Goal: Task Accomplishment & Management: Manage account settings

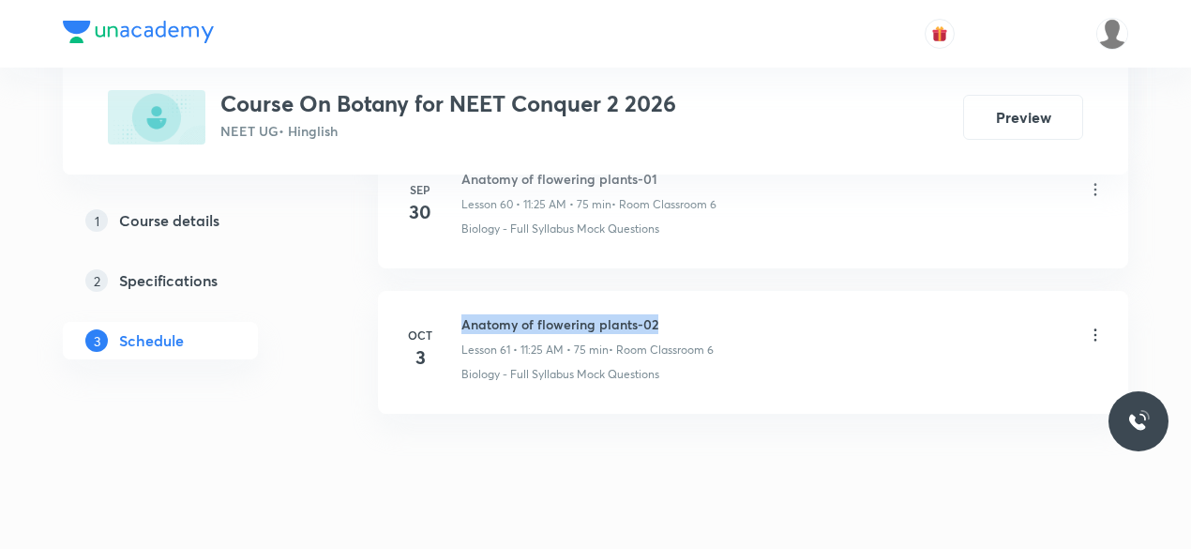
drag, startPoint x: 463, startPoint y: 285, endPoint x: 656, endPoint y: 284, distance: 192.3
click at [656, 314] on h6 "Anatomy of flowering plants-02" at bounding box center [587, 324] width 252 height 20
copy h6 "Anatomy of flowering plants-02"
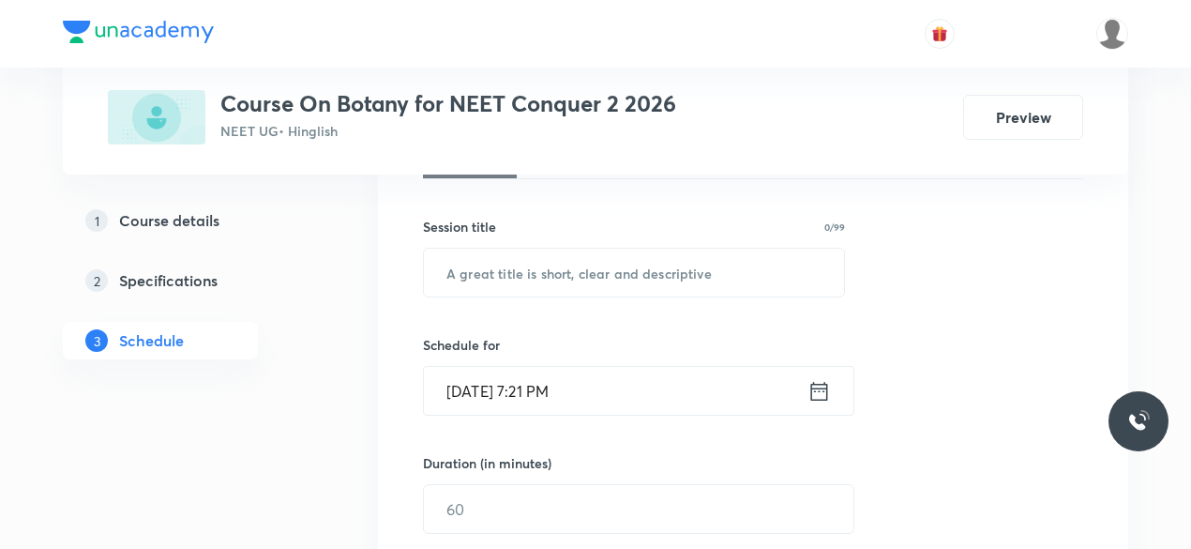
scroll to position [314, 0]
click at [521, 280] on input "text" at bounding box center [634, 273] width 420 height 48
paste input "Anatomy of flowering plants-02"
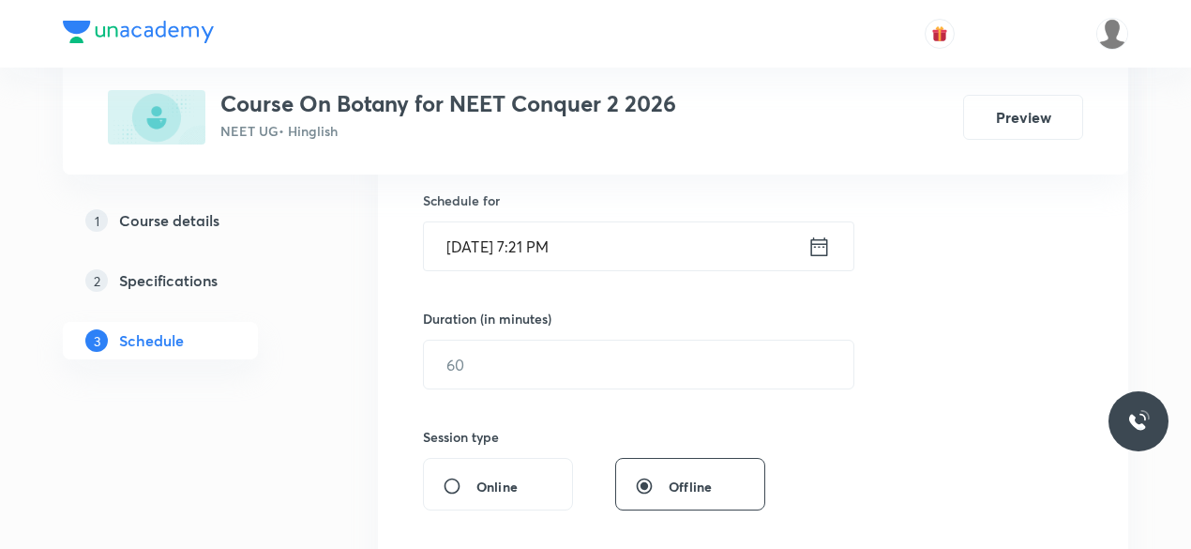
scroll to position [490, 0]
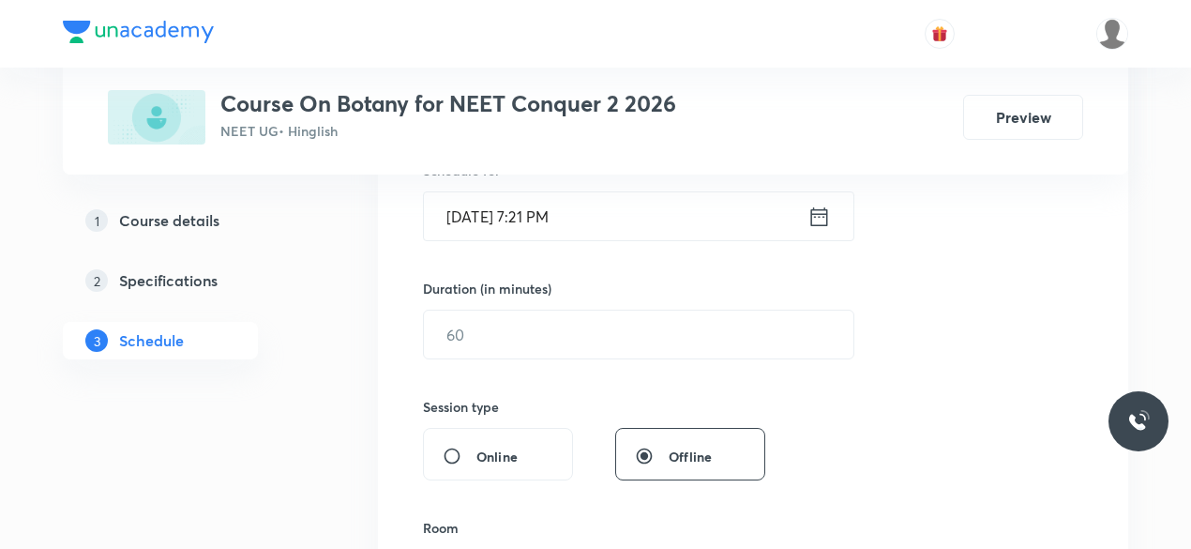
type input "Anatomy of flowering plants-03"
click at [813, 210] on icon at bounding box center [819, 217] width 23 height 26
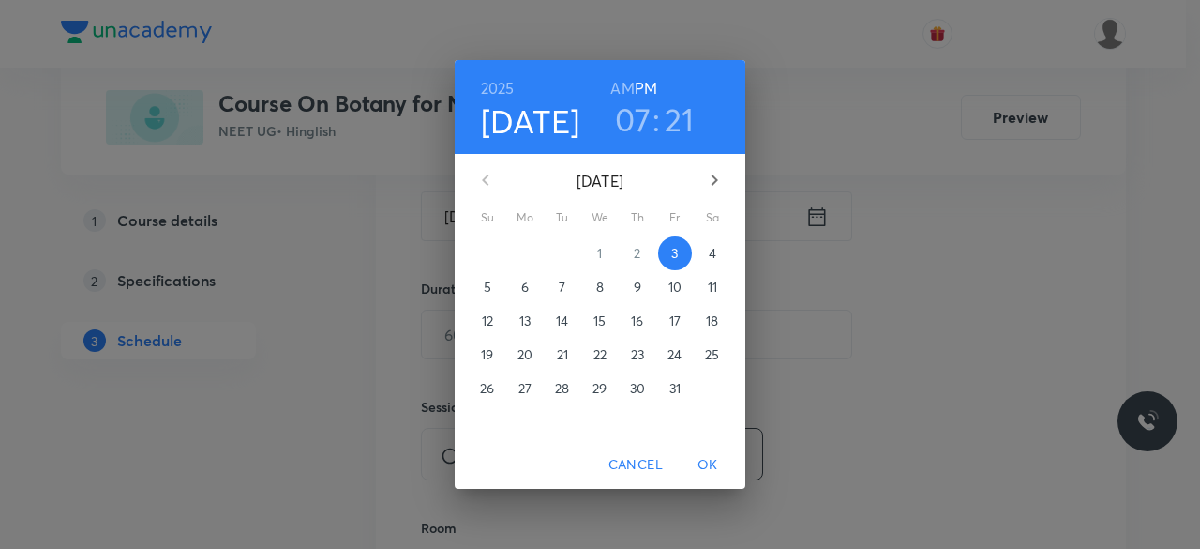
click at [713, 258] on p "4" at bounding box center [713, 253] width 8 height 19
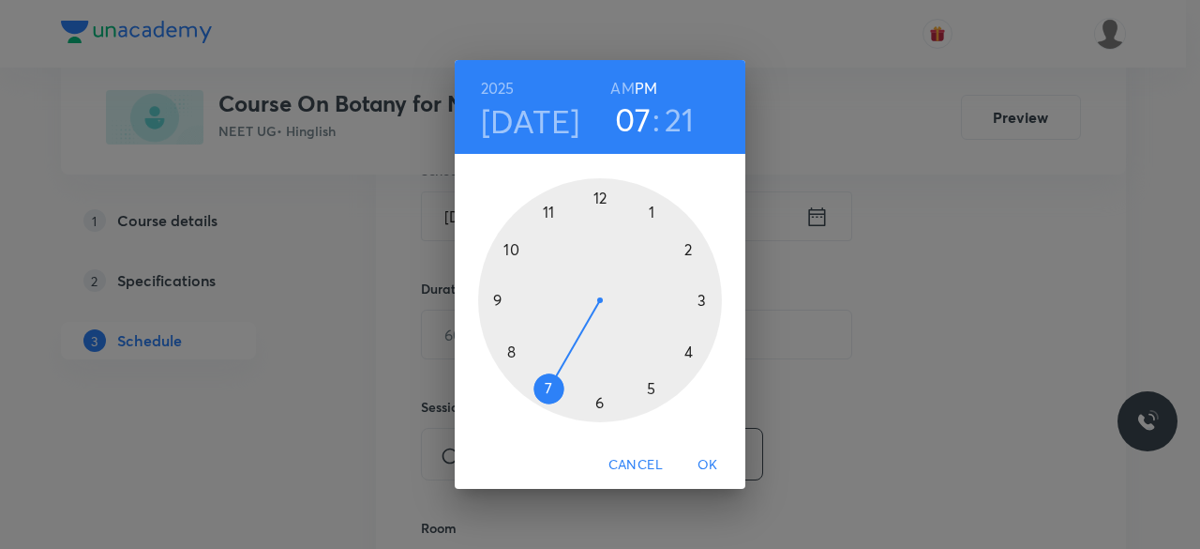
click at [512, 249] on div at bounding box center [600, 300] width 244 height 244
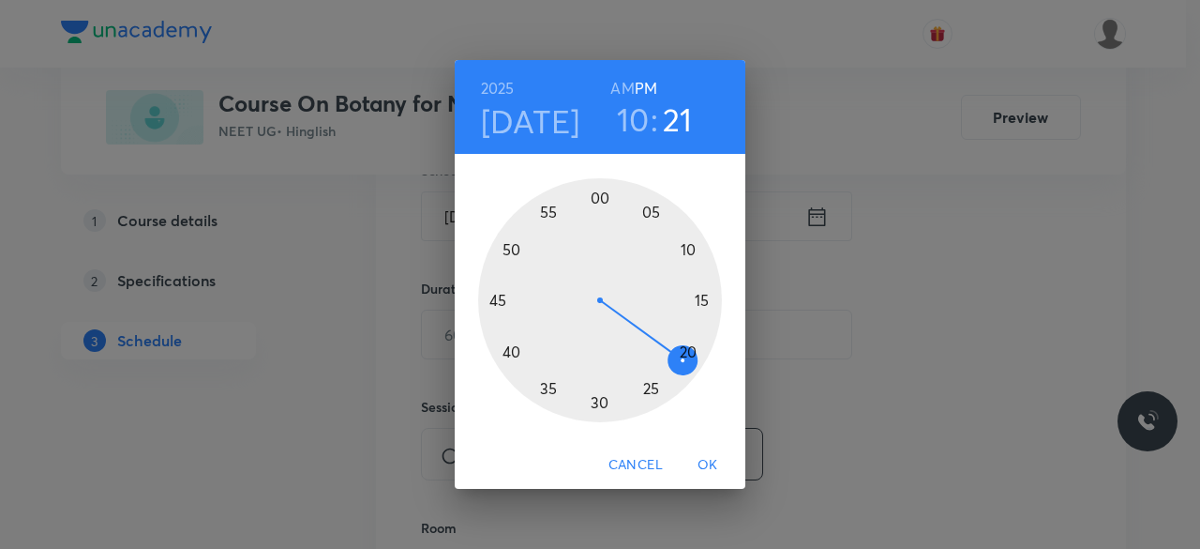
click at [602, 199] on div at bounding box center [600, 300] width 244 height 244
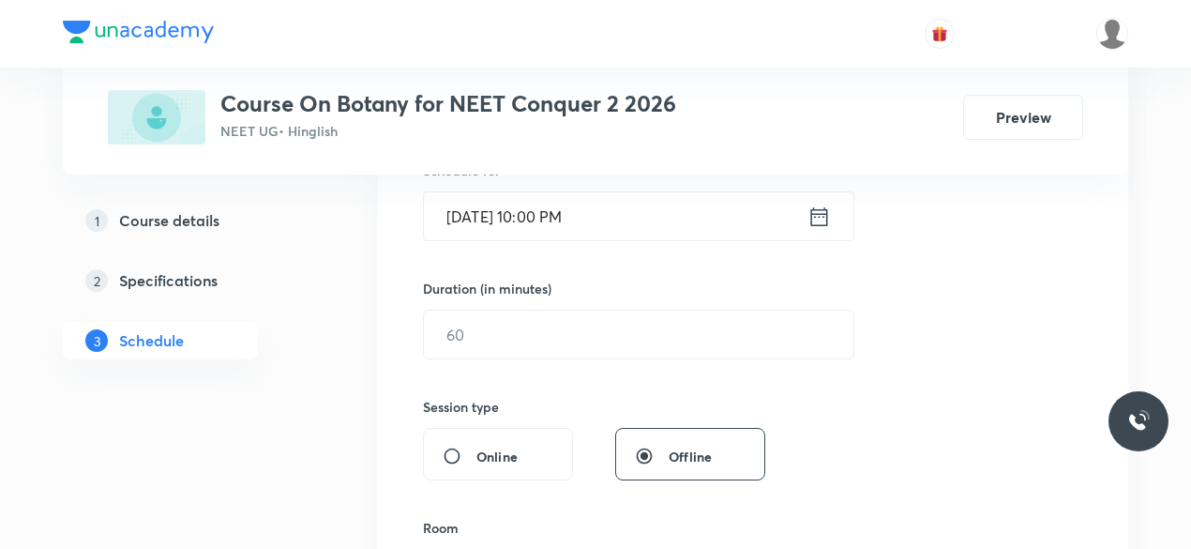
click at [820, 216] on icon at bounding box center [819, 217] width 23 height 26
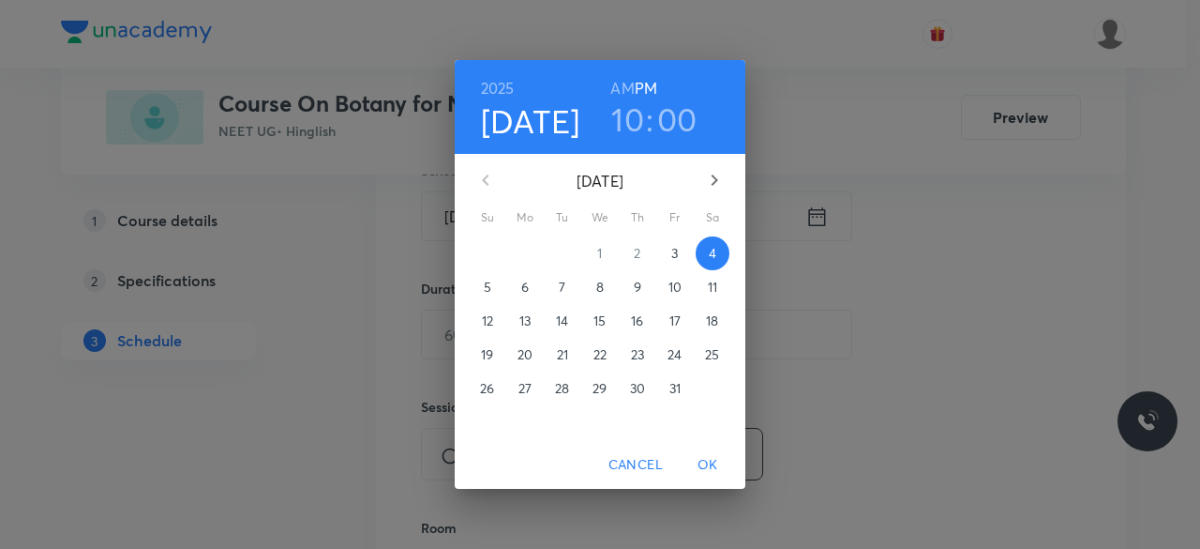
click at [625, 84] on h6 "AM" at bounding box center [622, 88] width 23 height 26
click at [708, 464] on span "OK" at bounding box center [708, 464] width 45 height 23
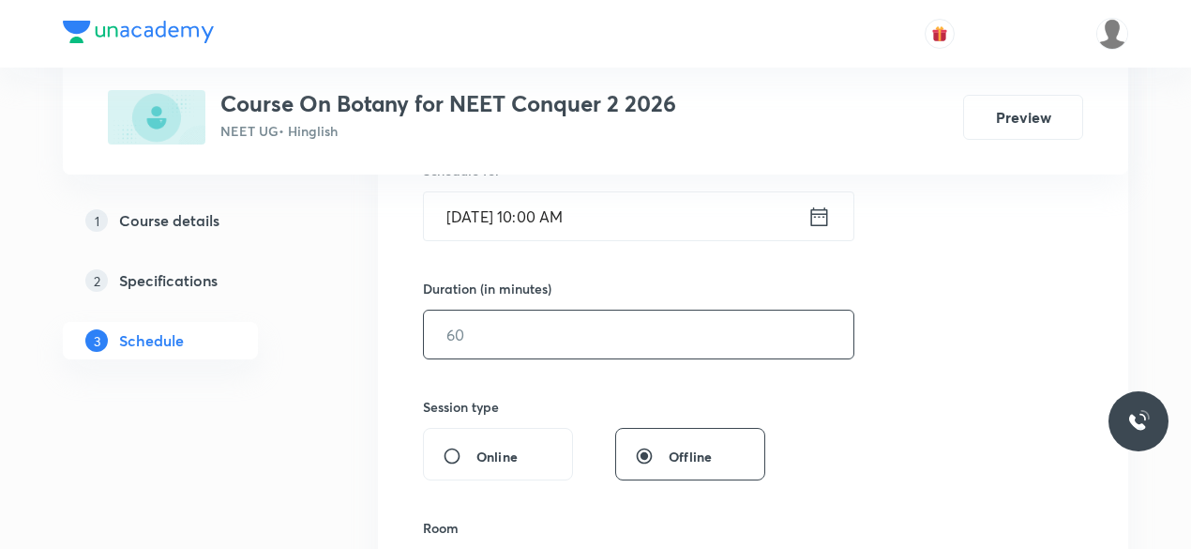
click at [536, 342] on input "text" at bounding box center [639, 334] width 430 height 48
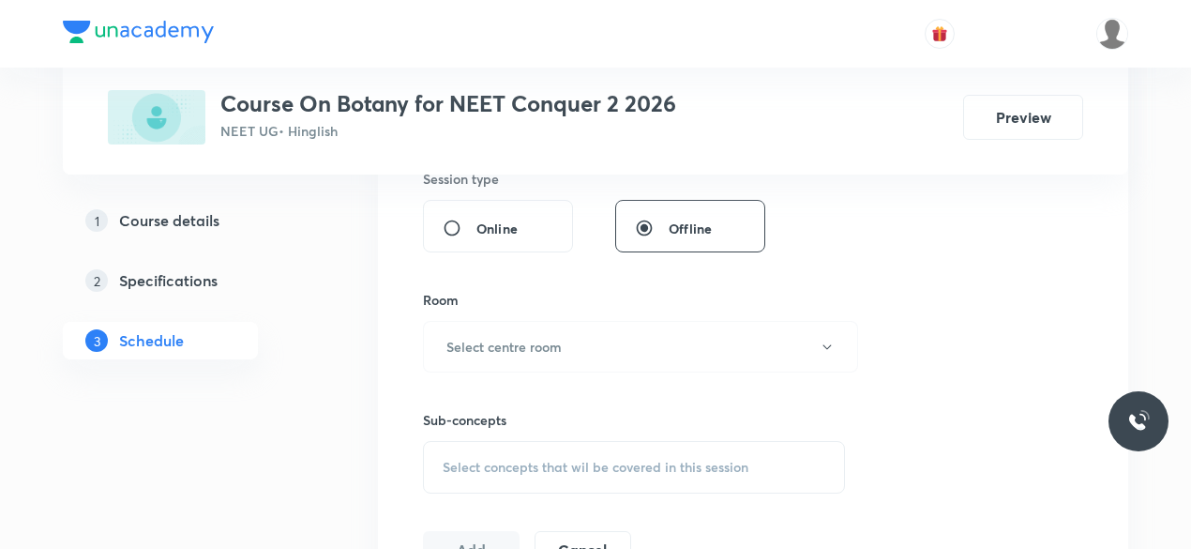
scroll to position [733, 0]
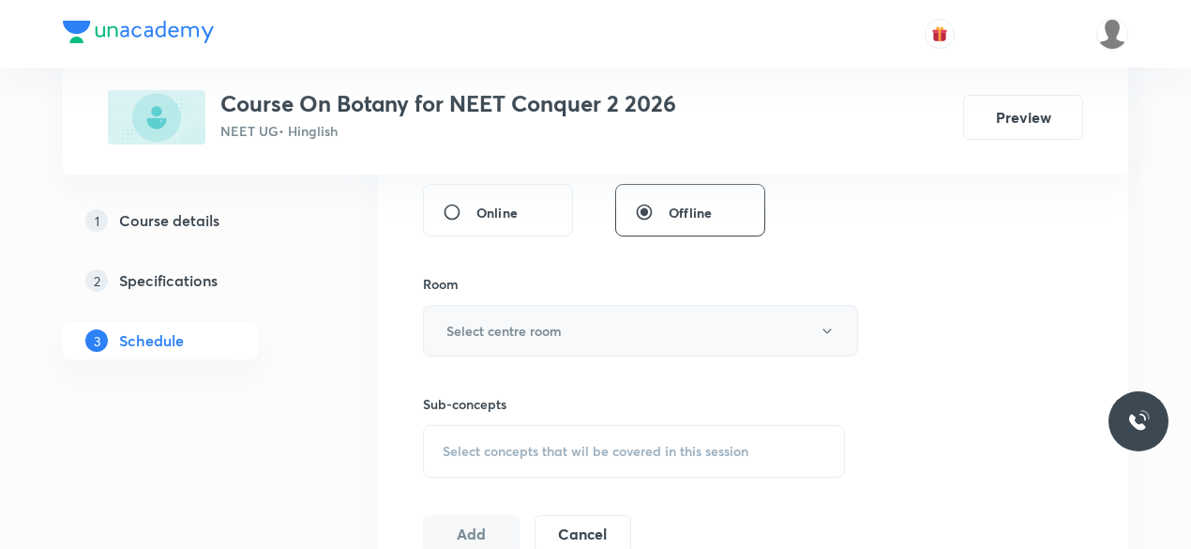
type input "75"
click at [452, 321] on h6 "Select centre room" at bounding box center [503, 331] width 115 height 20
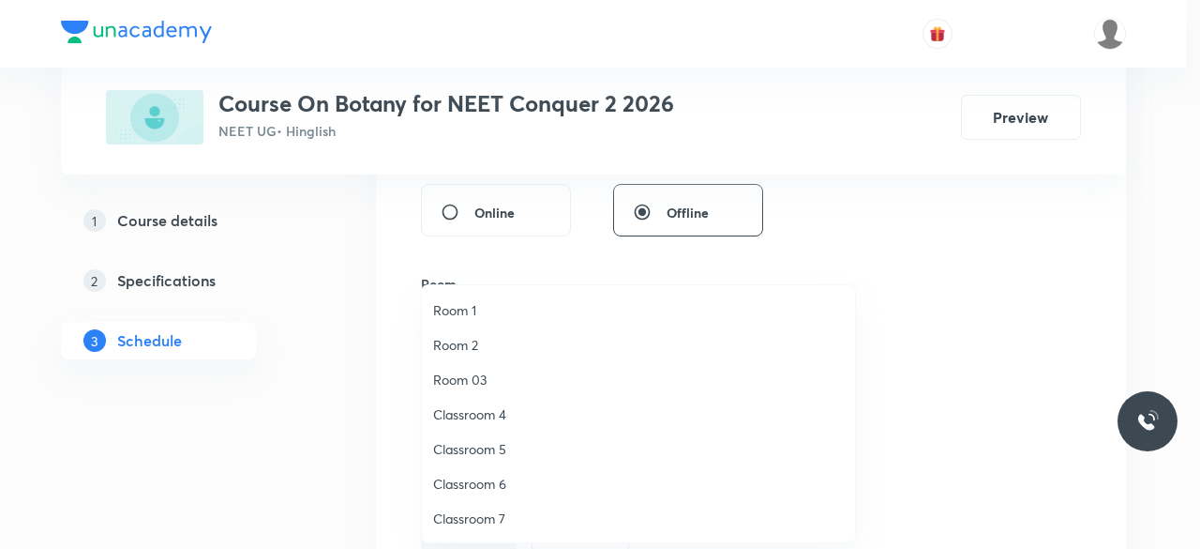
click at [505, 483] on span "Classroom 6" at bounding box center [638, 484] width 411 height 20
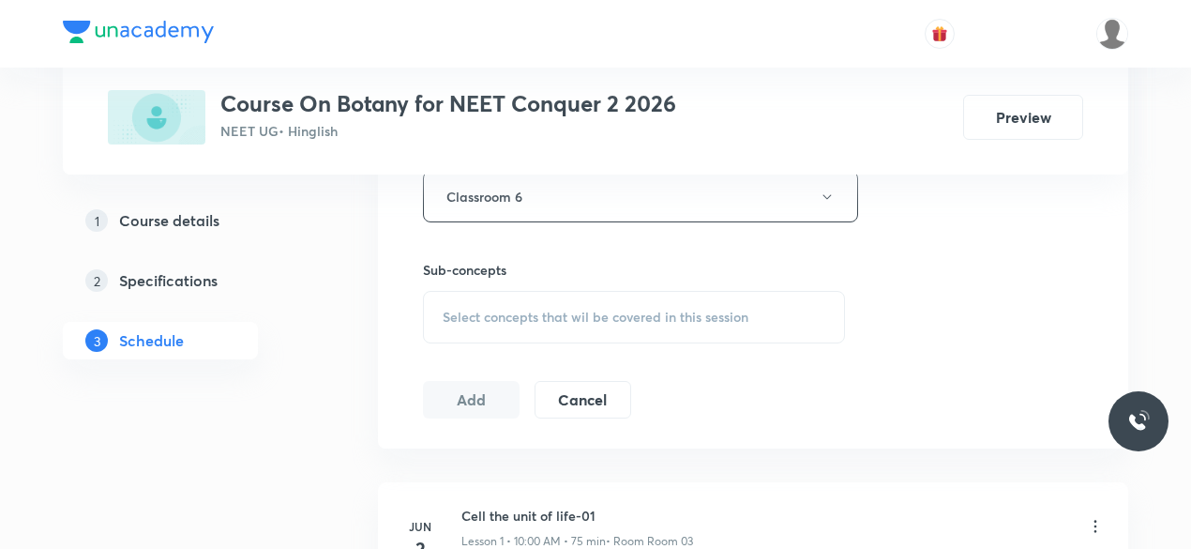
scroll to position [879, 0]
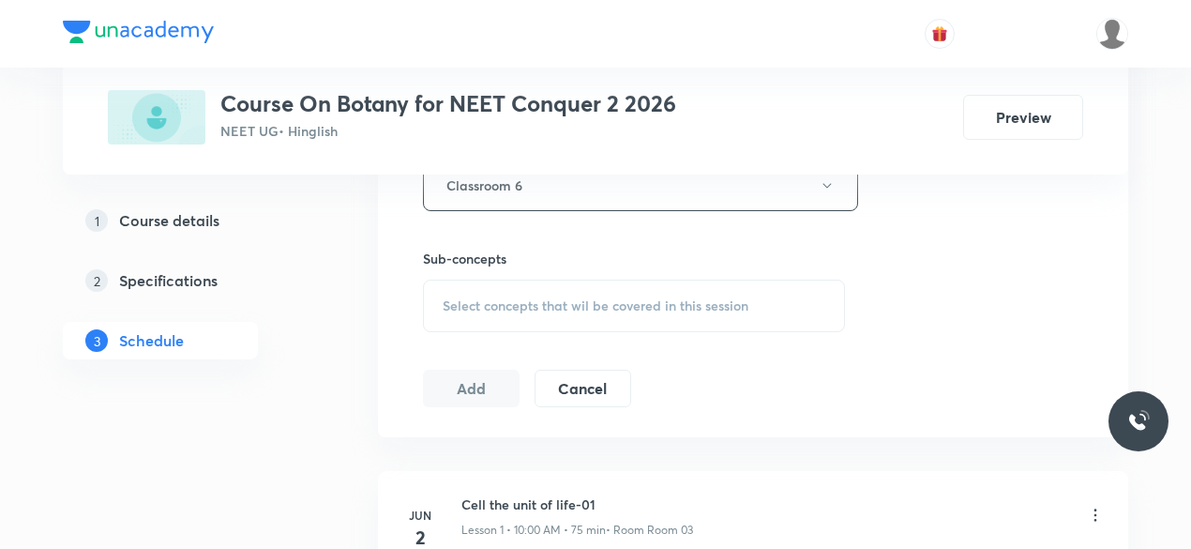
click at [445, 304] on span "Select concepts that wil be covered in this session" at bounding box center [596, 305] width 306 height 15
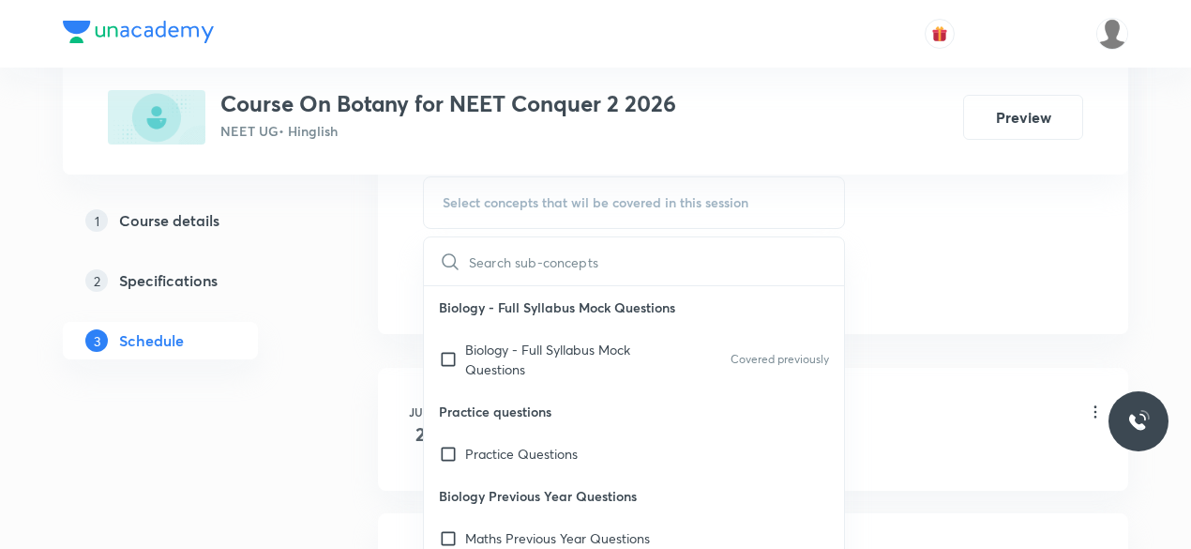
scroll to position [989, 0]
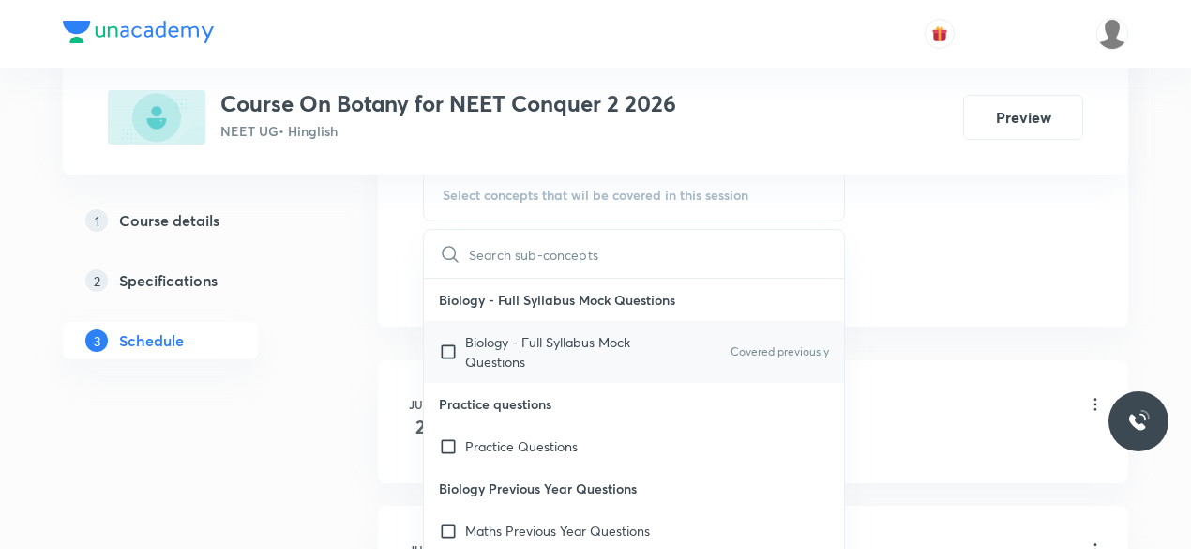
click at [455, 348] on input "checkbox" at bounding box center [452, 351] width 26 height 39
checkbox input "true"
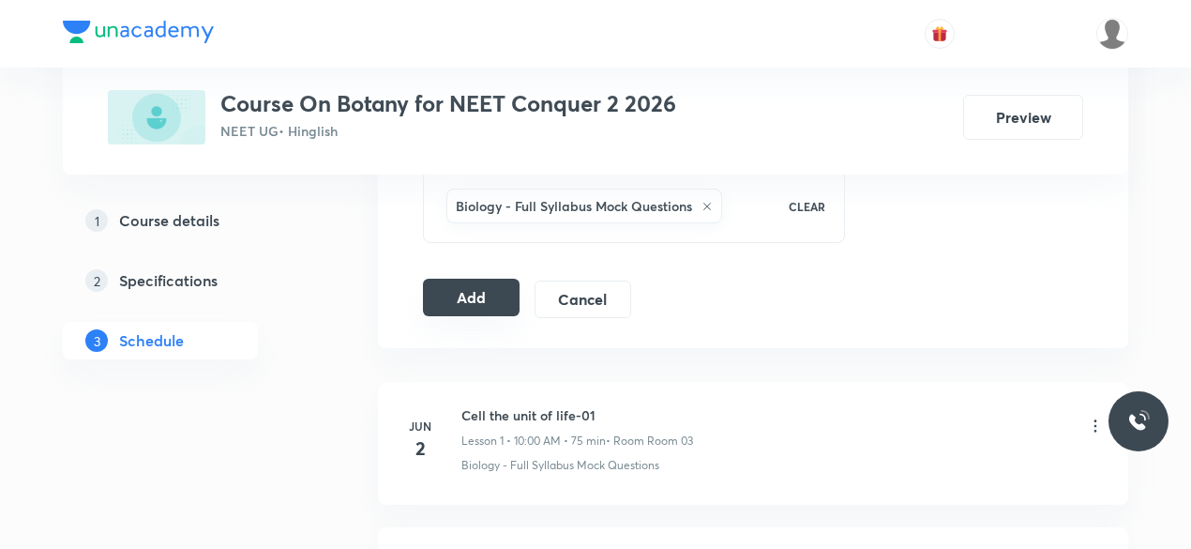
click at [491, 300] on button "Add" at bounding box center [471, 298] width 97 height 38
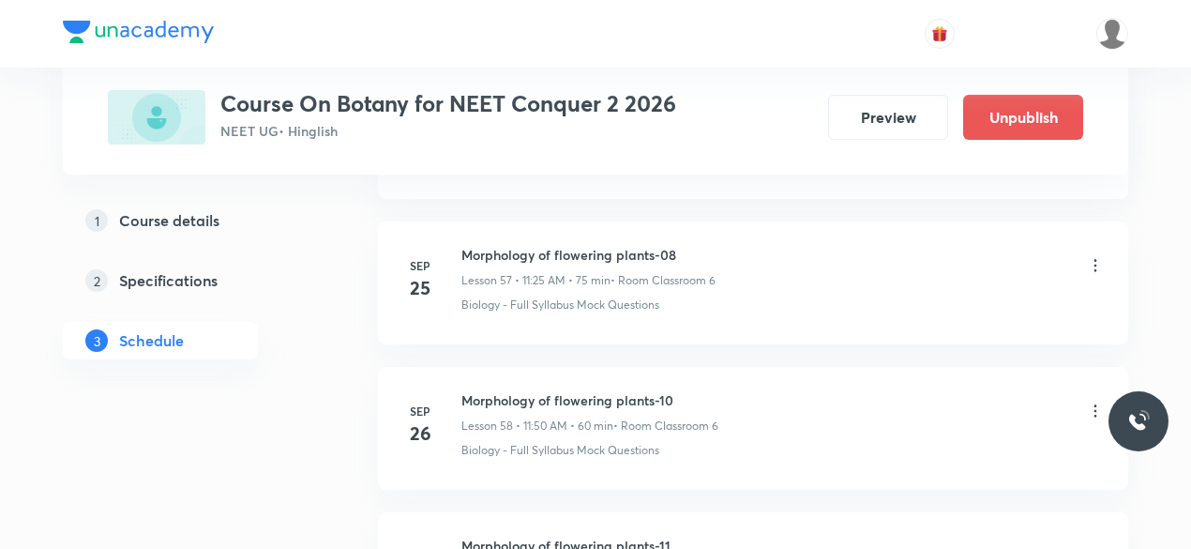
scroll to position [9066, 0]
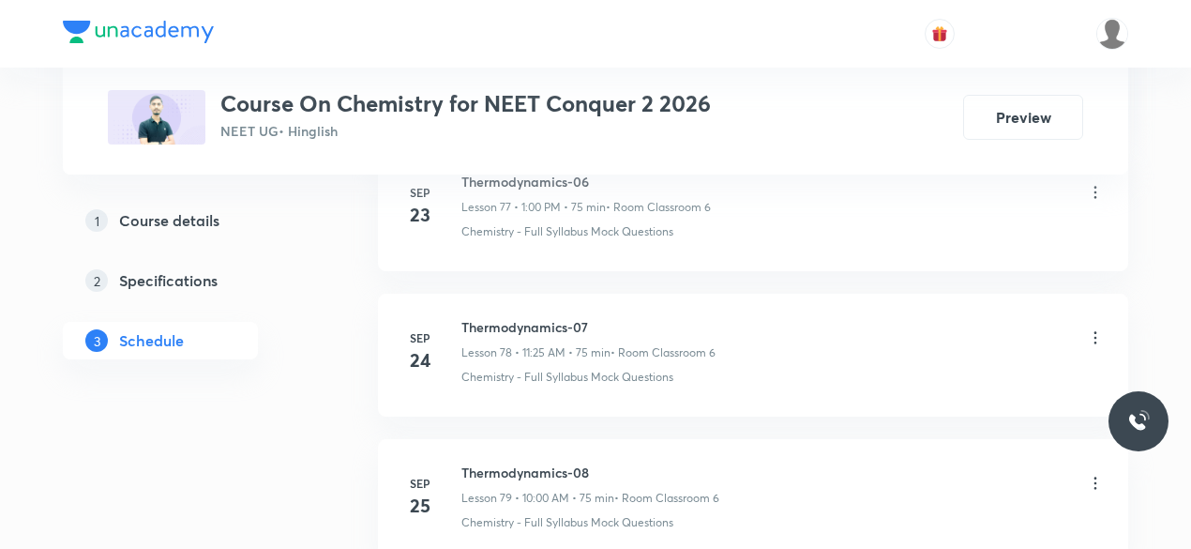
scroll to position [13109, 0]
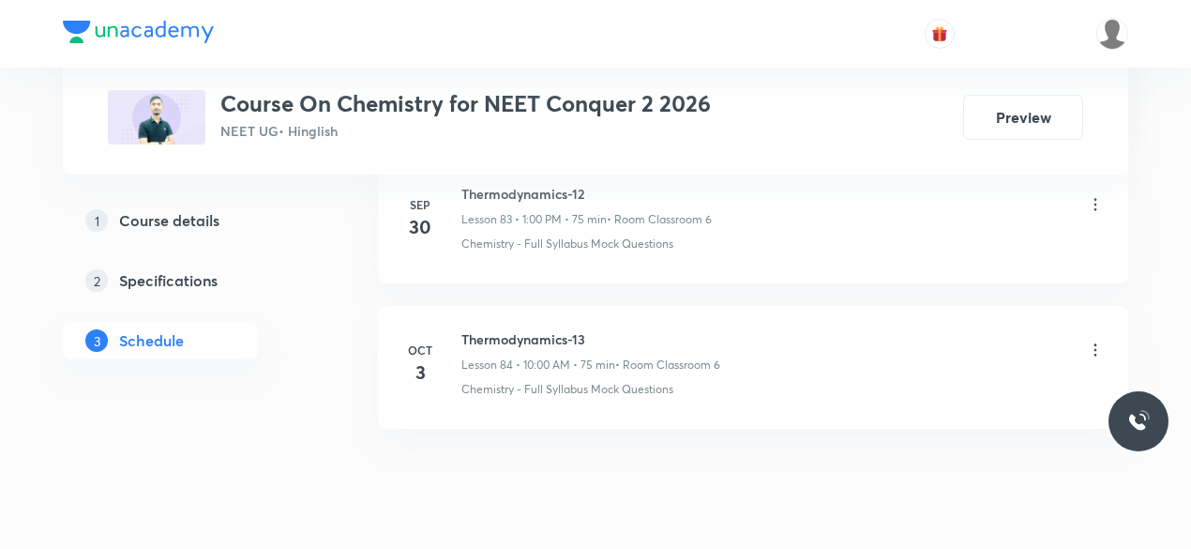
click at [461, 329] on h6 "Thermodynamics-13" at bounding box center [590, 339] width 259 height 20
drag, startPoint x: 461, startPoint y: 281, endPoint x: 588, endPoint y: 273, distance: 126.9
click at [588, 329] on h6 "Thermodynamics-13" at bounding box center [590, 339] width 259 height 20
copy h6 "Thermodynamics-13"
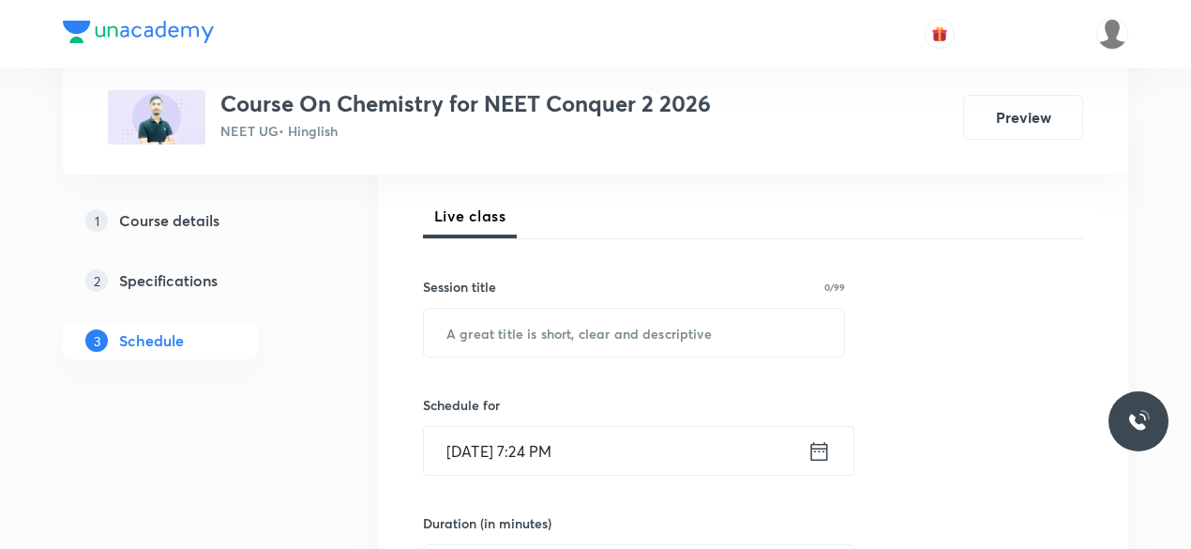
scroll to position [322, 0]
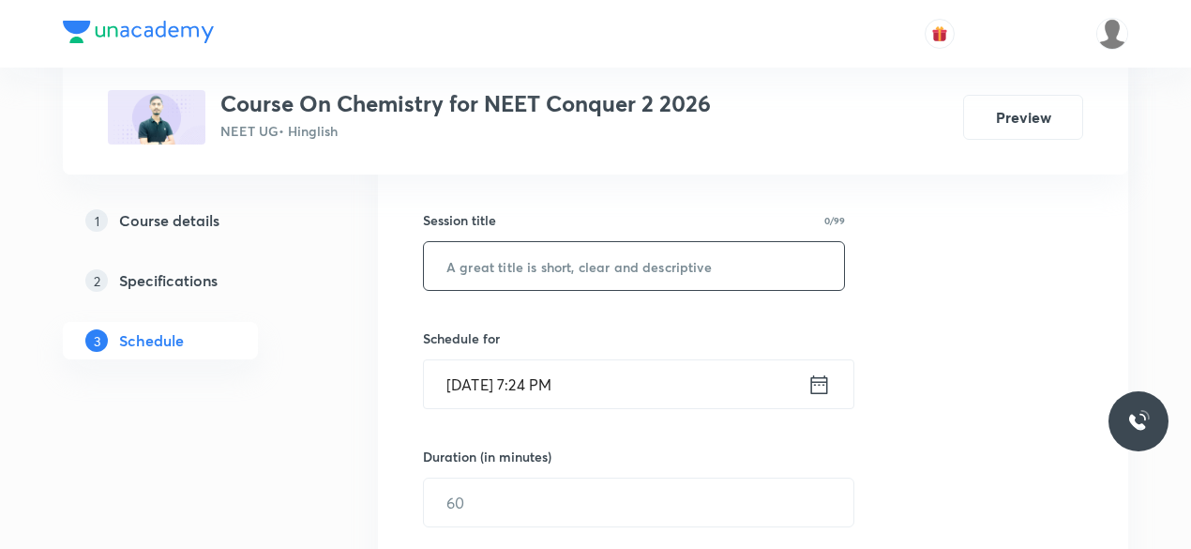
click at [514, 264] on input "text" at bounding box center [634, 266] width 420 height 48
paste input "Thermodynamics-13"
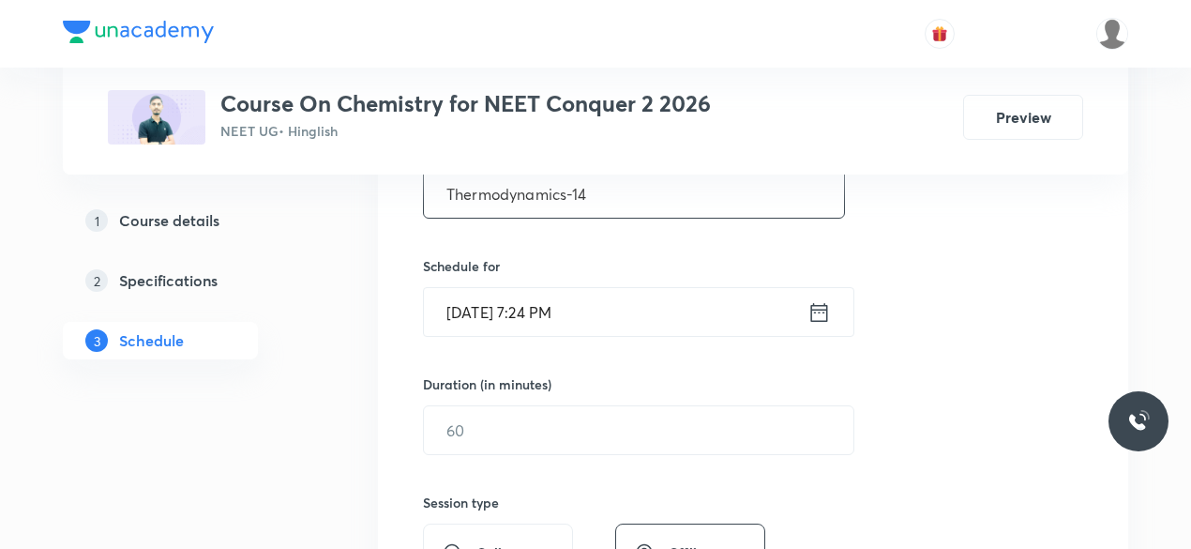
scroll to position [395, 0]
type input "Thermodynamics-14"
click at [816, 309] on icon at bounding box center [819, 310] width 17 height 19
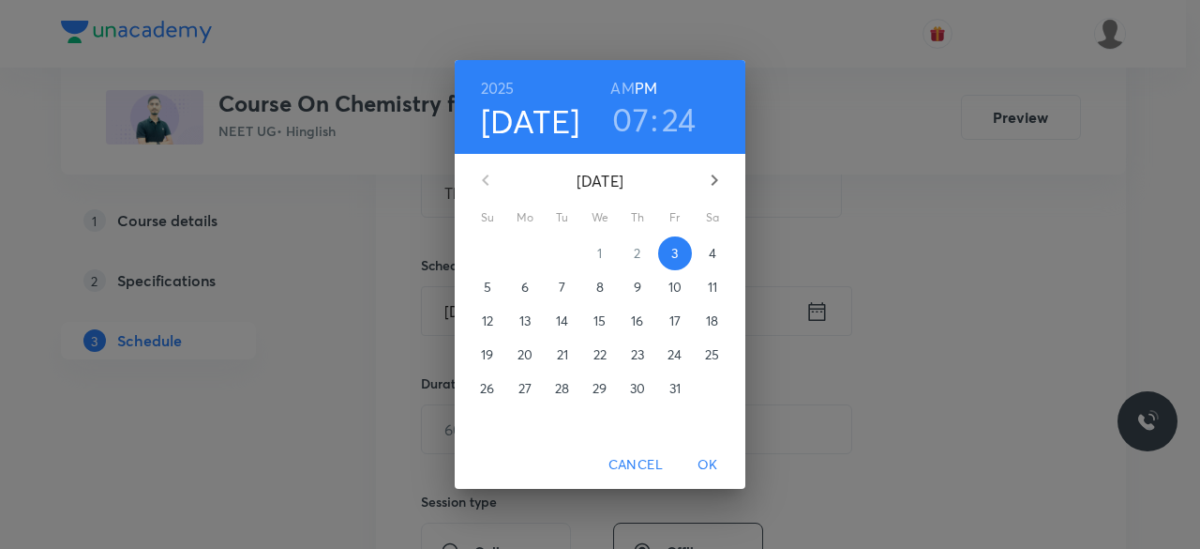
click at [712, 255] on p "4" at bounding box center [713, 253] width 8 height 19
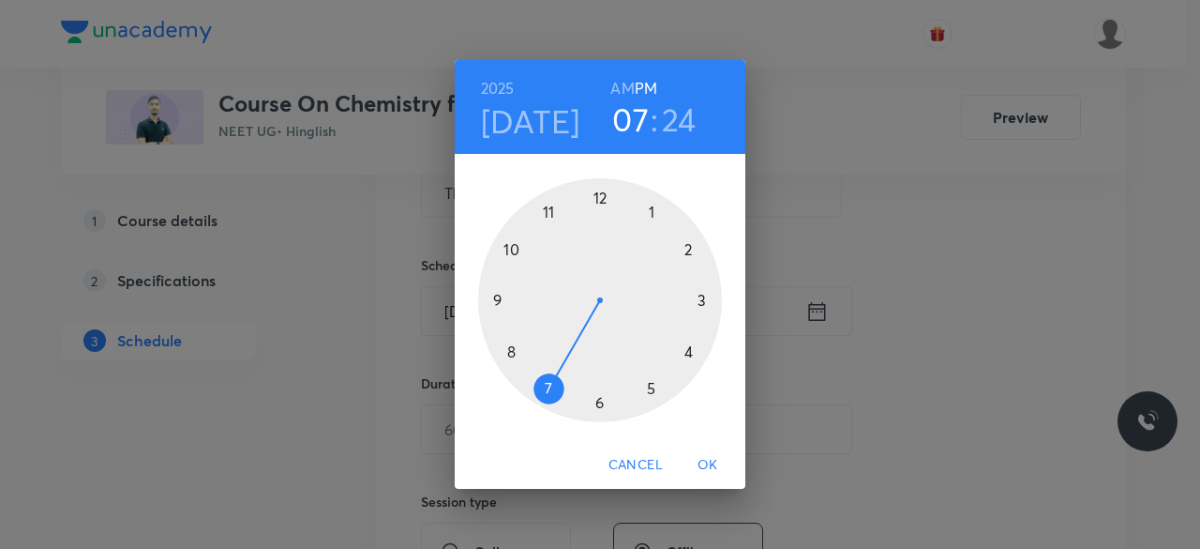
click at [549, 214] on div at bounding box center [600, 300] width 244 height 244
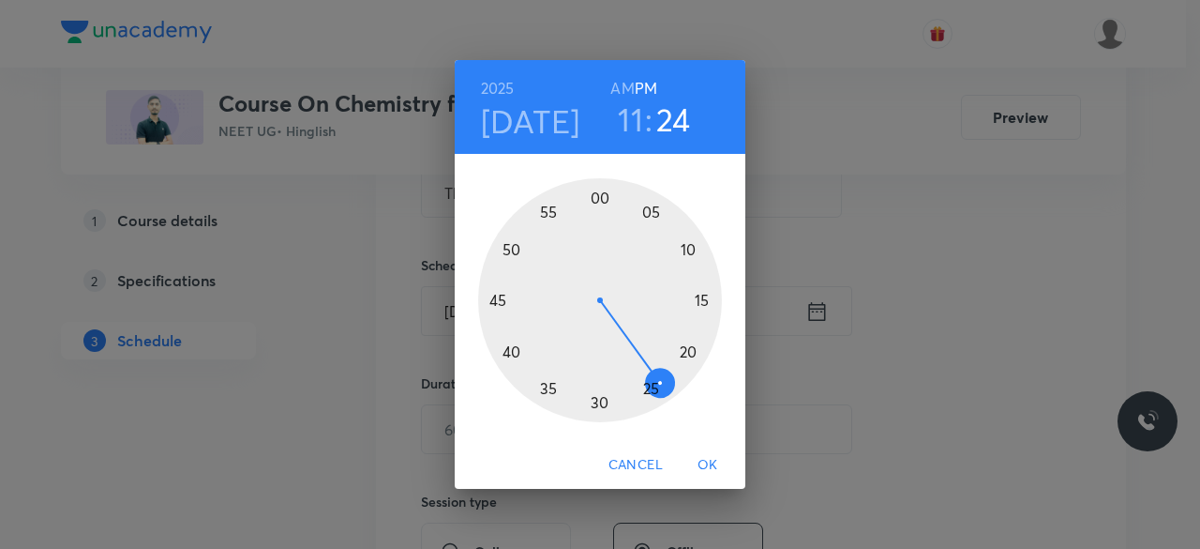
click at [651, 391] on div at bounding box center [600, 300] width 244 height 244
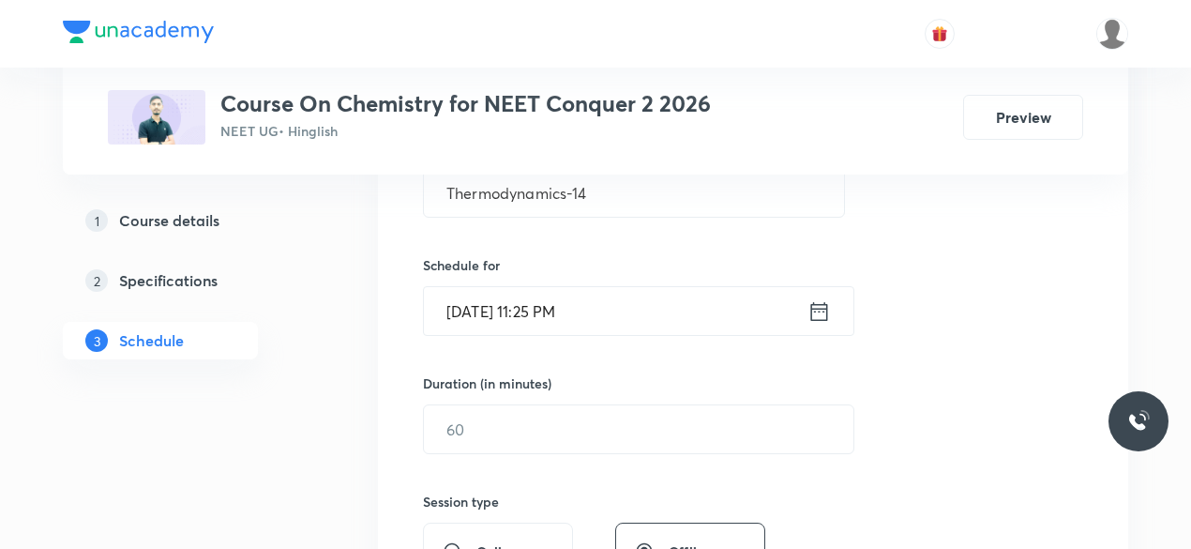
click at [816, 308] on icon at bounding box center [819, 311] width 23 height 26
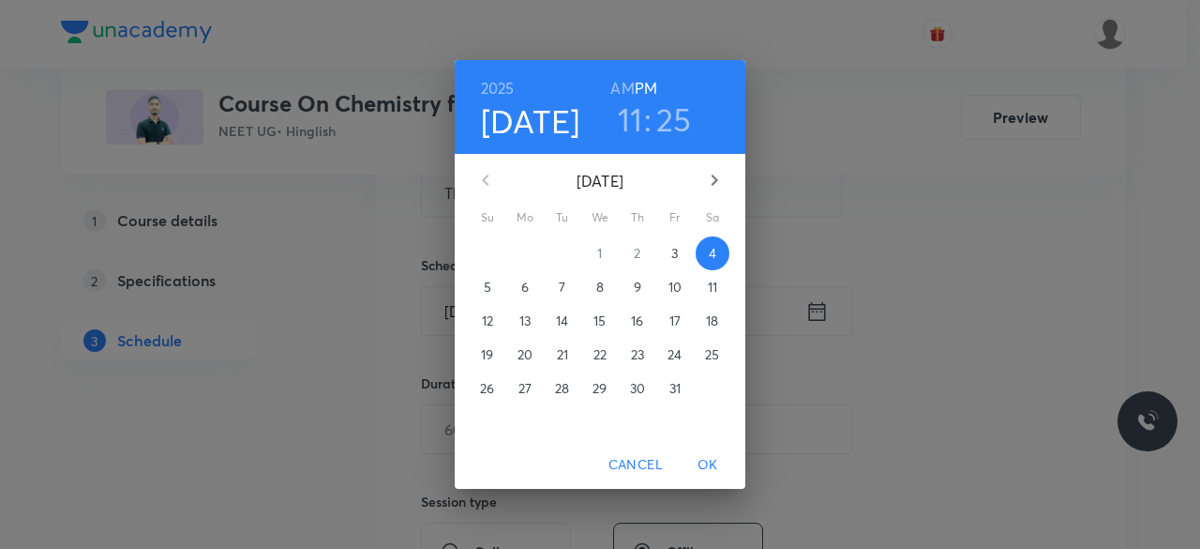
click at [611, 83] on h6 "AM" at bounding box center [622, 88] width 23 height 26
click at [713, 462] on span "OK" at bounding box center [708, 464] width 45 height 23
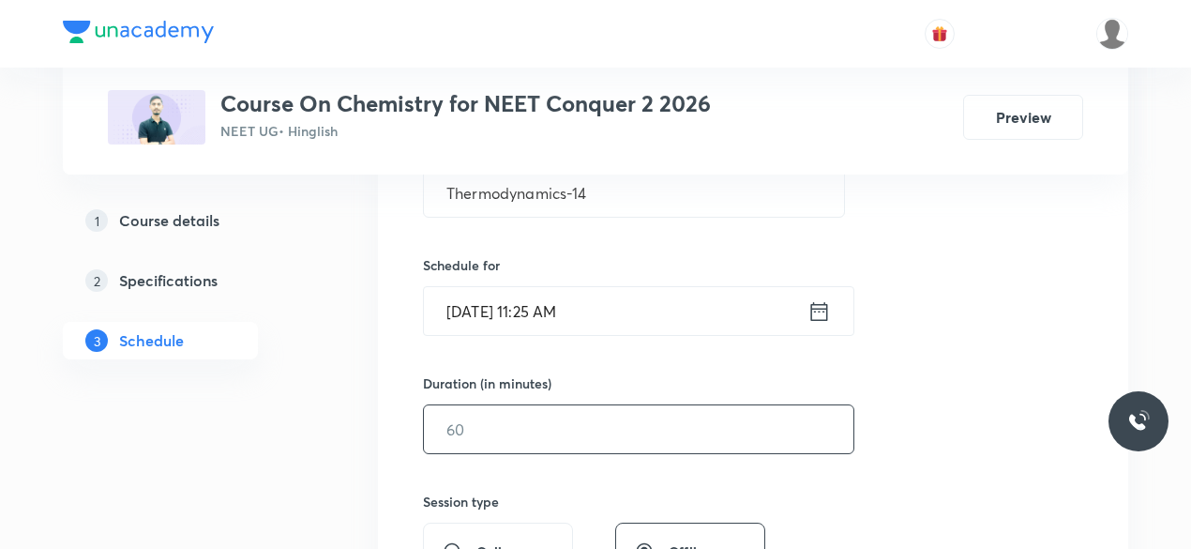
click at [536, 413] on input "text" at bounding box center [639, 429] width 430 height 48
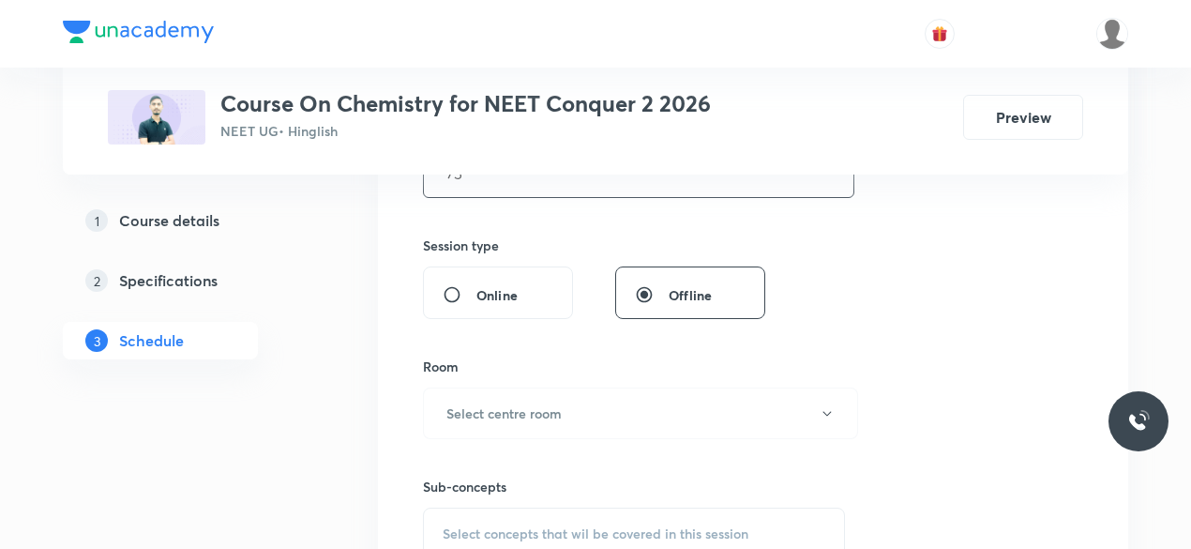
scroll to position [722, 0]
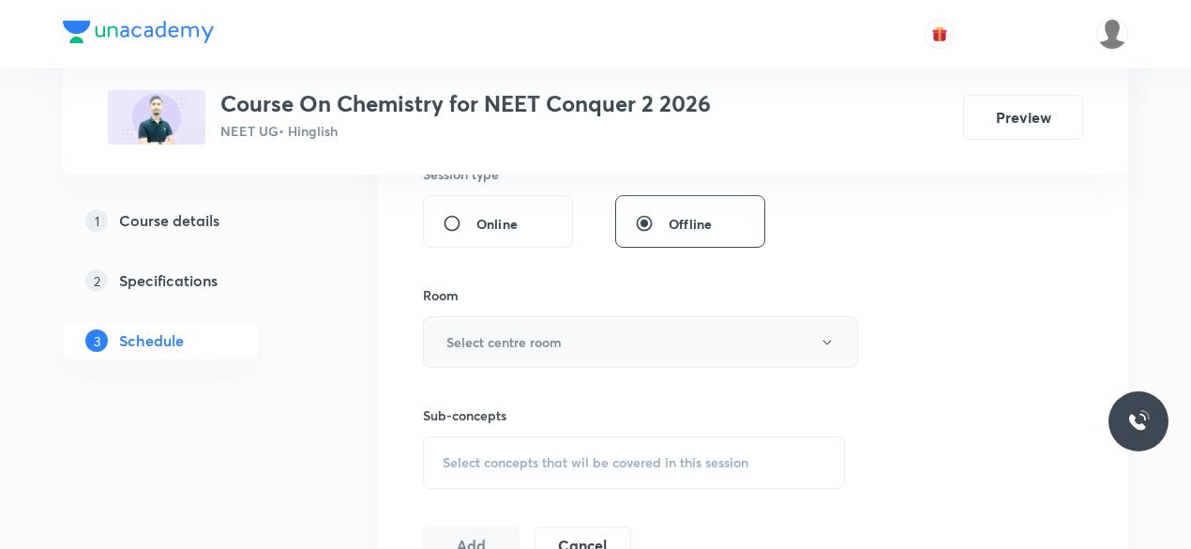
type input "75"
click at [489, 340] on h6 "Select centre room" at bounding box center [503, 342] width 115 height 20
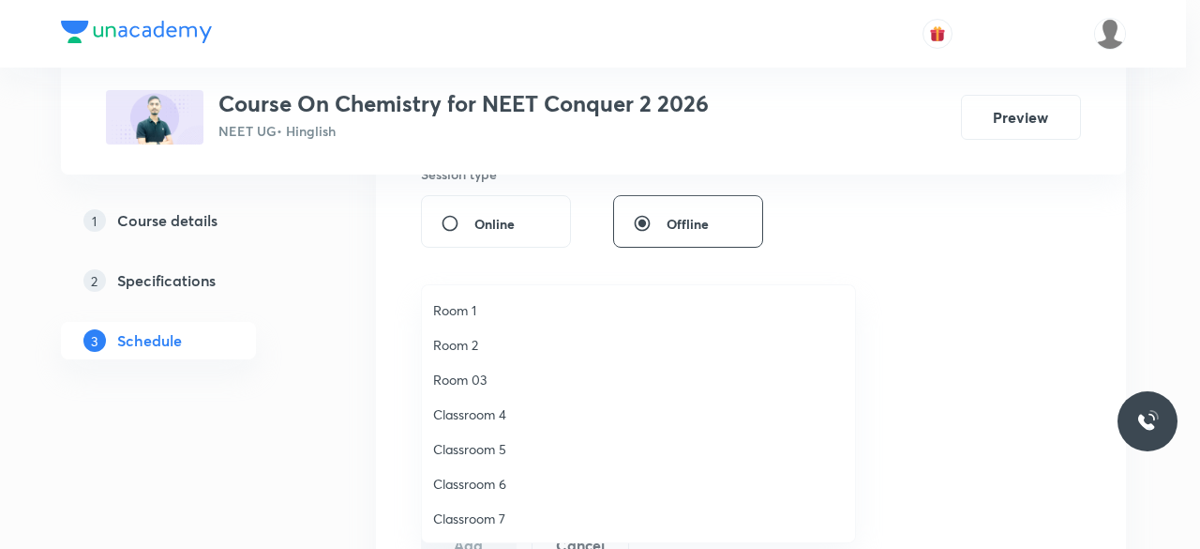
click at [501, 481] on span "Classroom 6" at bounding box center [638, 484] width 411 height 20
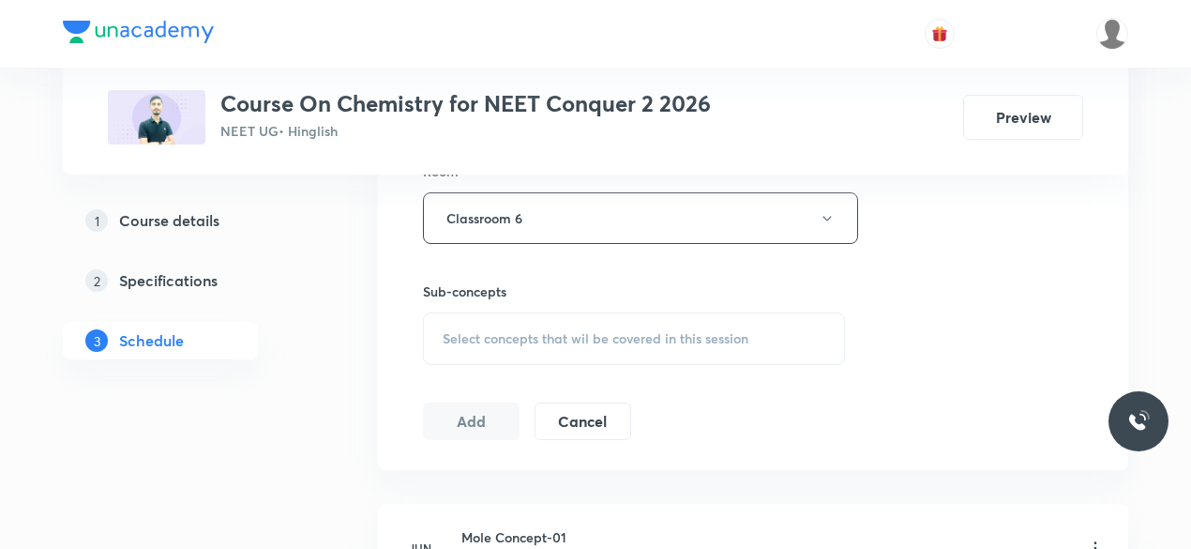
scroll to position [847, 0]
click at [448, 331] on span "Select concepts that wil be covered in this session" at bounding box center [596, 337] width 306 height 15
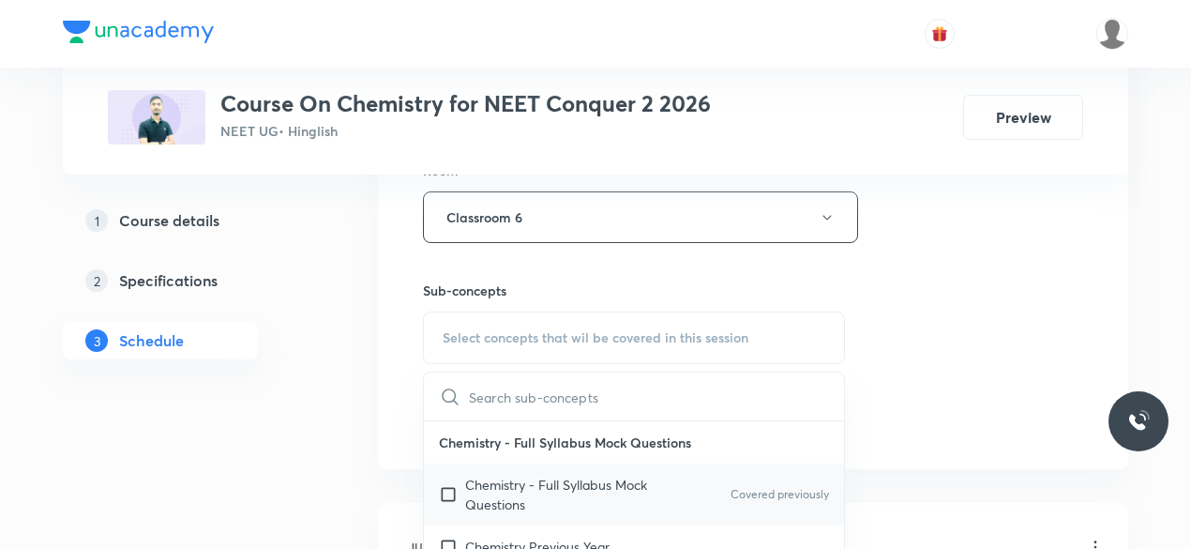
click at [448, 491] on input "checkbox" at bounding box center [452, 494] width 26 height 39
checkbox input "true"
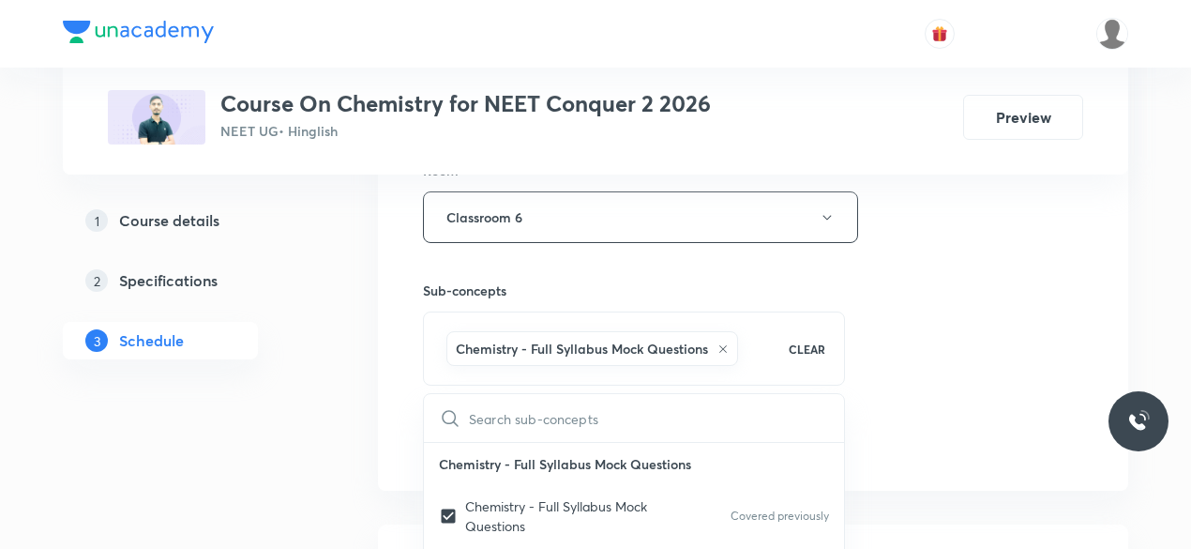
click at [396, 339] on div "Session 85 Live class Session title 17/99 Thermodynamics-14 ​ Schedule for Oct …" at bounding box center [753, 9] width 750 height 962
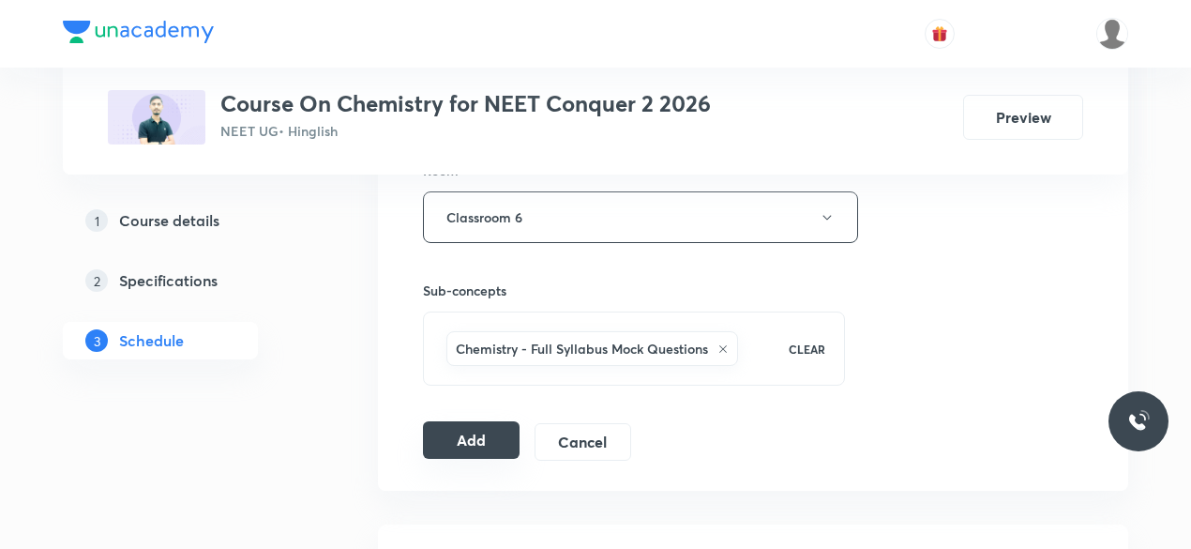
click at [478, 434] on button "Add" at bounding box center [471, 440] width 97 height 38
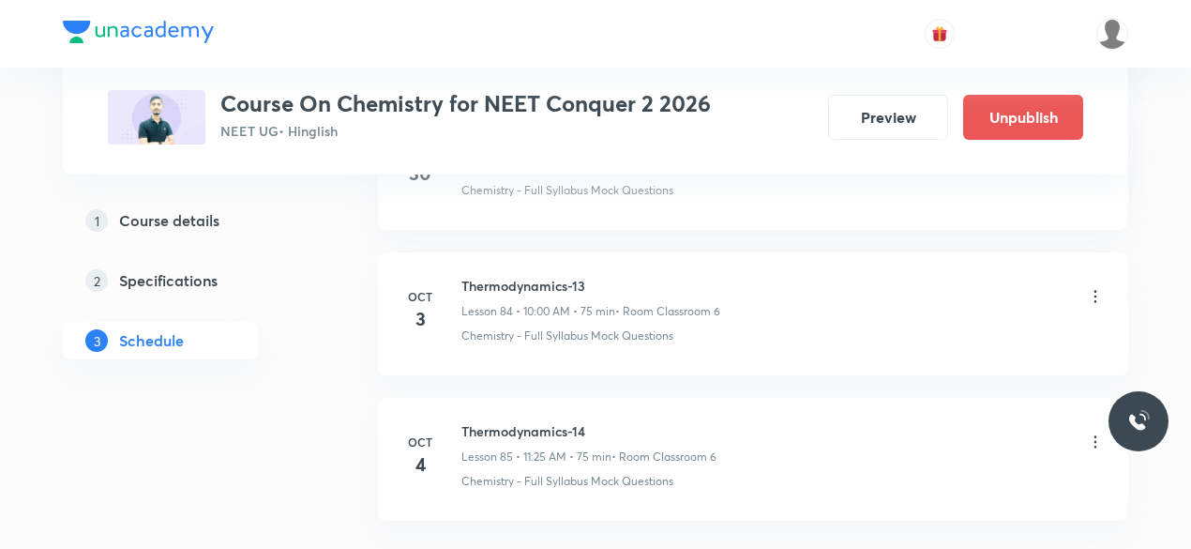
scroll to position [12297, 0]
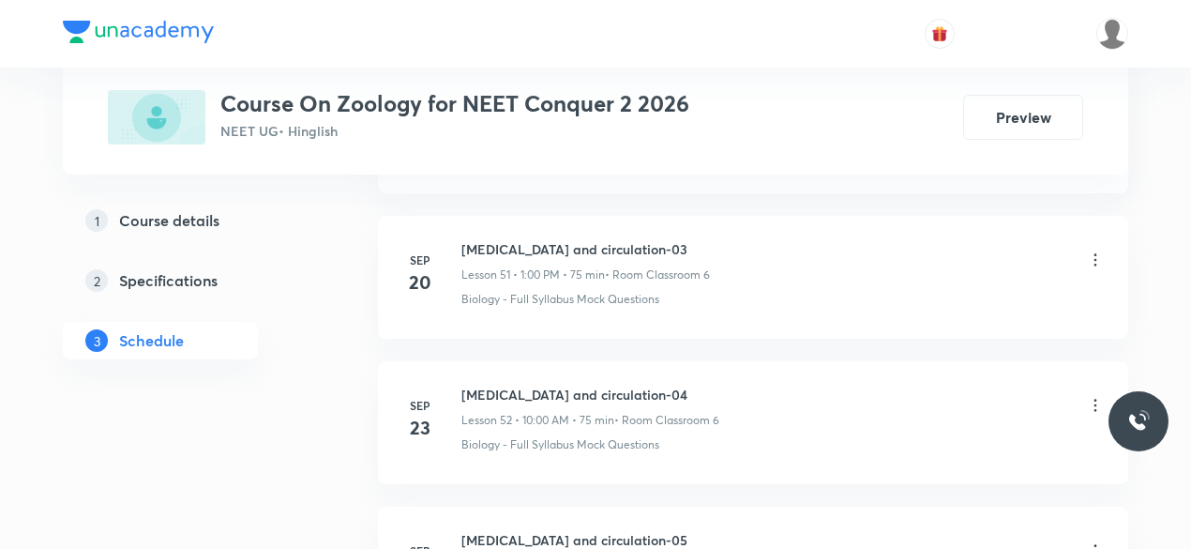
scroll to position [8767, 0]
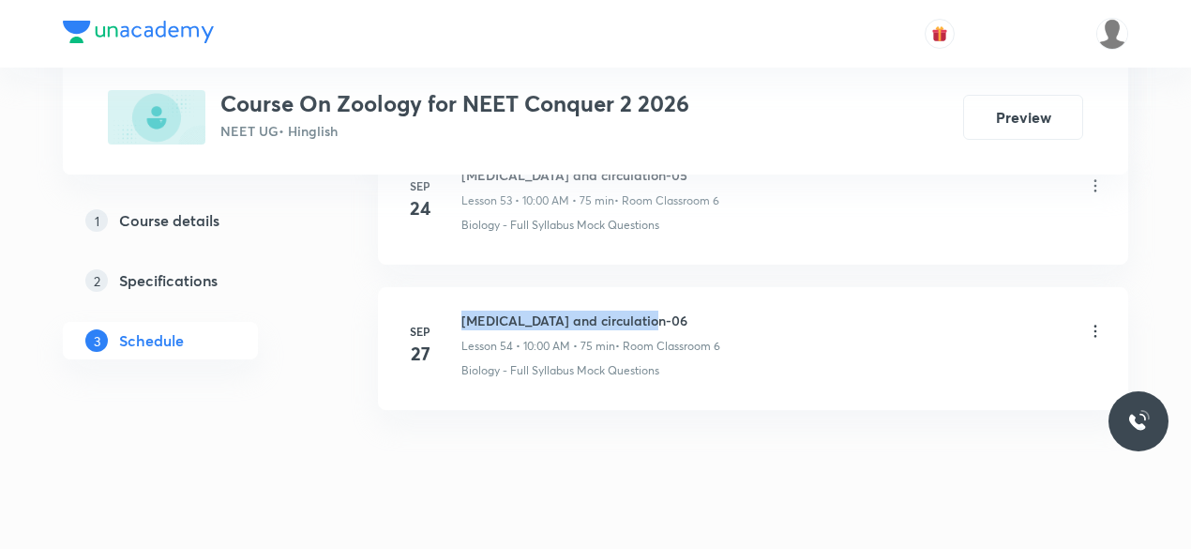
drag, startPoint x: 464, startPoint y: 280, endPoint x: 642, endPoint y: 284, distance: 177.3
click at [642, 310] on h6 "Body fluid and circulation-06" at bounding box center [590, 320] width 259 height 20
copy h6 "Body fluid and circulation-06"
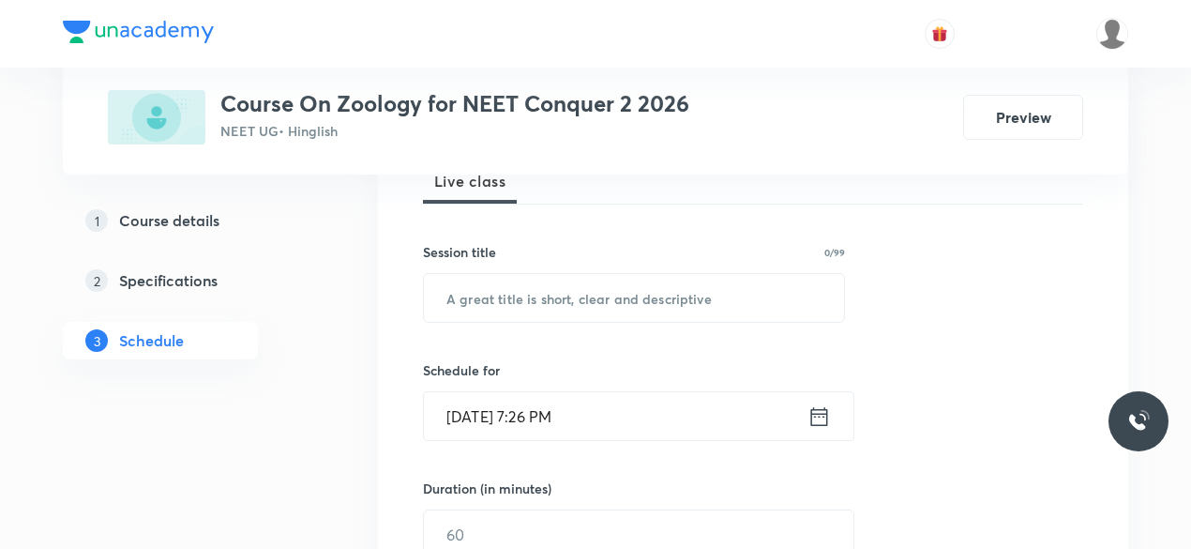
scroll to position [291, 0]
click at [476, 302] on input "text" at bounding box center [634, 297] width 420 height 48
paste input "Body fluid and circulation-06"
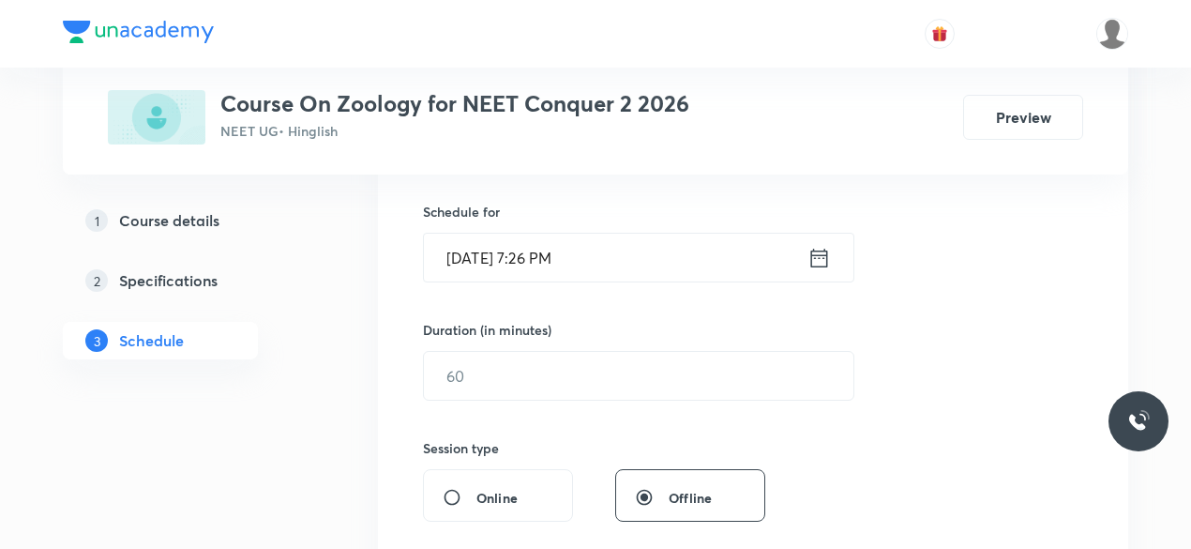
scroll to position [451, 0]
type input "Body fluid and circulation-07"
click at [818, 257] on icon at bounding box center [819, 255] width 23 height 26
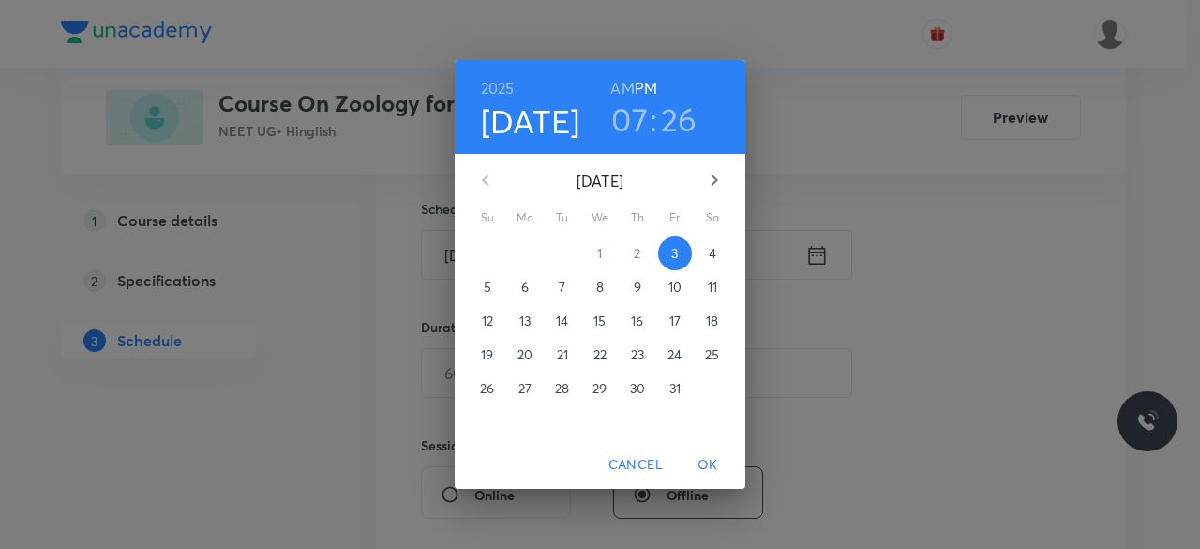
click at [717, 256] on p "4" at bounding box center [713, 253] width 8 height 19
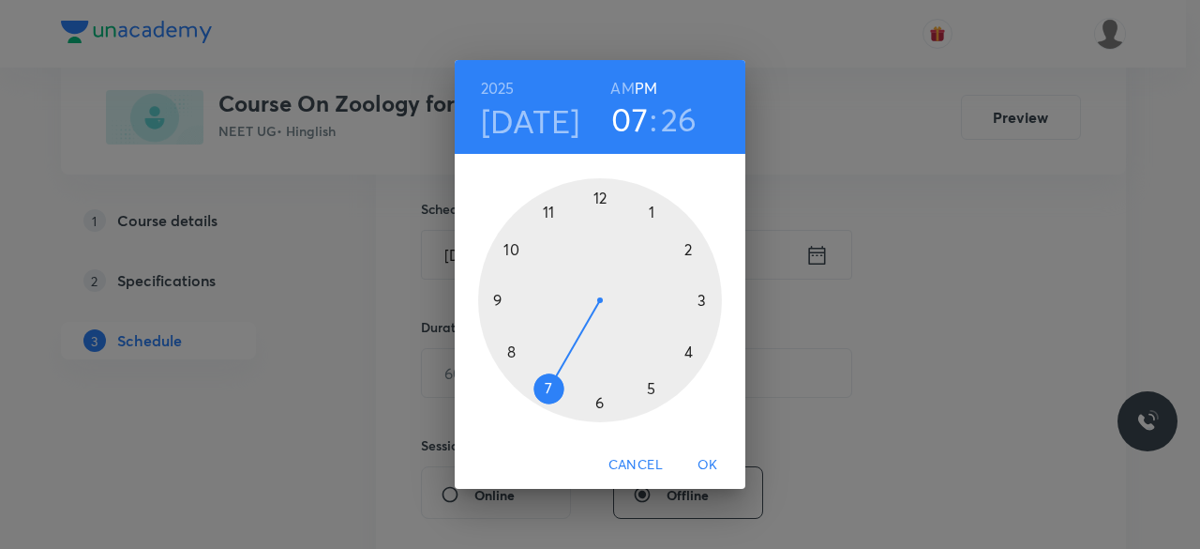
click at [651, 211] on div at bounding box center [600, 300] width 244 height 244
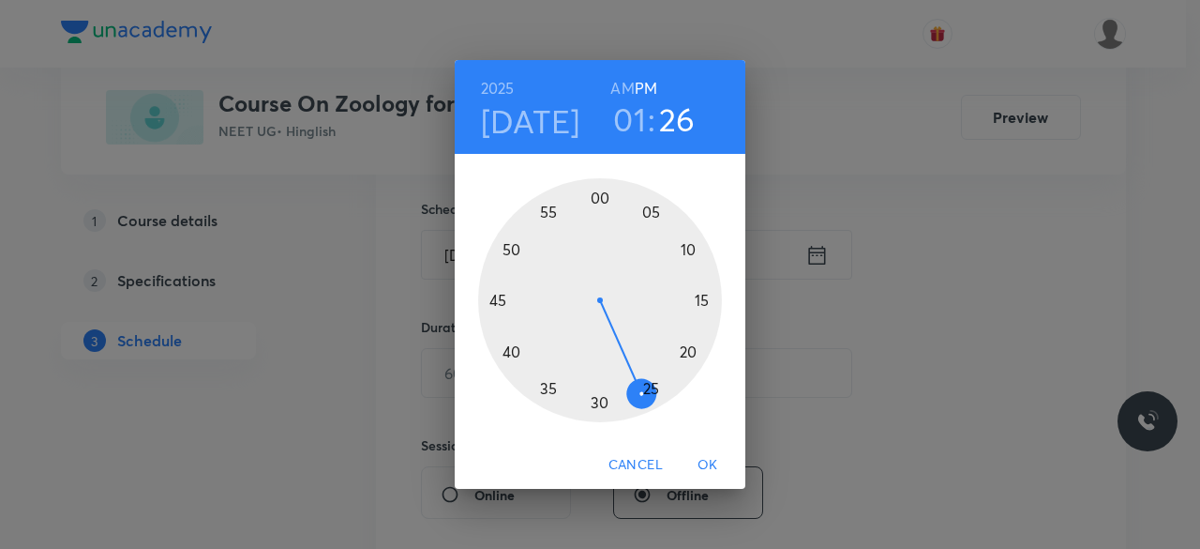
click at [600, 197] on div at bounding box center [600, 300] width 244 height 244
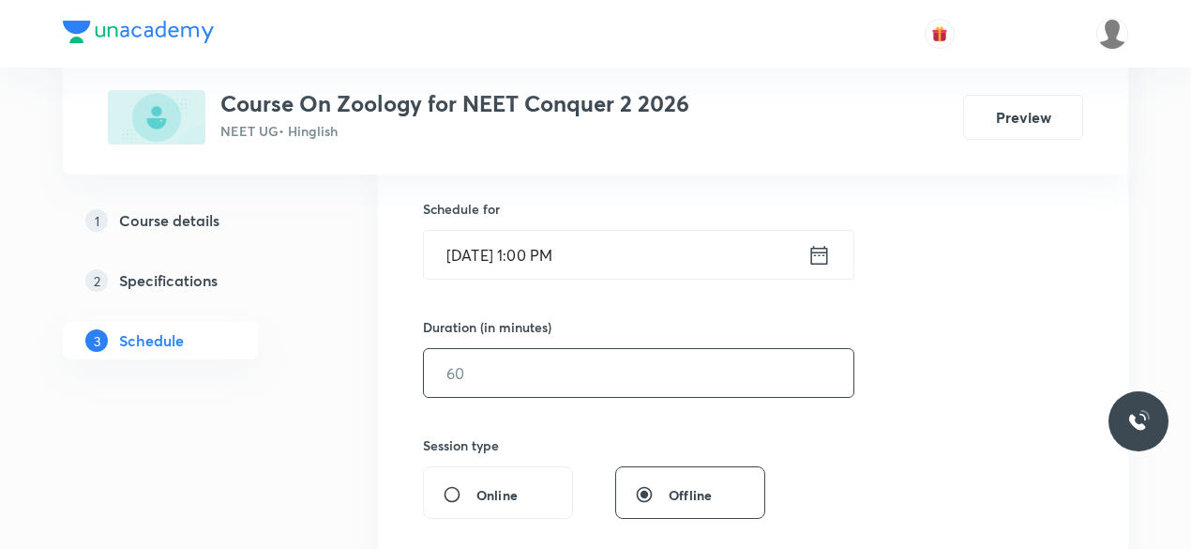
click at [501, 378] on input "text" at bounding box center [639, 373] width 430 height 48
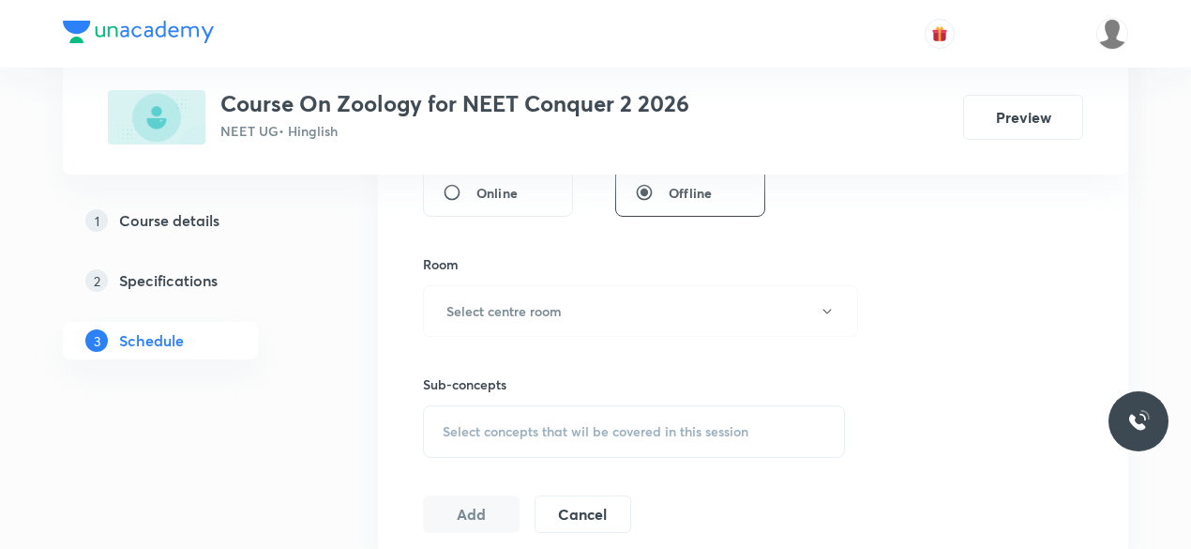
scroll to position [754, 0]
type input "75"
click at [494, 295] on button "Select centre room" at bounding box center [640, 310] width 435 height 52
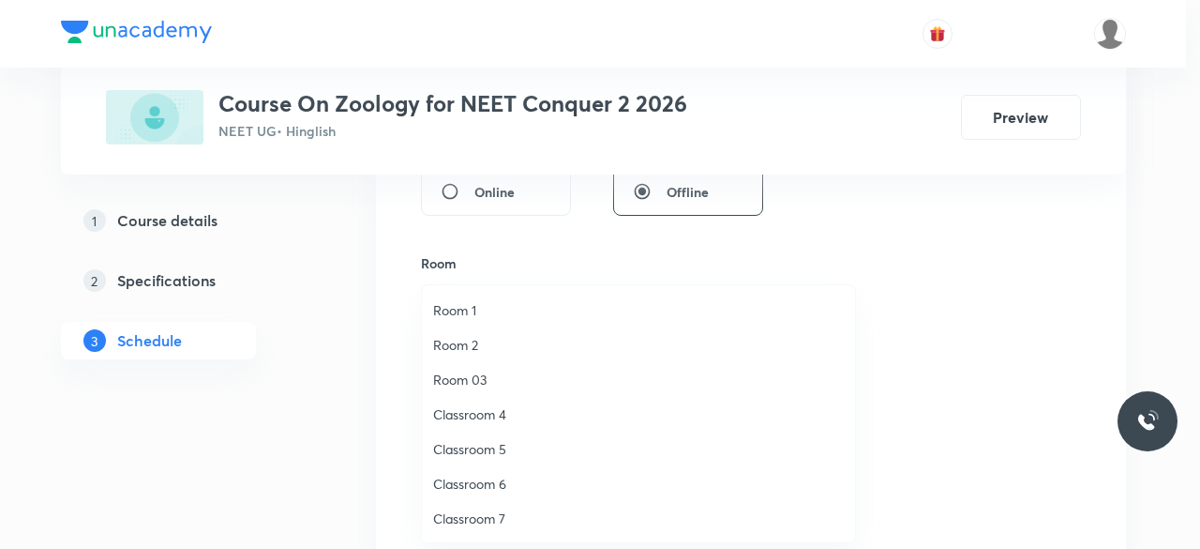
click at [501, 486] on span "Classroom 6" at bounding box center [638, 484] width 411 height 20
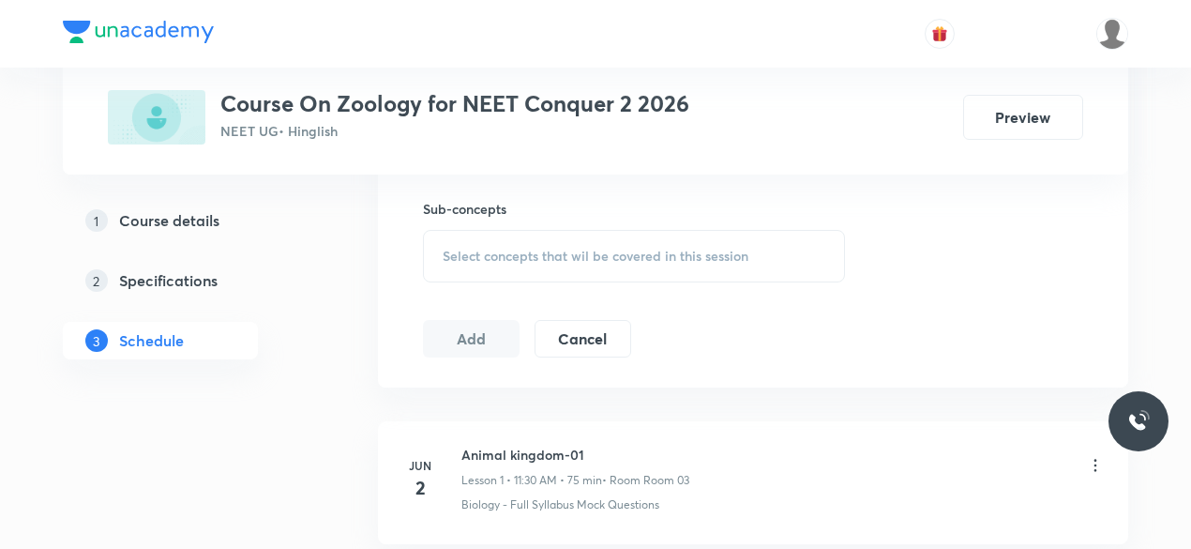
scroll to position [954, 0]
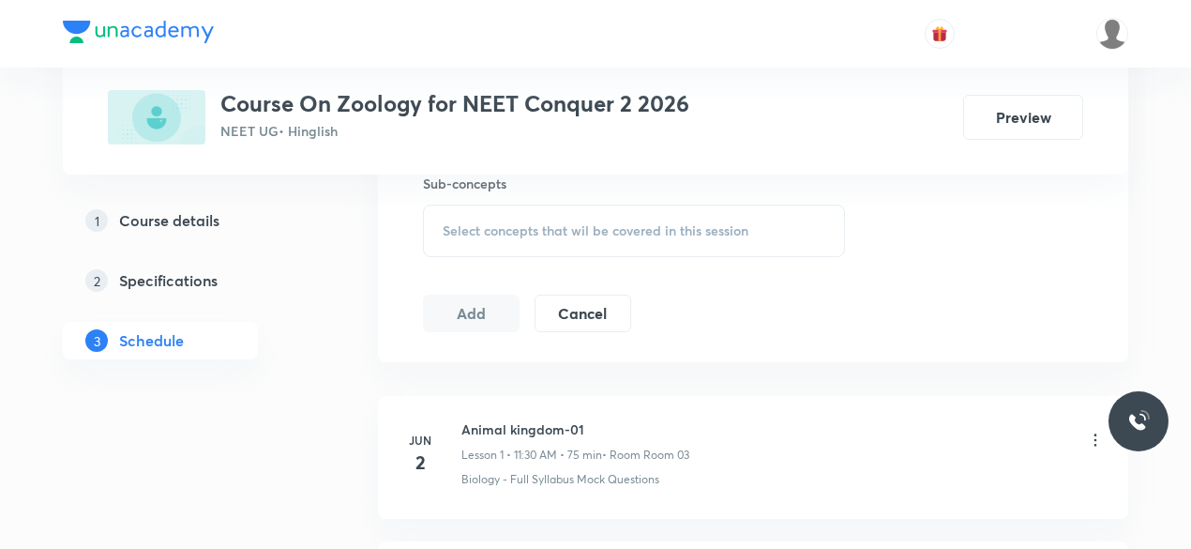
click at [447, 230] on span "Select concepts that wil be covered in this session" at bounding box center [596, 230] width 306 height 15
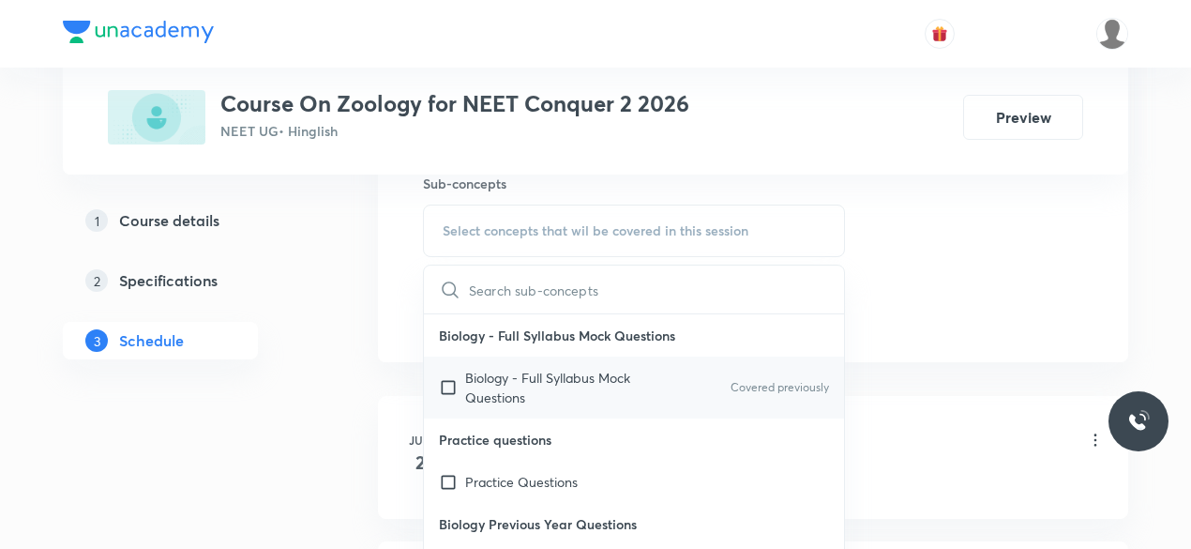
click at [445, 382] on input "checkbox" at bounding box center [452, 387] width 26 height 39
checkbox input "true"
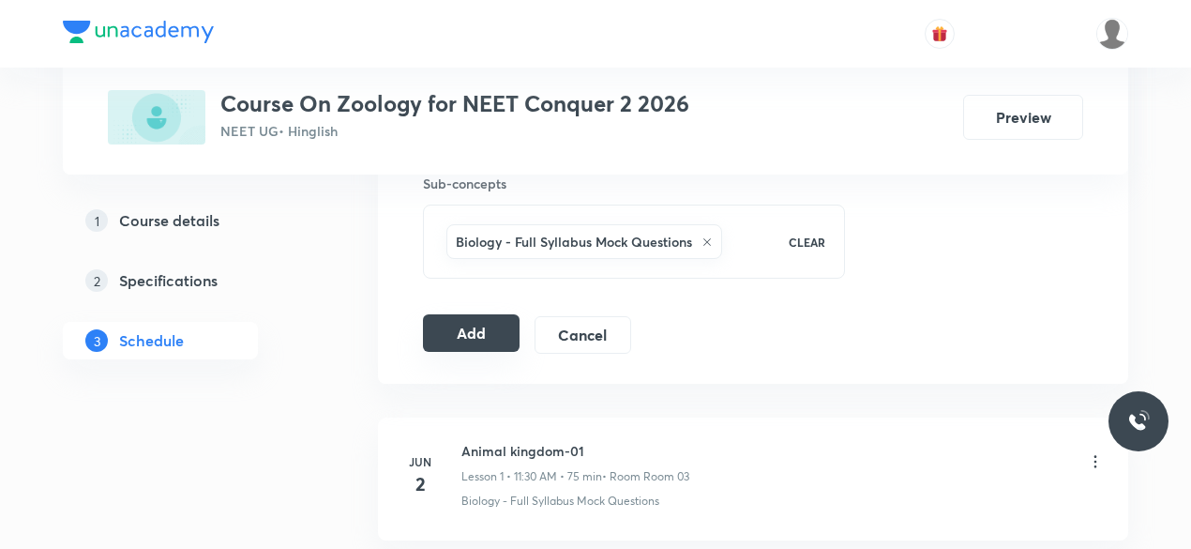
click at [446, 334] on button "Add" at bounding box center [471, 333] width 97 height 38
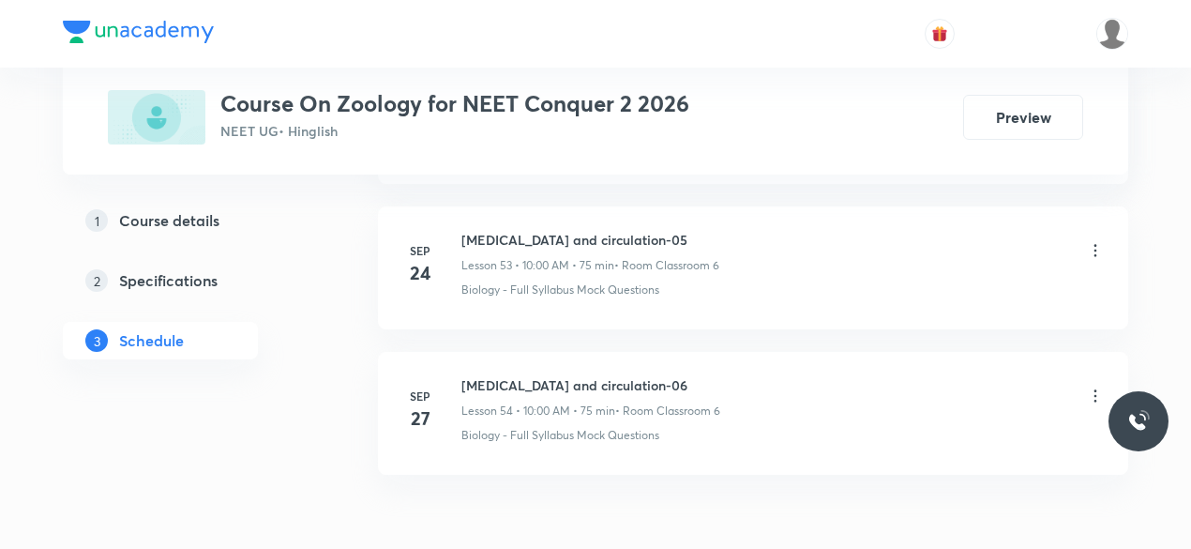
scroll to position [8788, 0]
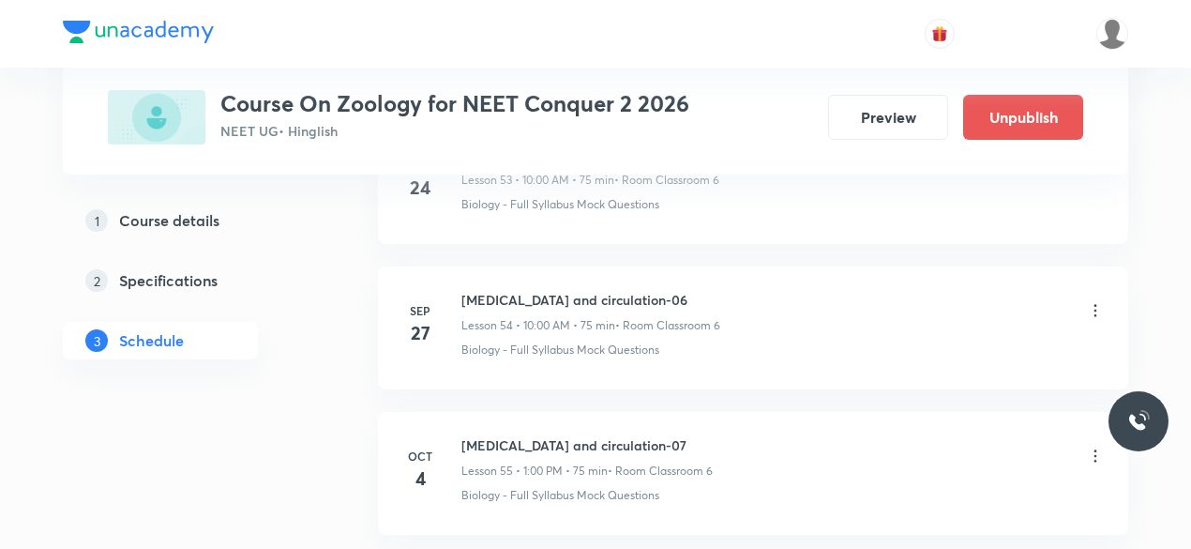
scroll to position [8788, 0]
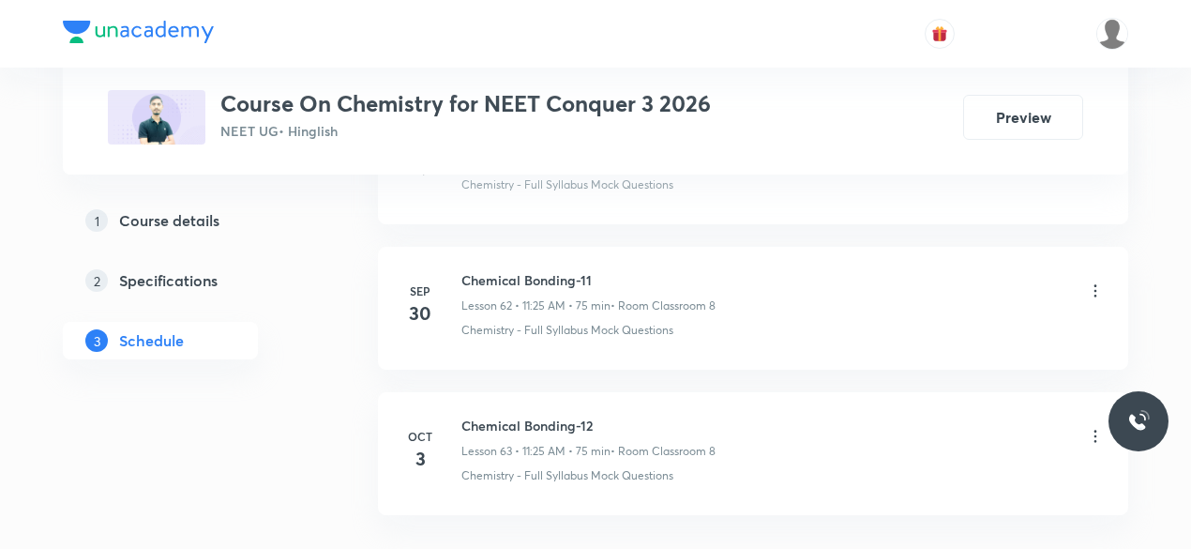
scroll to position [10071, 0]
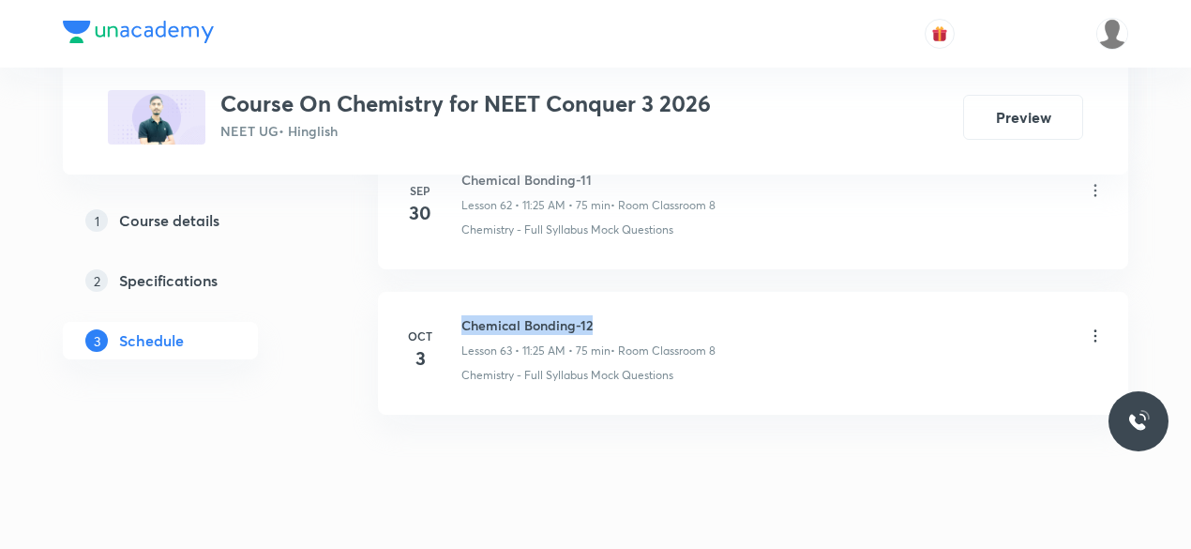
drag, startPoint x: 462, startPoint y: 282, endPoint x: 600, endPoint y: 278, distance: 137.9
click at [600, 315] on h6 "Chemical Bonding-12" at bounding box center [588, 325] width 254 height 20
copy h6 "Chemical Bonding-12"
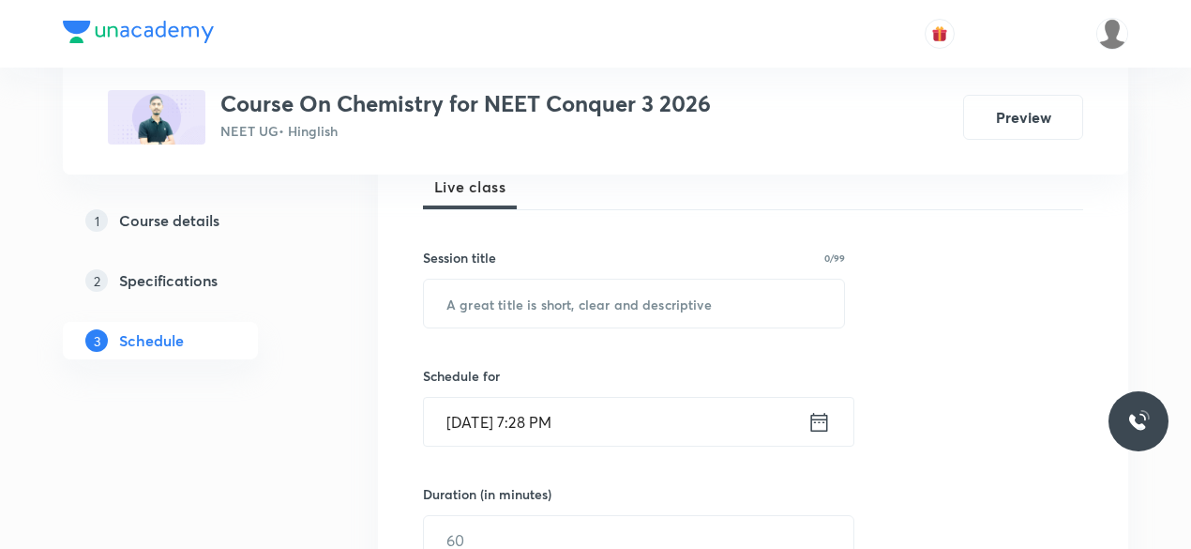
scroll to position [290, 0]
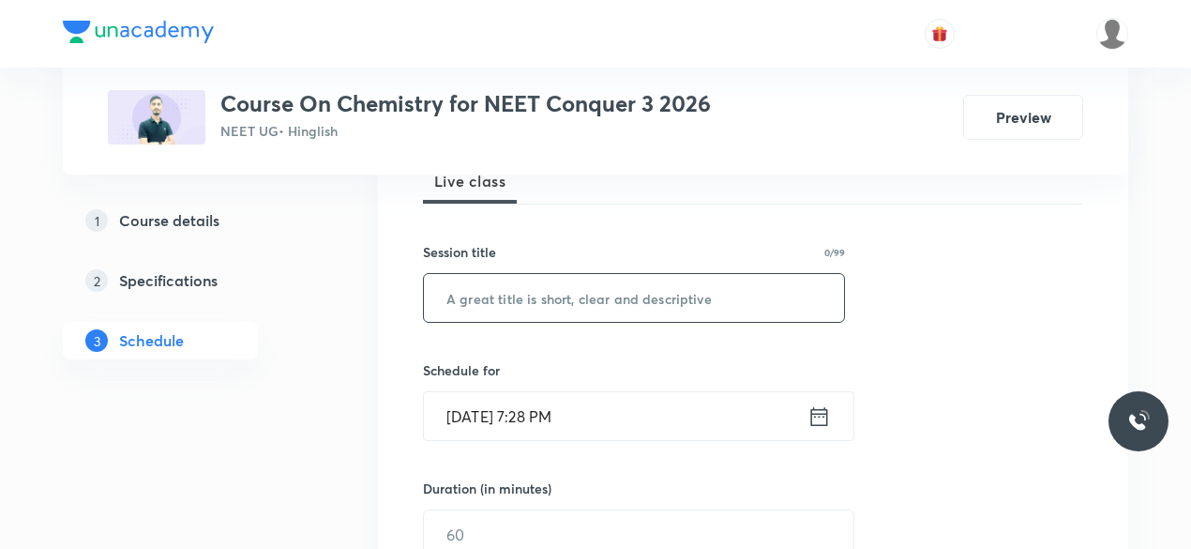
click at [485, 296] on input "text" at bounding box center [634, 298] width 420 height 48
paste input "Chemical Bonding-12"
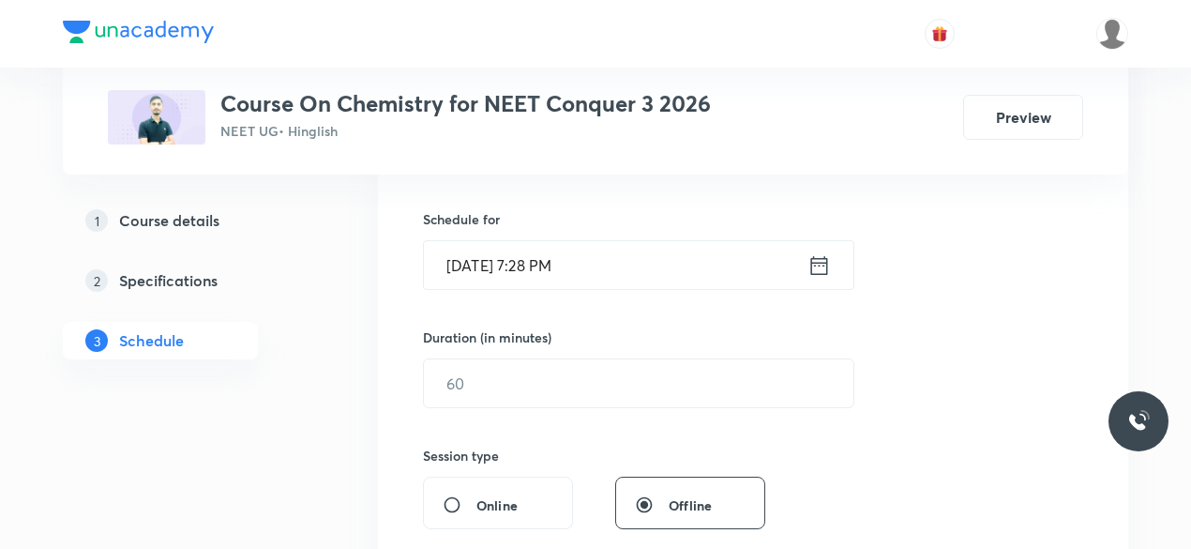
scroll to position [444, 0]
type input "Chemical Bonding-13"
click at [814, 262] on icon at bounding box center [819, 262] width 23 height 26
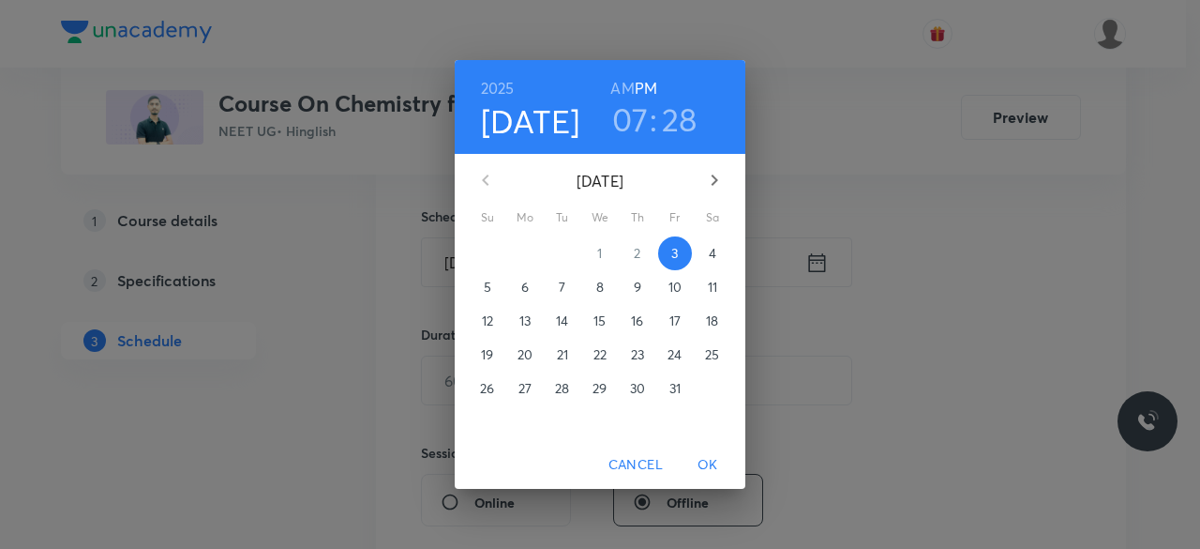
click at [710, 254] on p "4" at bounding box center [713, 253] width 8 height 19
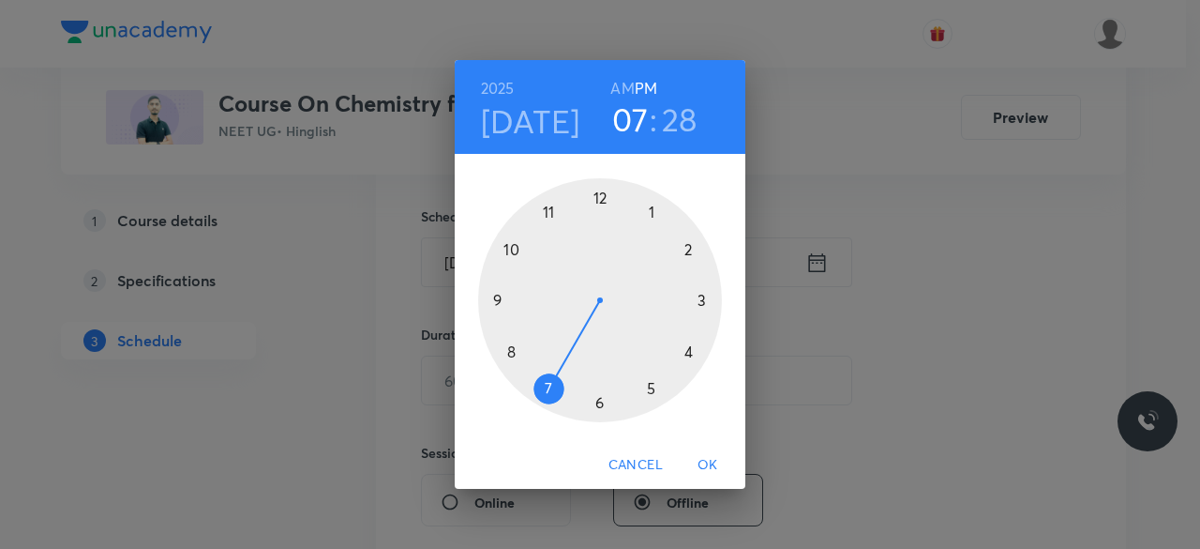
click at [514, 251] on div at bounding box center [600, 300] width 244 height 244
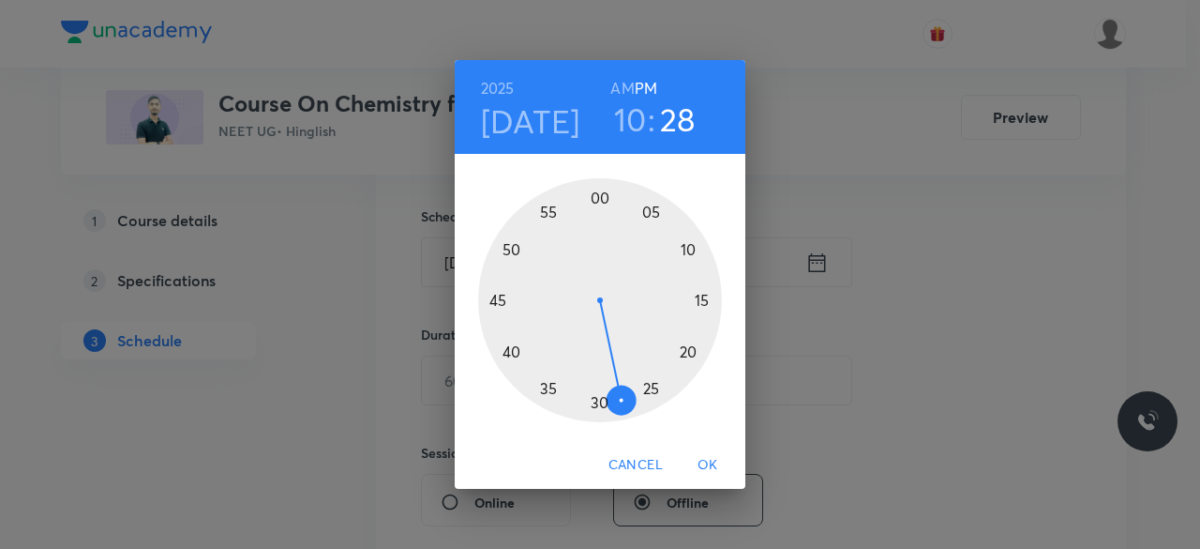
click at [599, 194] on div at bounding box center [600, 300] width 244 height 244
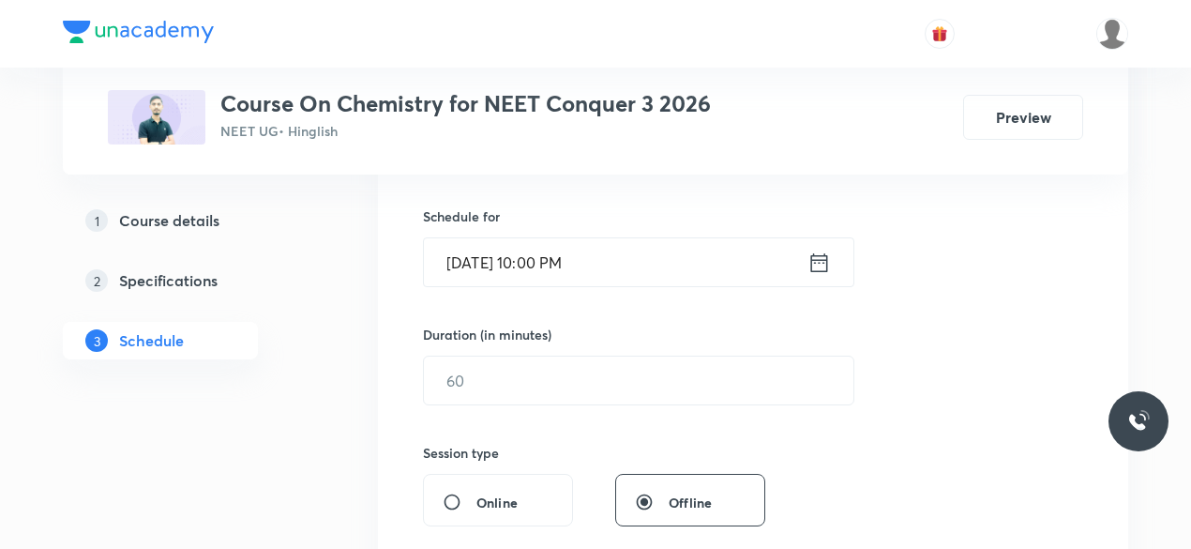
click at [816, 259] on icon at bounding box center [819, 262] width 23 height 26
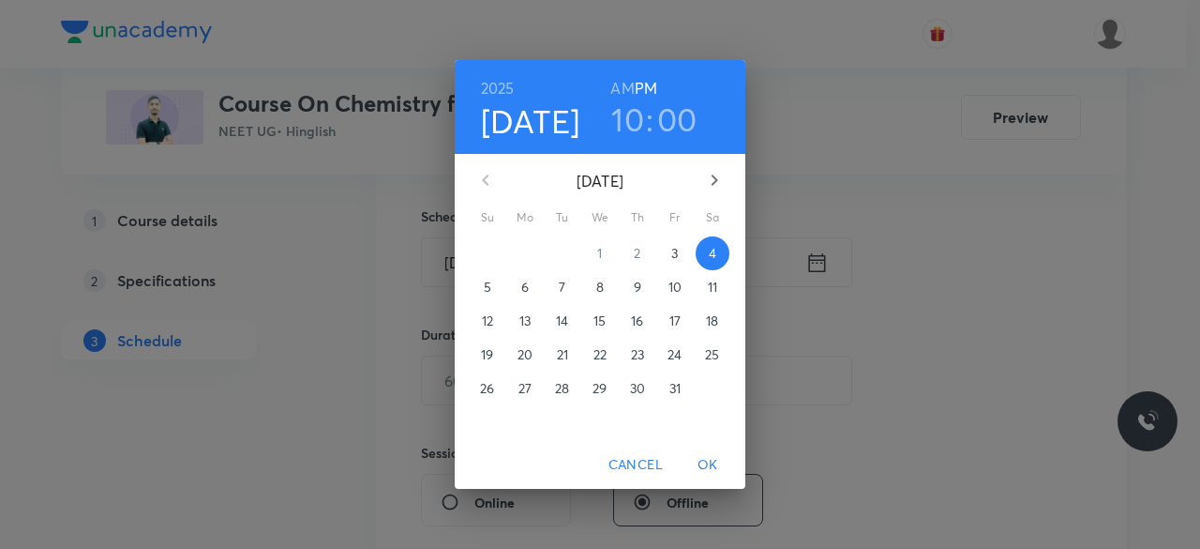
click at [625, 87] on h6 "AM" at bounding box center [622, 88] width 23 height 26
click at [711, 460] on span "OK" at bounding box center [708, 464] width 45 height 23
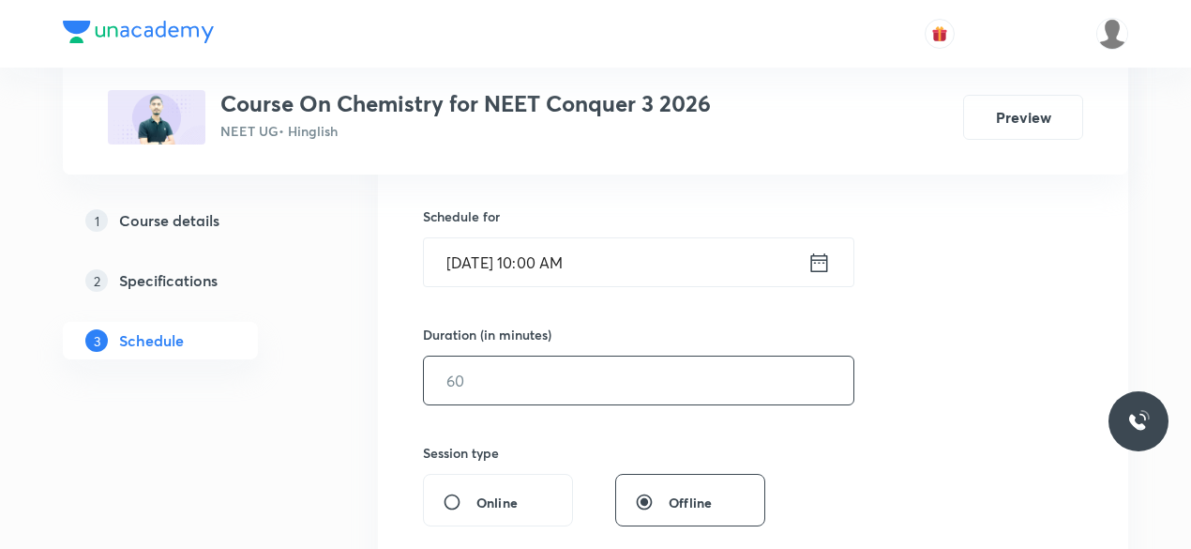
click at [529, 376] on input "text" at bounding box center [639, 380] width 430 height 48
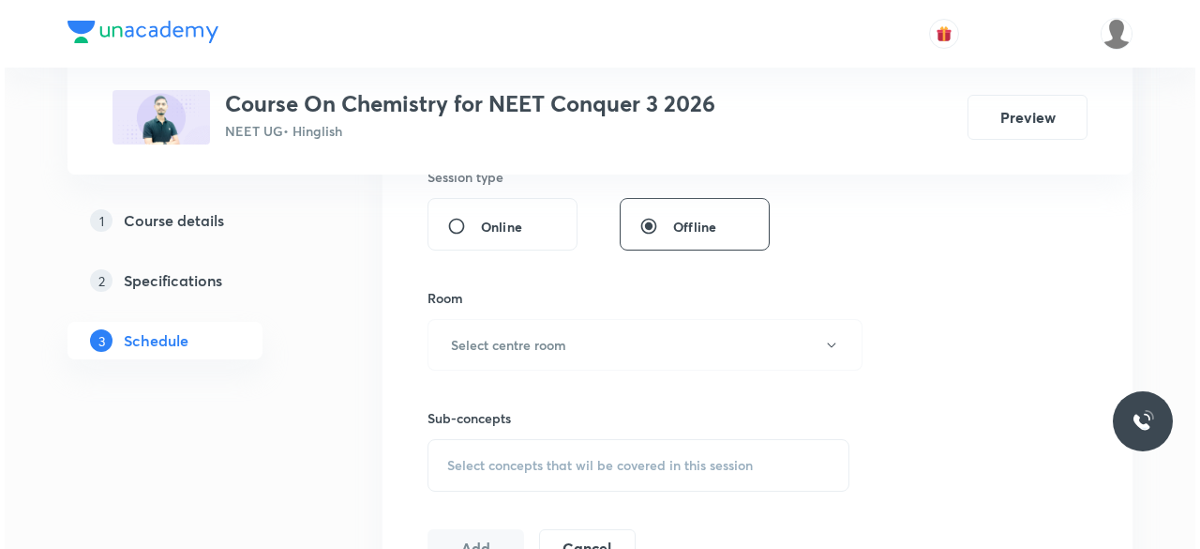
scroll to position [720, 0]
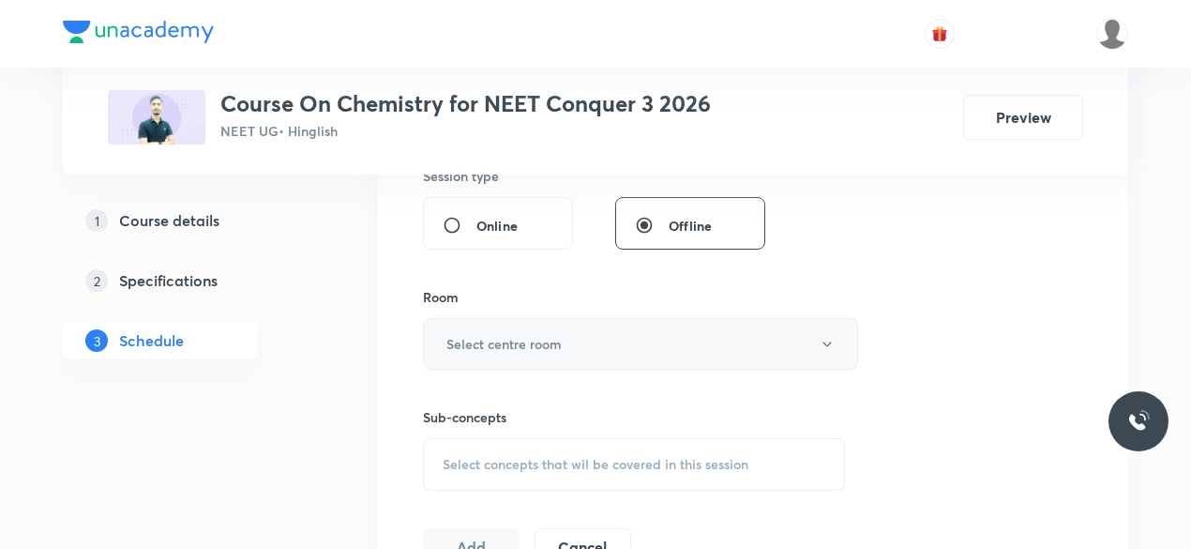
type input "75"
click at [445, 337] on button "Select centre room" at bounding box center [640, 344] width 435 height 52
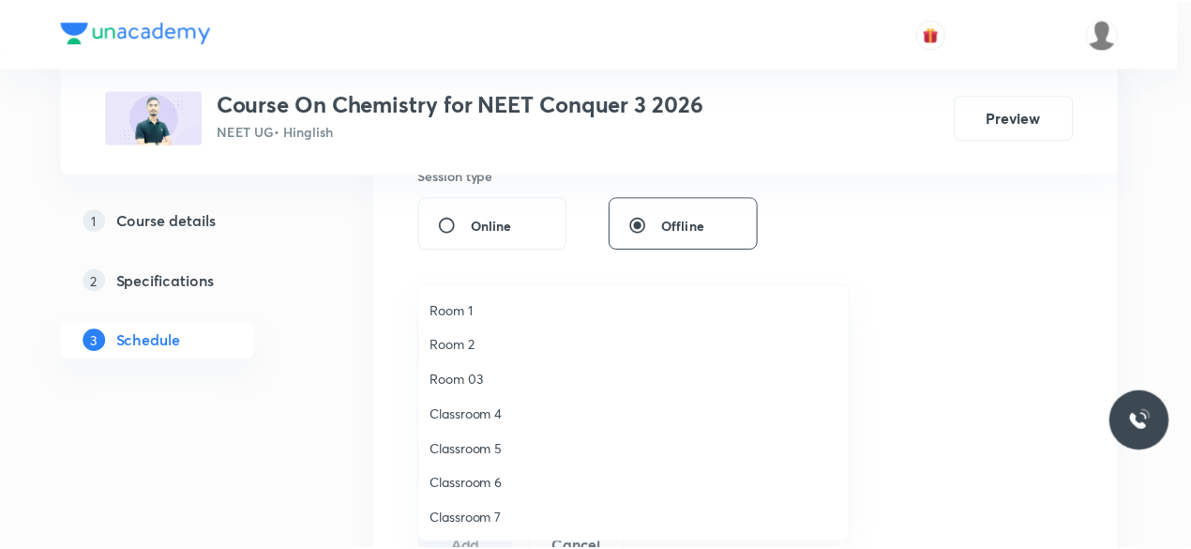
scroll to position [35, 0]
click at [480, 519] on span "Classroom 8" at bounding box center [638, 518] width 411 height 20
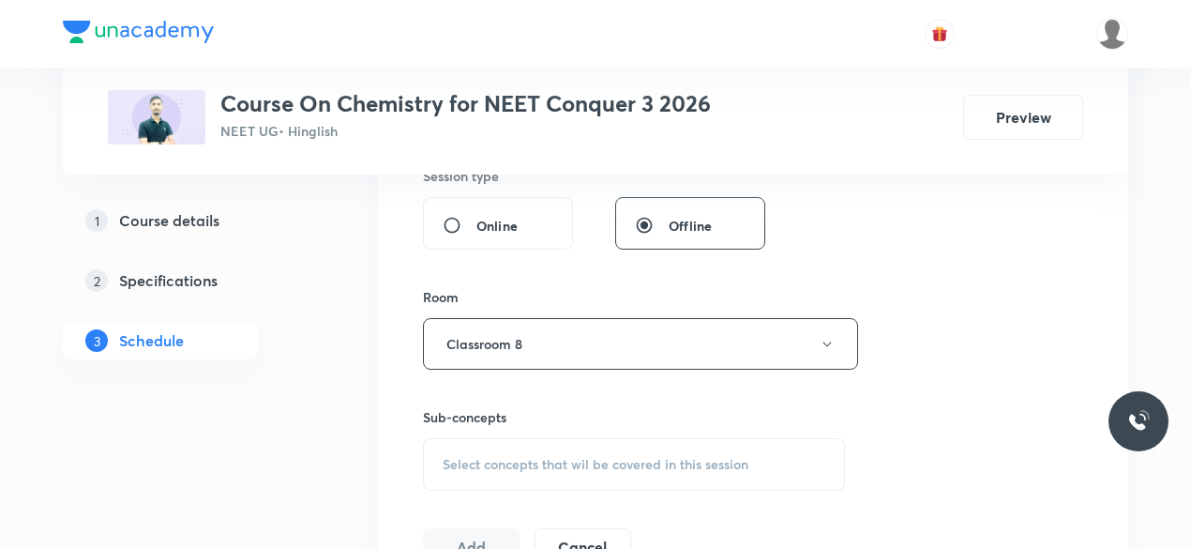
click at [450, 457] on span "Select concepts that wil be covered in this session" at bounding box center [596, 464] width 306 height 15
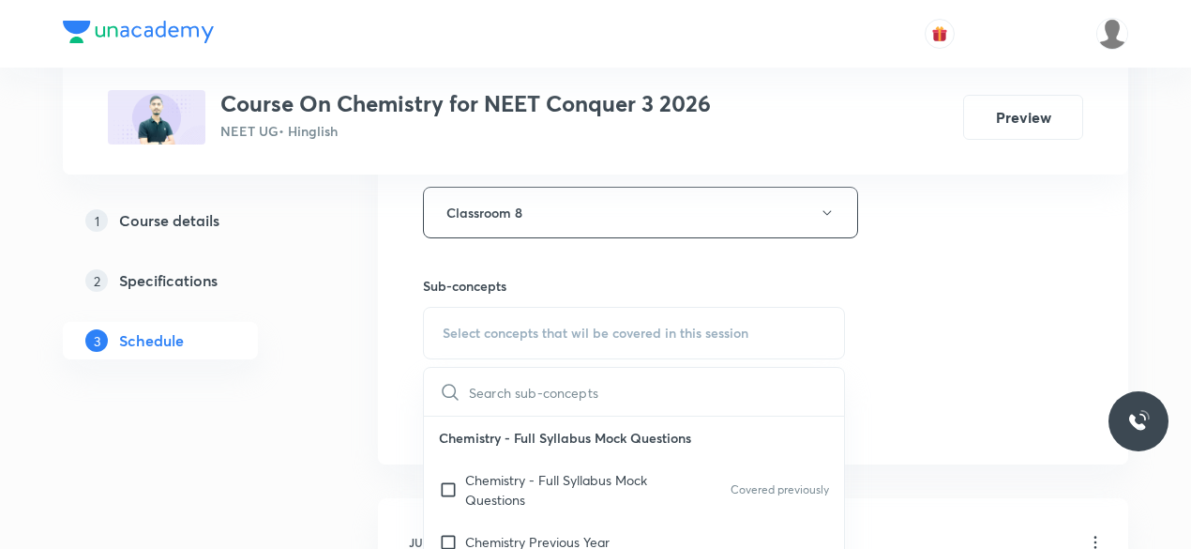
scroll to position [855, 0]
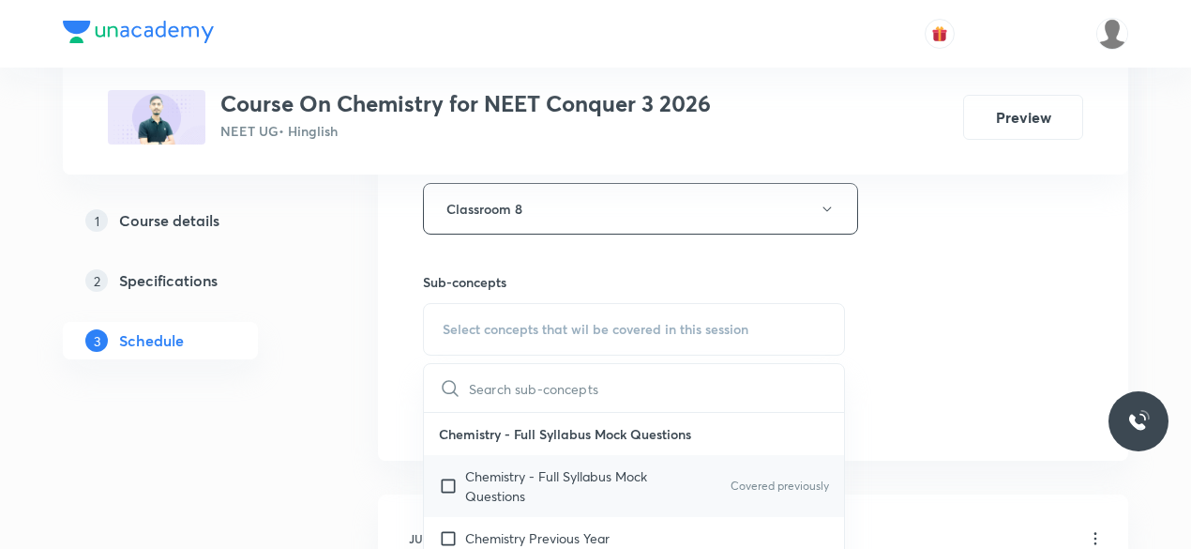
click at [449, 480] on input "checkbox" at bounding box center [452, 485] width 26 height 39
checkbox input "true"
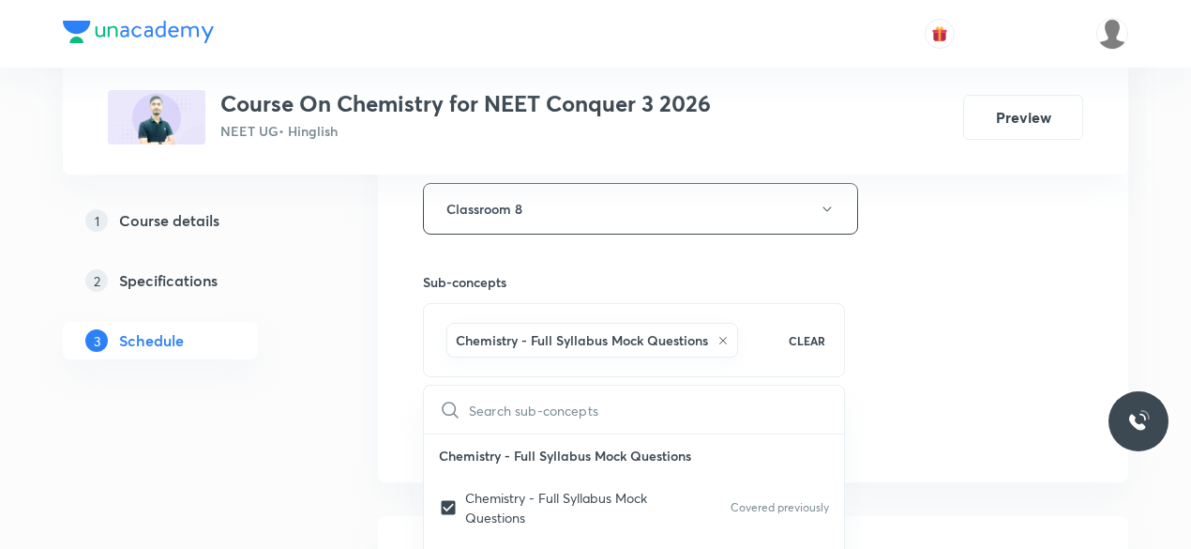
click at [396, 340] on div "Session 64 Live class Session title 19/99 Chemical Bonding-13 ​ Schedule for Oc…" at bounding box center [753, 1] width 750 height 962
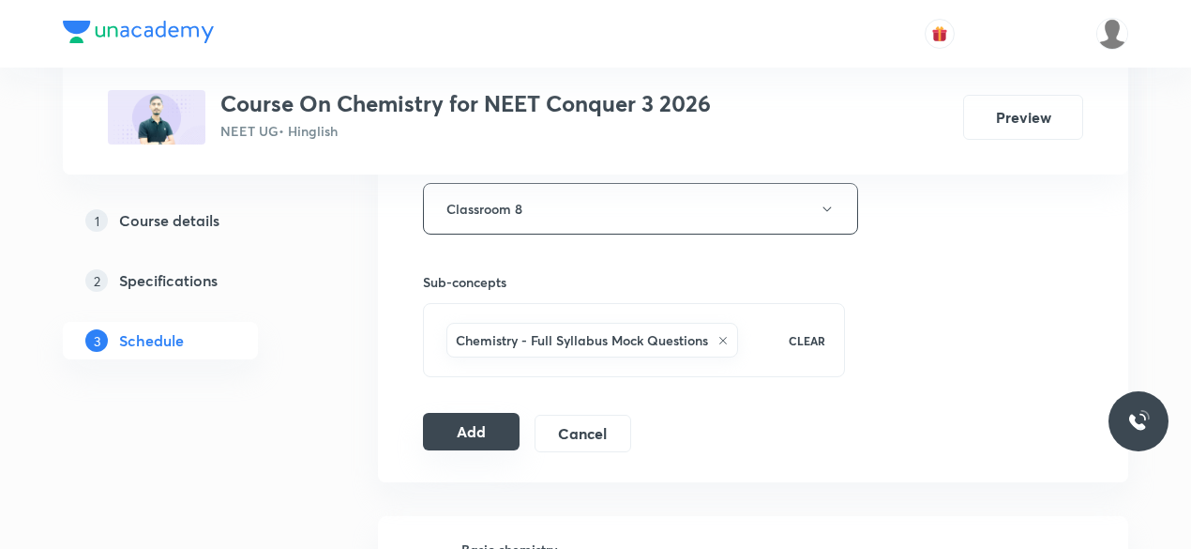
click at [478, 425] on button "Add" at bounding box center [471, 432] width 97 height 38
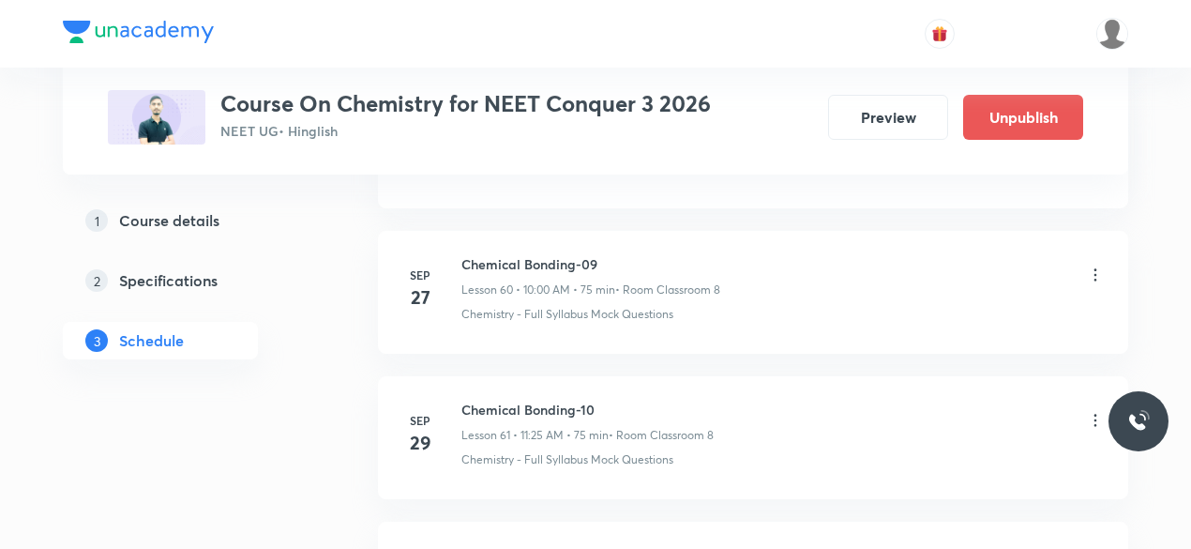
scroll to position [9356, 0]
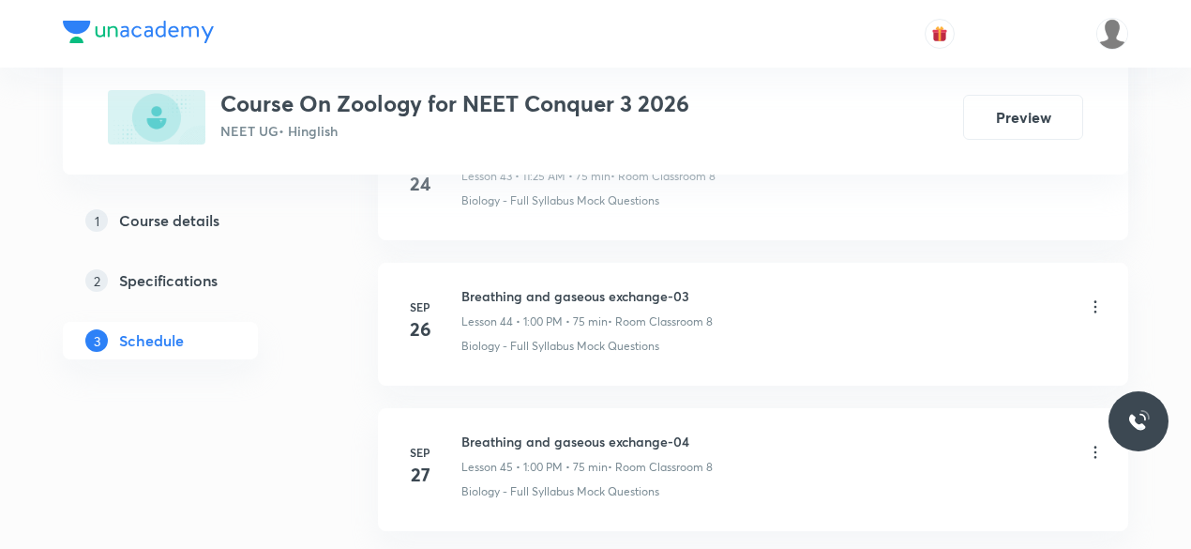
scroll to position [7465, 0]
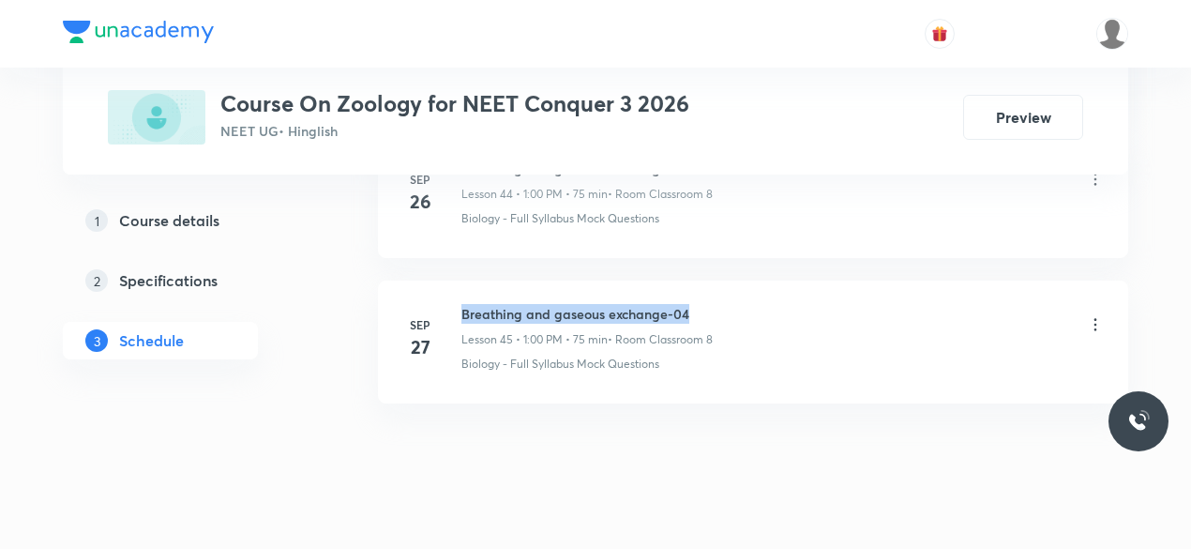
drag, startPoint x: 461, startPoint y: 280, endPoint x: 688, endPoint y: 282, distance: 227.0
click at [688, 304] on h6 "Breathing and gaseous exchange-04" at bounding box center [586, 314] width 251 height 20
copy h6 "Breathing and gaseous exchange-04"
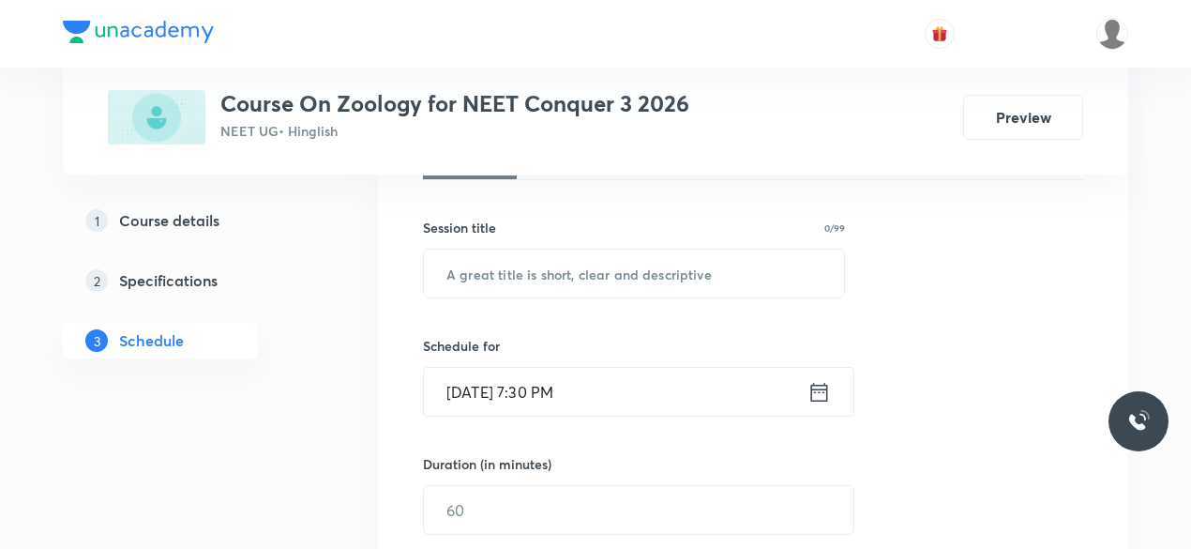
scroll to position [310, 0]
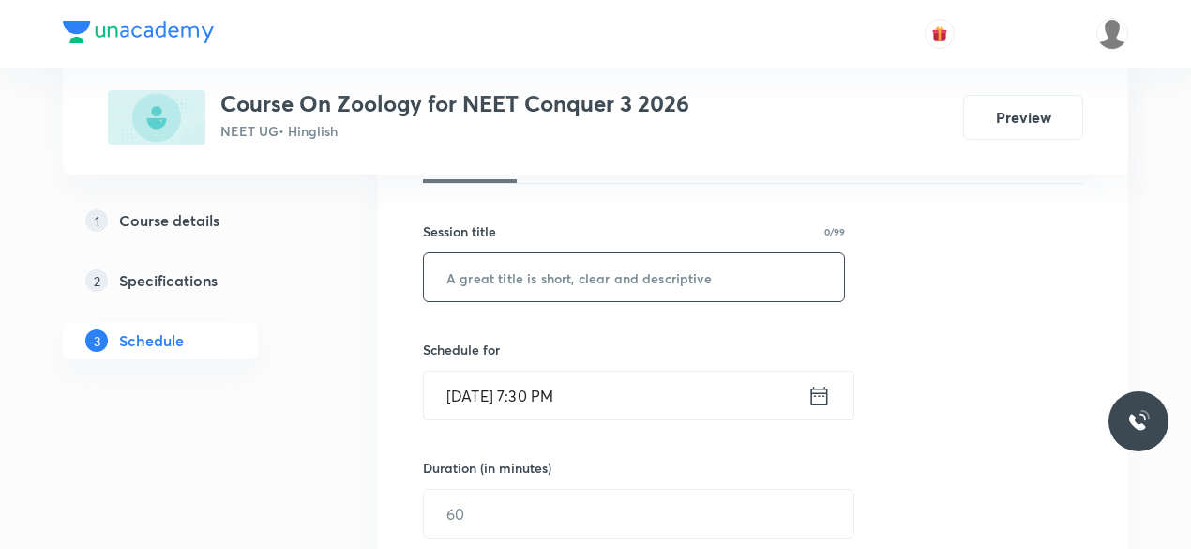
click at [517, 279] on input "text" at bounding box center [634, 277] width 420 height 48
paste input "Breathing and gaseous exchange-04"
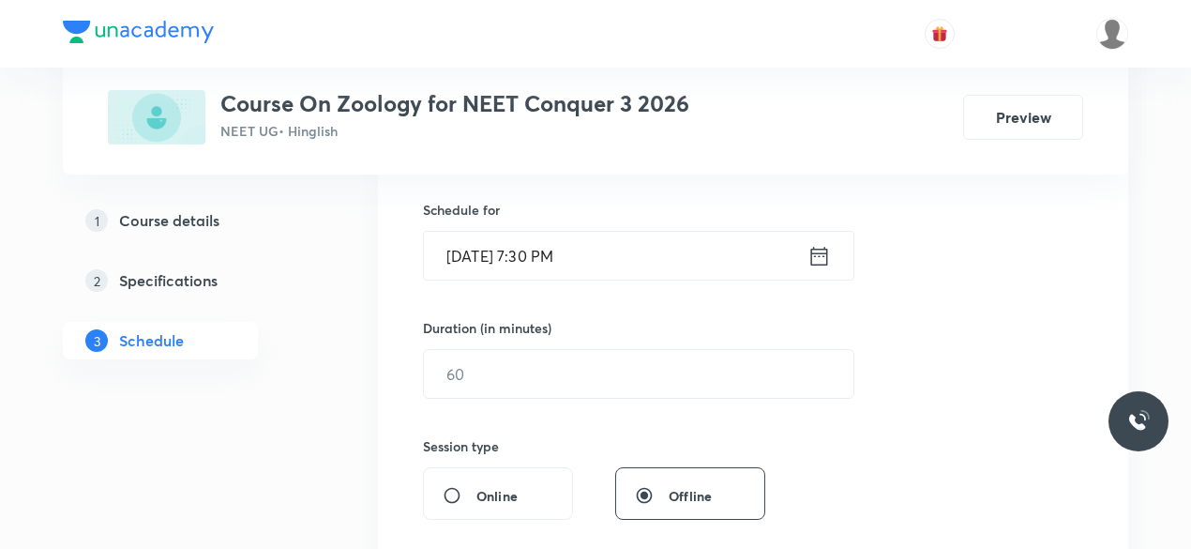
scroll to position [451, 0]
type input "Breathing and gaseous exchange-05"
click at [814, 256] on icon at bounding box center [819, 255] width 23 height 26
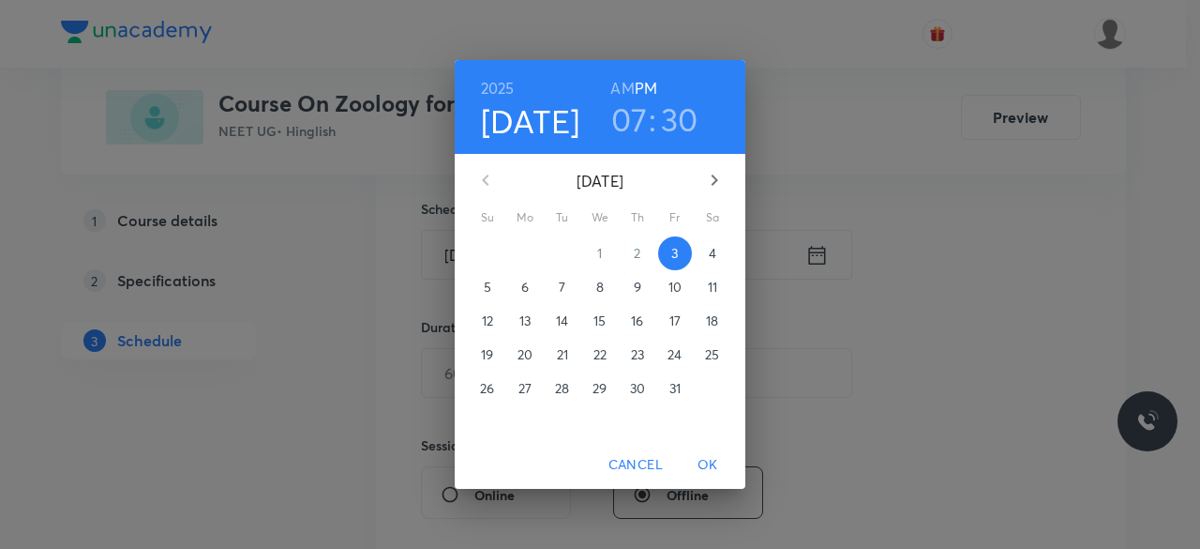
click at [710, 254] on p "4" at bounding box center [713, 253] width 8 height 19
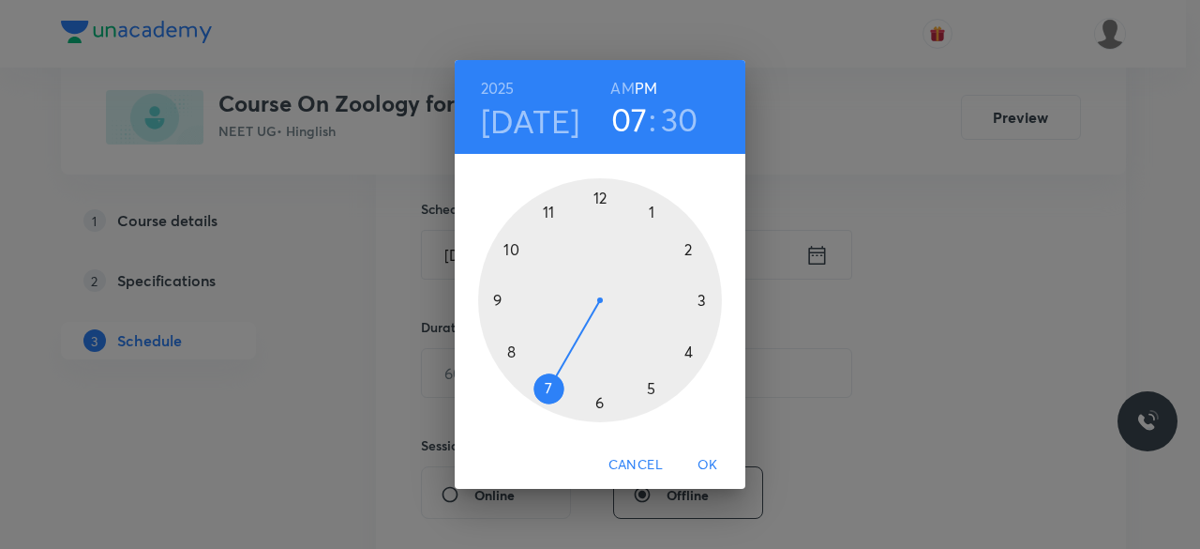
click at [550, 211] on div at bounding box center [600, 300] width 244 height 244
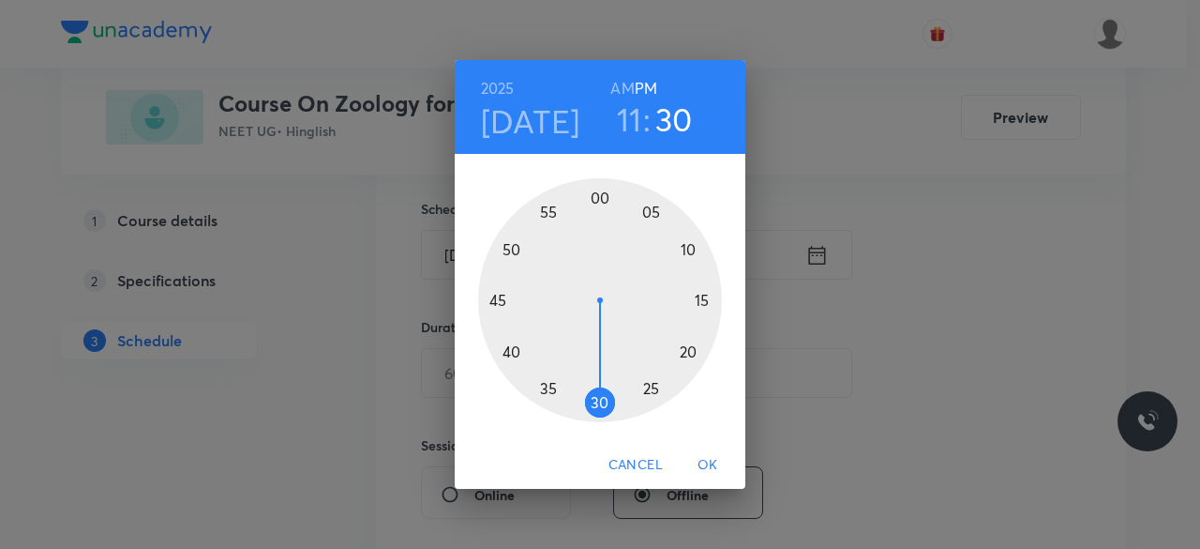
click at [653, 389] on div at bounding box center [600, 300] width 244 height 244
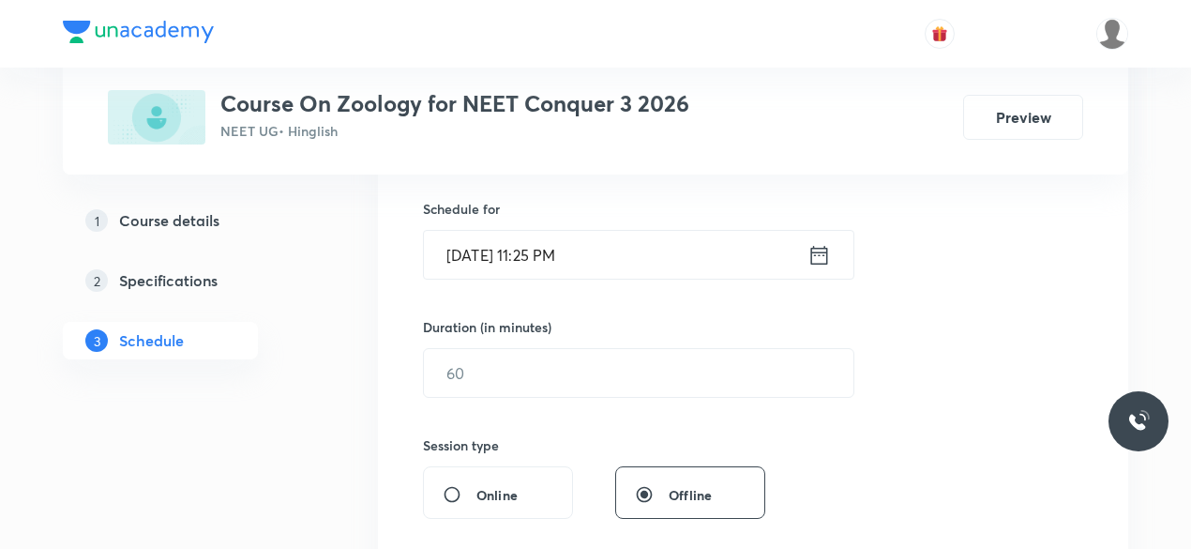
click at [817, 250] on icon at bounding box center [819, 254] width 17 height 19
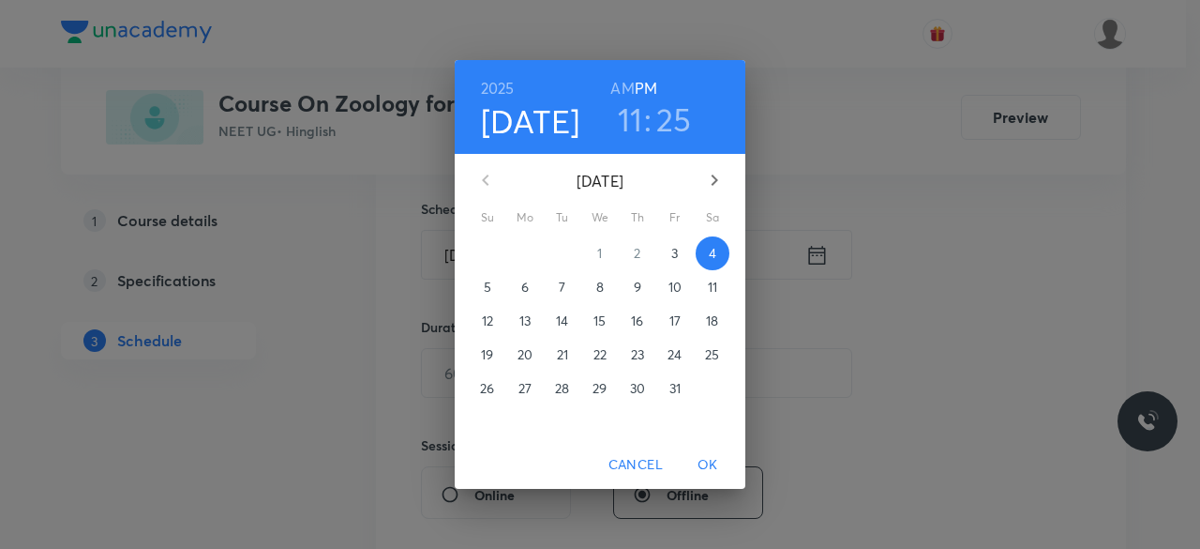
click at [621, 83] on h6 "AM" at bounding box center [622, 88] width 23 height 26
click at [707, 460] on span "OK" at bounding box center [708, 464] width 45 height 23
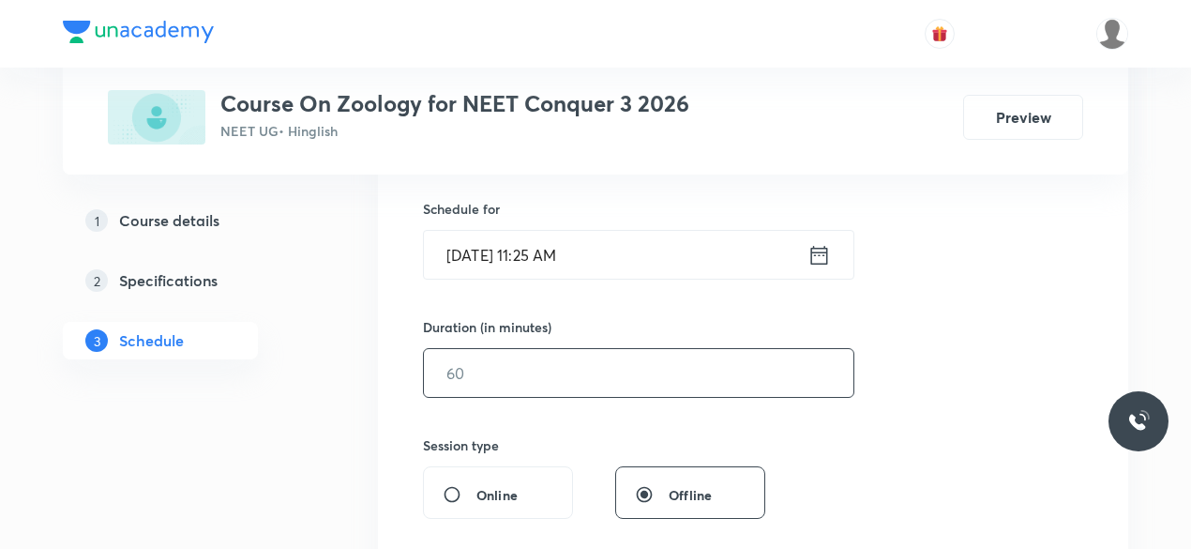
click at [530, 367] on input "text" at bounding box center [639, 373] width 430 height 48
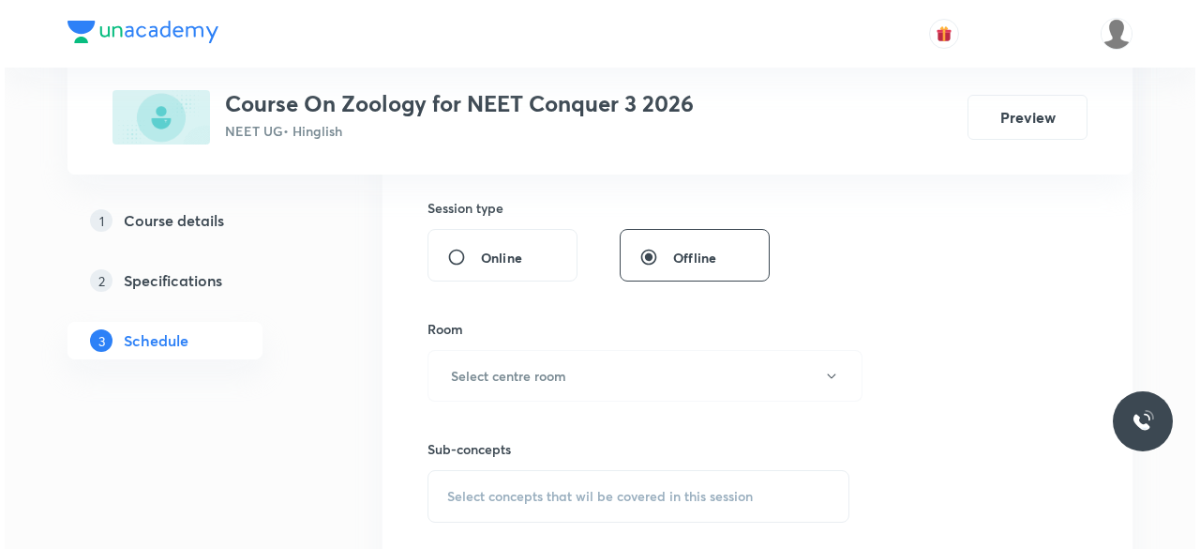
scroll to position [694, 0]
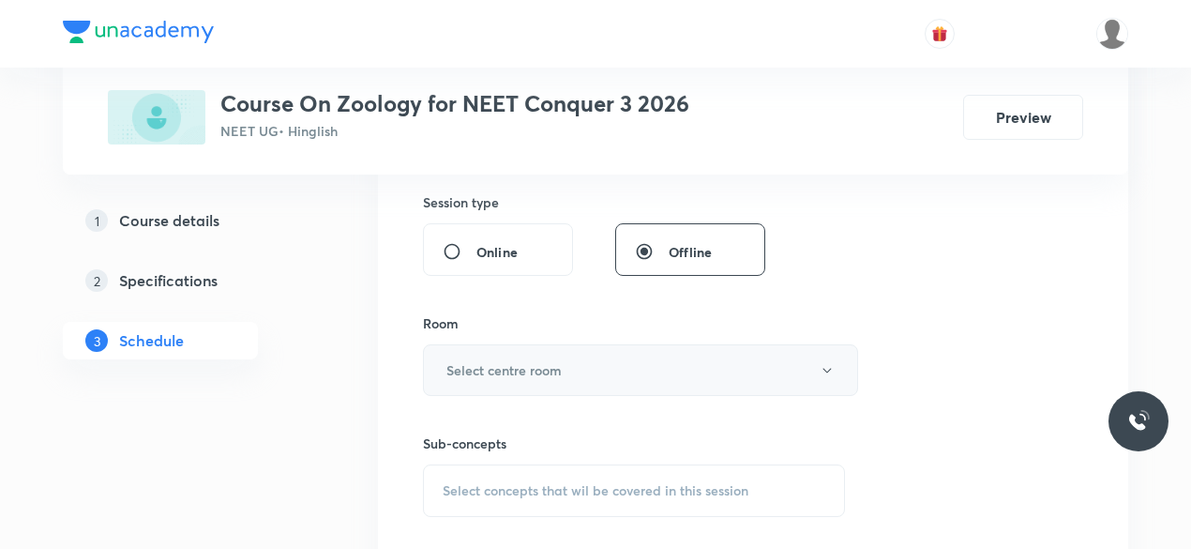
type input "75"
click at [457, 370] on h6 "Select centre room" at bounding box center [503, 370] width 115 height 20
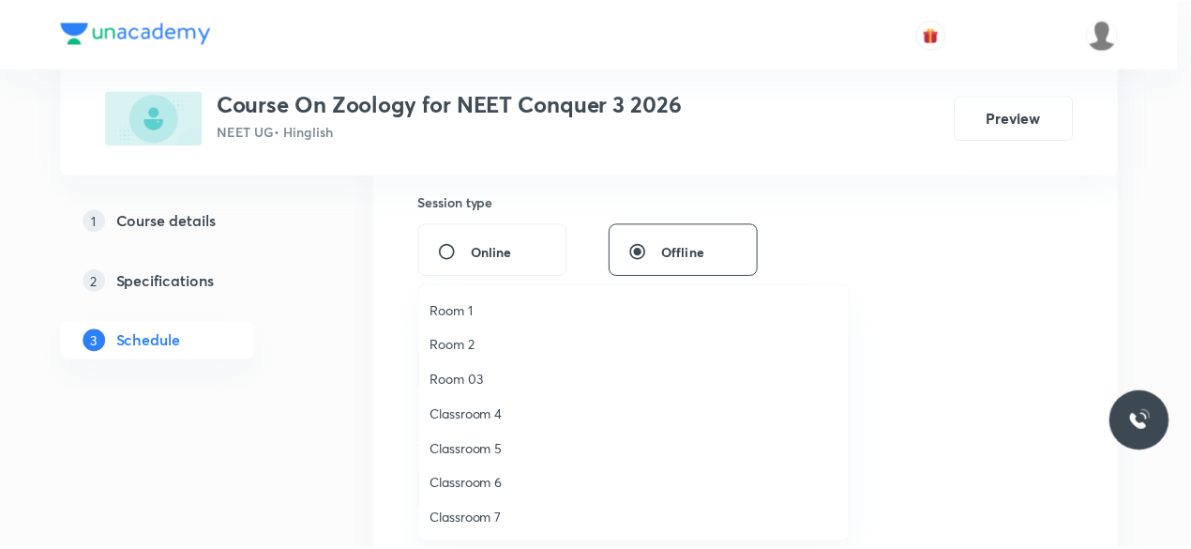
scroll to position [35, 0]
click at [497, 517] on span "Classroom 8" at bounding box center [638, 518] width 411 height 20
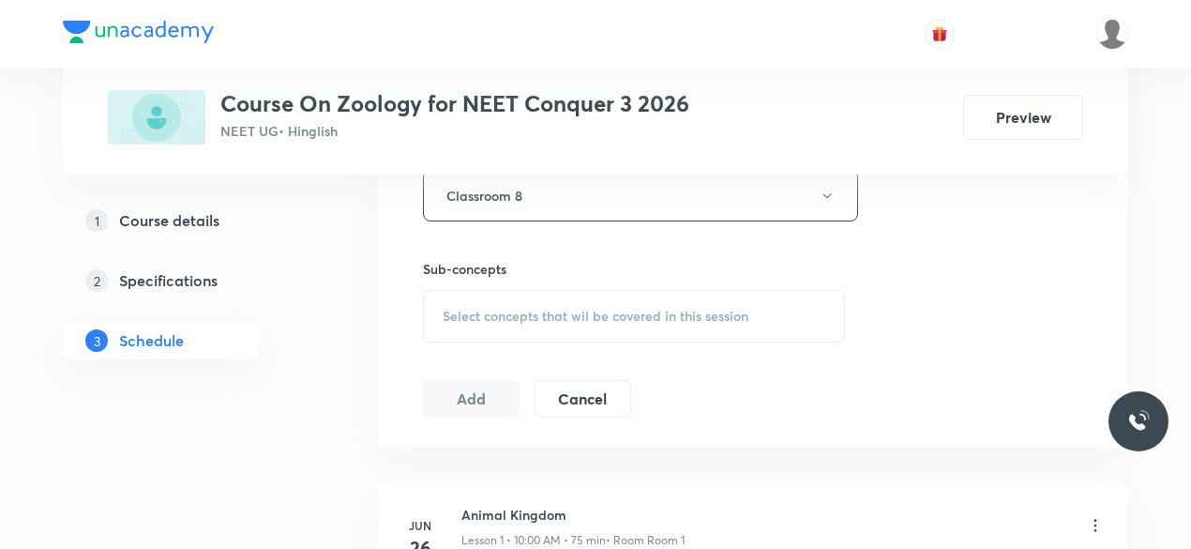
scroll to position [871, 0]
click at [445, 314] on span "Select concepts that wil be covered in this session" at bounding box center [596, 313] width 306 height 15
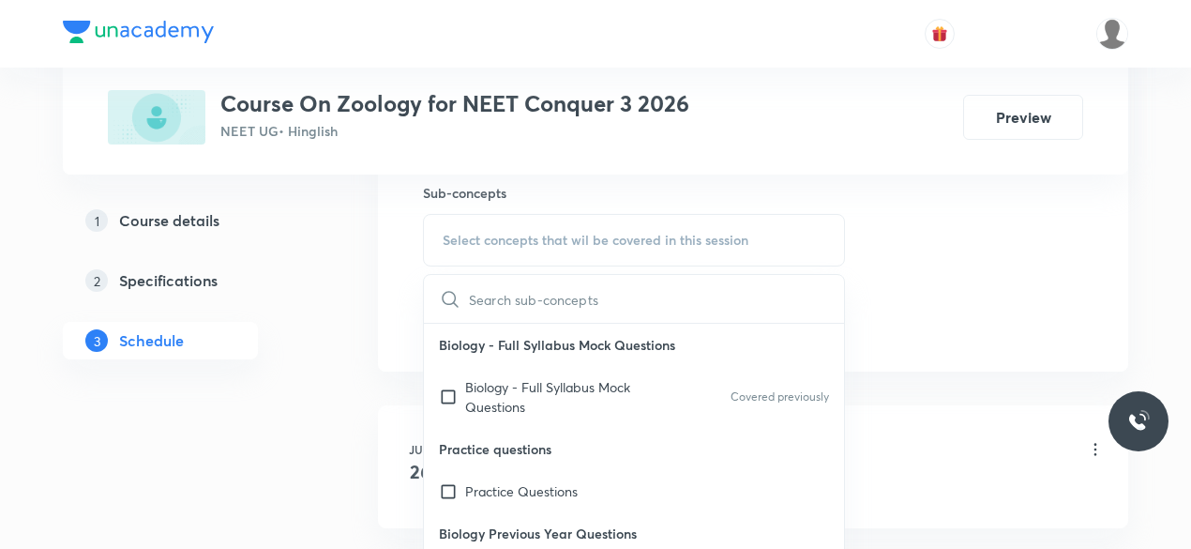
scroll to position [946, 0]
click at [446, 394] on input "checkbox" at bounding box center [452, 394] width 26 height 39
checkbox input "true"
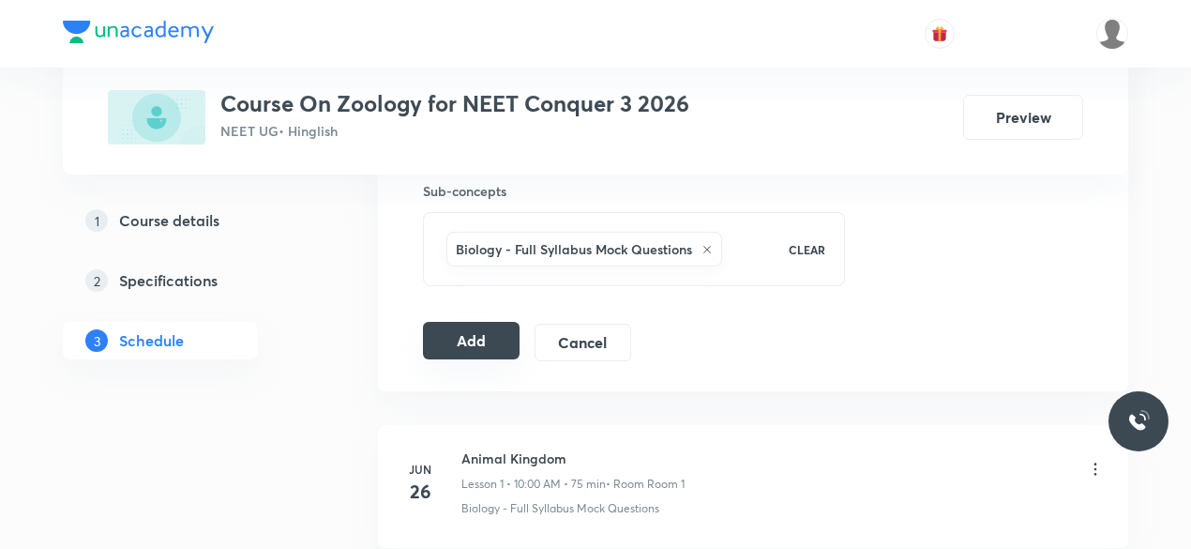
click at [486, 334] on button "Add" at bounding box center [471, 341] width 97 height 38
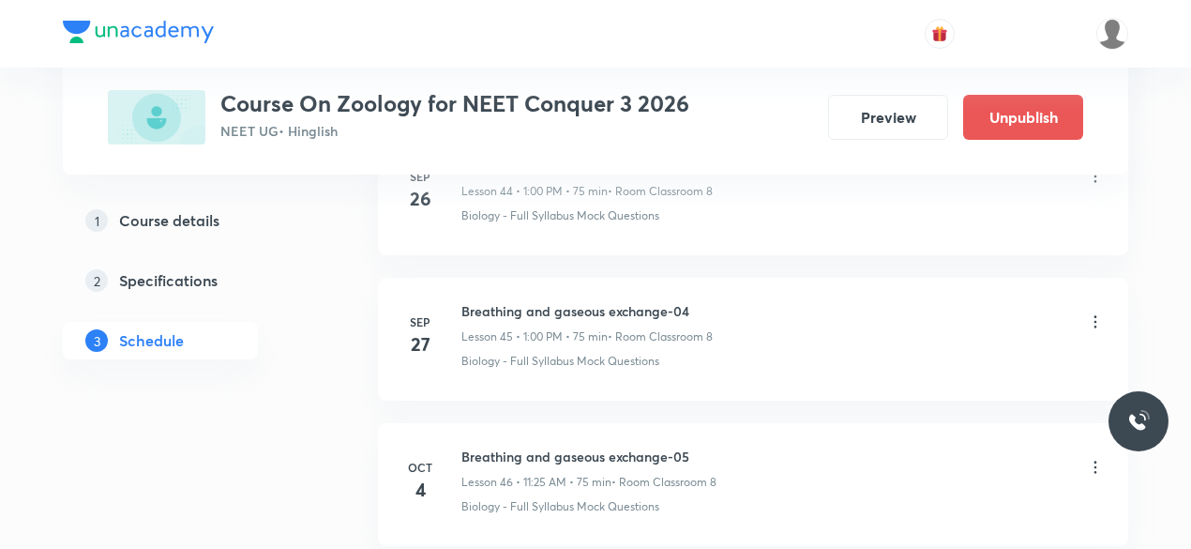
scroll to position [6751, 0]
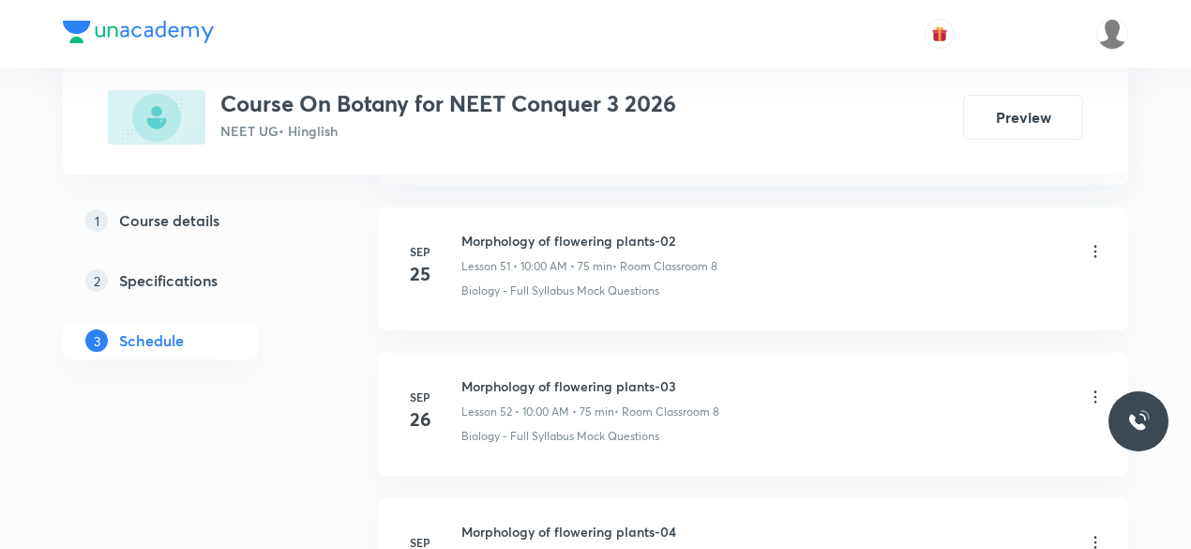
scroll to position [8913, 0]
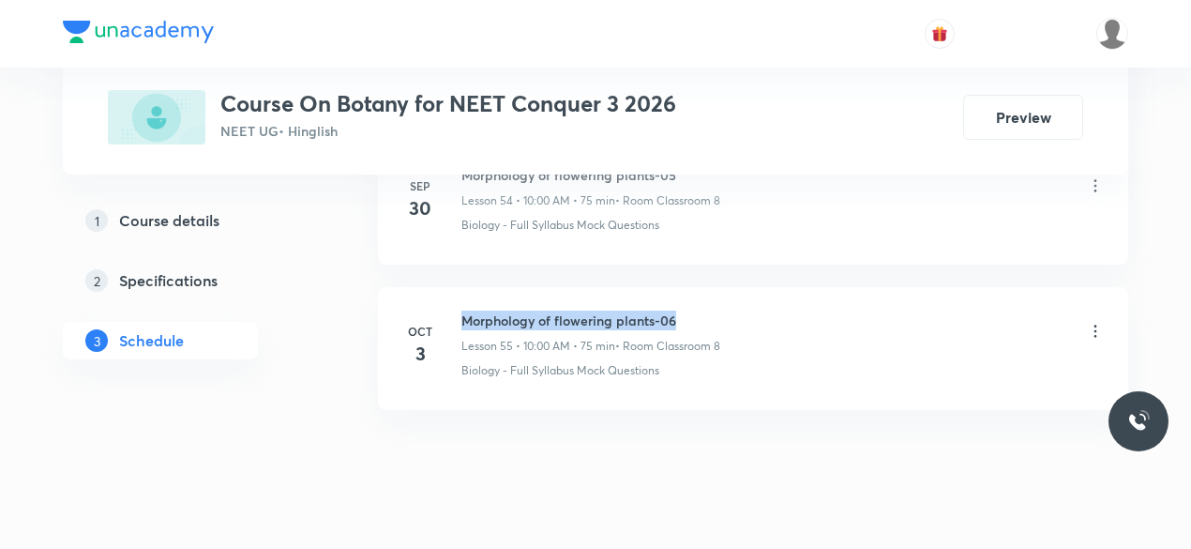
drag, startPoint x: 465, startPoint y: 281, endPoint x: 678, endPoint y: 279, distance: 212.9
click at [678, 310] on h6 "Morphology of flowering plants-06" at bounding box center [590, 320] width 259 height 20
copy h6 "Morphology of flowering plants-06"
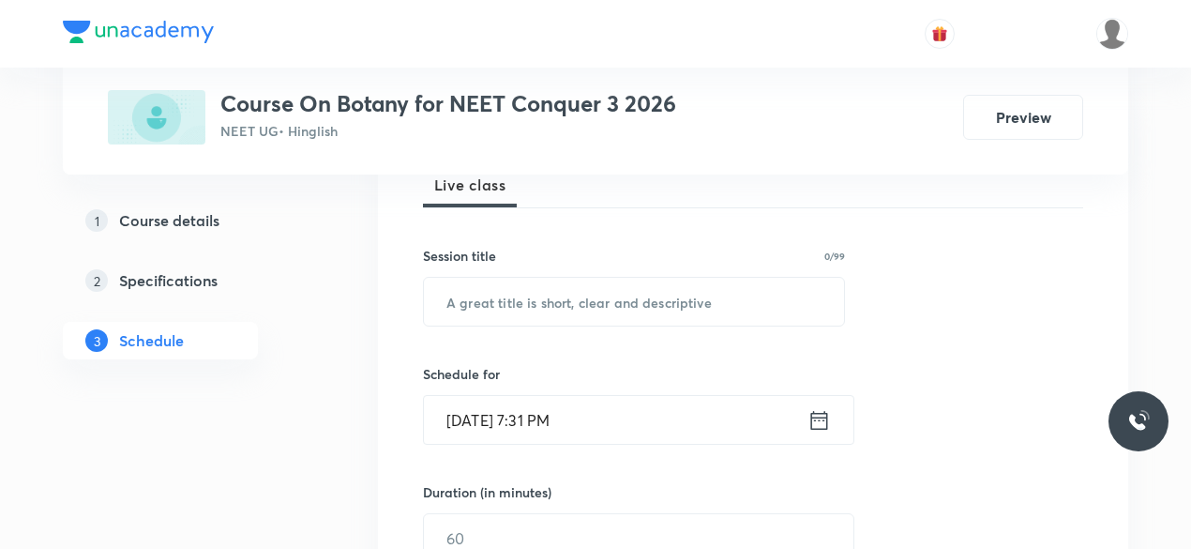
scroll to position [295, 0]
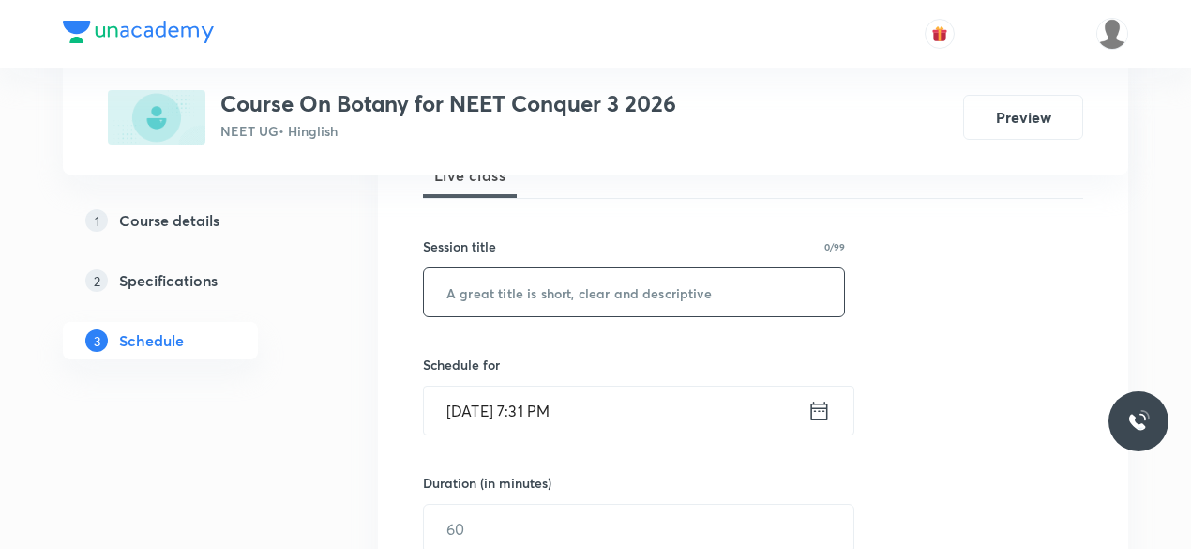
click at [511, 295] on input "text" at bounding box center [634, 292] width 420 height 48
paste input "Morphology of flowering plants-06"
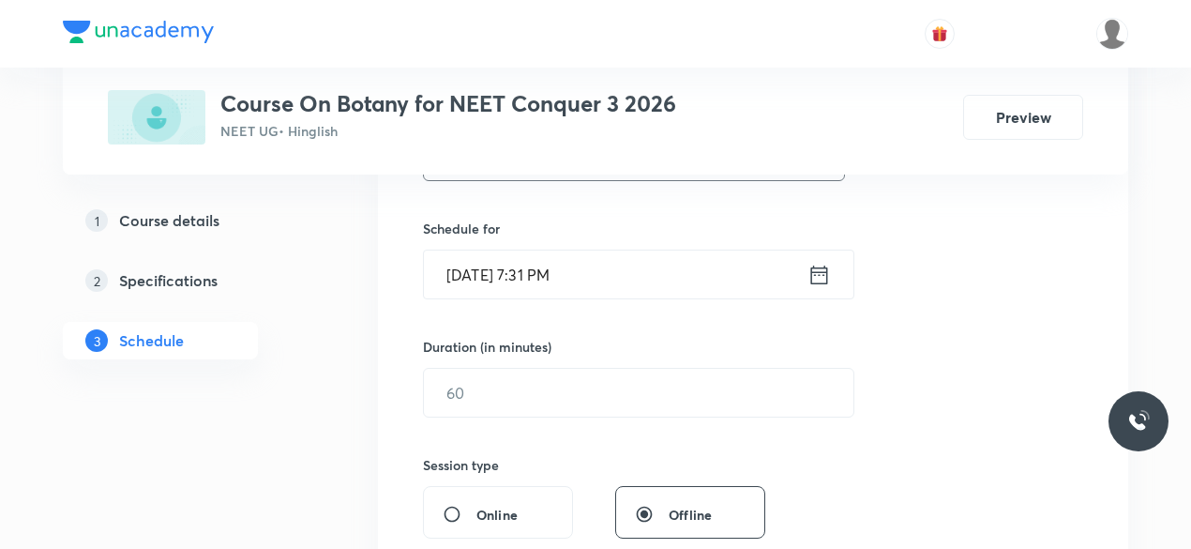
scroll to position [432, 0]
type input "Morphology of flowering plants-07"
click at [815, 278] on icon at bounding box center [819, 274] width 23 height 26
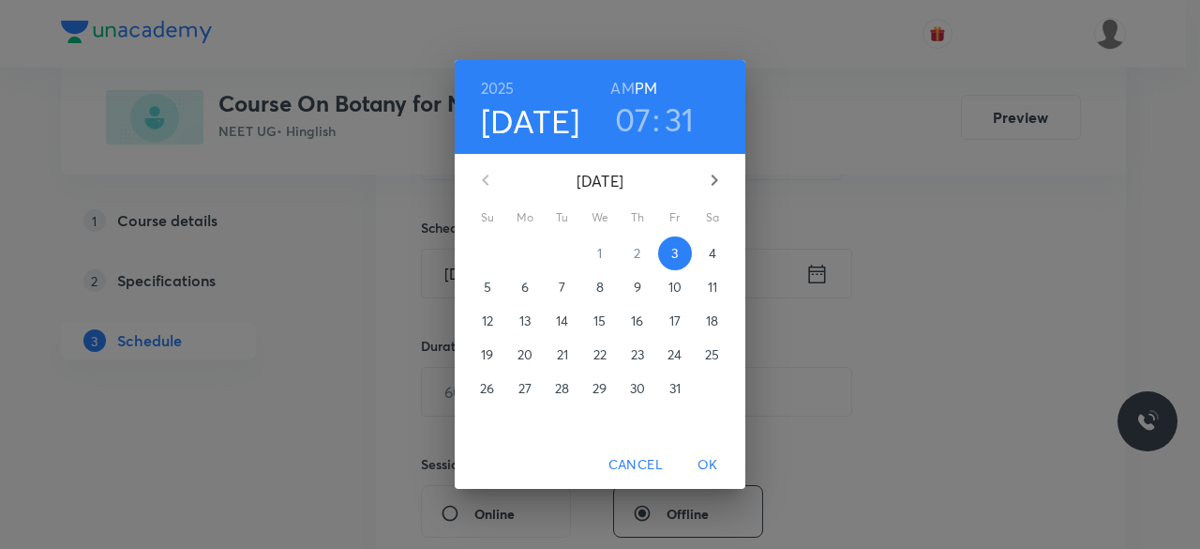
click at [709, 254] on p "4" at bounding box center [713, 253] width 8 height 19
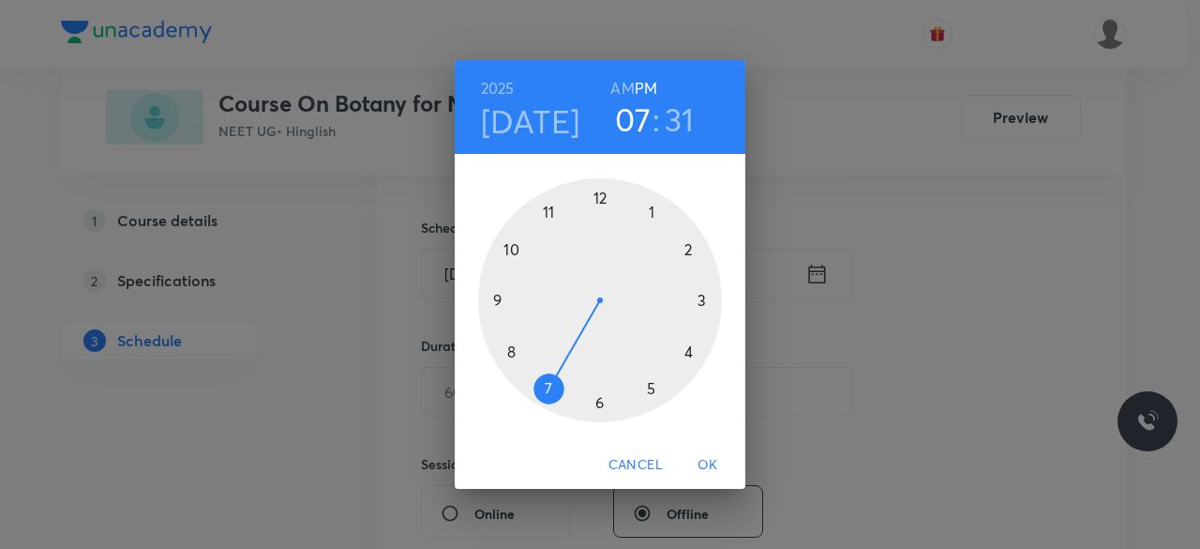
click at [652, 209] on div at bounding box center [600, 300] width 244 height 244
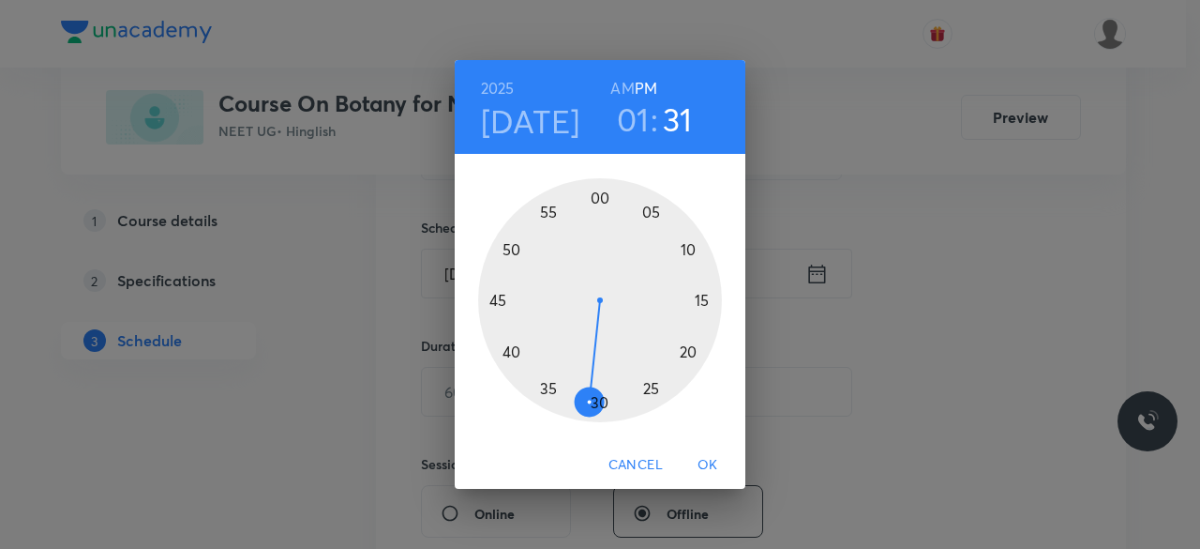
click at [599, 196] on div at bounding box center [600, 300] width 244 height 244
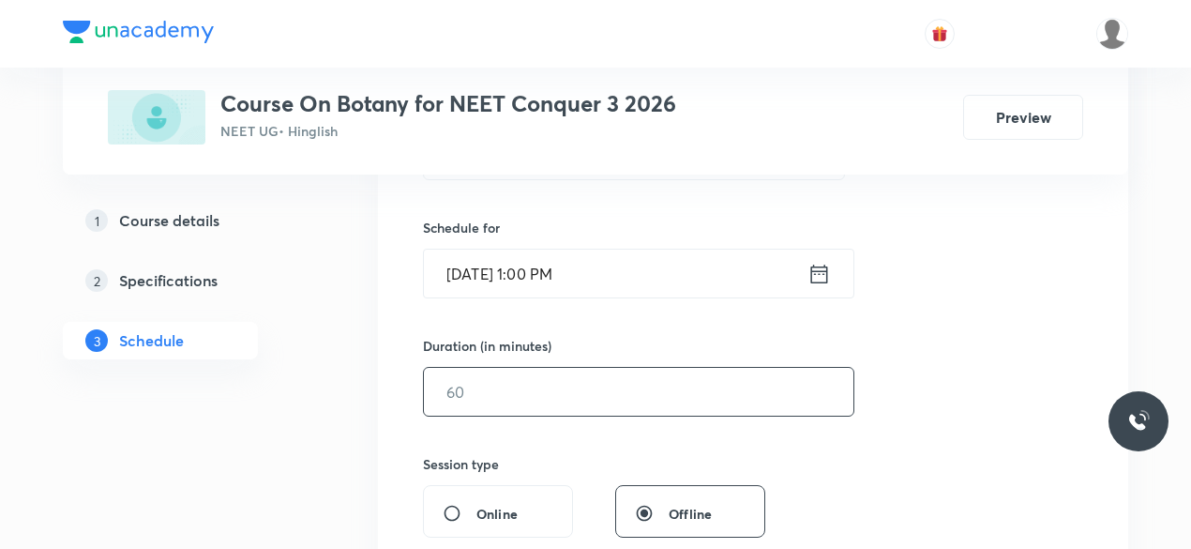
click at [490, 389] on input "text" at bounding box center [639, 392] width 430 height 48
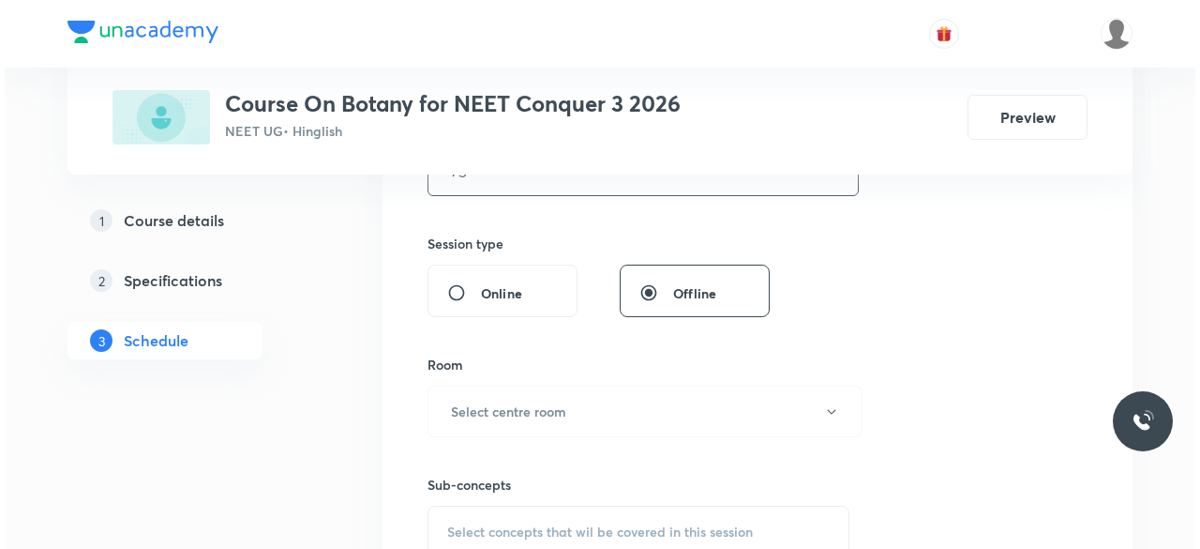
scroll to position [660, 0]
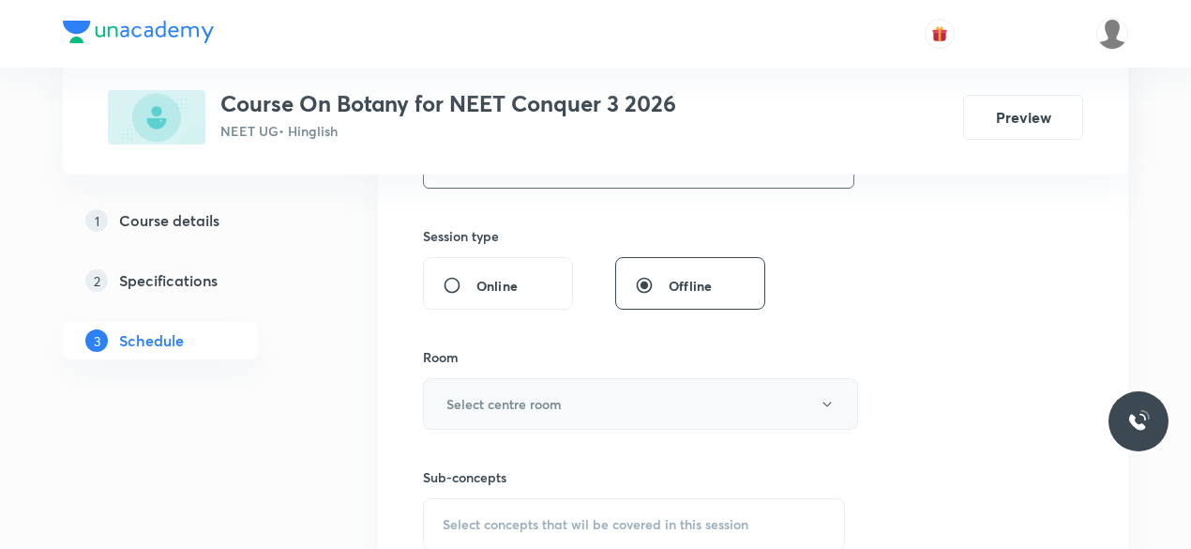
type input "75"
click at [460, 396] on h6 "Select centre room" at bounding box center [503, 404] width 115 height 20
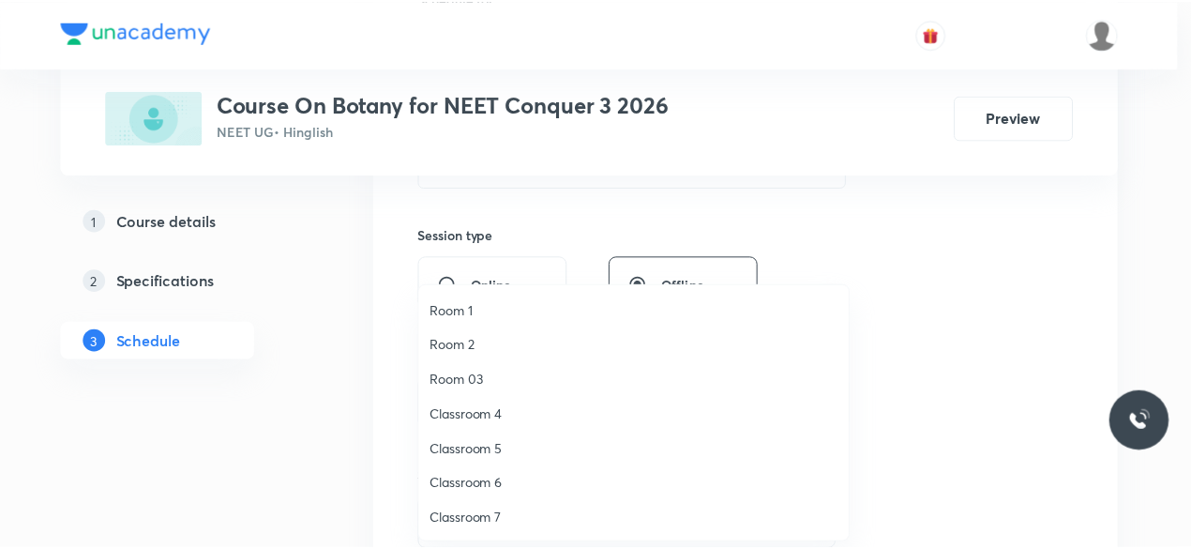
scroll to position [35, 0]
click at [494, 519] on span "Classroom 8" at bounding box center [638, 518] width 411 height 20
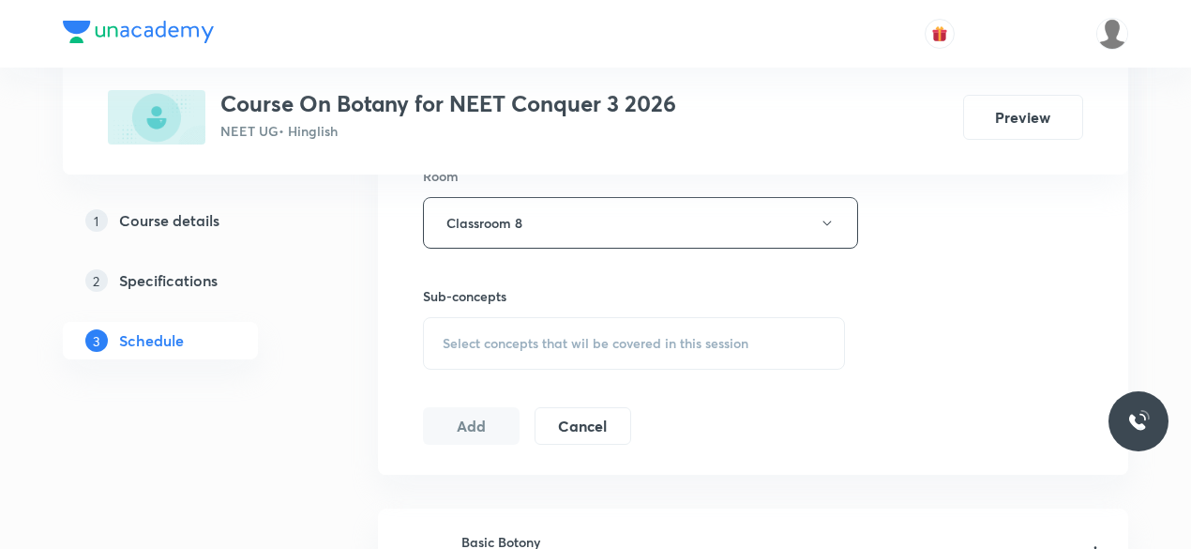
scroll to position [855, 0]
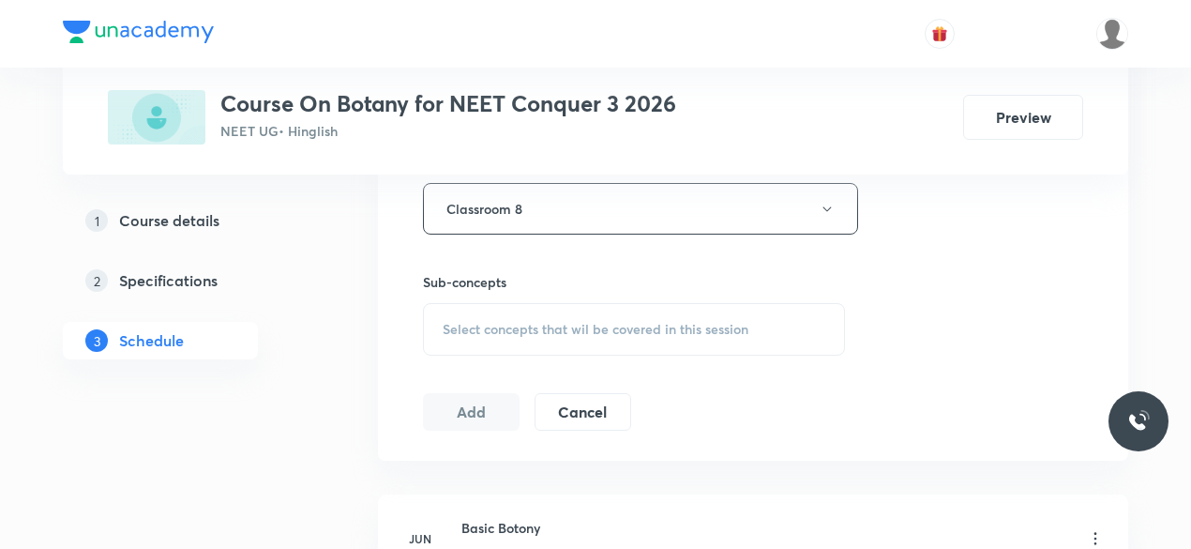
click at [445, 329] on span "Select concepts that wil be covered in this session" at bounding box center [596, 329] width 306 height 15
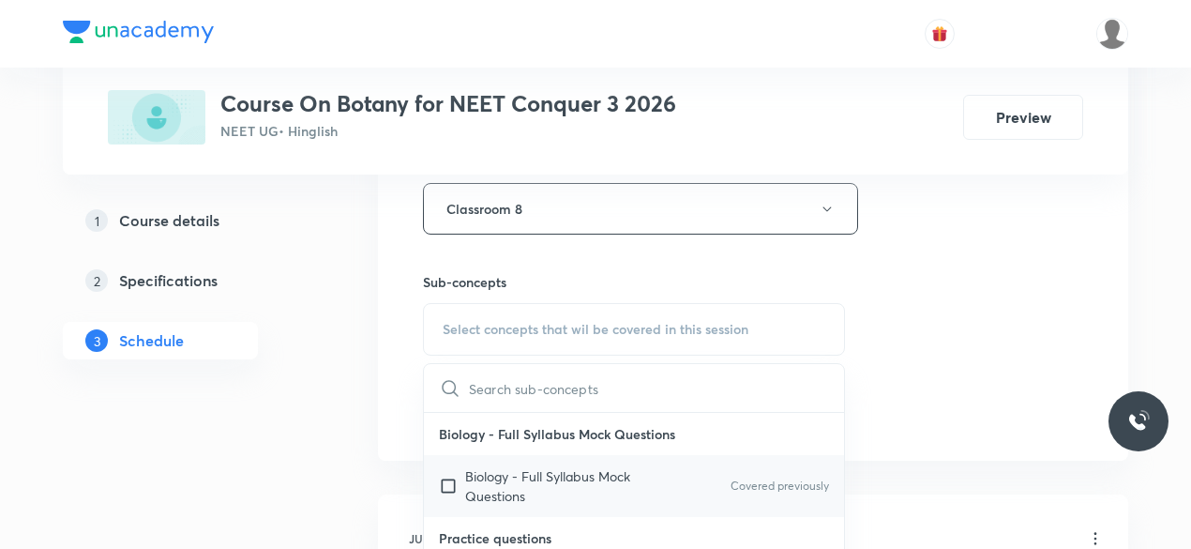
click at [441, 481] on input "checkbox" at bounding box center [452, 485] width 26 height 39
checkbox input "true"
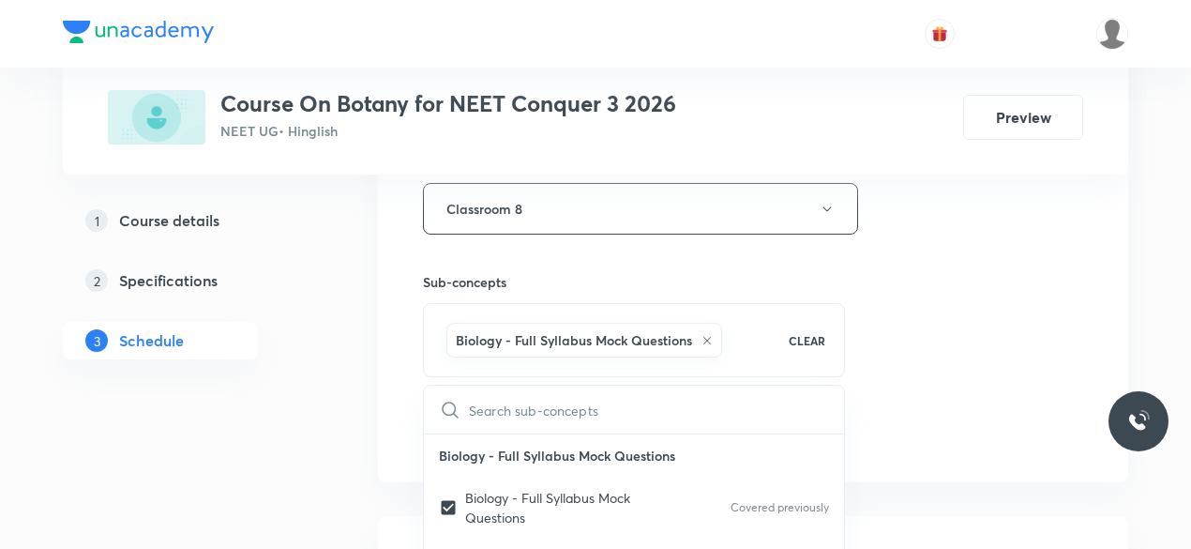
click at [397, 357] on div "Session 56 Live class Session title 33/99 Morphology of flowering plants-07 ​ S…" at bounding box center [753, 1] width 750 height 962
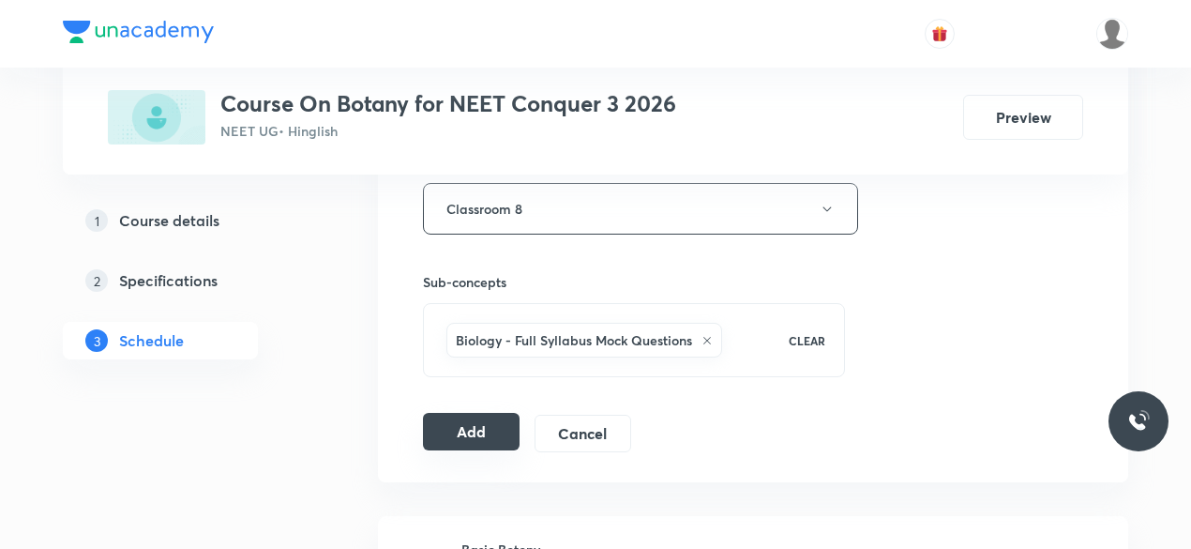
click at [481, 426] on button "Add" at bounding box center [471, 432] width 97 height 38
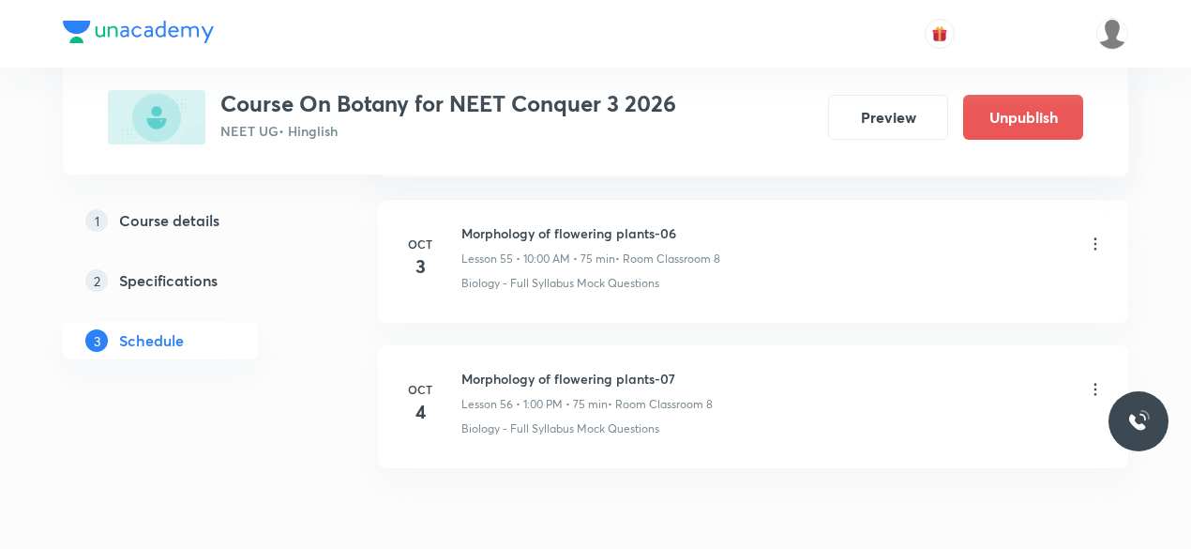
scroll to position [8198, 0]
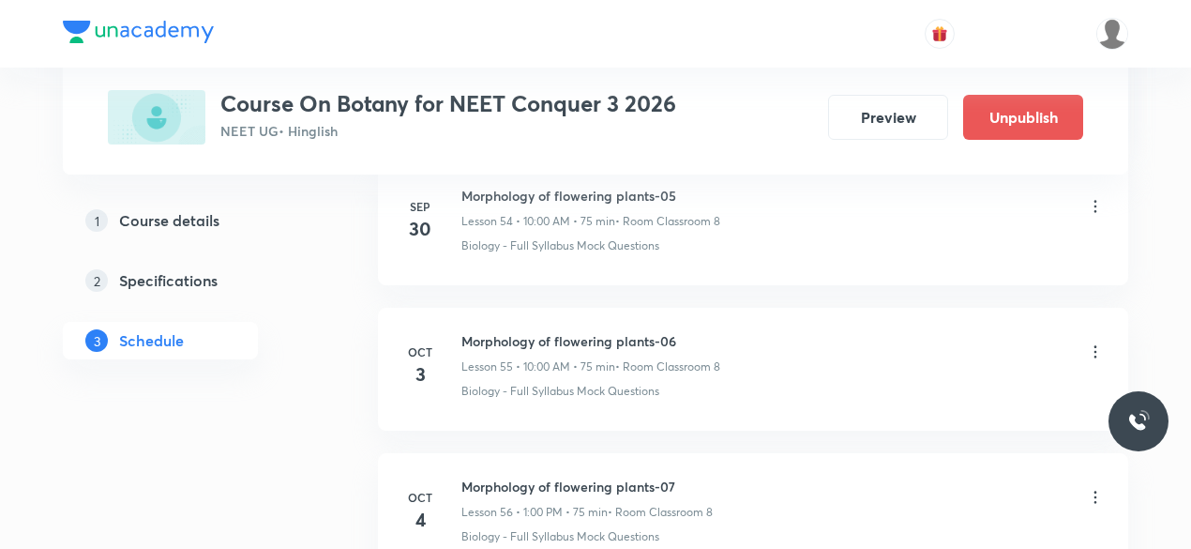
scroll to position [9057, 0]
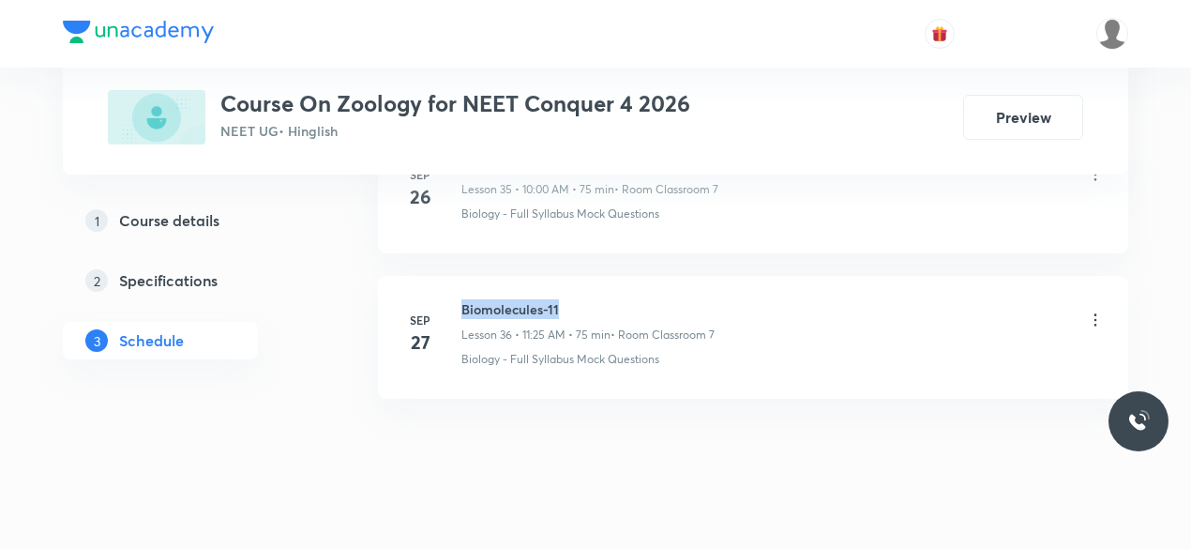
drag, startPoint x: 463, startPoint y: 286, endPoint x: 557, endPoint y: 280, distance: 94.0
click at [557, 299] on h6 "Biomolecules-11" at bounding box center [587, 309] width 253 height 20
copy h6 "Biomolecules-11"
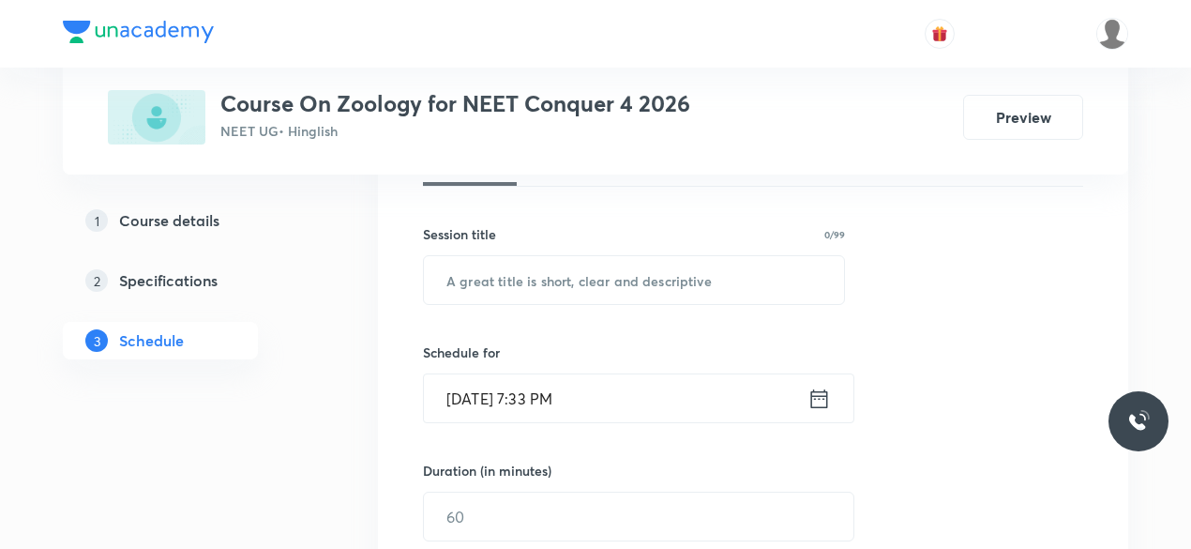
scroll to position [340, 0]
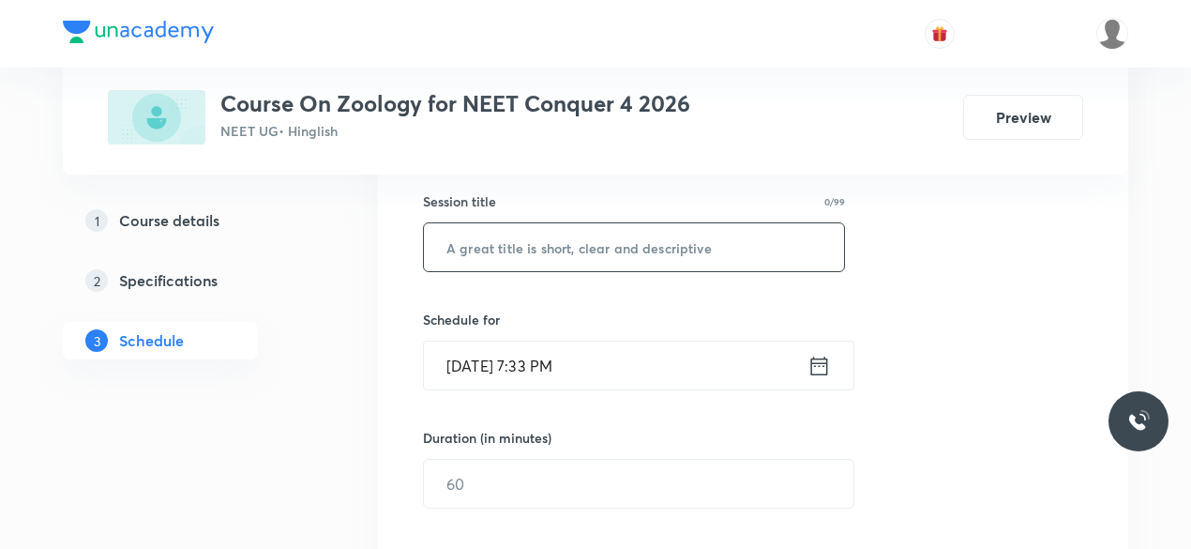
click at [484, 244] on input "text" at bounding box center [634, 247] width 420 height 48
paste input "Biomolecules-11"
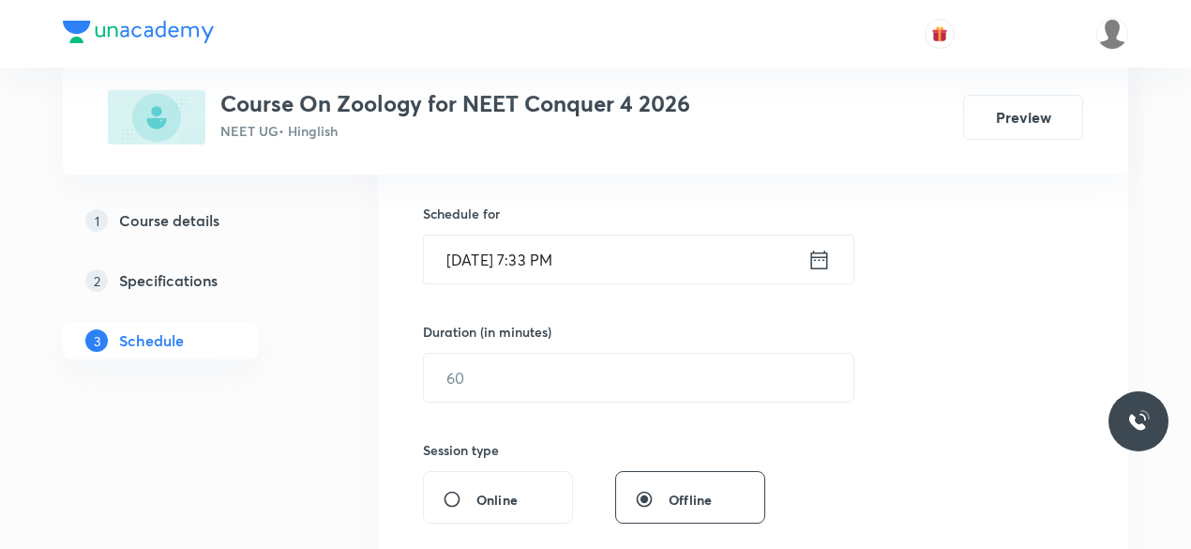
scroll to position [459, 0]
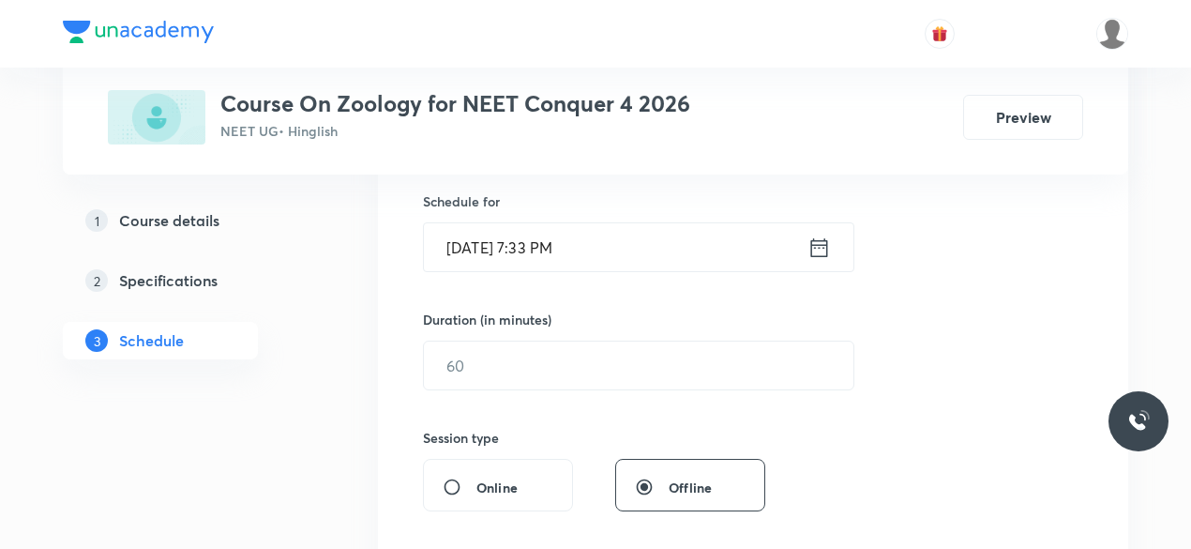
type input "Biomolecules-12"
click at [820, 245] on icon at bounding box center [819, 247] width 23 height 26
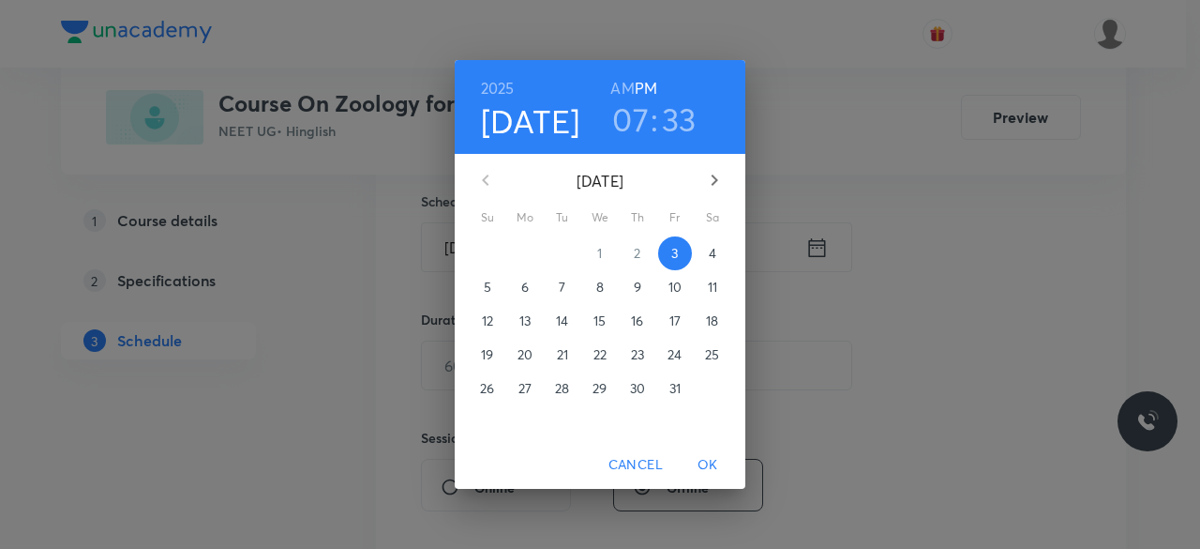
click at [713, 256] on p "4" at bounding box center [713, 253] width 8 height 19
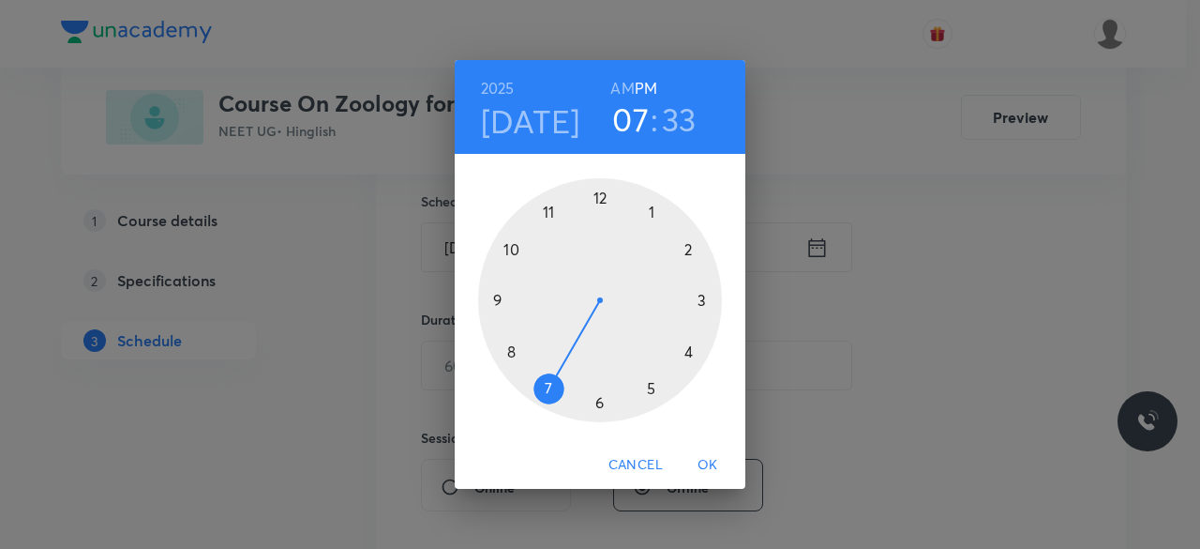
click at [512, 251] on div at bounding box center [600, 300] width 244 height 244
click at [599, 194] on div at bounding box center [600, 300] width 244 height 244
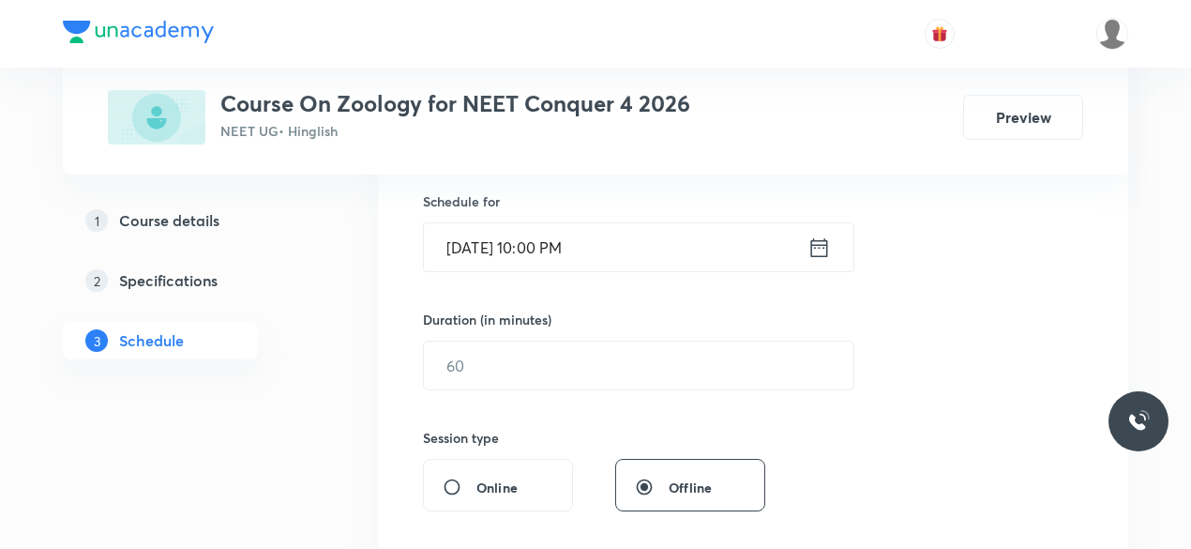
click at [818, 249] on icon at bounding box center [819, 247] width 23 height 26
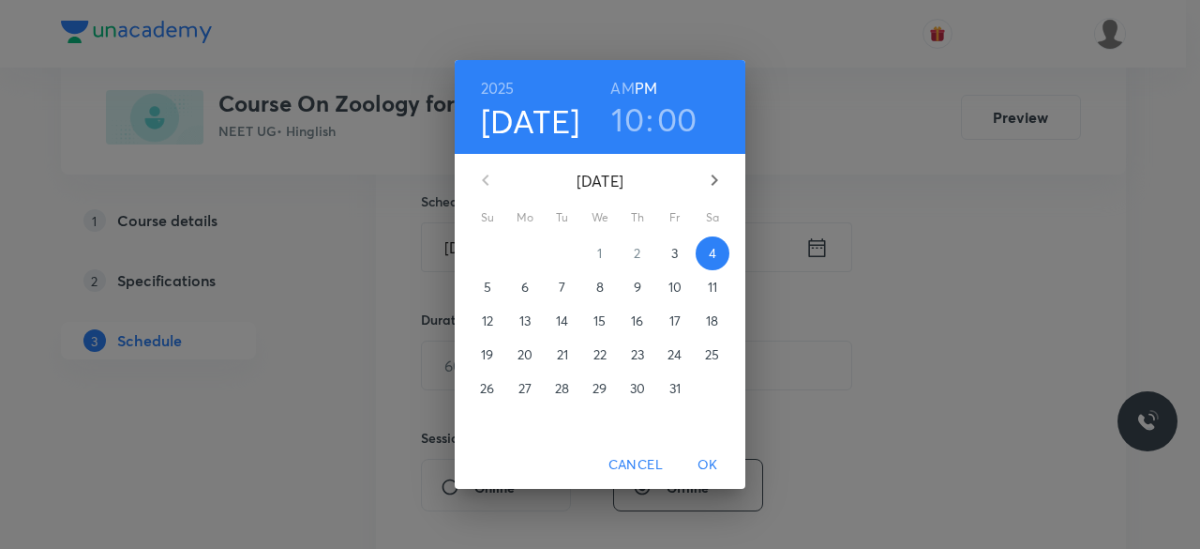
click at [623, 86] on h6 "AM" at bounding box center [622, 88] width 23 height 26
click at [702, 470] on span "OK" at bounding box center [708, 464] width 45 height 23
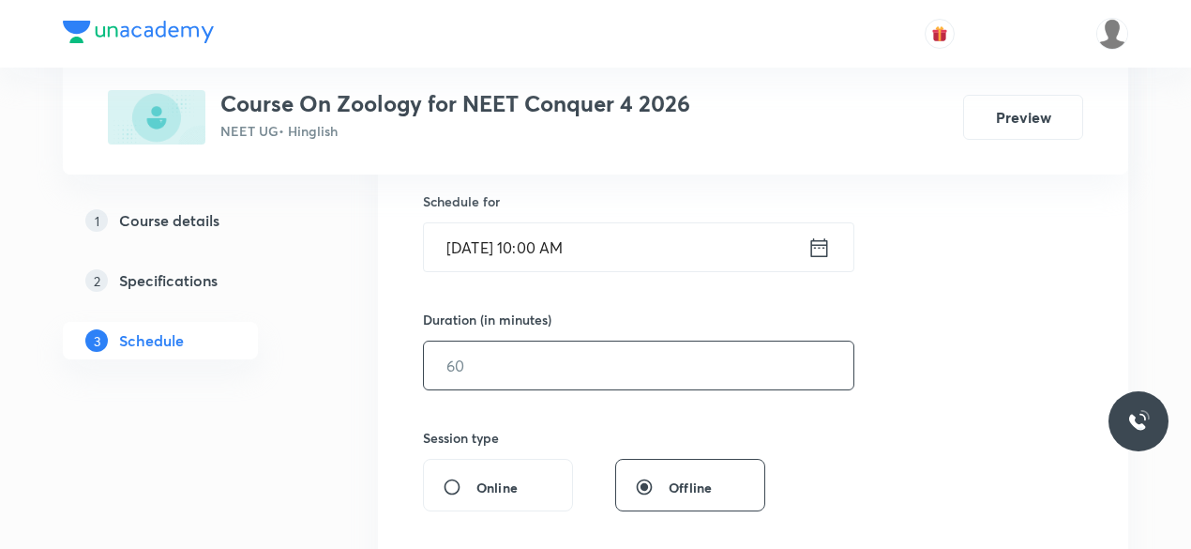
click at [501, 378] on input "text" at bounding box center [639, 365] width 430 height 48
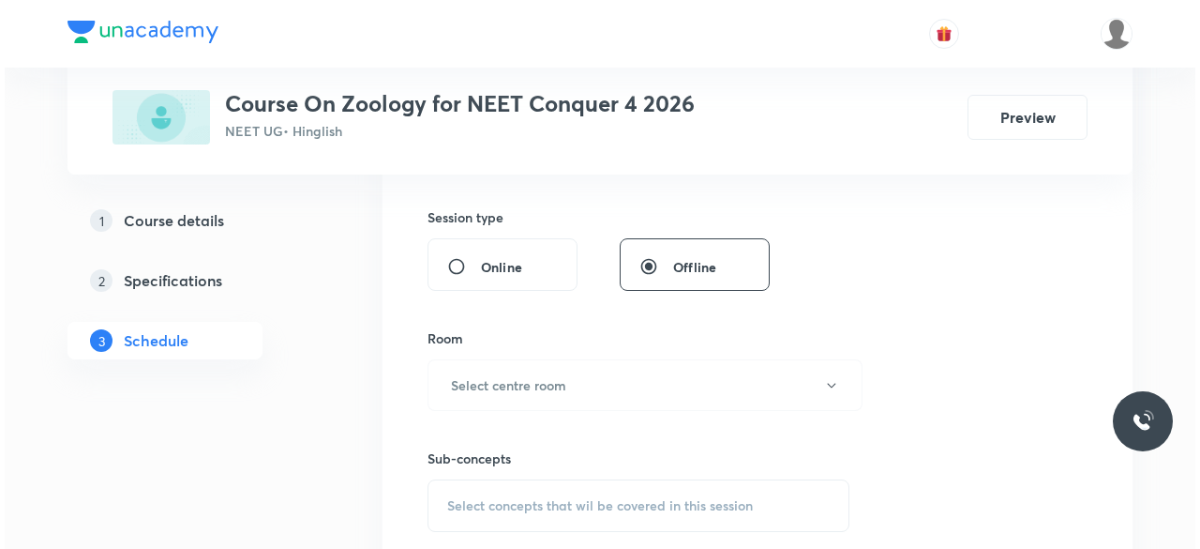
scroll to position [680, 0]
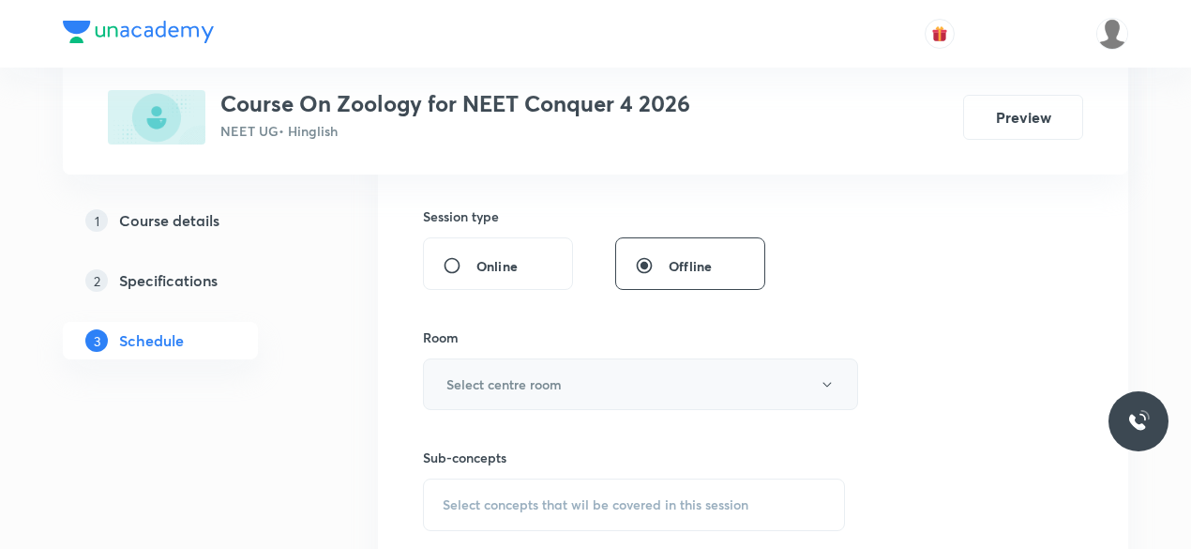
type input "75"
click at [452, 375] on h6 "Select centre room" at bounding box center [503, 384] width 115 height 20
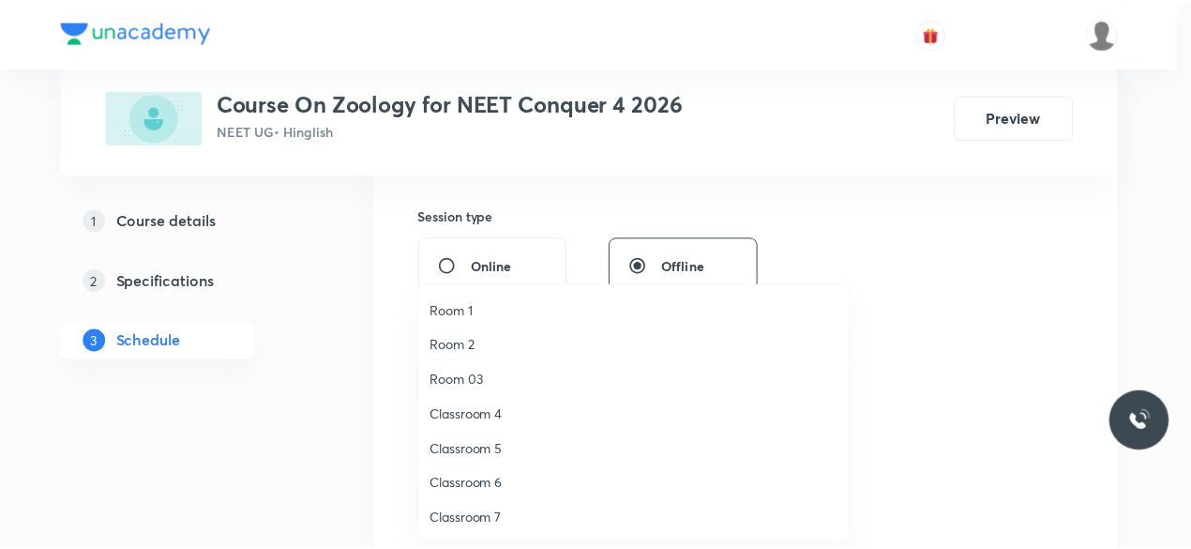
scroll to position [35, 0]
click at [498, 477] on span "Classroom 7" at bounding box center [638, 484] width 411 height 20
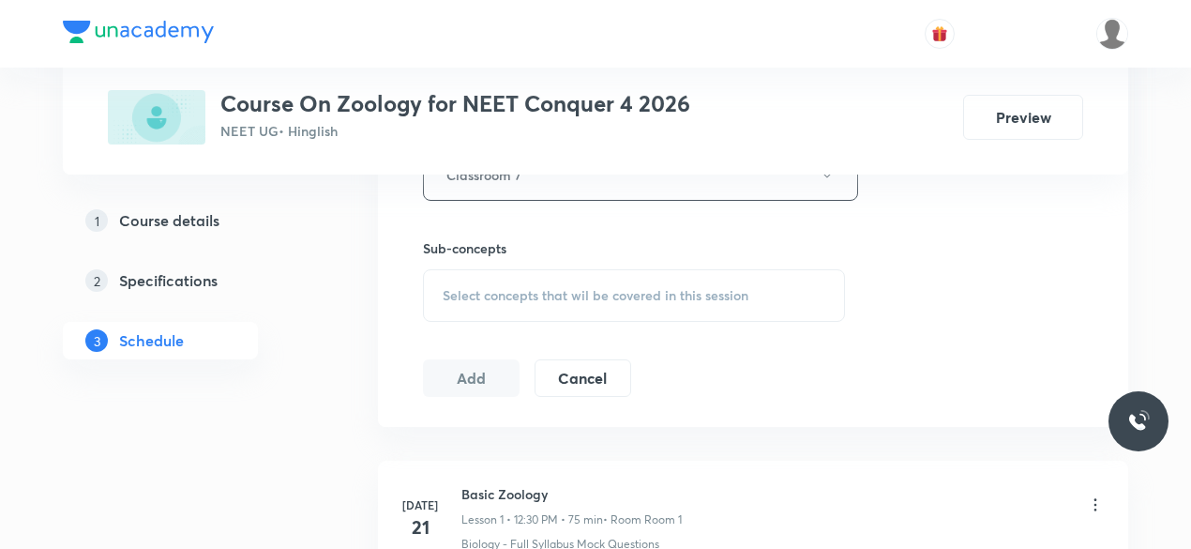
scroll to position [905, 0]
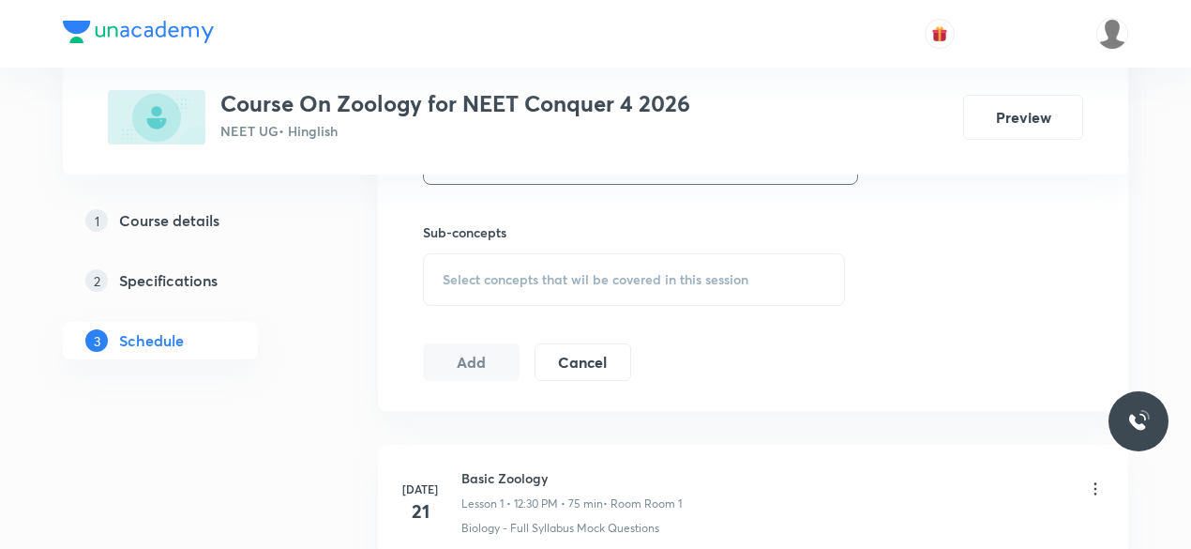
click at [439, 272] on div "Select concepts that wil be covered in this session" at bounding box center [634, 279] width 422 height 53
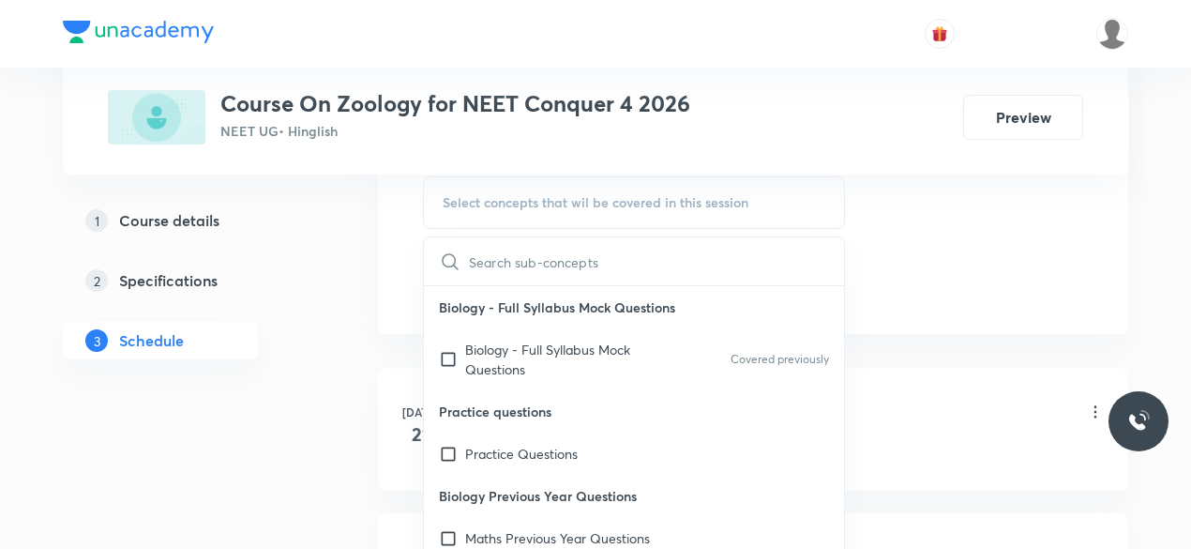
scroll to position [986, 0]
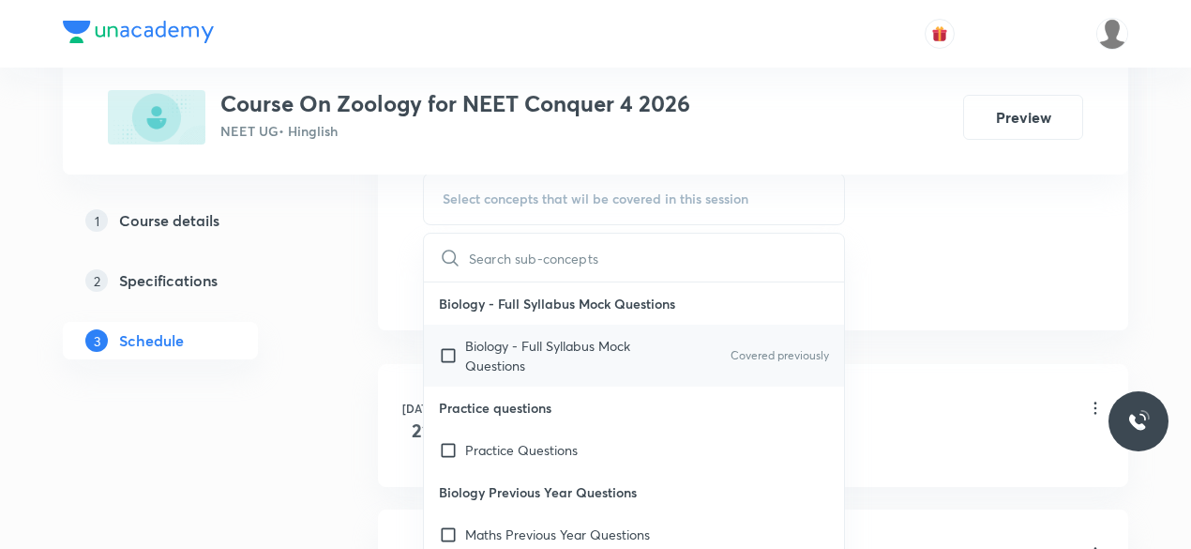
click at [448, 348] on input "checkbox" at bounding box center [452, 355] width 26 height 39
checkbox input "true"
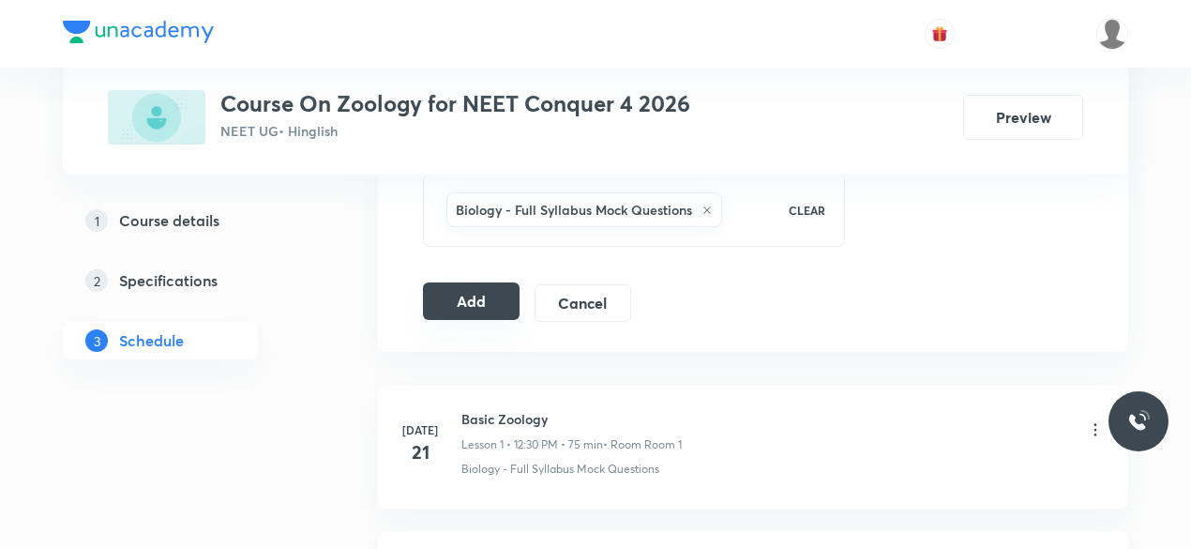
click at [474, 294] on button "Add" at bounding box center [471, 301] width 97 height 38
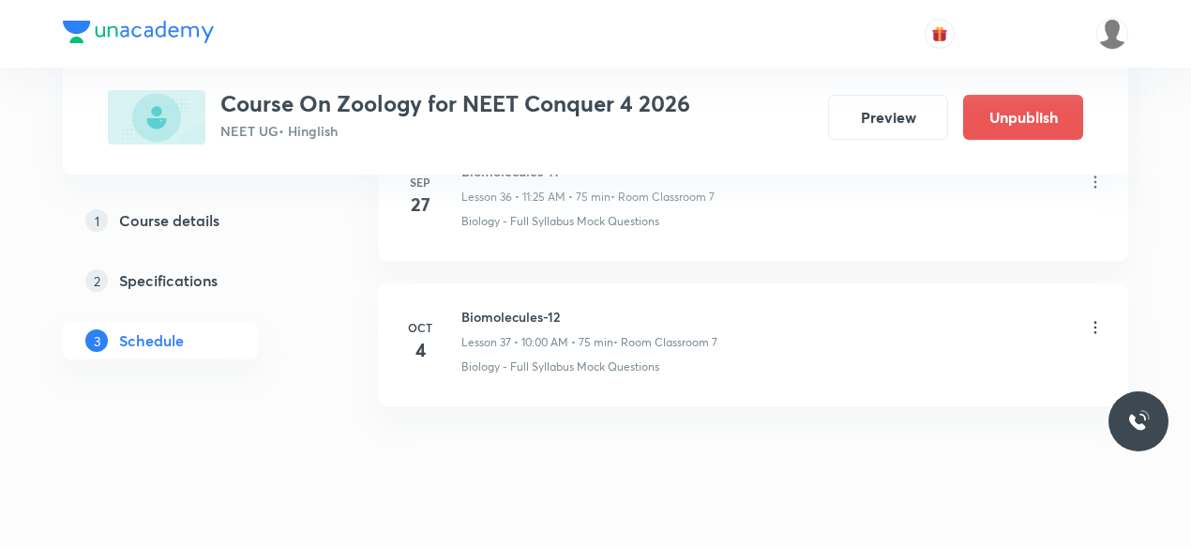
scroll to position [5448, 0]
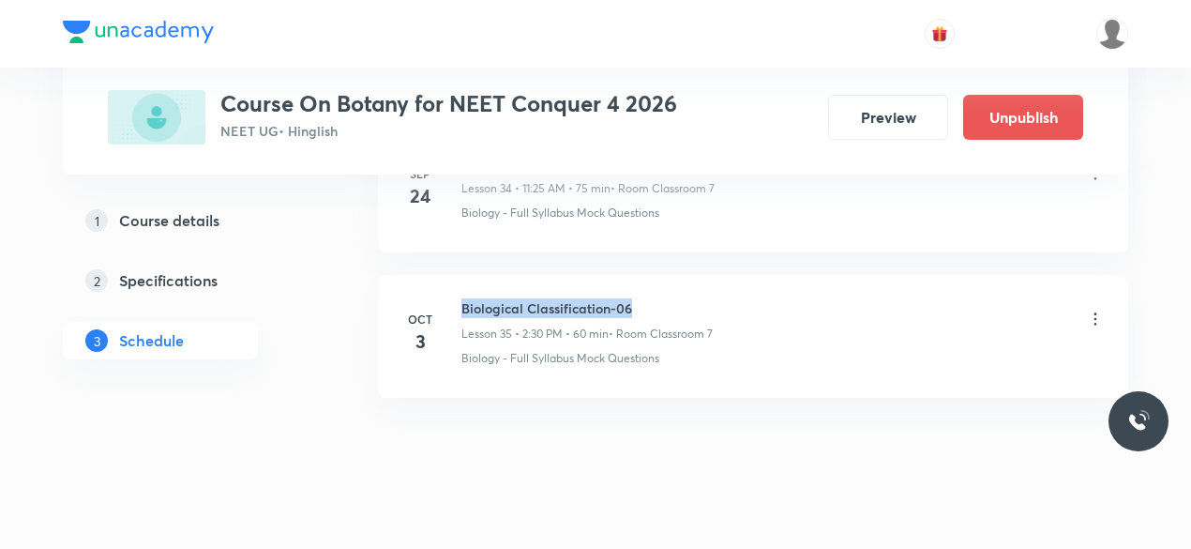
drag, startPoint x: 463, startPoint y: 285, endPoint x: 634, endPoint y: 279, distance: 170.8
click at [634, 298] on h6 "Biological Classification-06" at bounding box center [586, 308] width 251 height 20
copy h6 "Biological Classification-06"
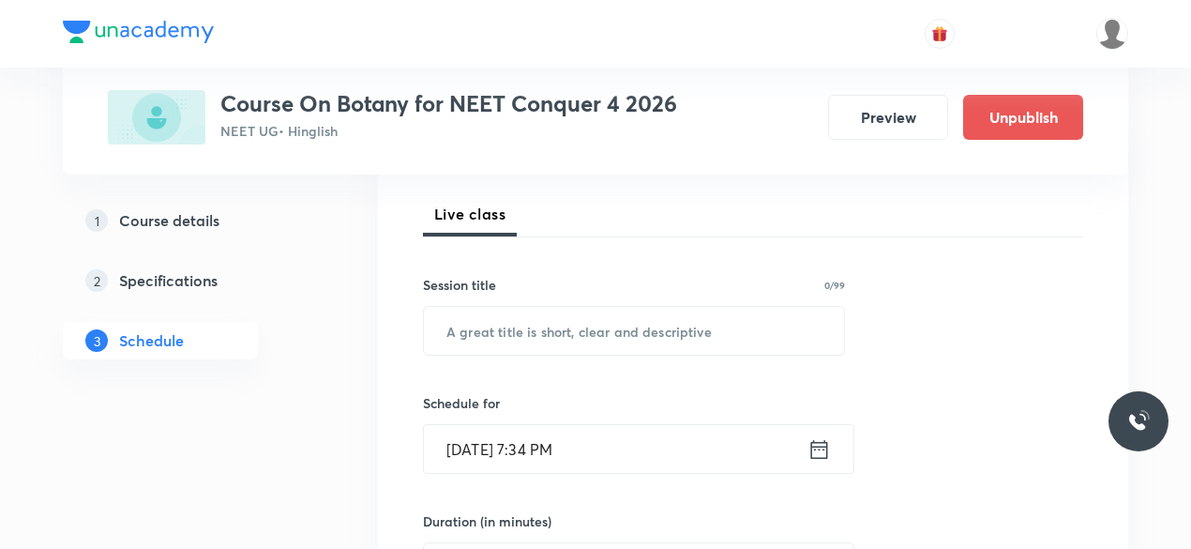
scroll to position [260, 0]
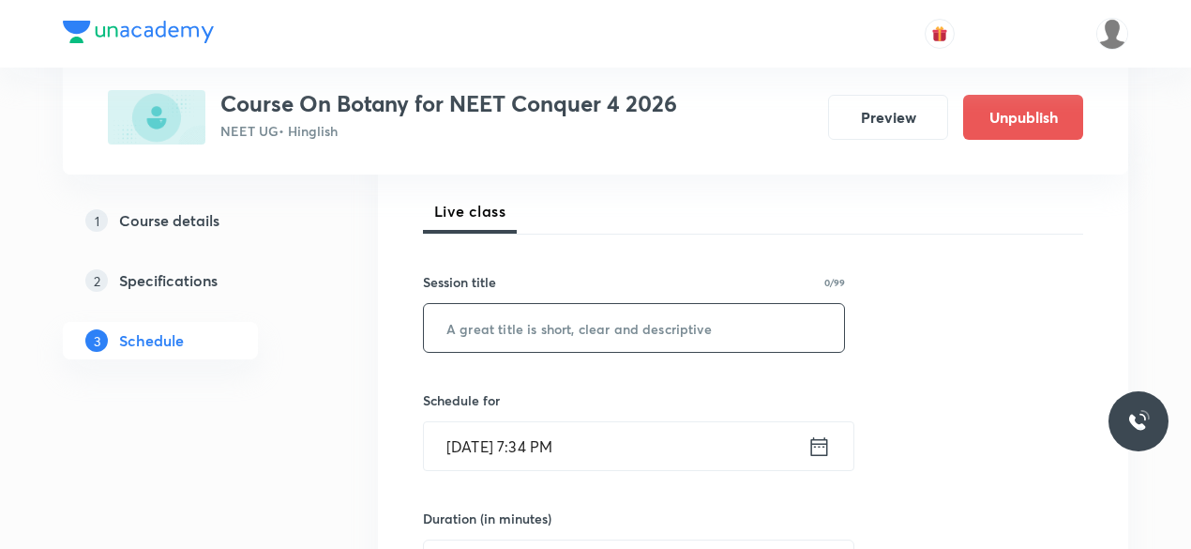
click at [491, 335] on input "text" at bounding box center [634, 328] width 420 height 48
paste input "Biological Classification-06"
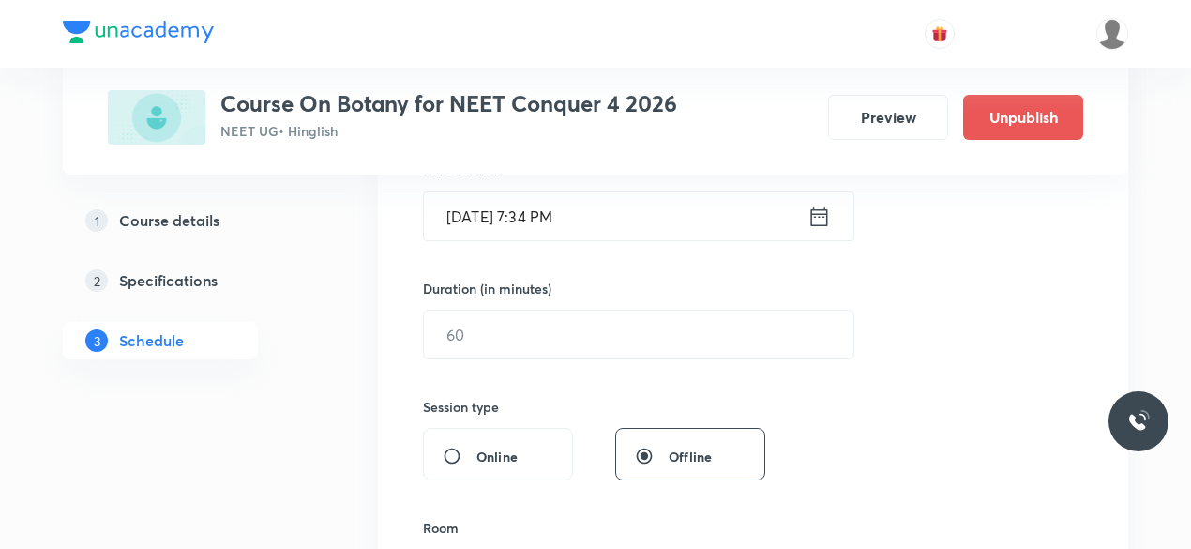
scroll to position [491, 0]
type input "Biological Classification-07"
click at [822, 214] on icon at bounding box center [819, 216] width 23 height 26
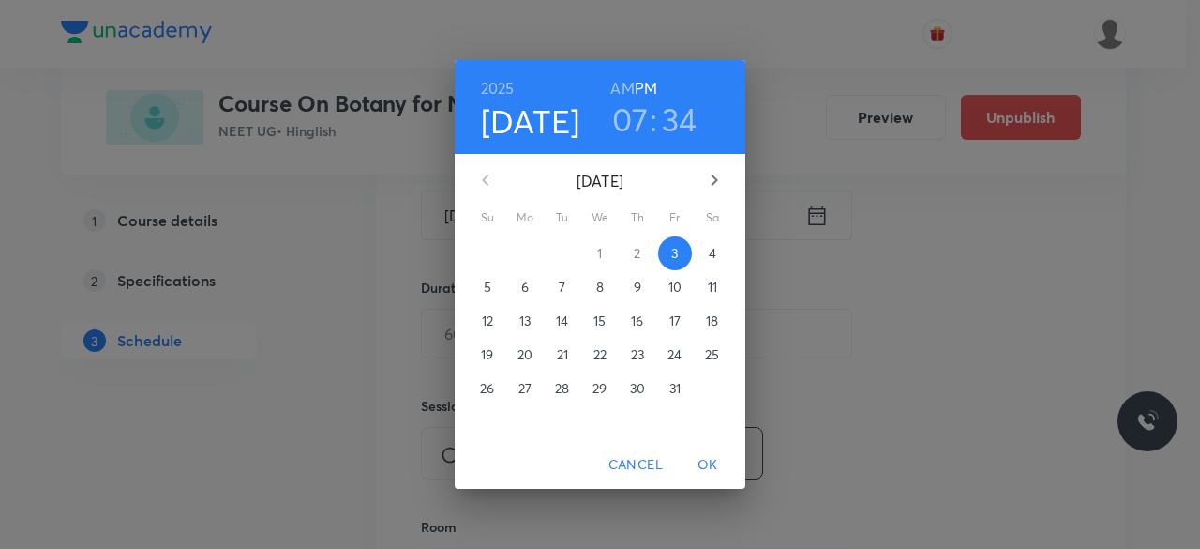
click at [720, 257] on span "4" at bounding box center [713, 253] width 34 height 19
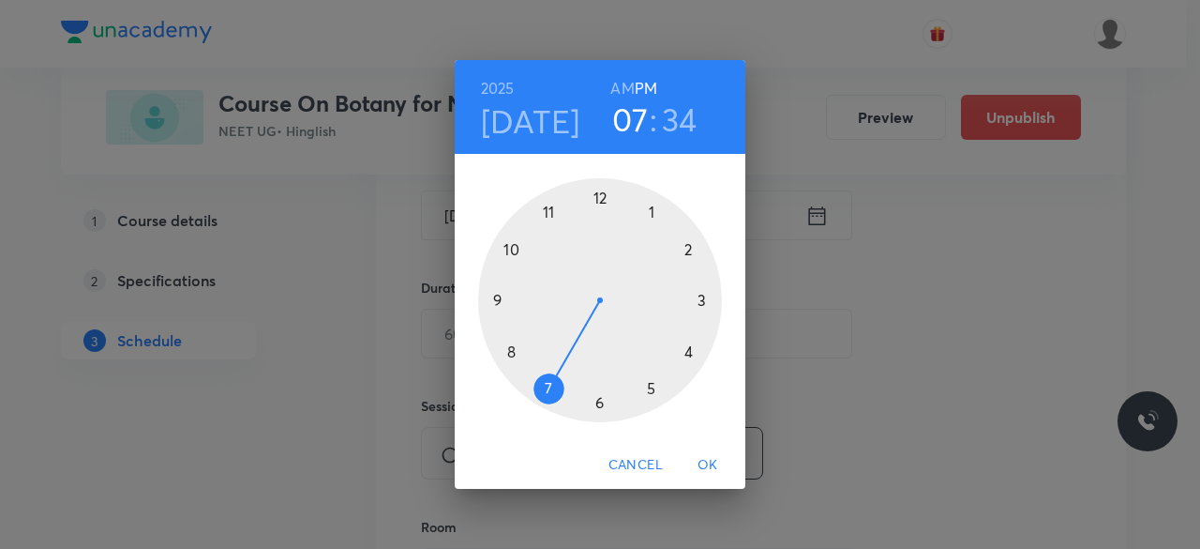
click at [550, 213] on div at bounding box center [600, 300] width 244 height 244
click at [649, 388] on div at bounding box center [600, 300] width 244 height 244
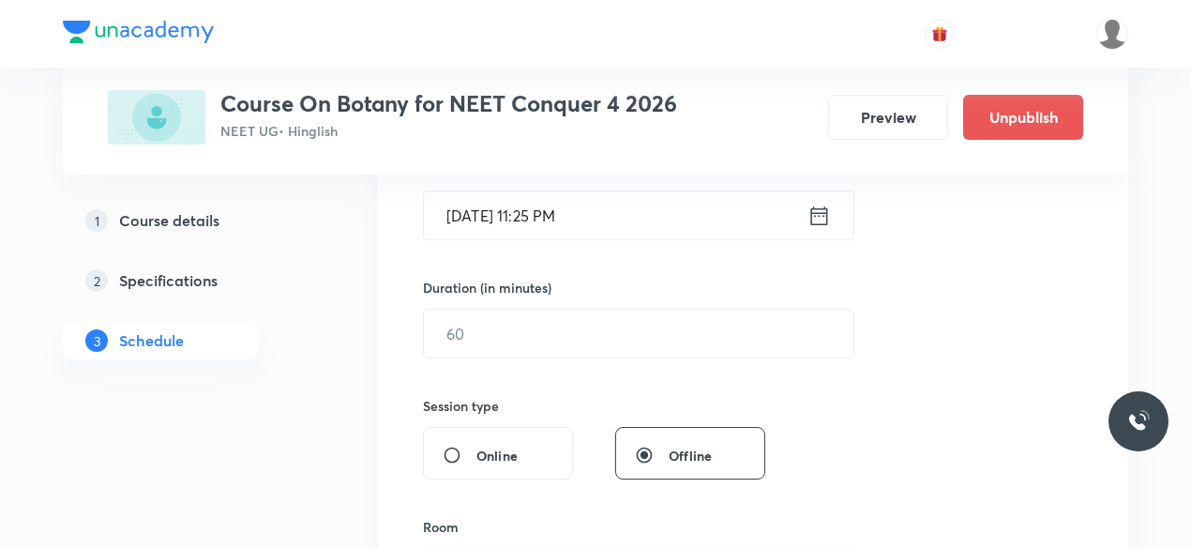
click at [812, 219] on icon at bounding box center [819, 216] width 23 height 26
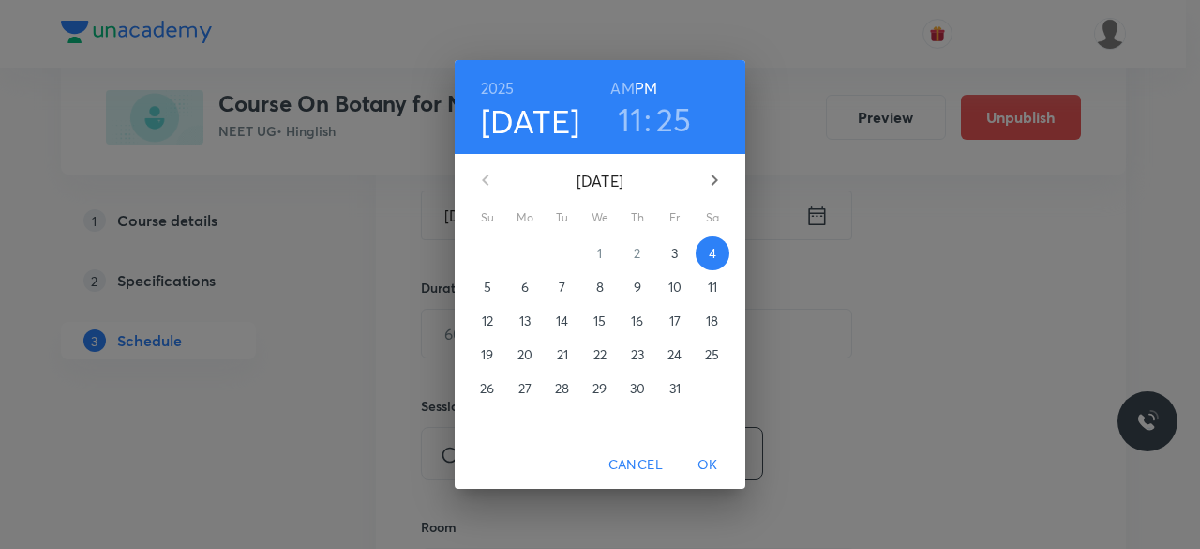
click at [617, 89] on h6 "AM" at bounding box center [622, 88] width 23 height 26
click at [705, 464] on span "OK" at bounding box center [708, 464] width 45 height 23
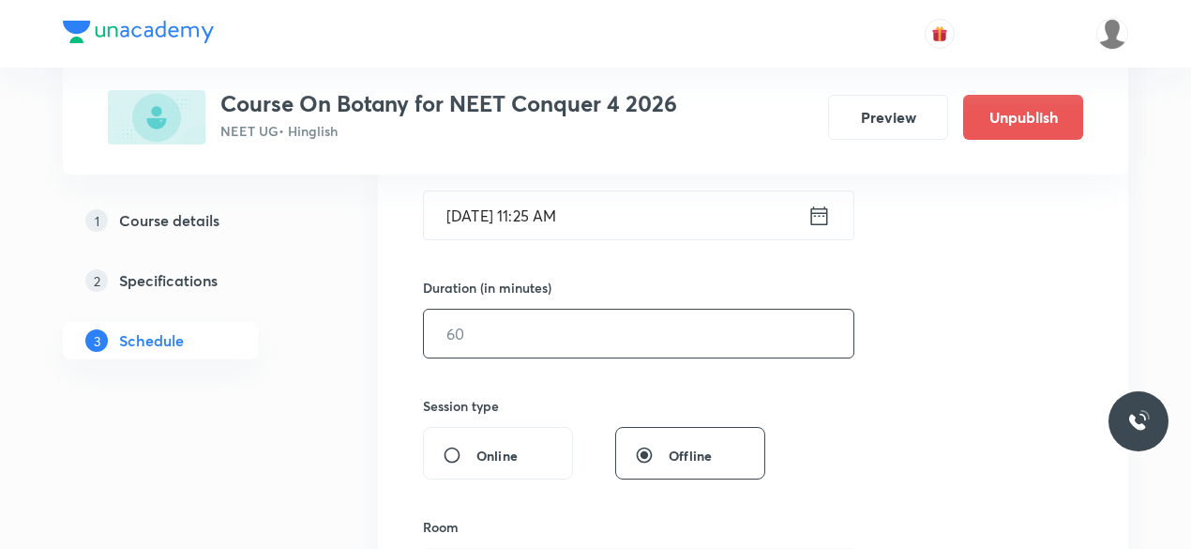
click at [501, 329] on input "text" at bounding box center [639, 333] width 430 height 48
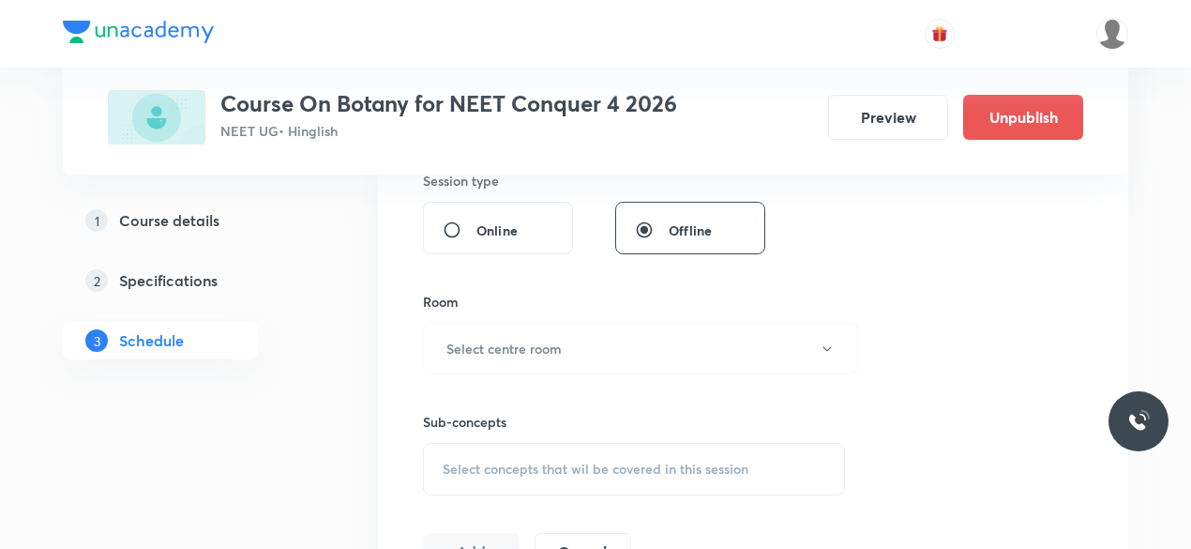
scroll to position [737, 0]
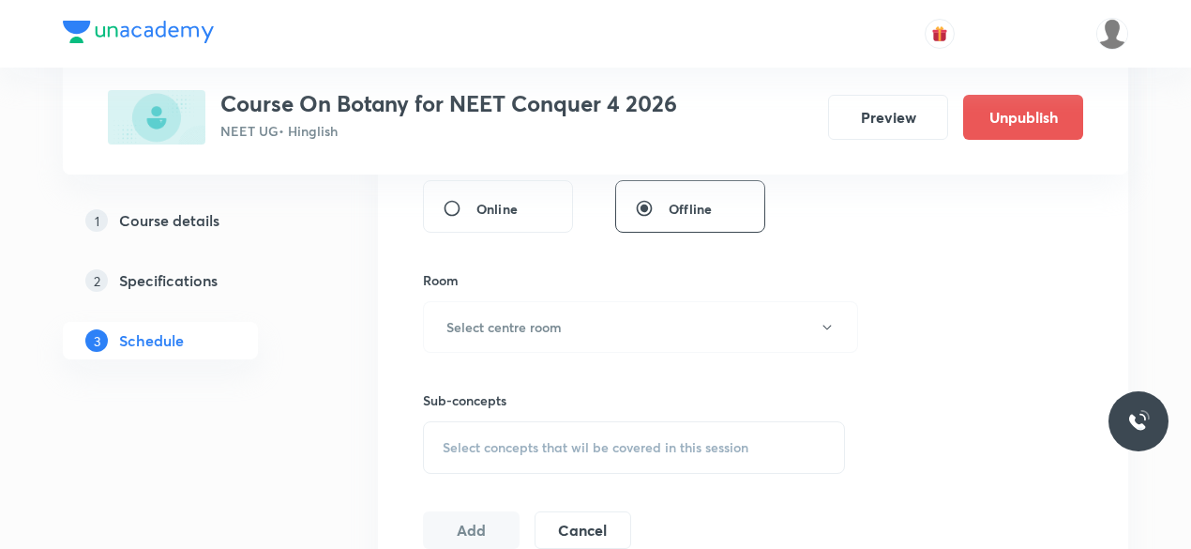
type input "75"
click at [501, 329] on h6 "Select centre room" at bounding box center [503, 327] width 115 height 20
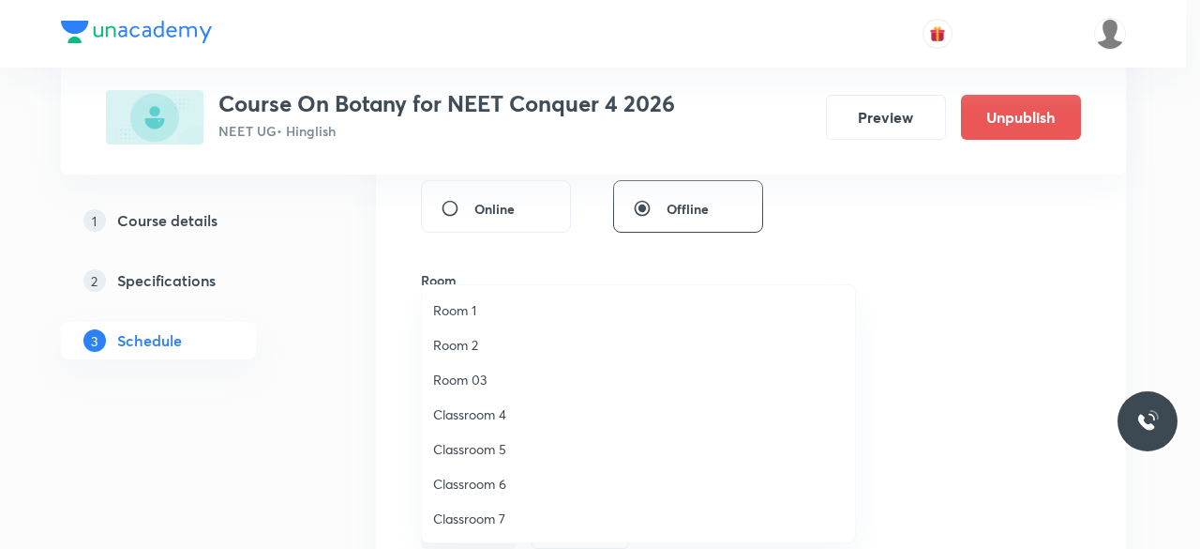
click at [501, 519] on span "Classroom 7" at bounding box center [638, 518] width 411 height 20
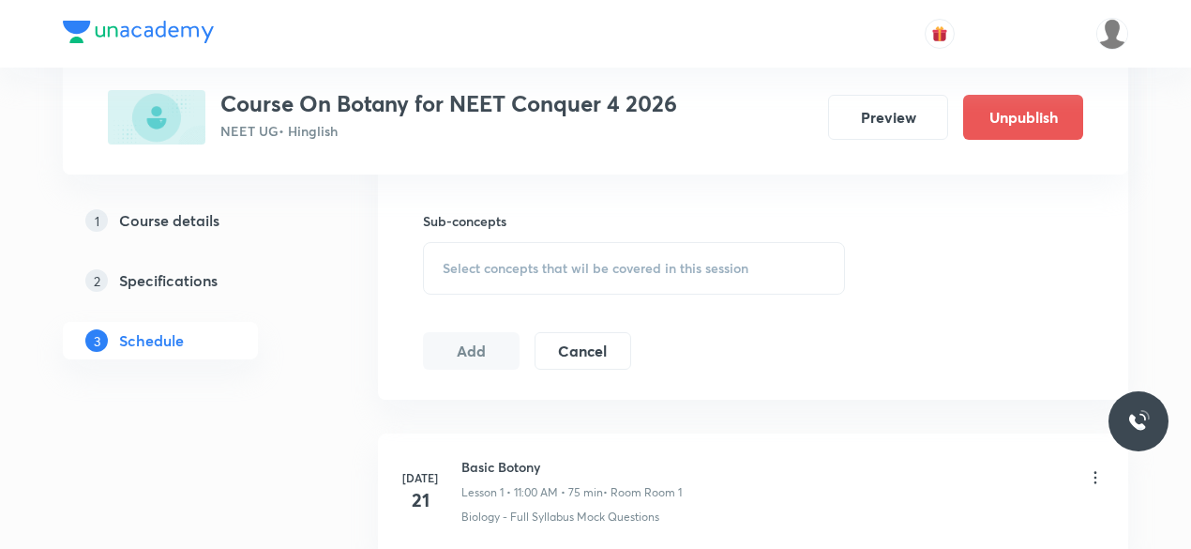
scroll to position [917, 0]
click at [443, 260] on span "Select concepts that wil be covered in this session" at bounding box center [596, 267] width 306 height 15
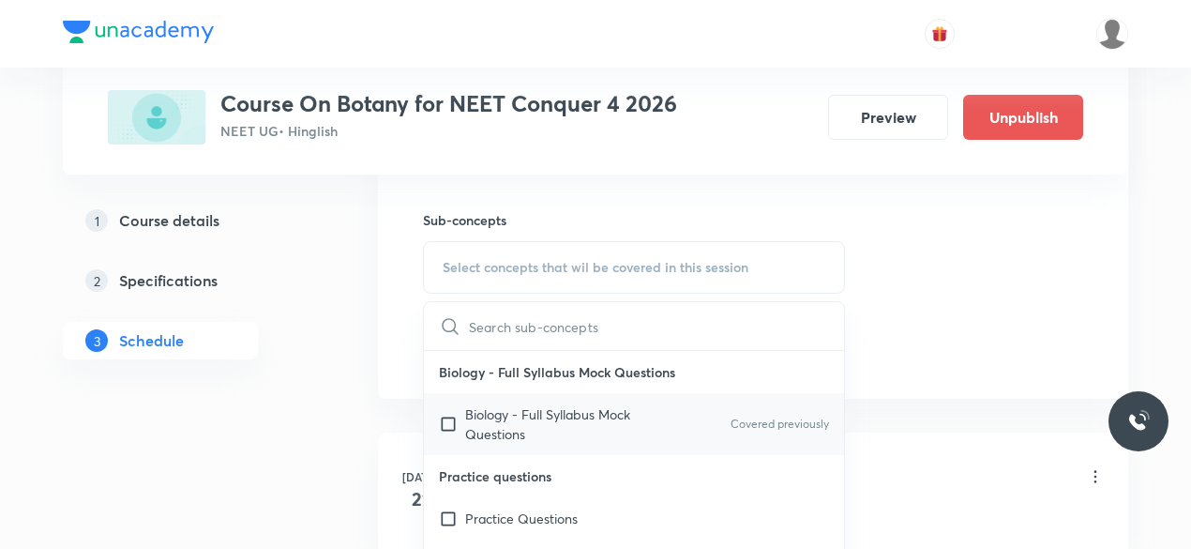
click at [447, 420] on input "checkbox" at bounding box center [452, 423] width 26 height 39
checkbox input "true"
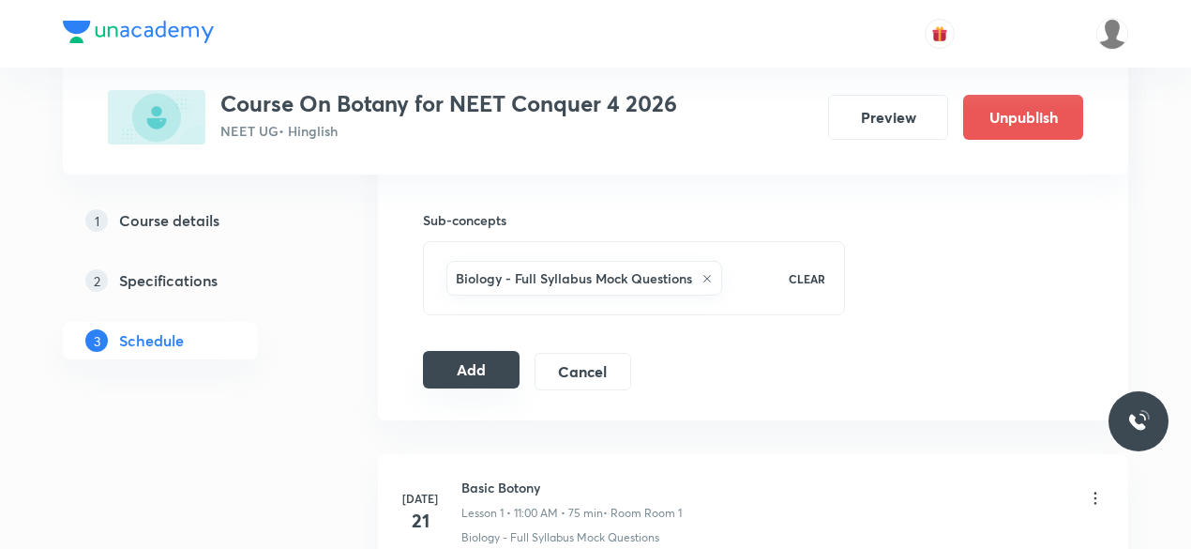
click at [485, 374] on button "Add" at bounding box center [471, 370] width 97 height 38
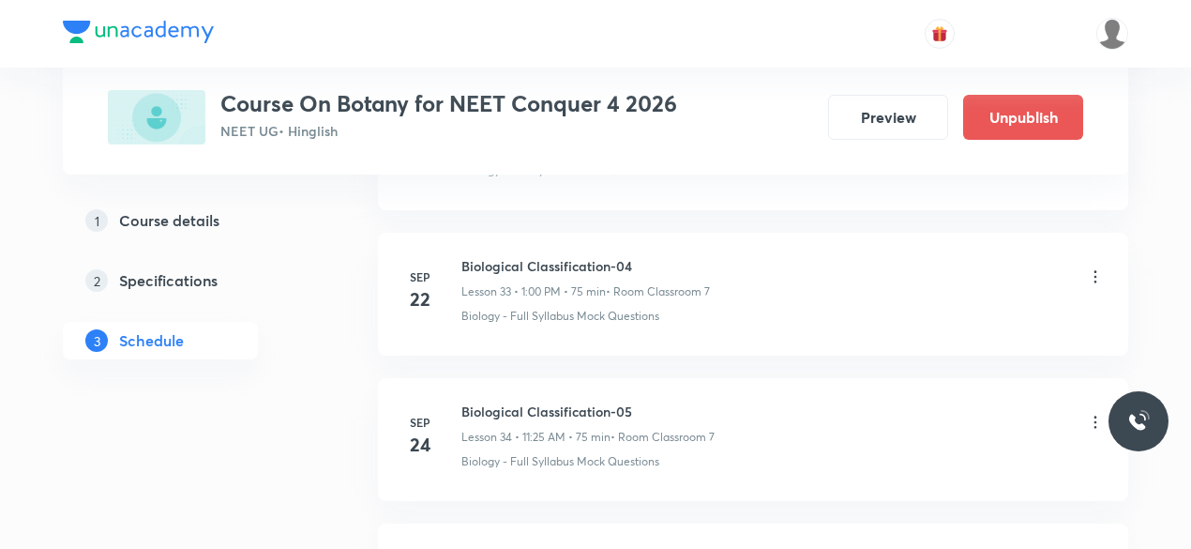
scroll to position [5303, 0]
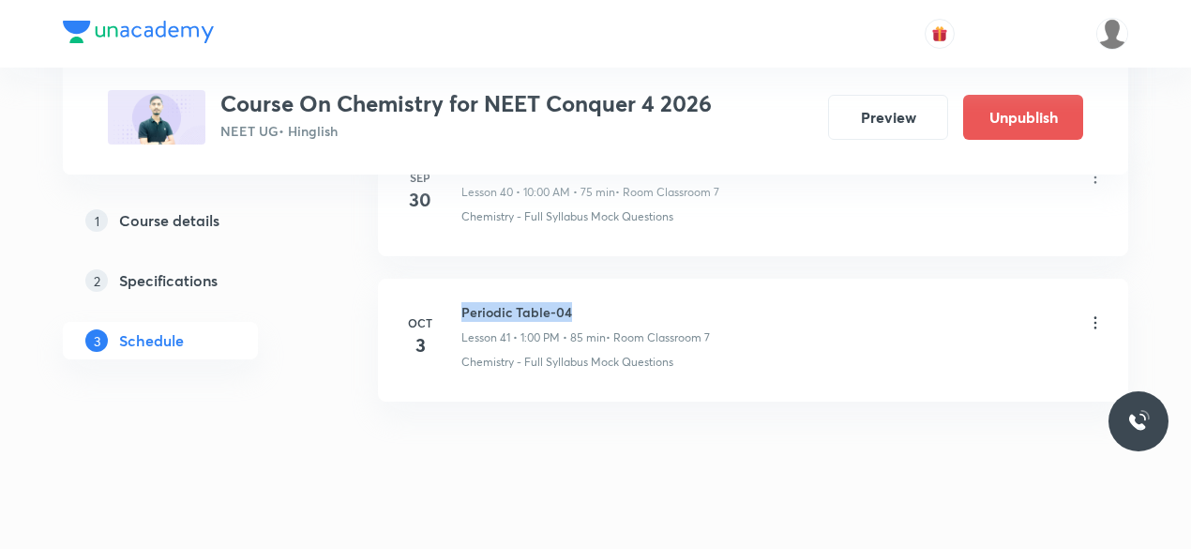
drag, startPoint x: 461, startPoint y: 282, endPoint x: 569, endPoint y: 275, distance: 108.1
click at [569, 302] on h6 "Periodic Table-04" at bounding box center [585, 312] width 249 height 20
copy h6 "Periodic Table-04"
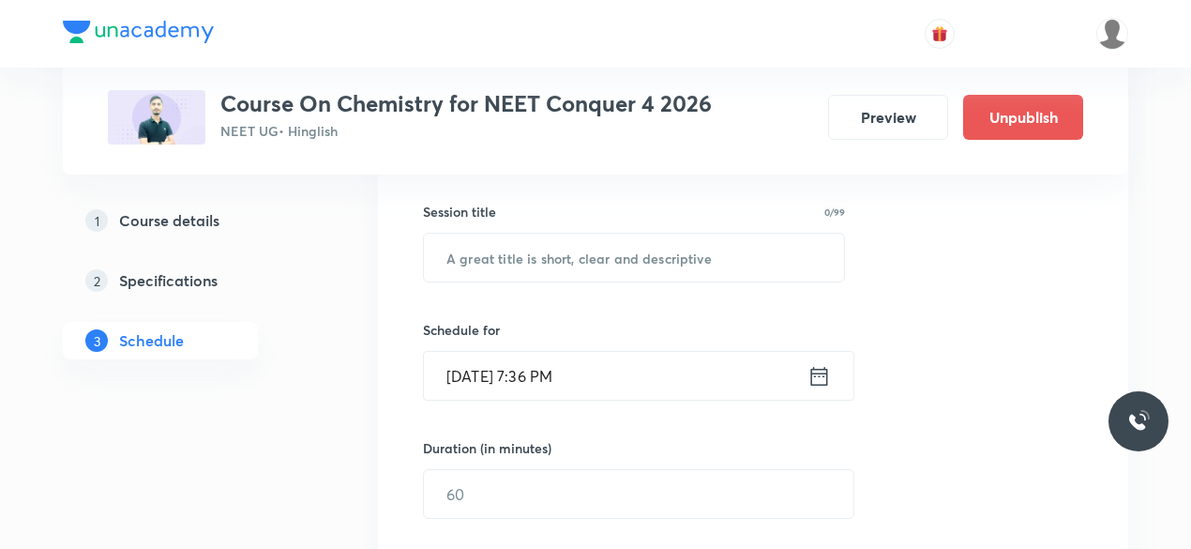
scroll to position [341, 0]
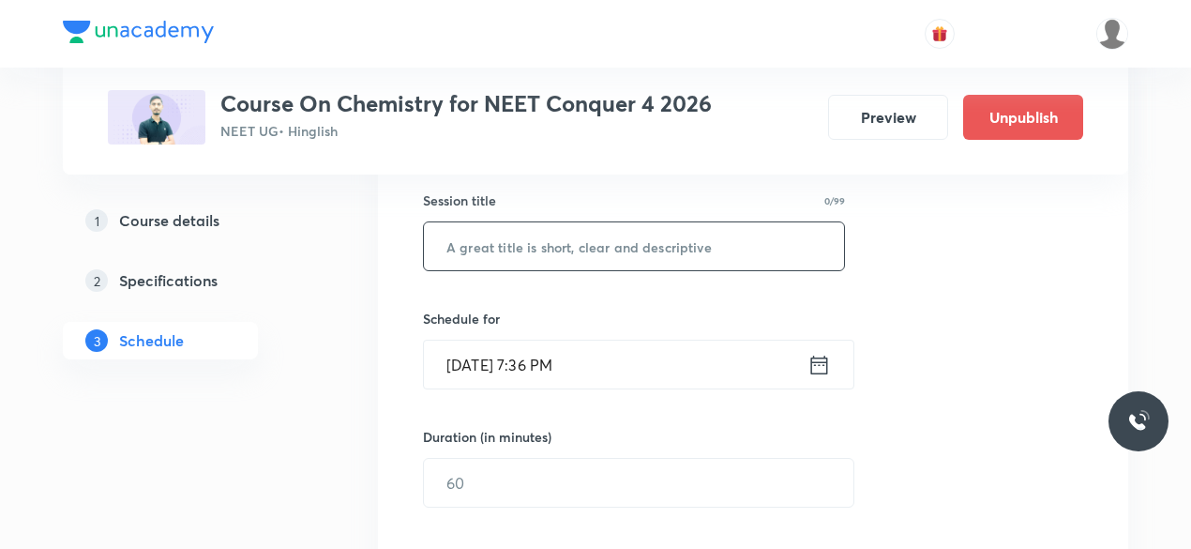
click at [522, 255] on input "text" at bounding box center [634, 246] width 420 height 48
paste input "Periodic Table-04"
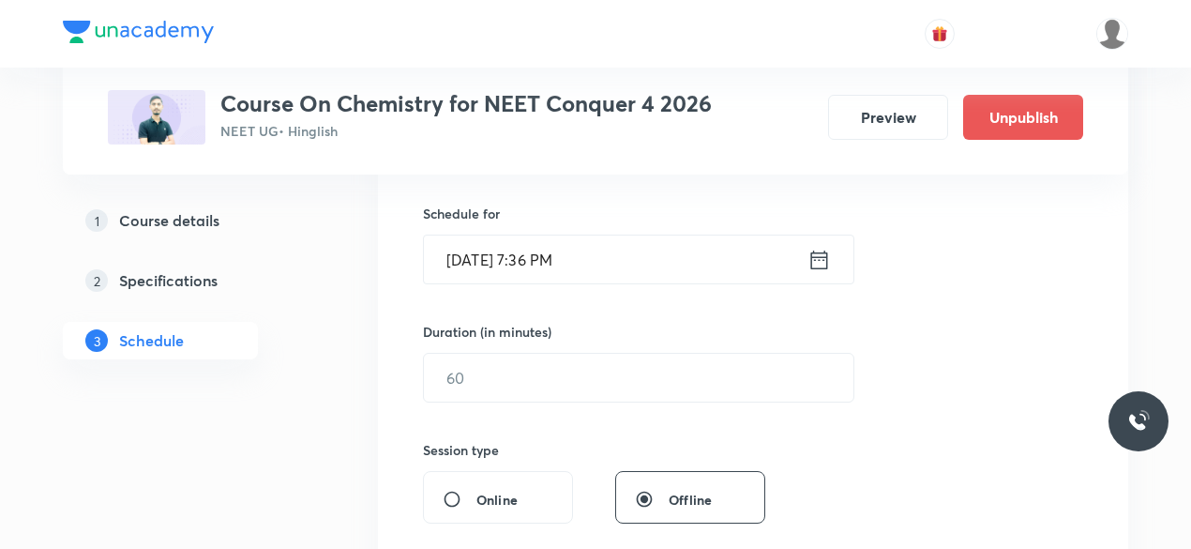
scroll to position [456, 0]
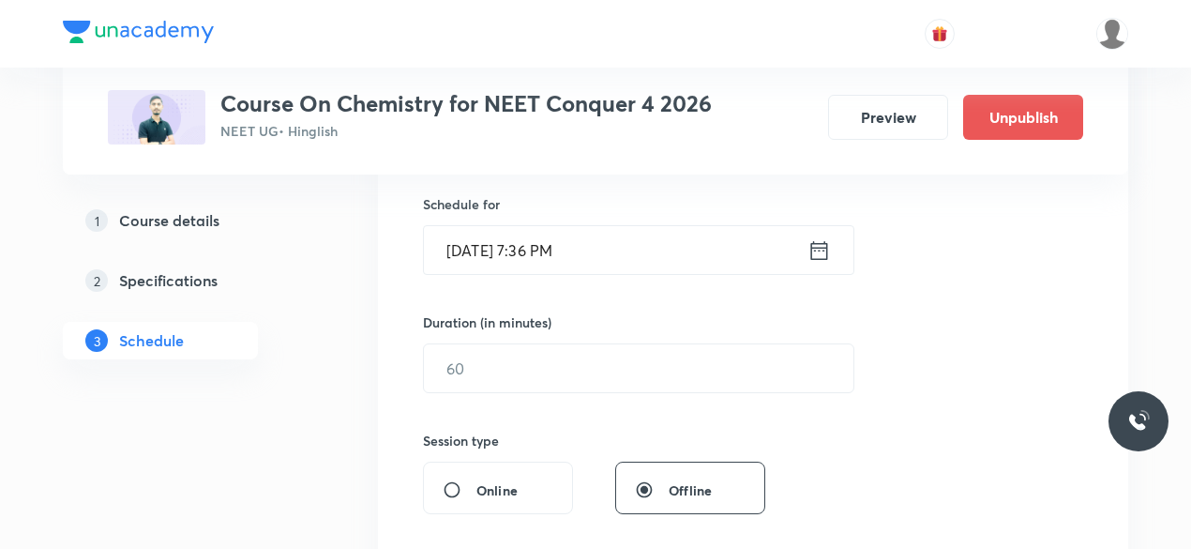
type input "Periodic Table-05"
click at [822, 247] on icon at bounding box center [819, 249] width 17 height 19
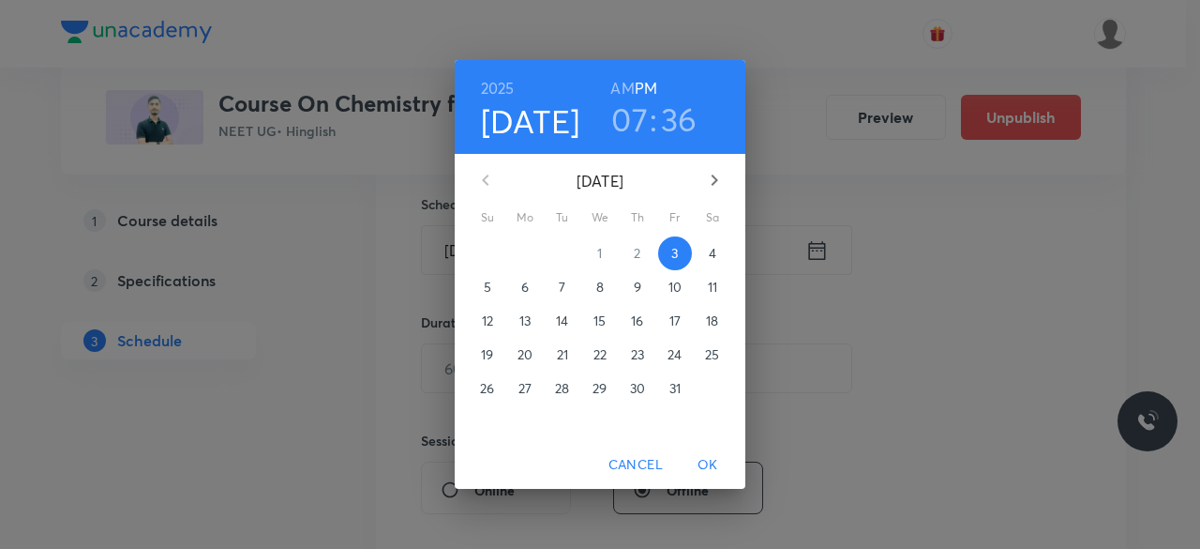
click at [713, 254] on p "4" at bounding box center [713, 253] width 8 height 19
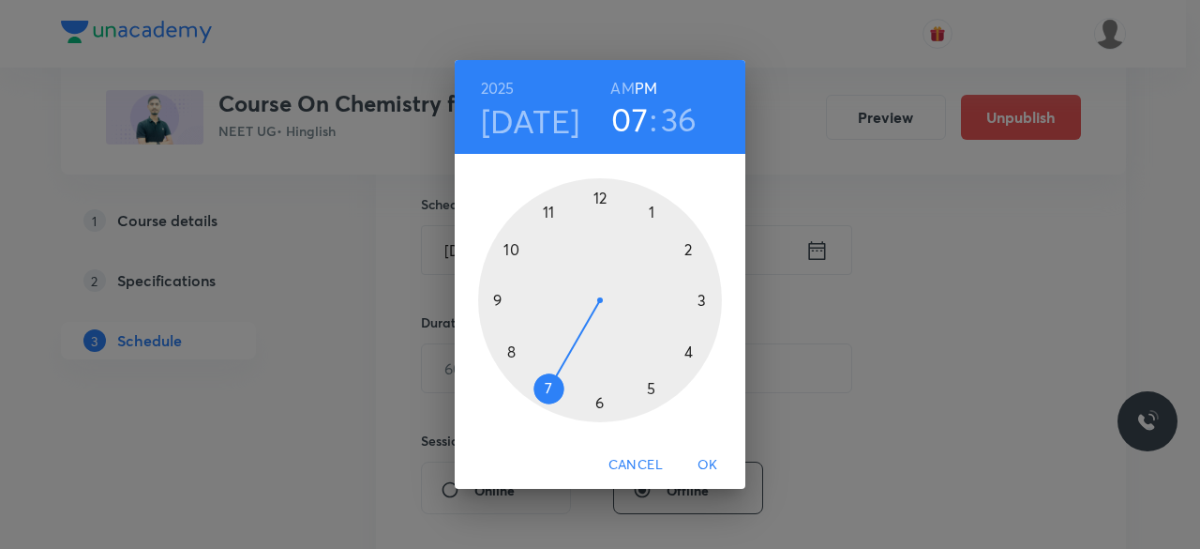
click at [653, 211] on div at bounding box center [600, 300] width 244 height 244
click at [600, 198] on div at bounding box center [600, 300] width 244 height 244
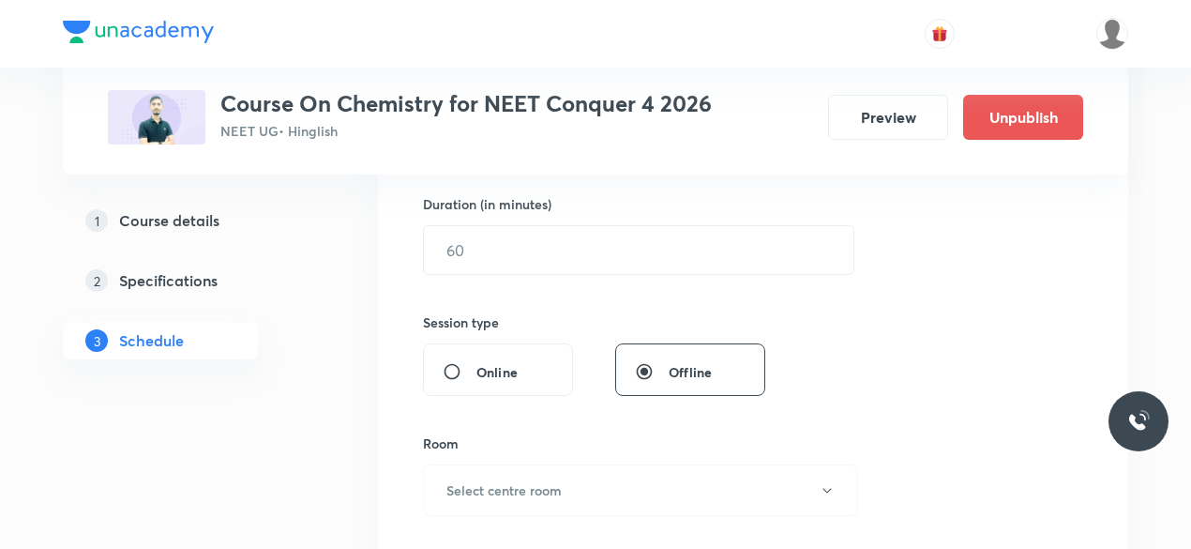
scroll to position [579, 0]
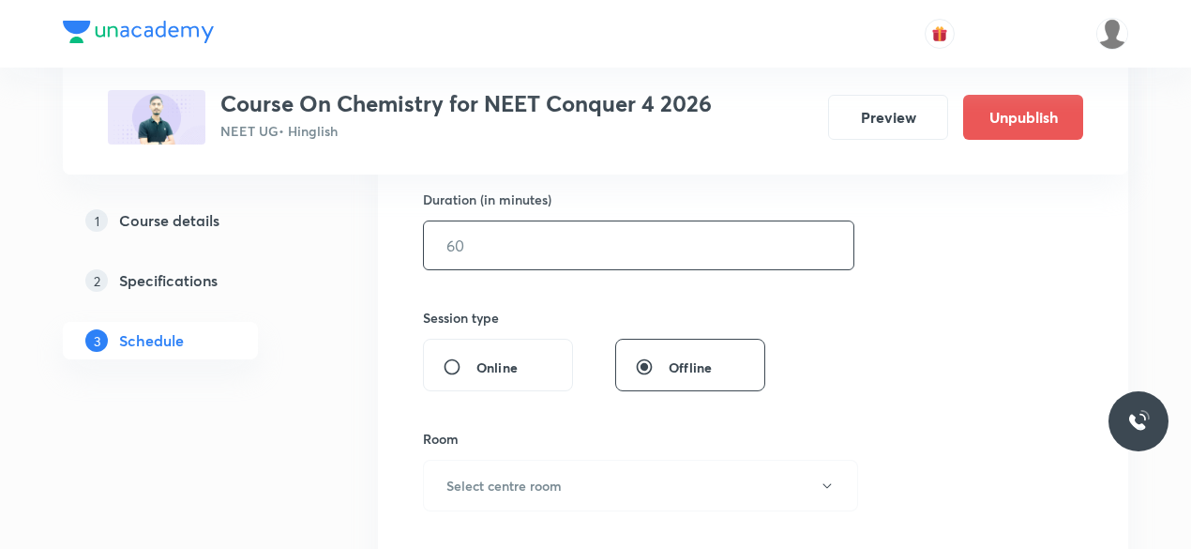
click at [477, 243] on input "text" at bounding box center [639, 245] width 430 height 48
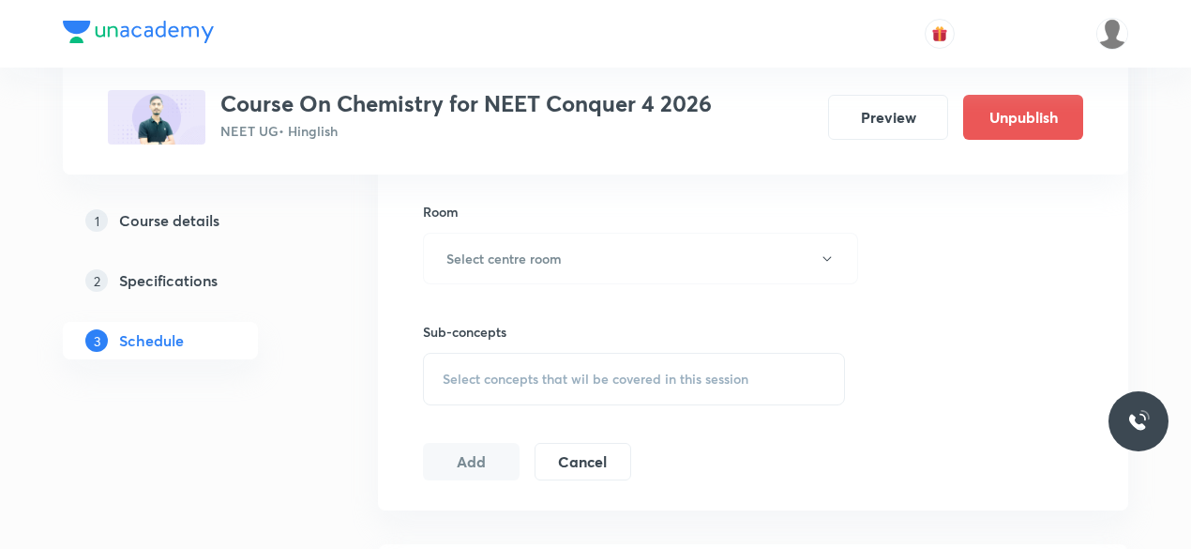
scroll to position [814, 0]
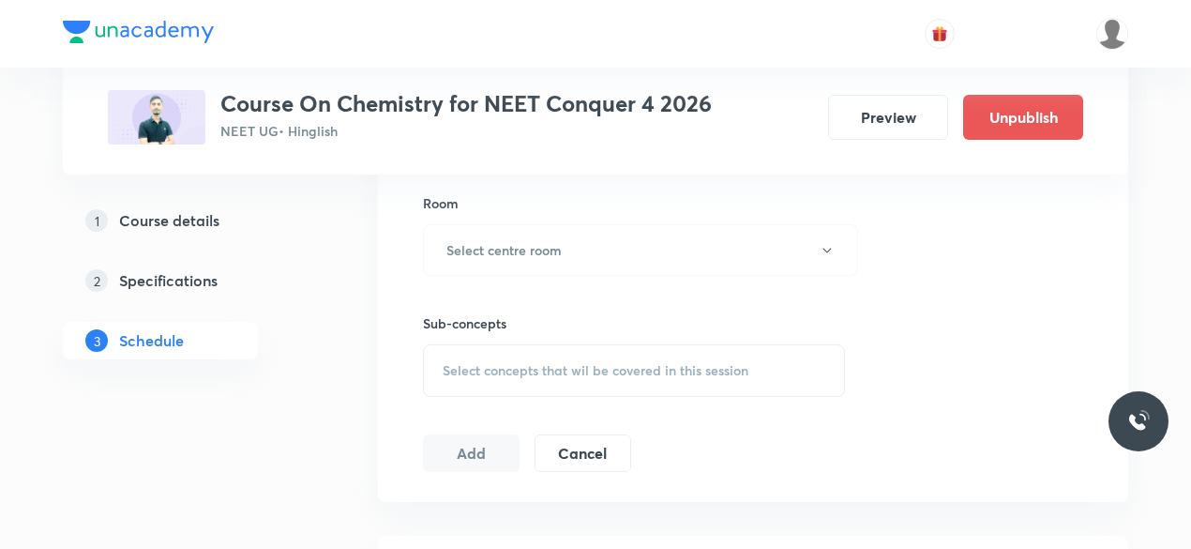
type input "75"
click at [477, 243] on h6 "Select centre room" at bounding box center [503, 250] width 115 height 20
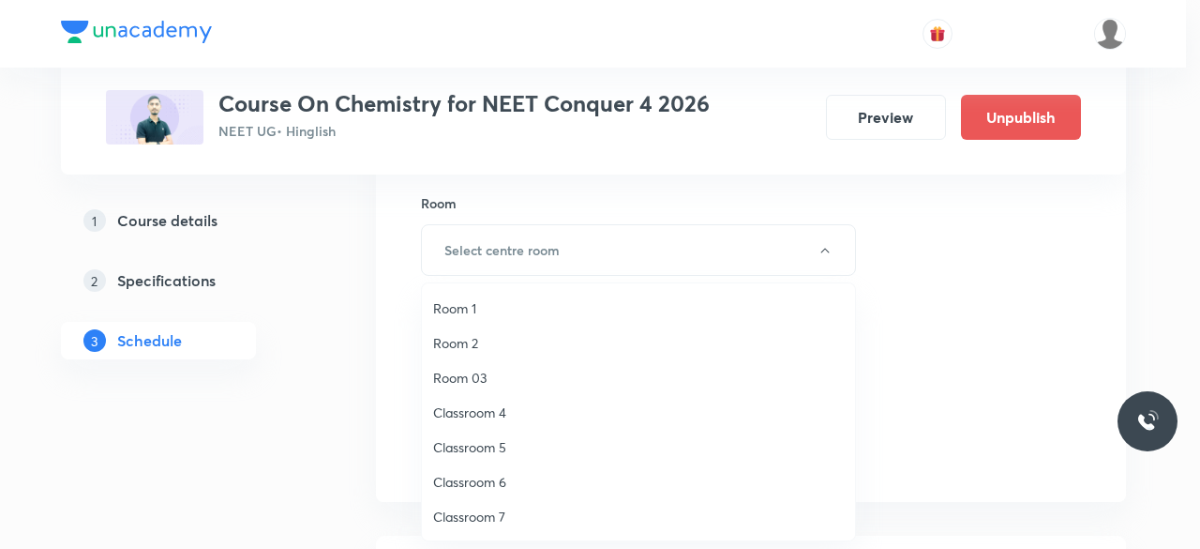
click at [489, 517] on span "Classroom 7" at bounding box center [638, 516] width 411 height 20
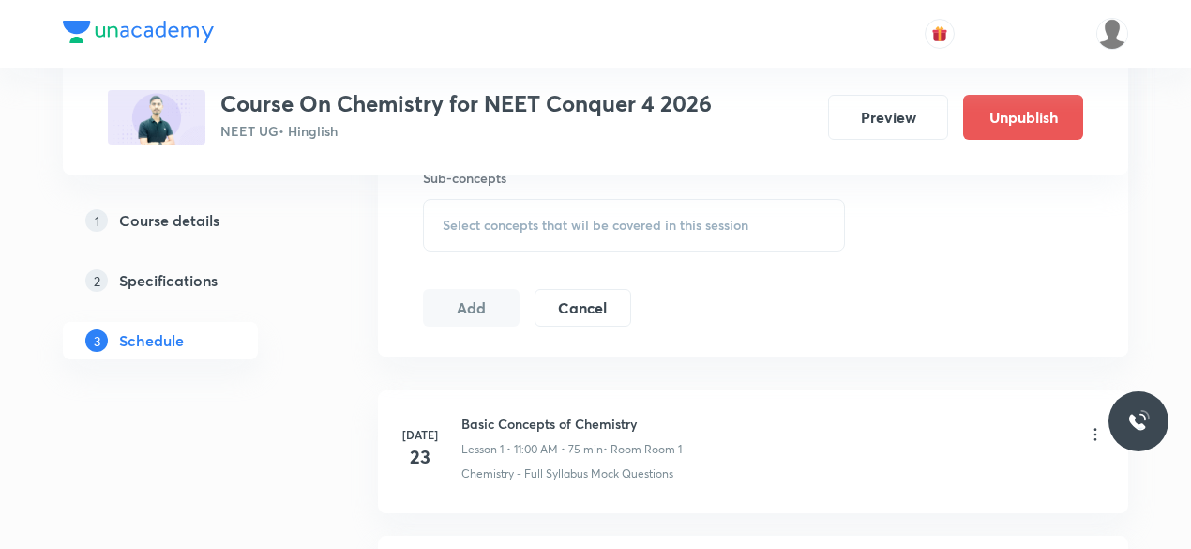
scroll to position [960, 0]
click at [448, 223] on span "Select concepts that wil be covered in this session" at bounding box center [596, 224] width 306 height 15
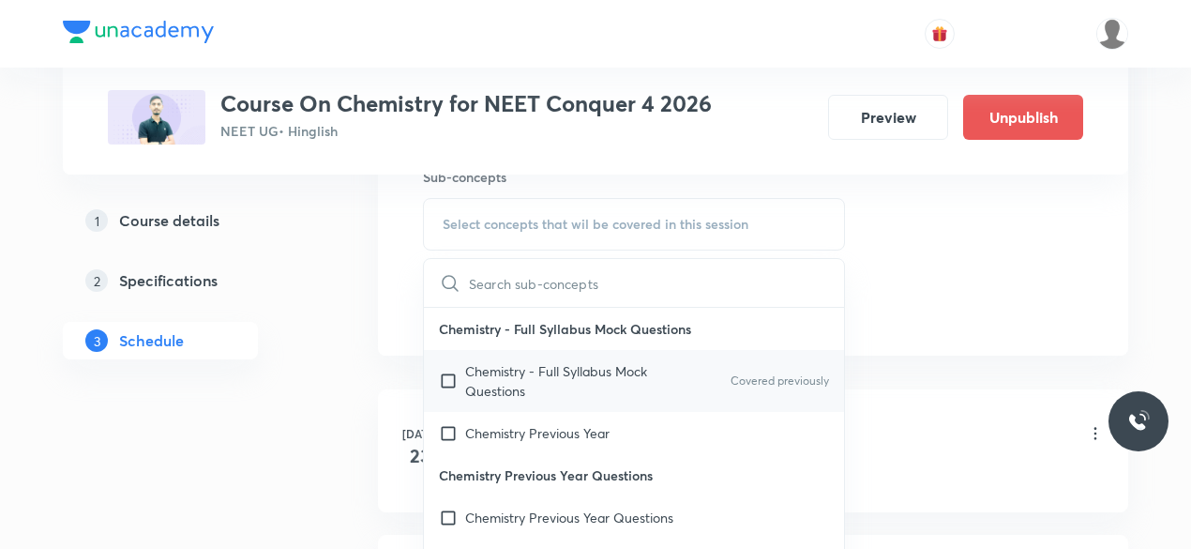
click at [449, 377] on input "checkbox" at bounding box center [452, 380] width 26 height 39
checkbox input "true"
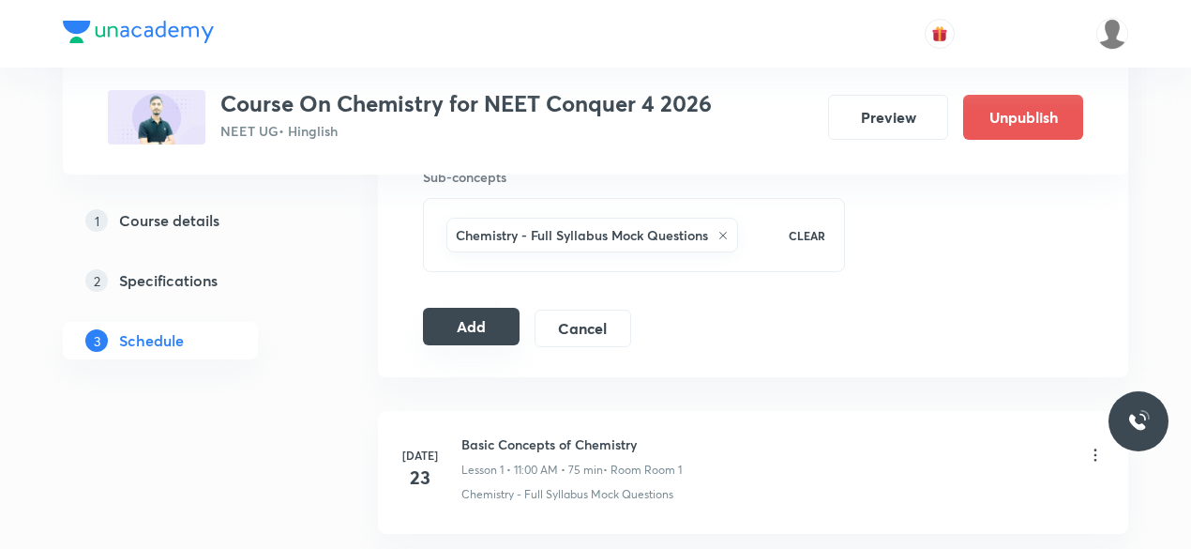
click at [448, 318] on button "Add" at bounding box center [471, 327] width 97 height 38
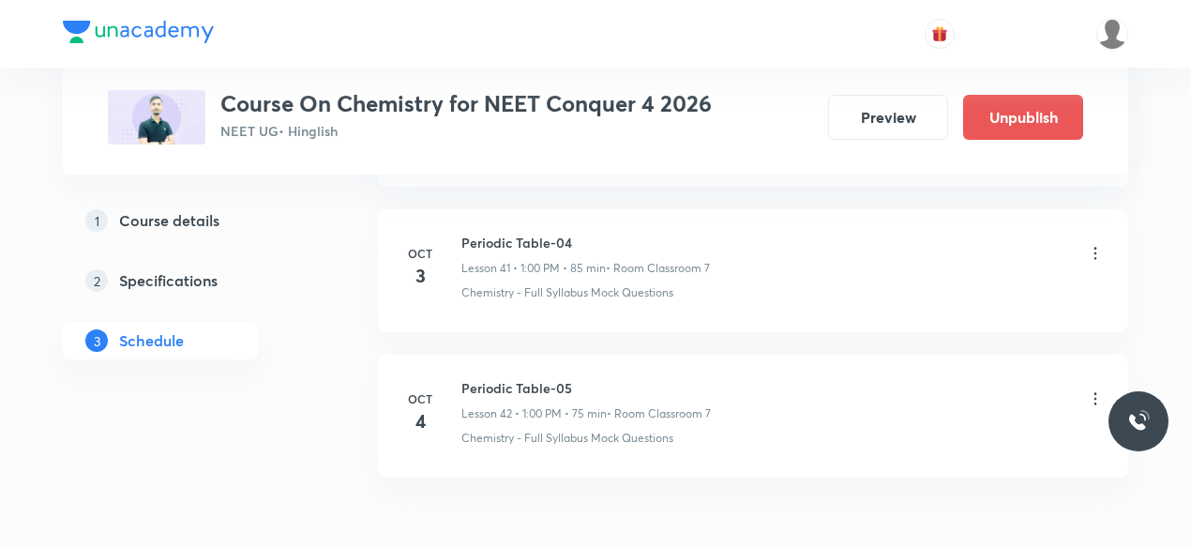
scroll to position [6171, 0]
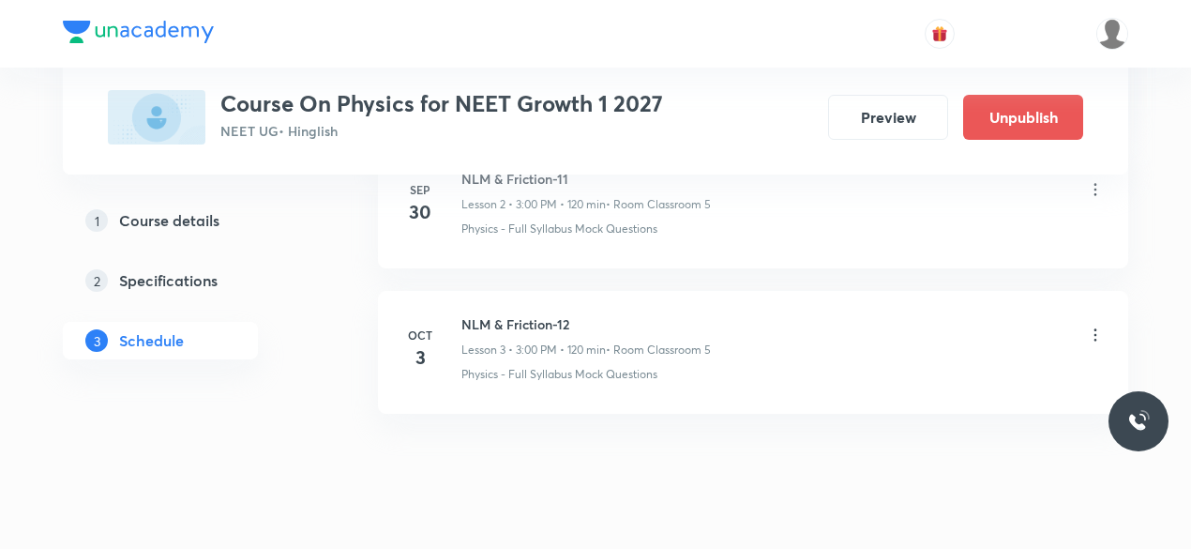
scroll to position [1386, 0]
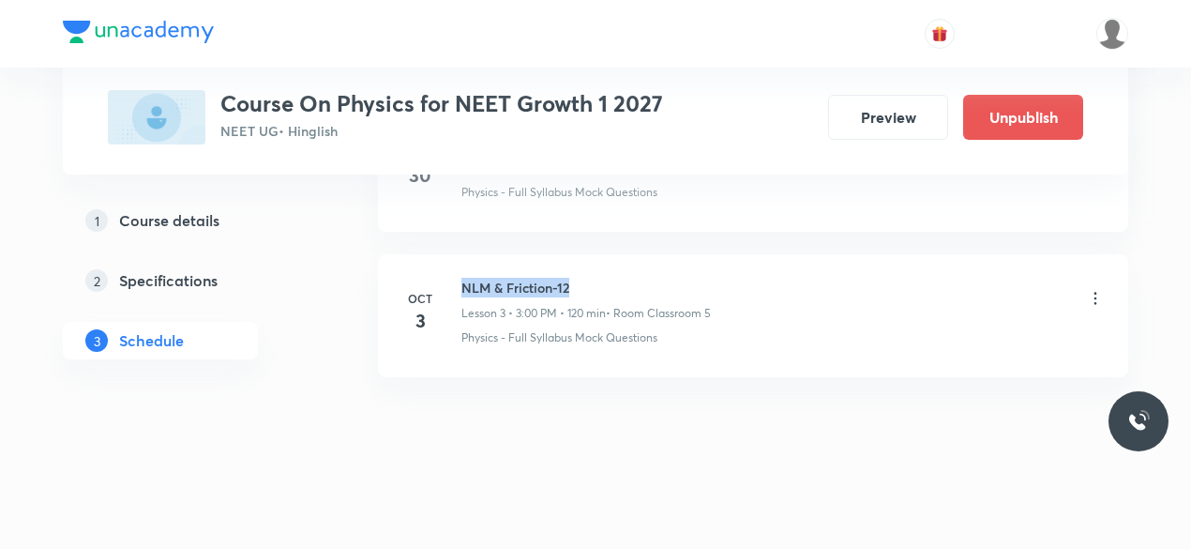
drag, startPoint x: 461, startPoint y: 280, endPoint x: 571, endPoint y: 279, distance: 109.7
click at [571, 279] on h6 "NLM & Friction-12" at bounding box center [585, 288] width 249 height 20
copy h6 "NLM & Friction-12"
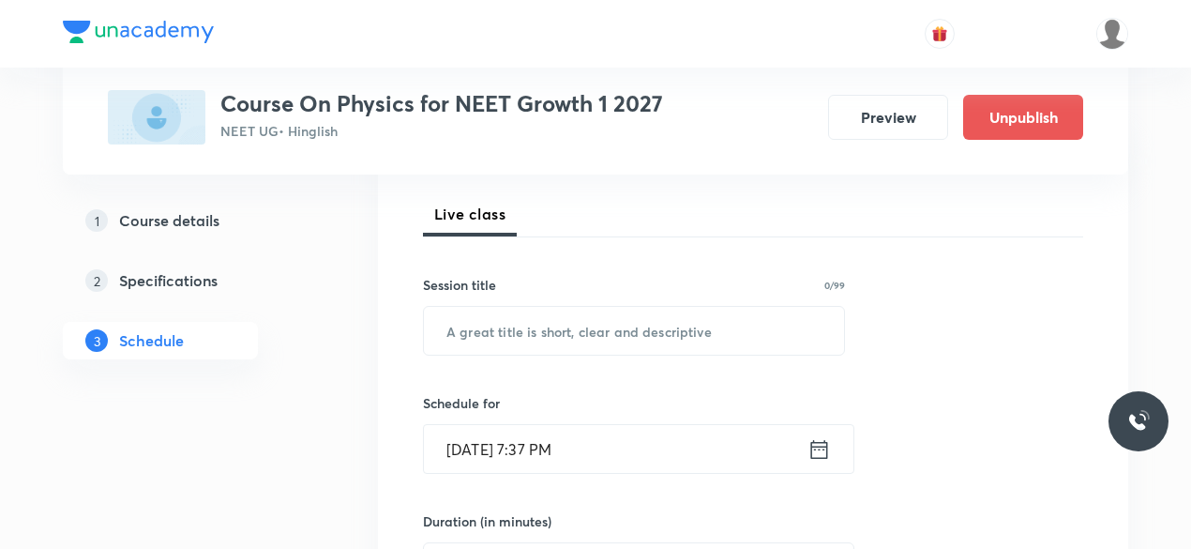
scroll to position [258, 0]
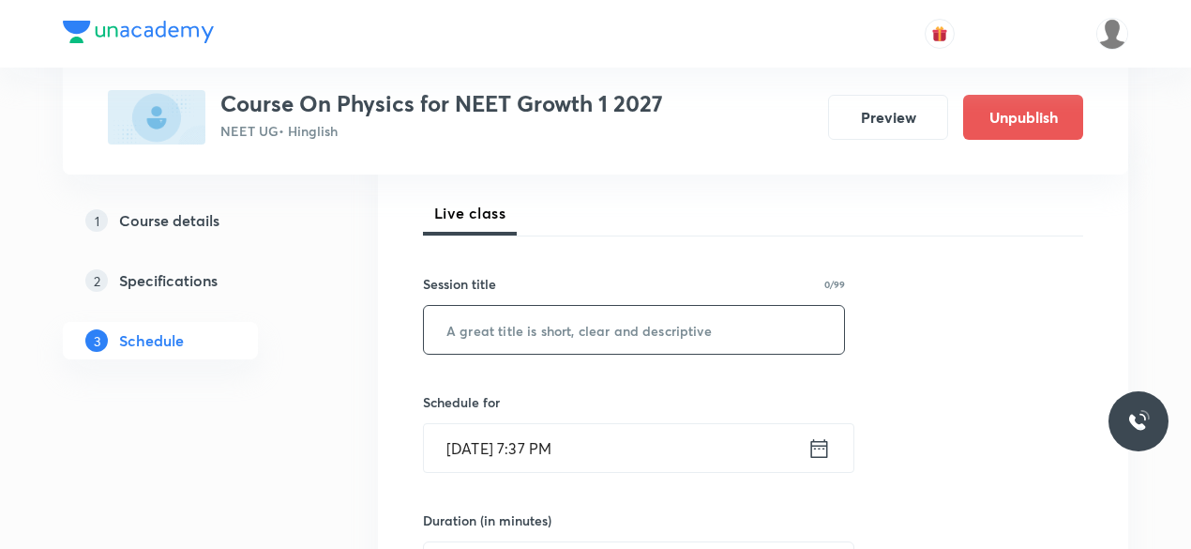
click at [473, 324] on input "text" at bounding box center [634, 330] width 420 height 48
paste input "NLM & Friction-12"
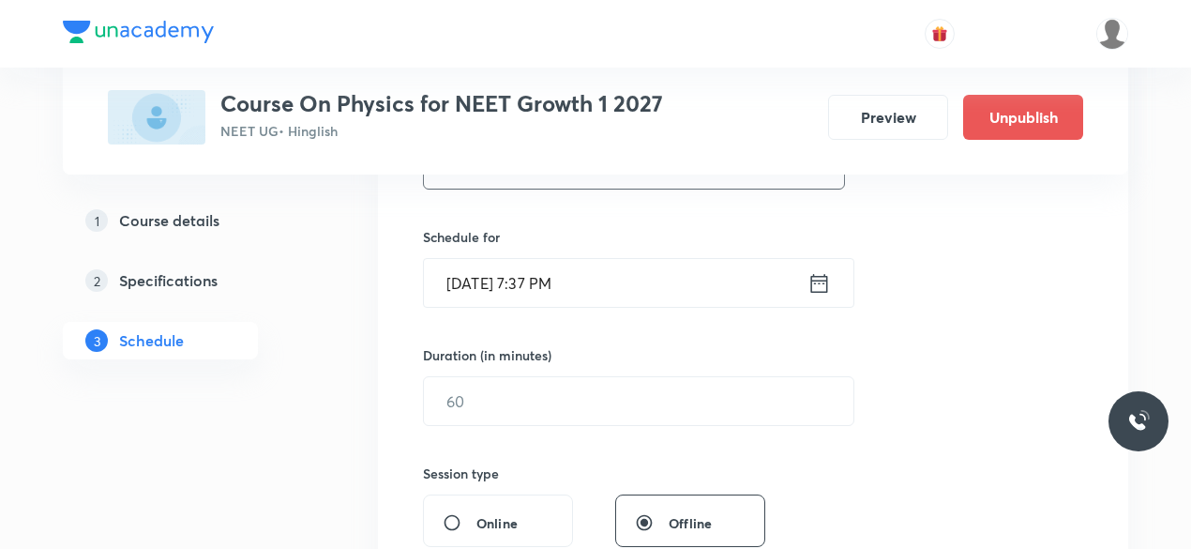
scroll to position [427, 0]
type input "NLM & Friction-13"
click at [823, 276] on icon at bounding box center [819, 279] width 23 height 26
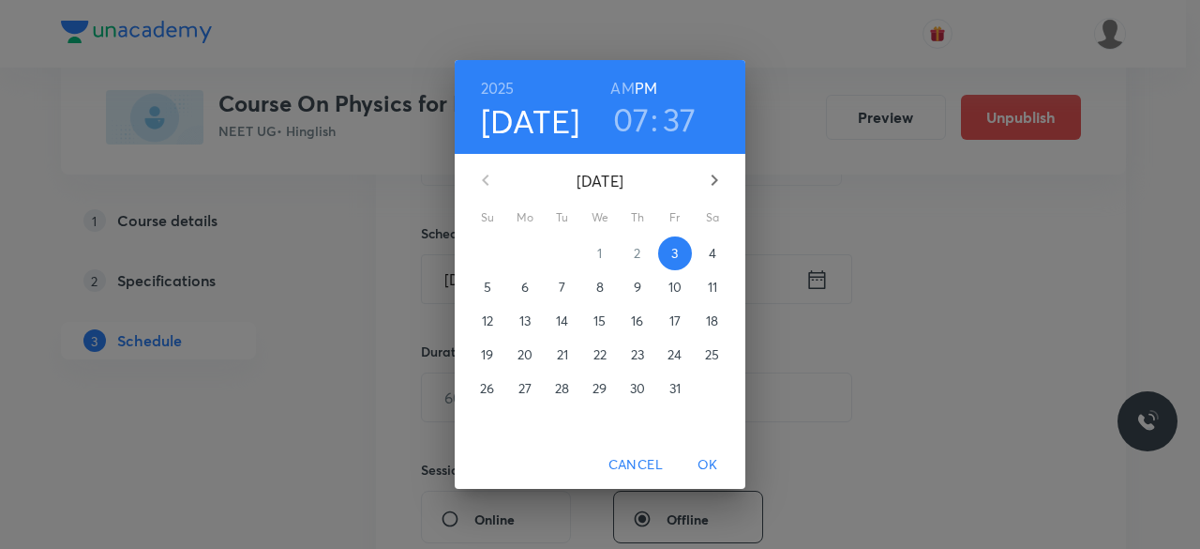
click at [712, 255] on p "4" at bounding box center [713, 253] width 8 height 19
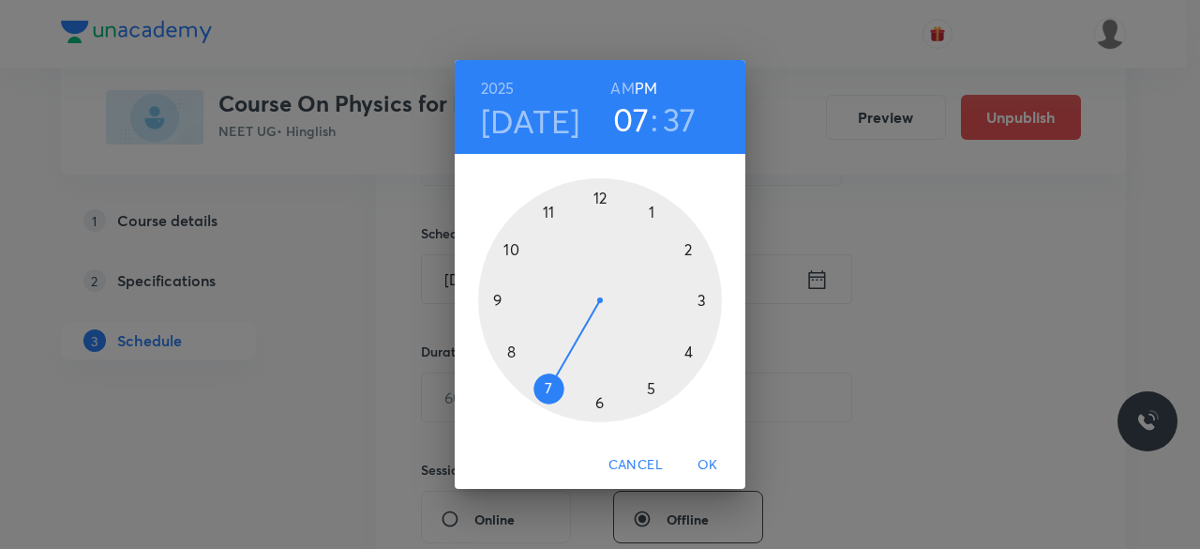
click at [702, 302] on div at bounding box center [600, 300] width 244 height 244
click at [598, 197] on div at bounding box center [600, 300] width 244 height 244
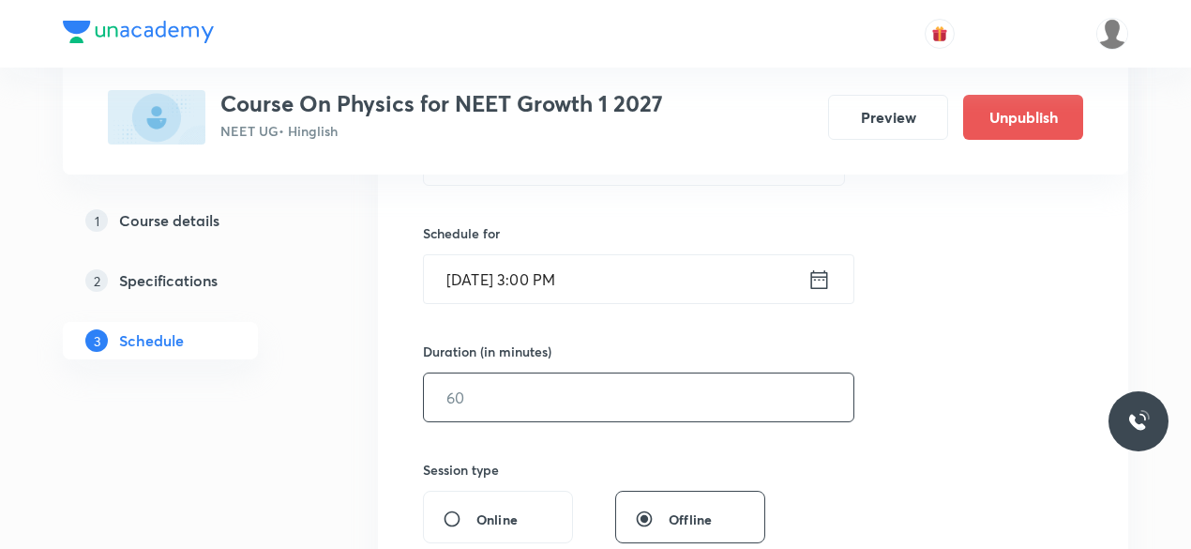
click at [482, 408] on input "text" at bounding box center [639, 397] width 430 height 48
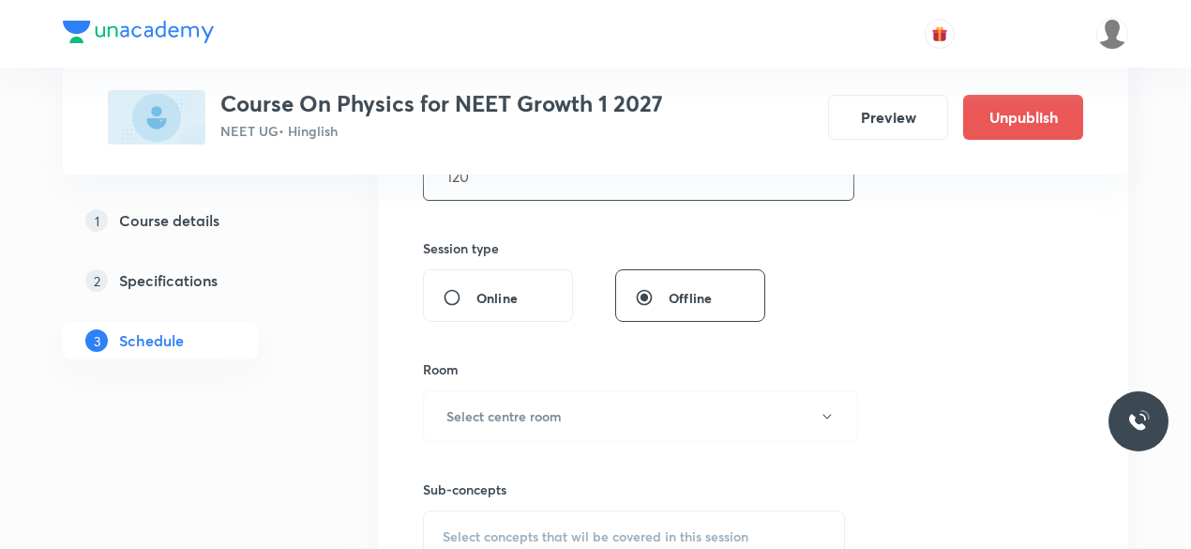
scroll to position [650, 0]
type input "120"
click at [482, 408] on h6 "Select centre room" at bounding box center [503, 414] width 115 height 20
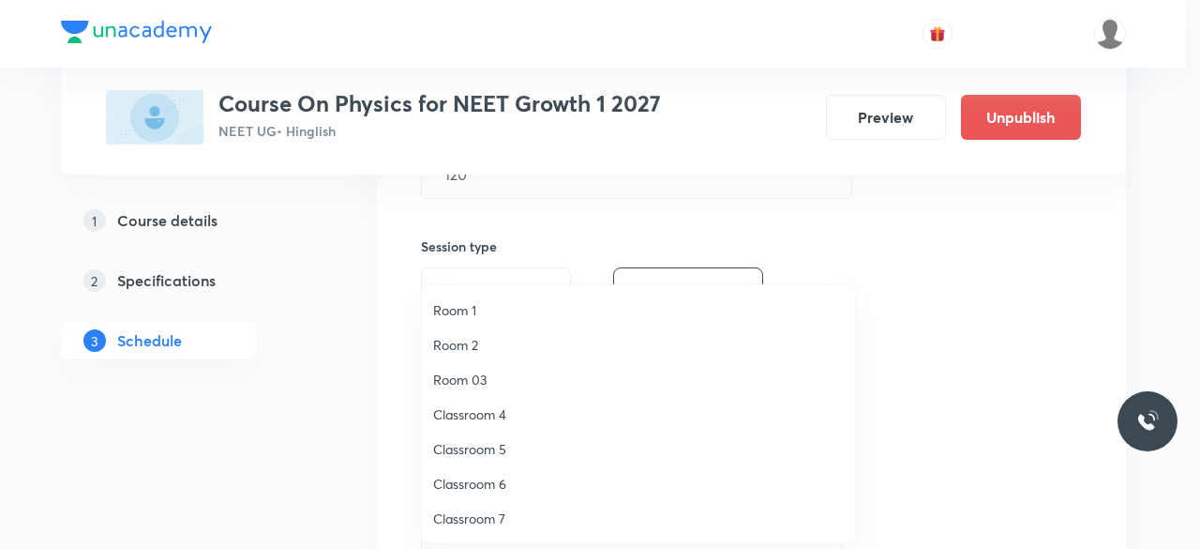
click at [501, 454] on span "Classroom 5" at bounding box center [638, 449] width 411 height 20
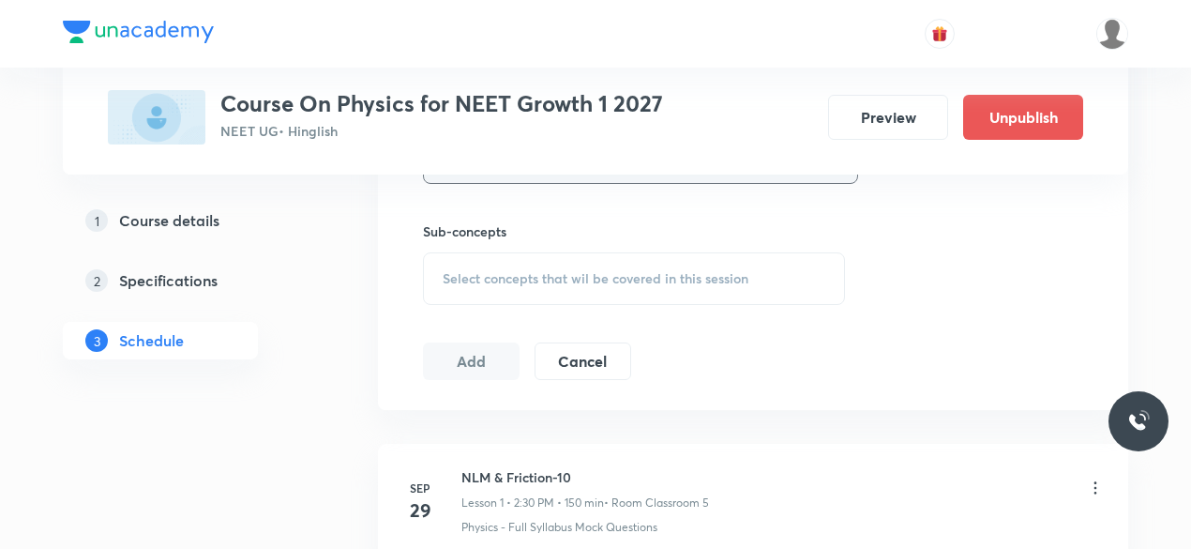
scroll to position [907, 0]
click at [452, 273] on span "Select concepts that wil be covered in this session" at bounding box center [596, 277] width 306 height 15
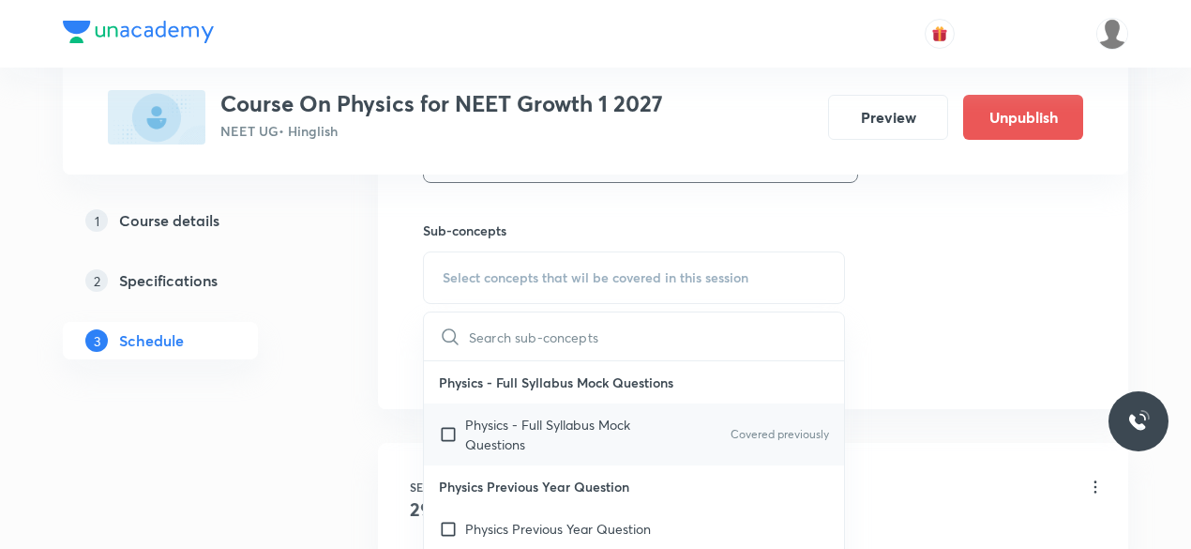
click at [446, 427] on input "checkbox" at bounding box center [452, 434] width 26 height 39
checkbox input "true"
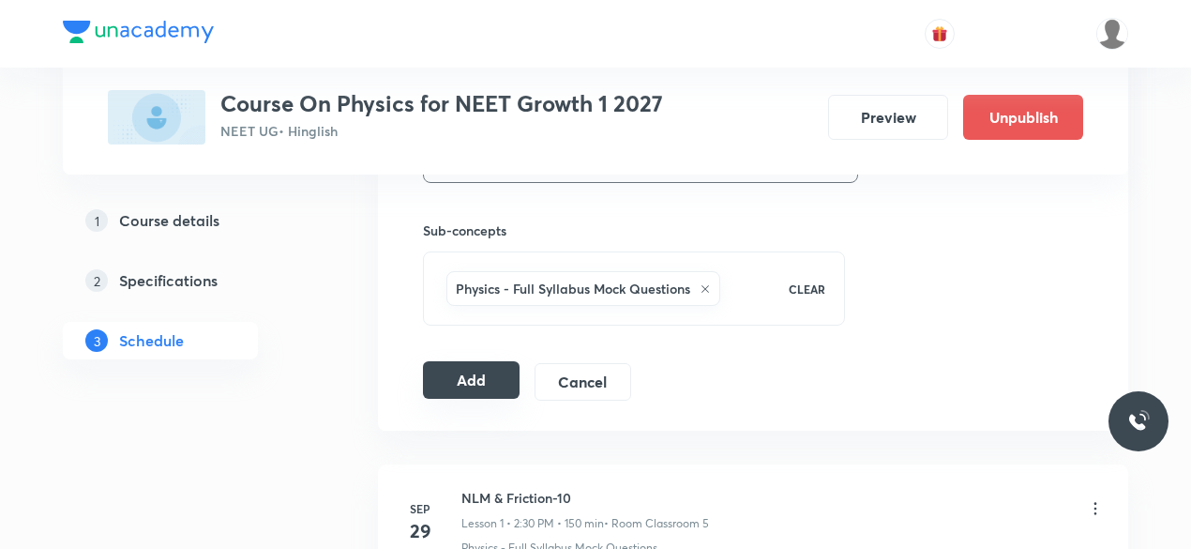
click at [453, 376] on button "Add" at bounding box center [471, 380] width 97 height 38
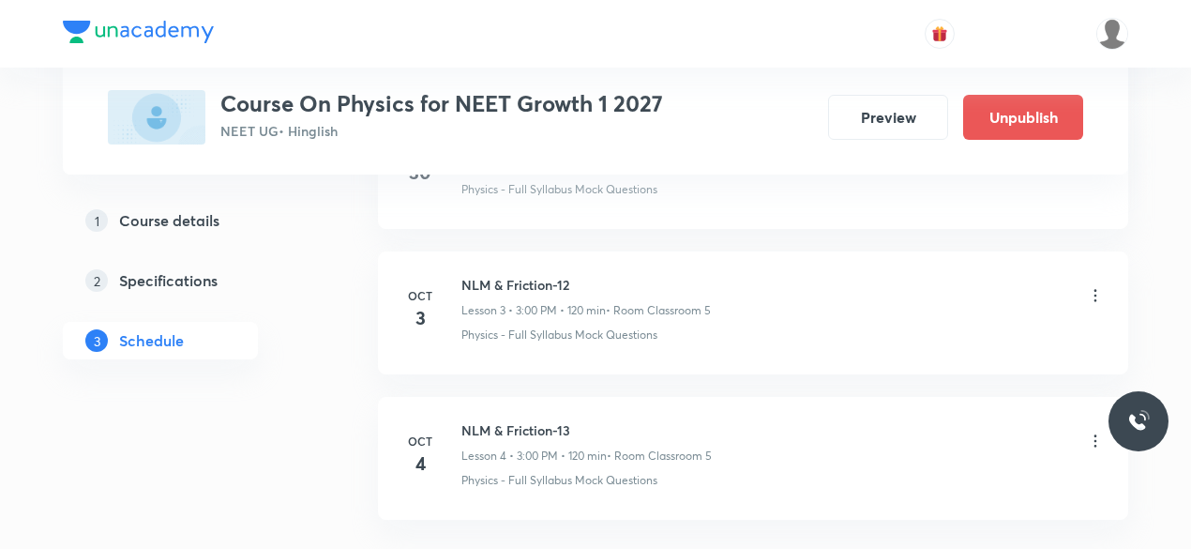
scroll to position [672, 0]
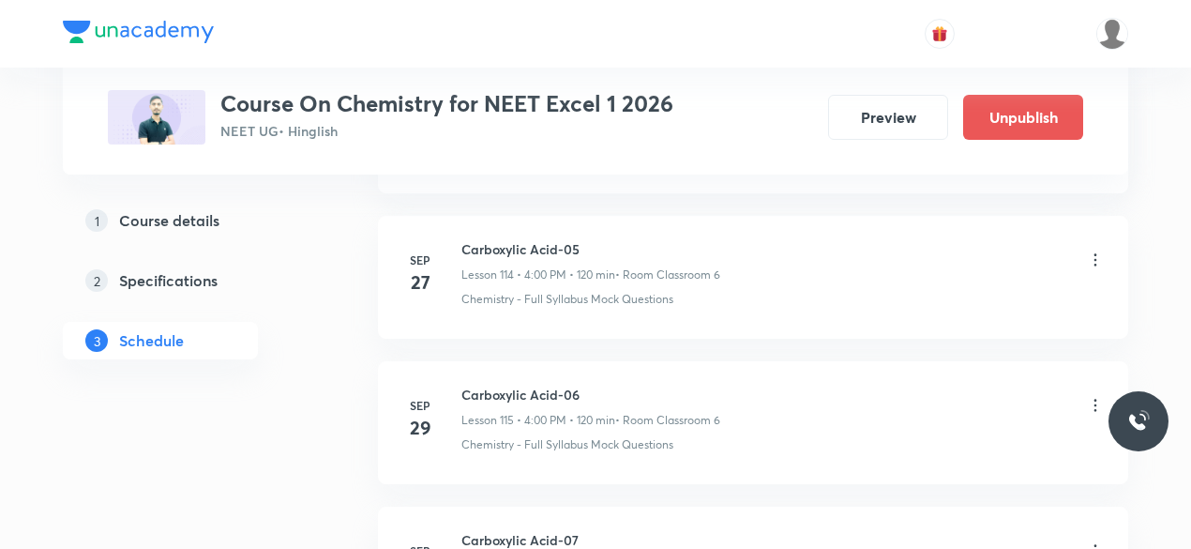
scroll to position [17887, 0]
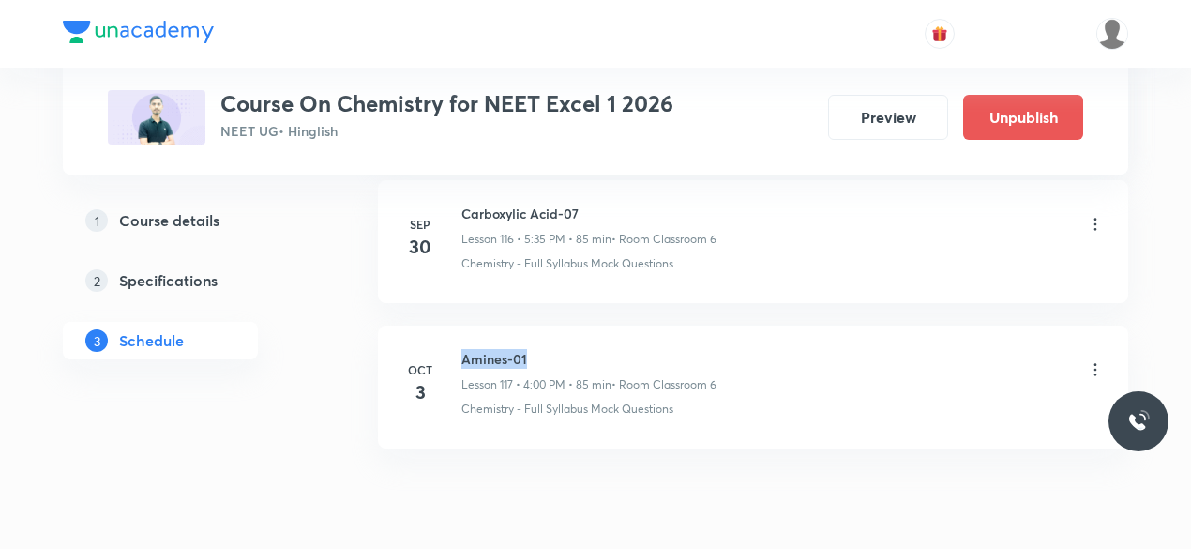
drag, startPoint x: 462, startPoint y: 283, endPoint x: 528, endPoint y: 282, distance: 65.7
click at [528, 349] on h6 "Amines-01" at bounding box center [588, 359] width 255 height 20
copy h6 "Amines-01"
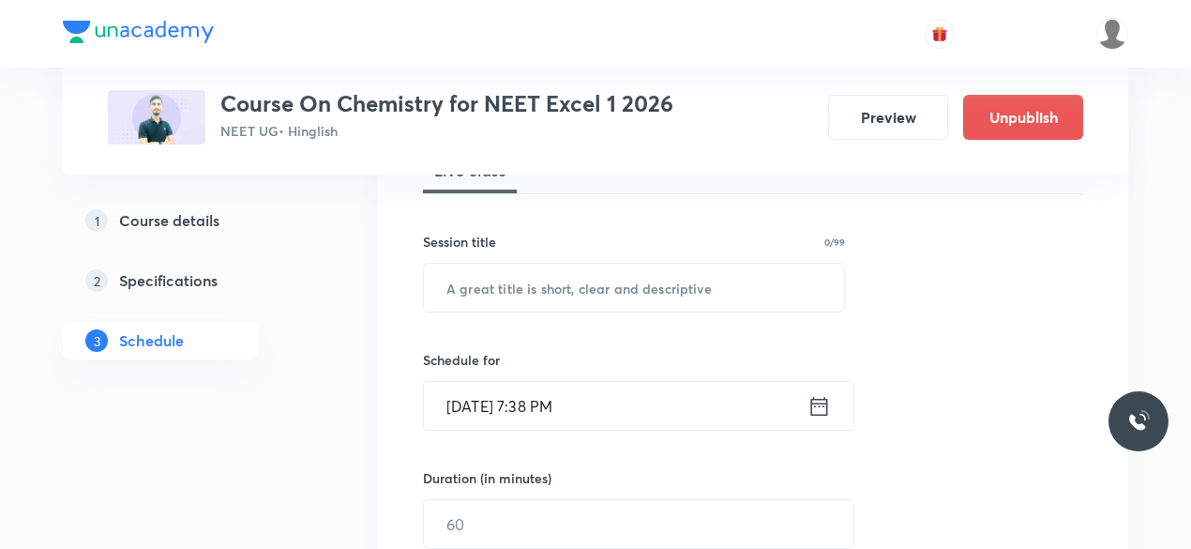
scroll to position [301, 0]
click at [528, 282] on input "text" at bounding box center [634, 287] width 420 height 48
paste input "Amines-01"
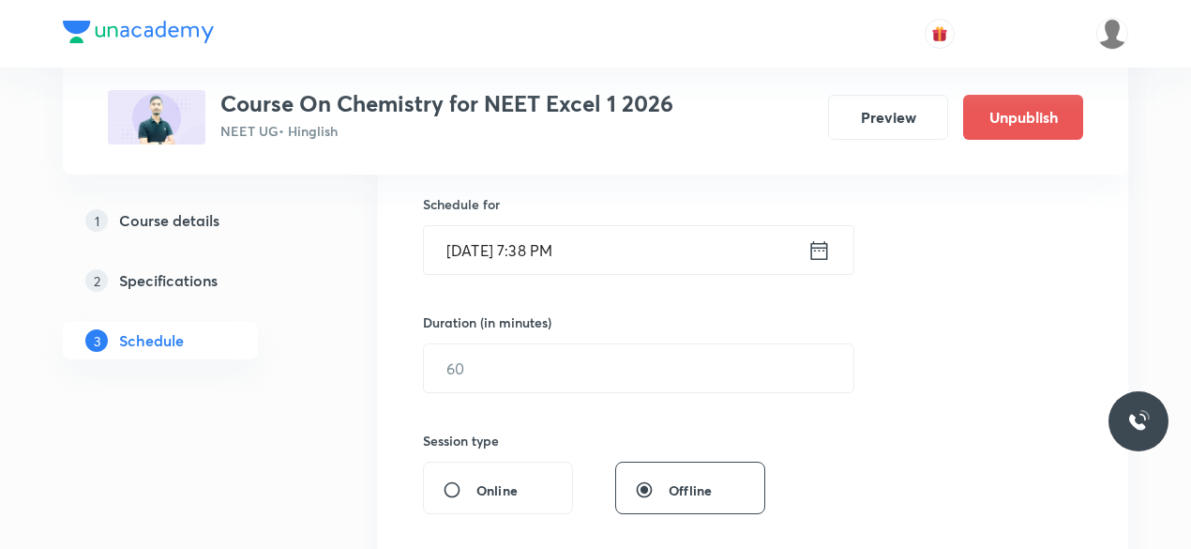
scroll to position [457, 0]
type input "Amines-02"
click at [814, 254] on icon at bounding box center [819, 249] width 23 height 26
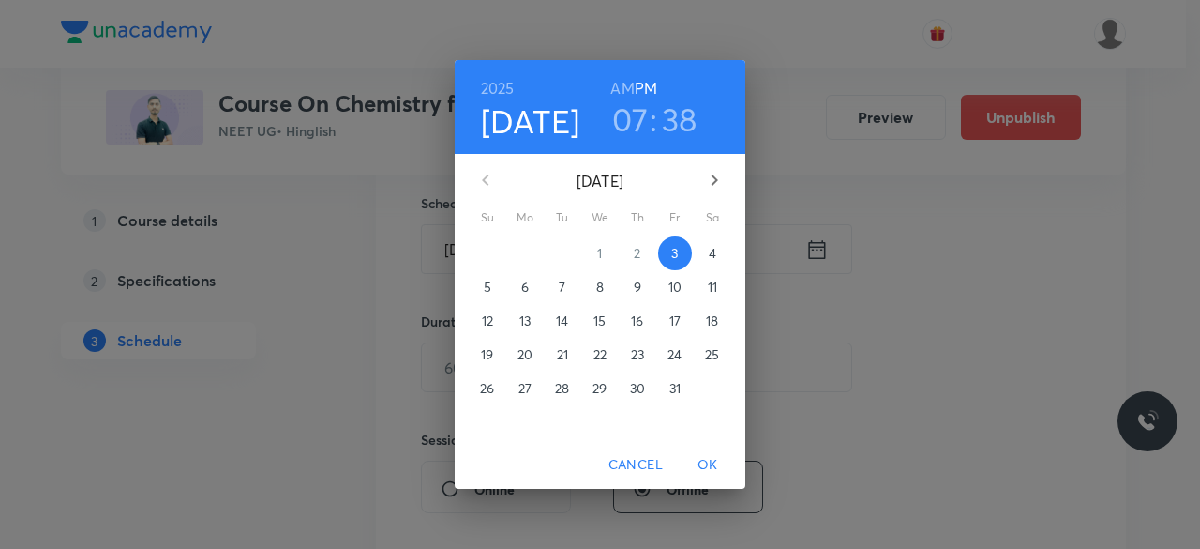
click at [715, 250] on p "4" at bounding box center [713, 253] width 8 height 19
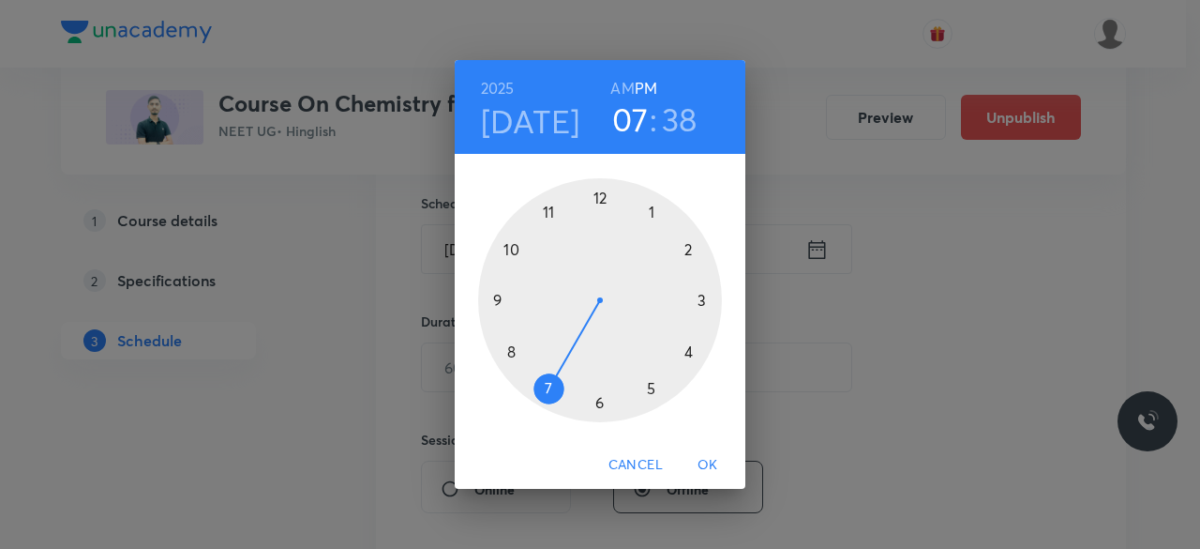
click at [690, 350] on div at bounding box center [600, 300] width 244 height 244
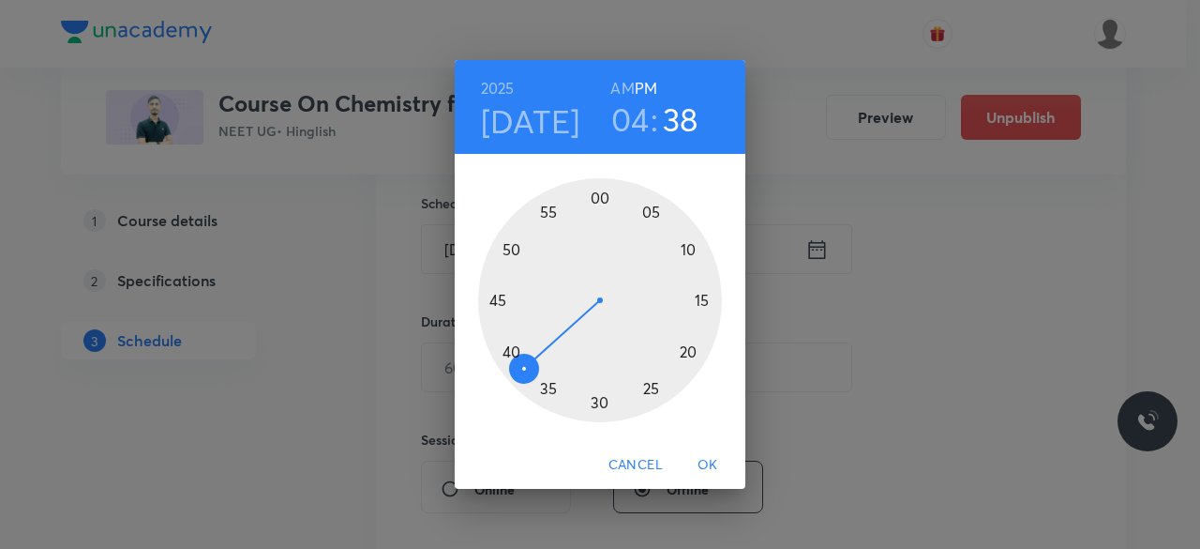
click at [600, 197] on div at bounding box center [600, 300] width 244 height 244
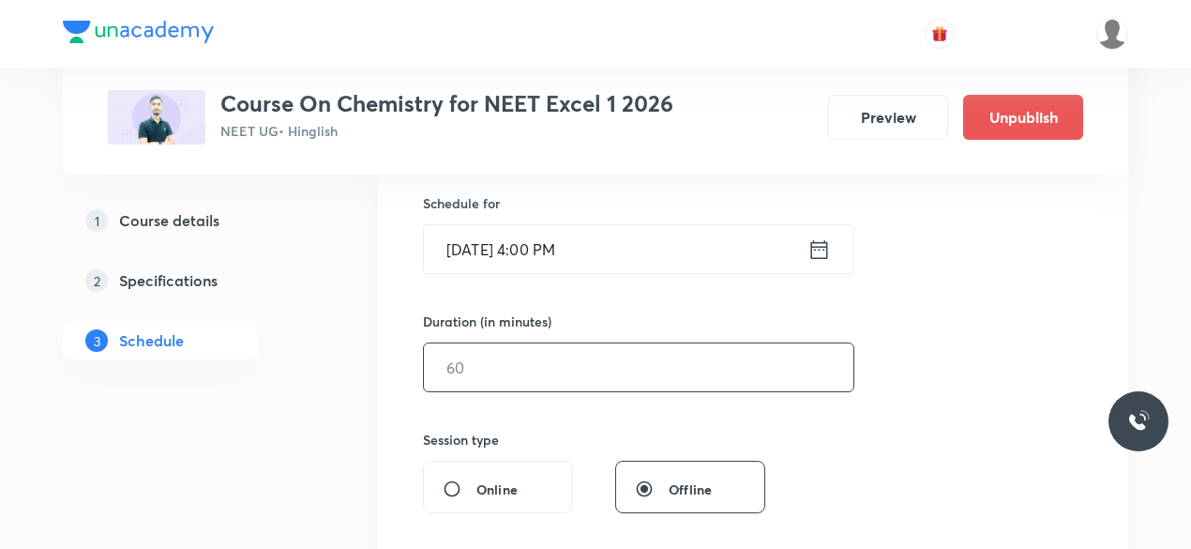
click at [503, 376] on input "text" at bounding box center [639, 367] width 430 height 48
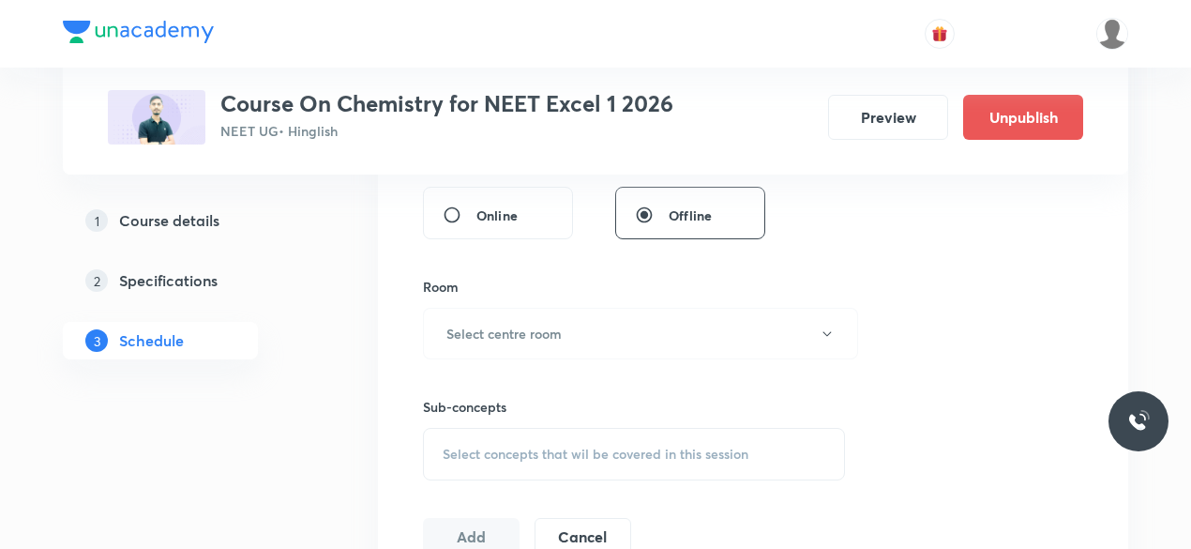
scroll to position [732, 0]
type input "85"
click at [475, 322] on h6 "Select centre room" at bounding box center [503, 332] width 115 height 20
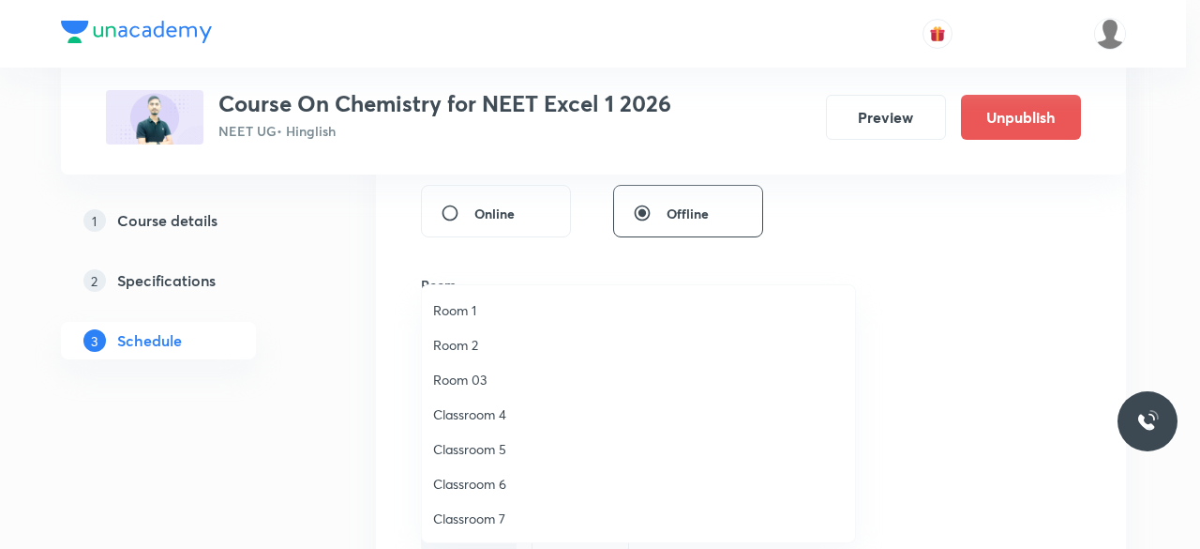
click at [496, 491] on span "Classroom 6" at bounding box center [638, 484] width 411 height 20
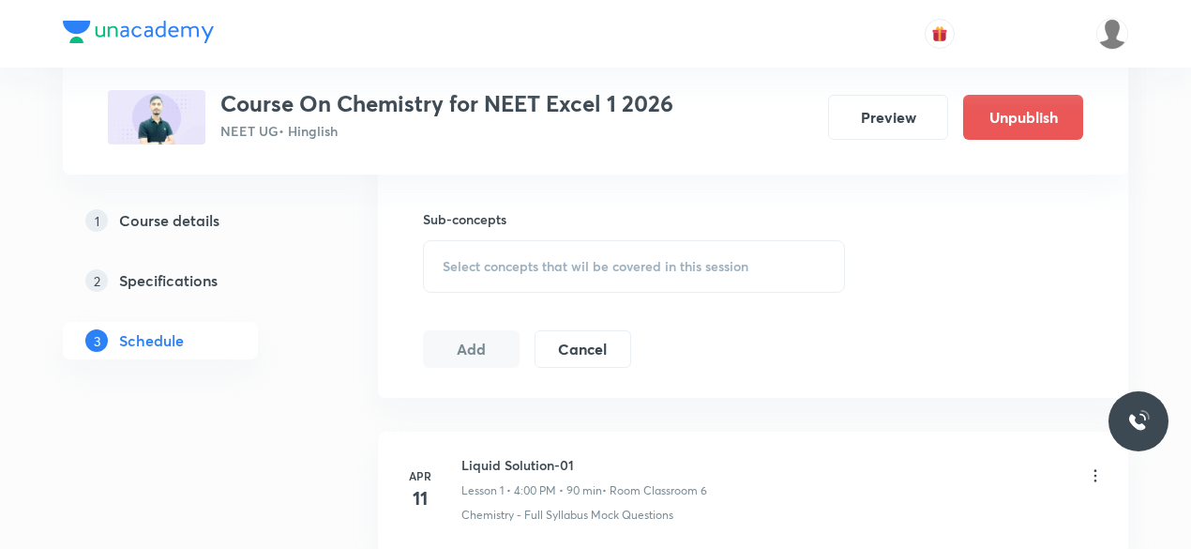
scroll to position [920, 0]
click at [445, 247] on div "Select concepts that wil be covered in this session" at bounding box center [634, 264] width 422 height 53
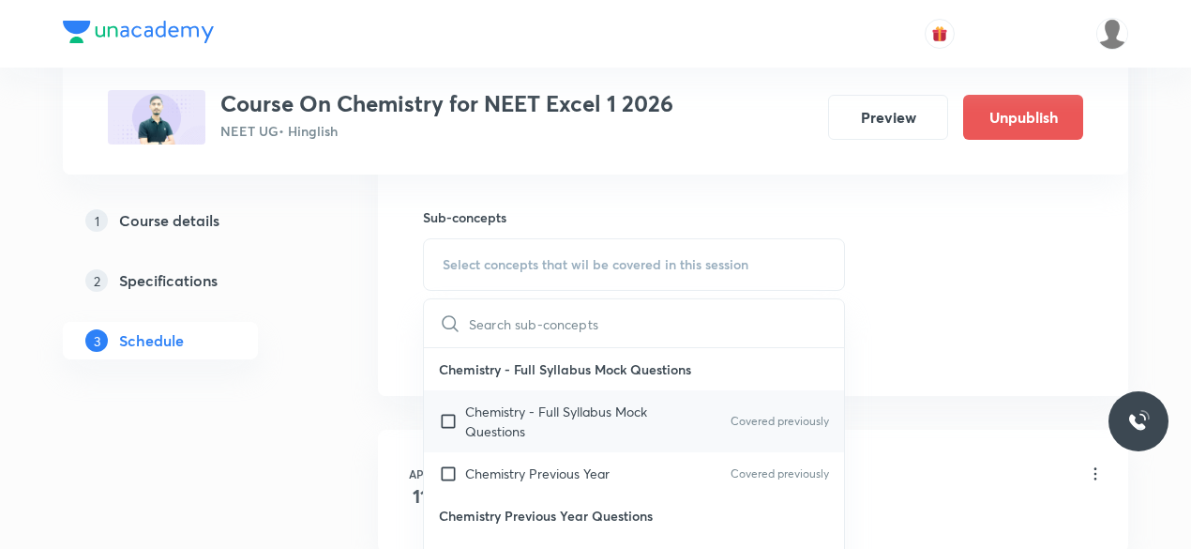
click at [444, 417] on input "checkbox" at bounding box center [452, 420] width 26 height 39
checkbox input "true"
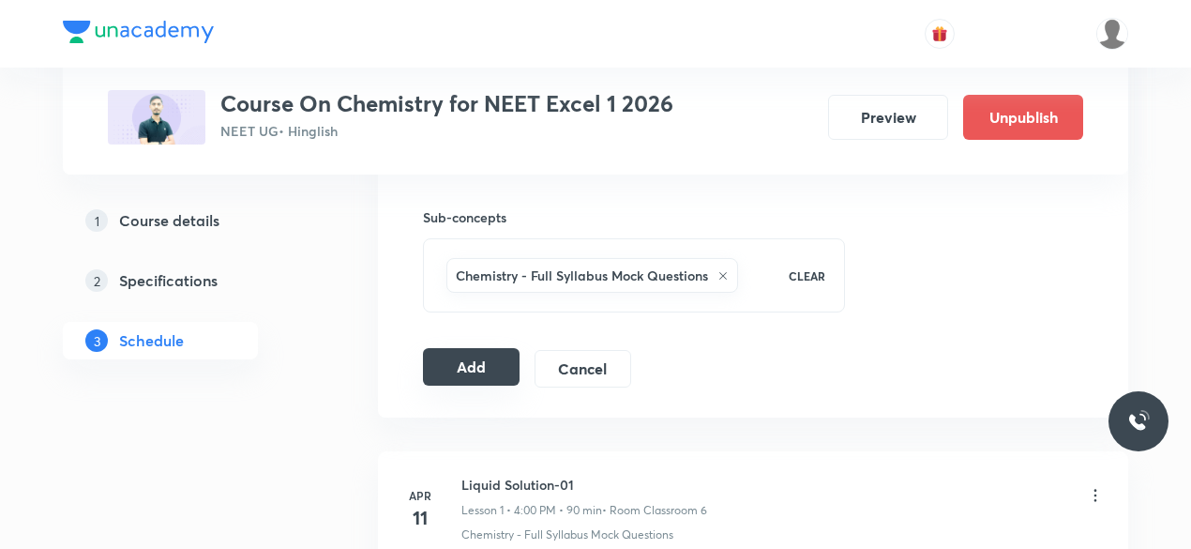
click at [476, 368] on button "Add" at bounding box center [471, 367] width 97 height 38
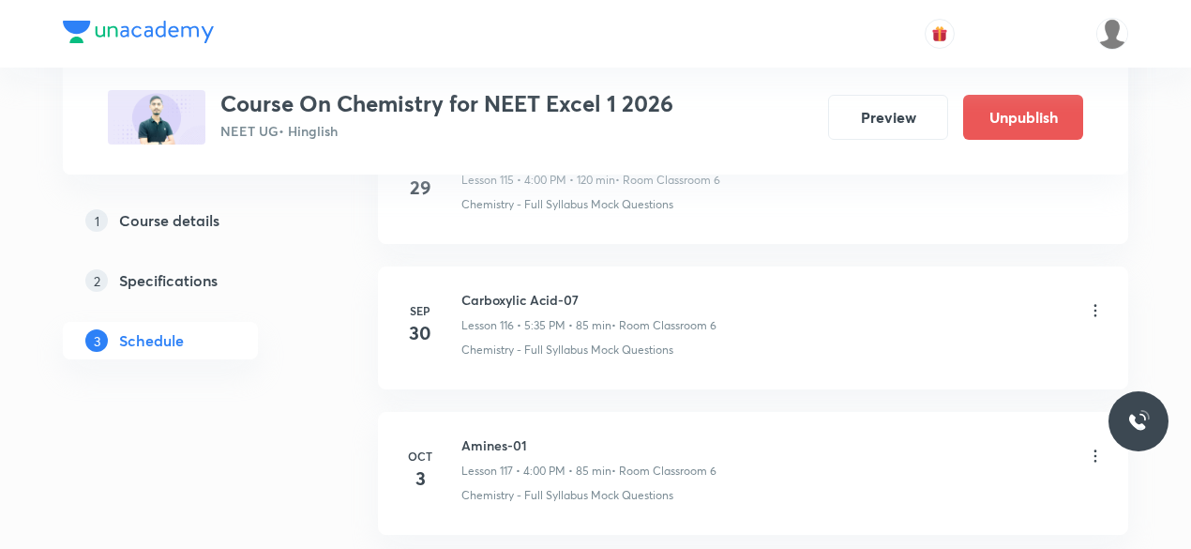
scroll to position [17172, 0]
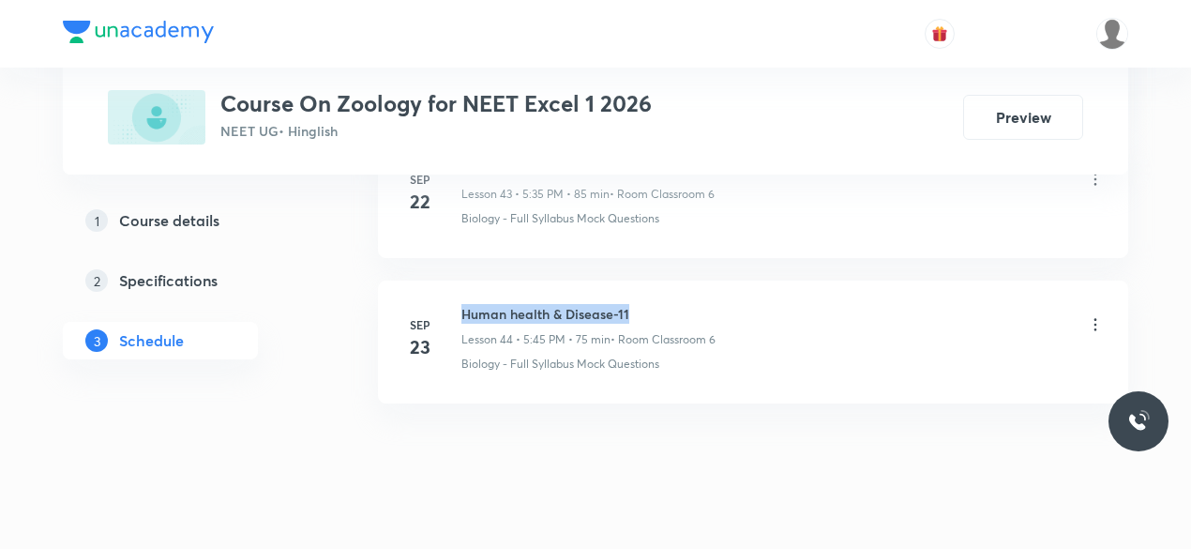
drag, startPoint x: 463, startPoint y: 281, endPoint x: 633, endPoint y: 282, distance: 169.8
click at [633, 304] on h6 "Human health & Disease-11" at bounding box center [588, 314] width 254 height 20
copy h6 "Human health & Disease-11"
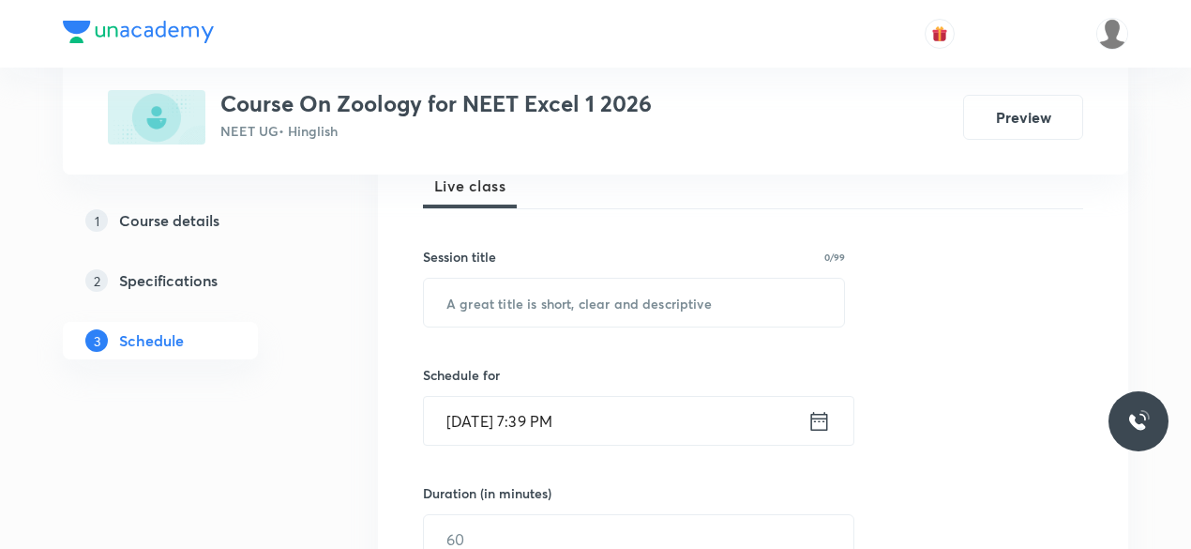
scroll to position [307, 0]
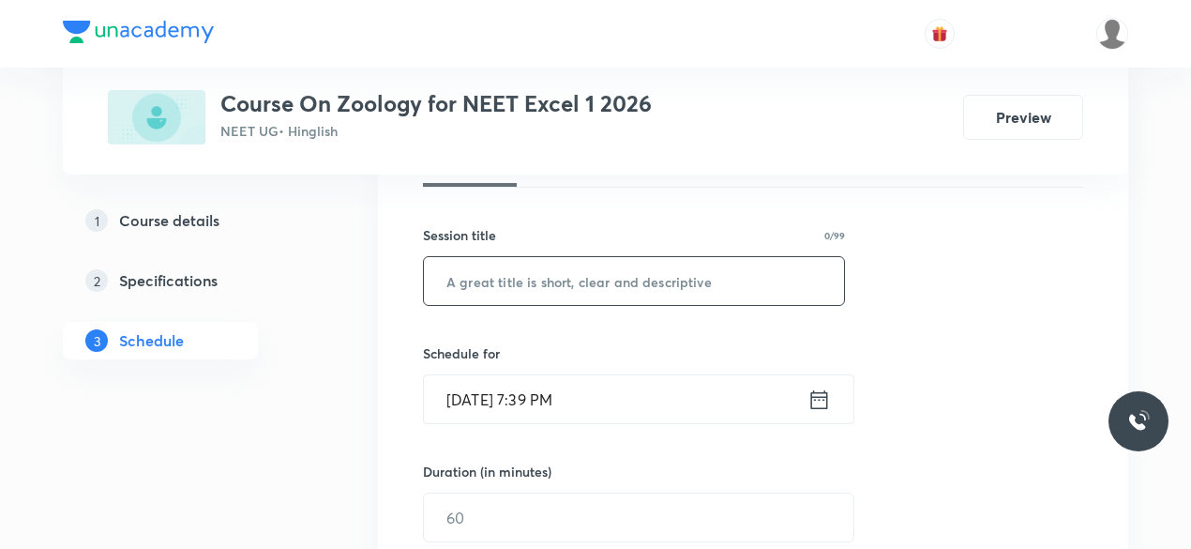
click at [527, 284] on input "text" at bounding box center [634, 281] width 420 height 48
paste input "Human health & Disease-11"
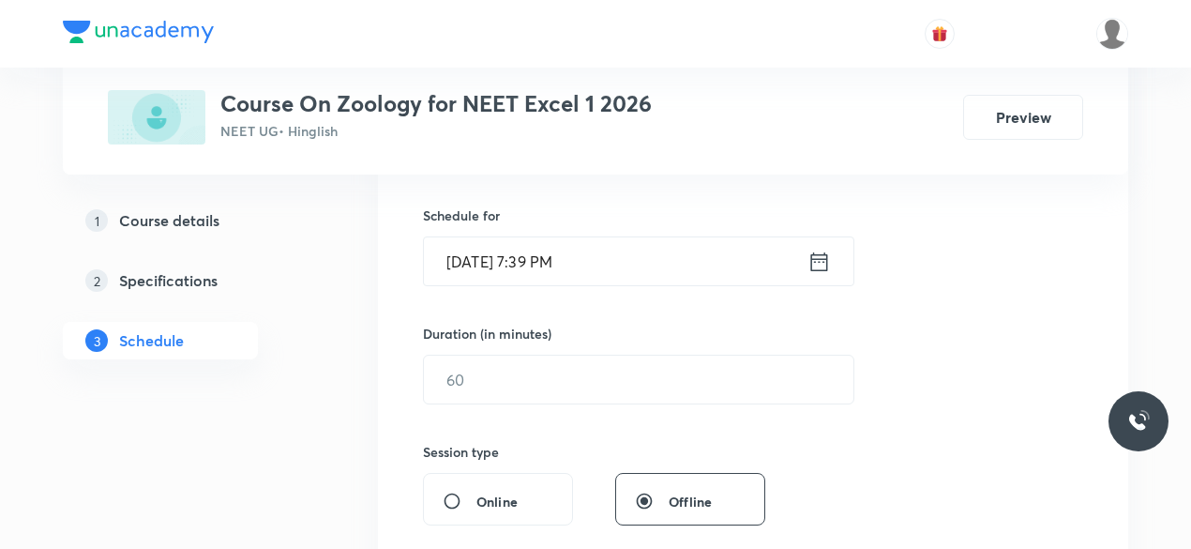
scroll to position [454, 0]
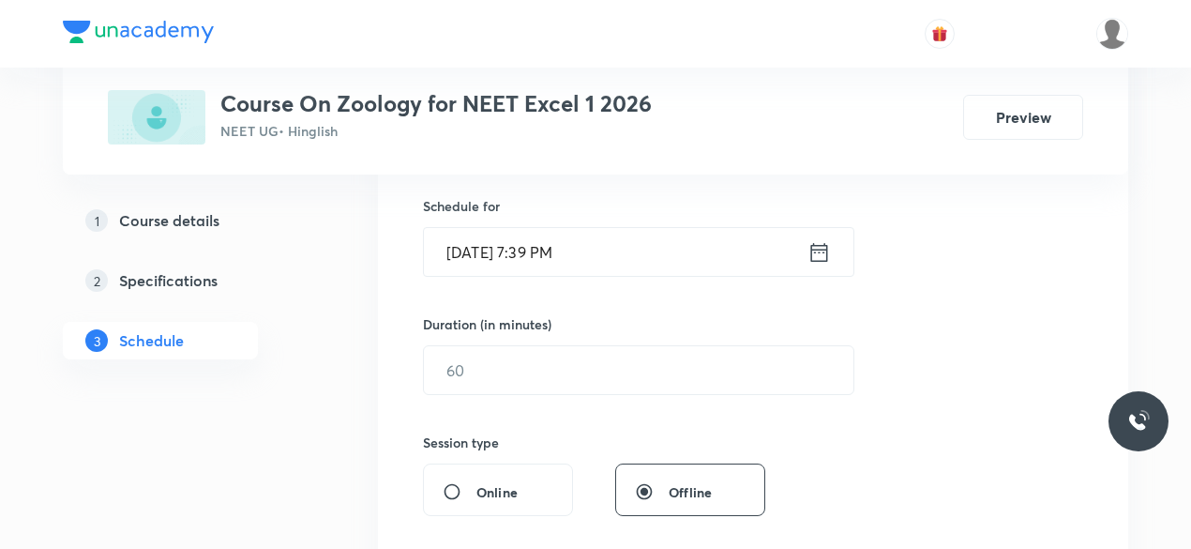
type input "Human health & Disease-12"
click at [817, 252] on icon at bounding box center [819, 252] width 23 height 26
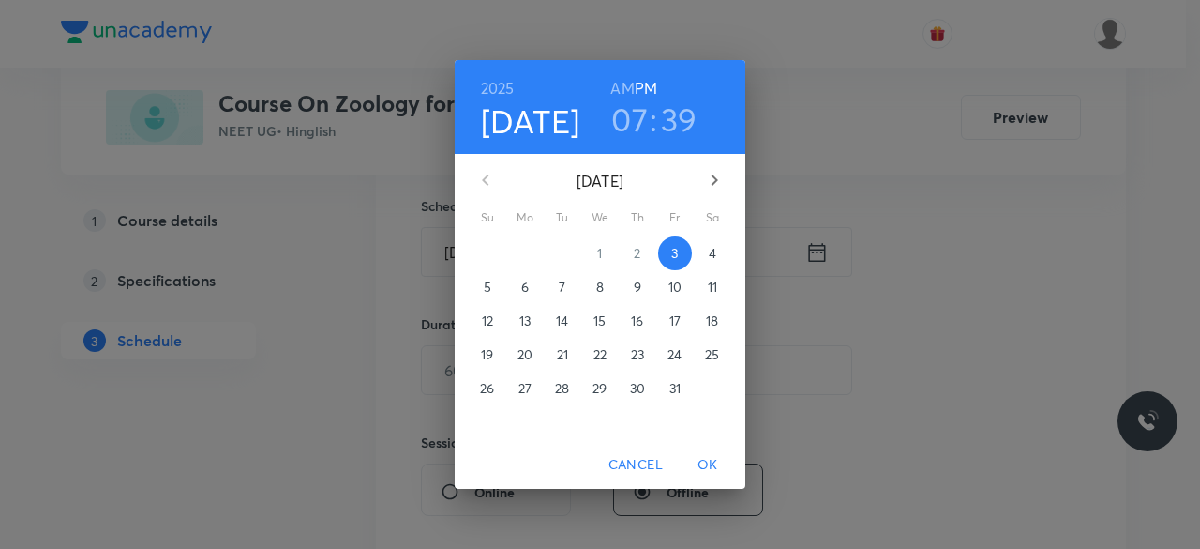
click at [722, 249] on span "4" at bounding box center [713, 253] width 34 height 19
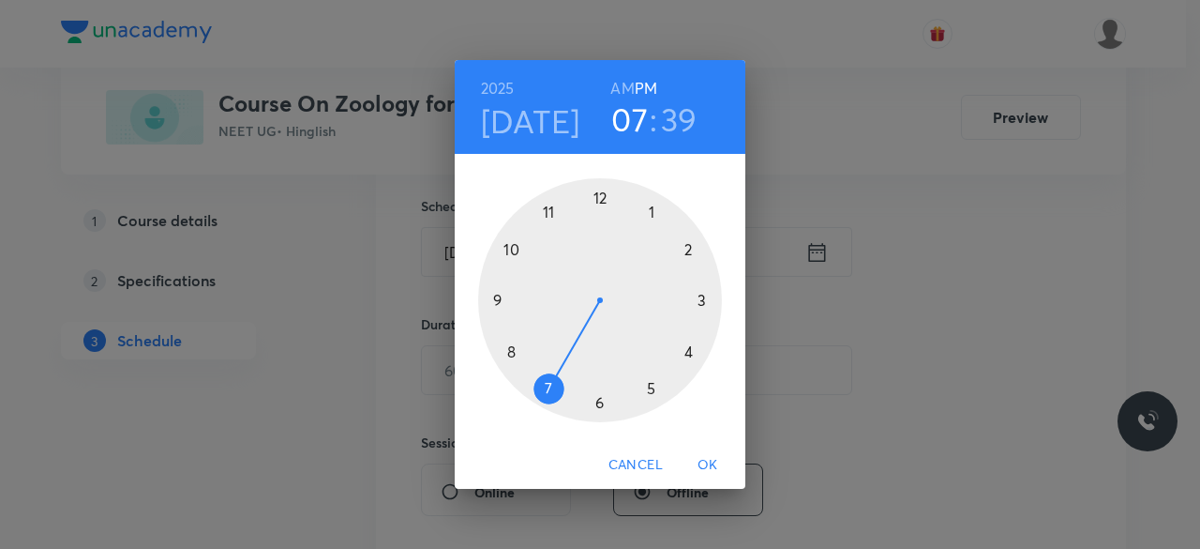
click at [655, 391] on div at bounding box center [600, 300] width 244 height 244
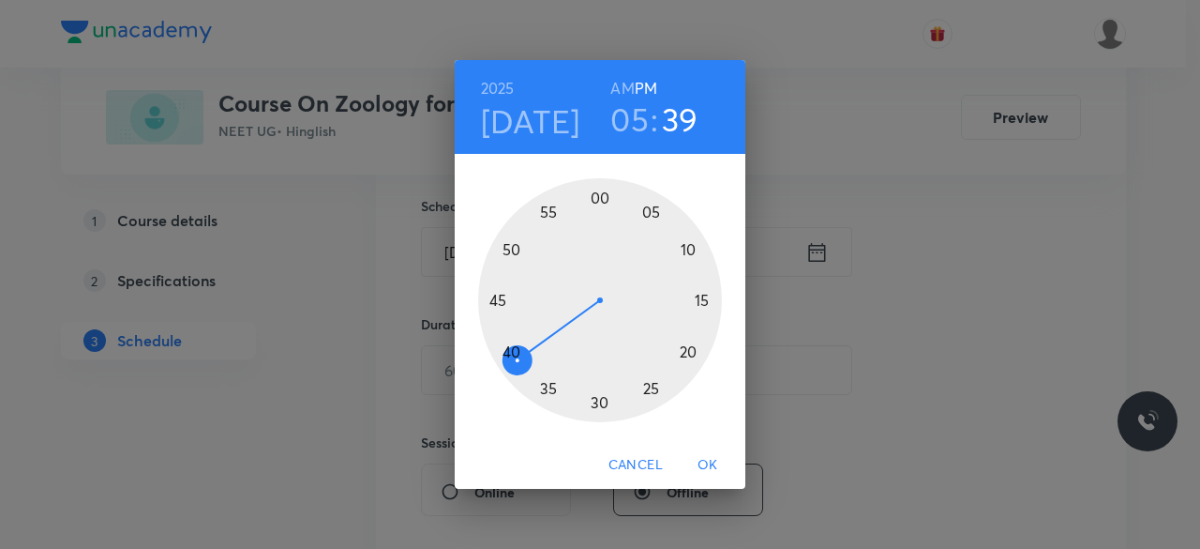
click at [546, 387] on div at bounding box center [600, 300] width 244 height 244
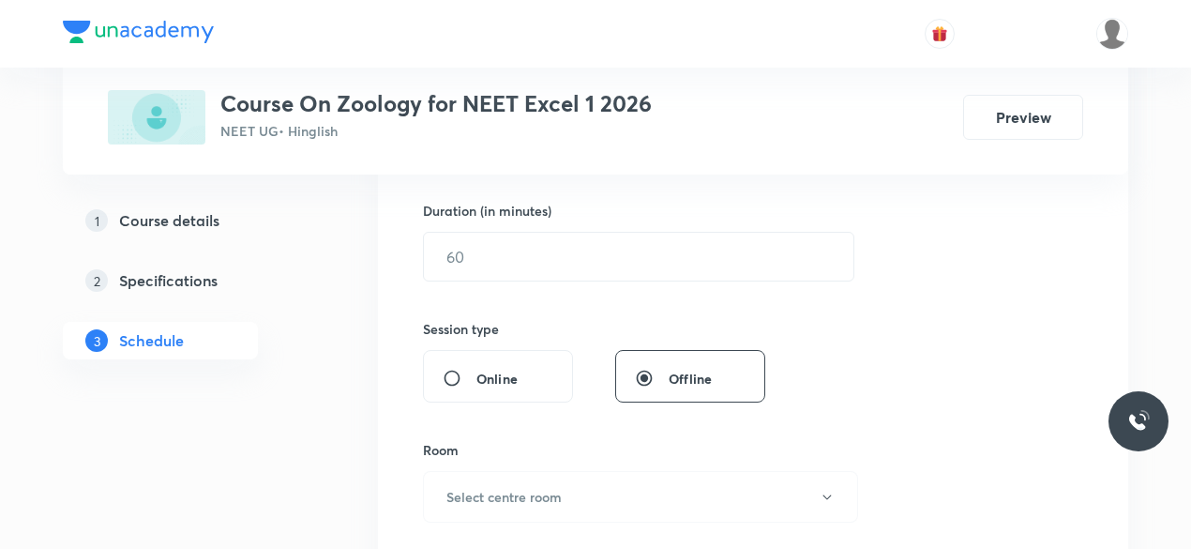
scroll to position [568, 0]
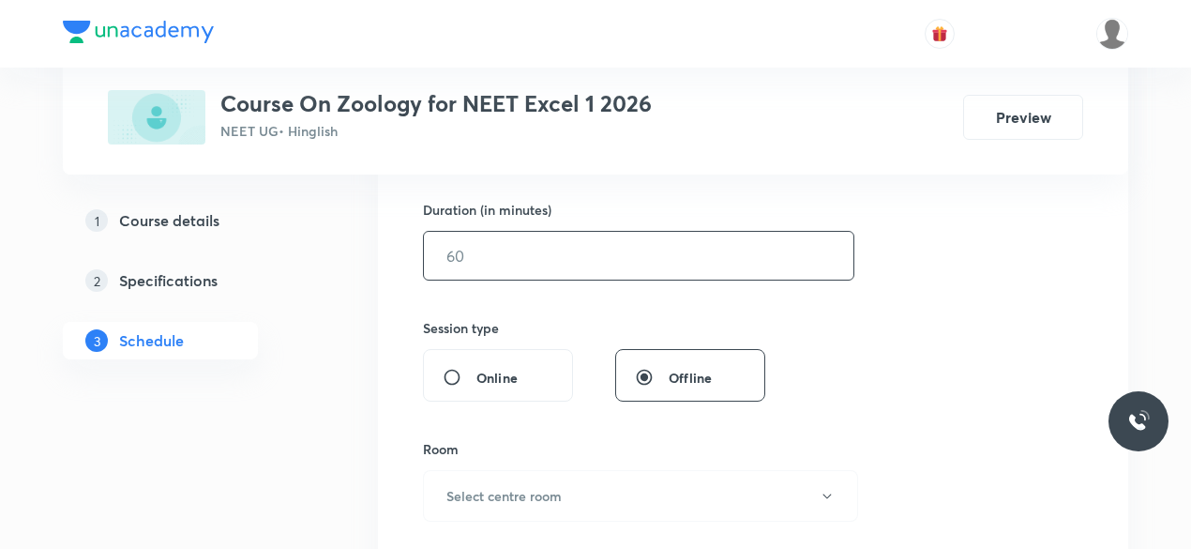
click at [478, 261] on input "text" at bounding box center [639, 256] width 430 height 48
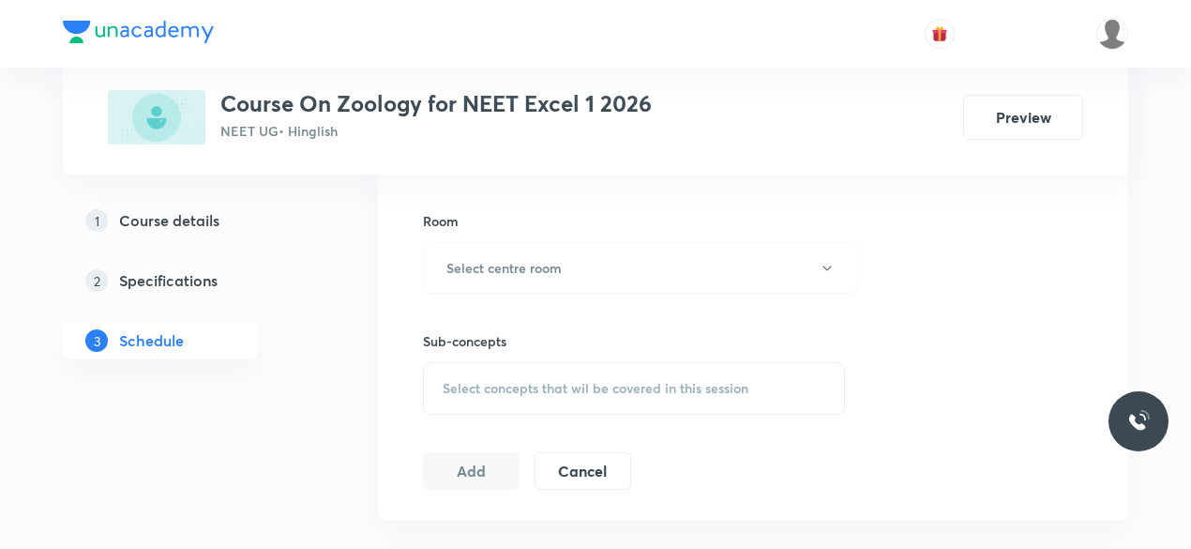
scroll to position [797, 0]
type input "85"
click at [478, 261] on h6 "Select centre room" at bounding box center [503, 267] width 115 height 20
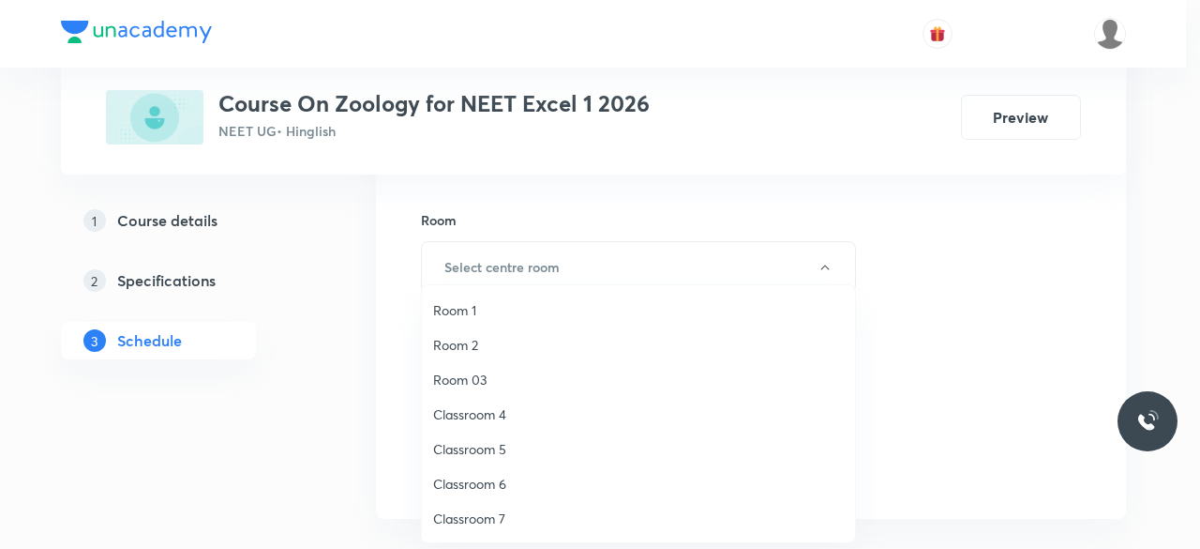
click at [491, 483] on span "Classroom 6" at bounding box center [638, 484] width 411 height 20
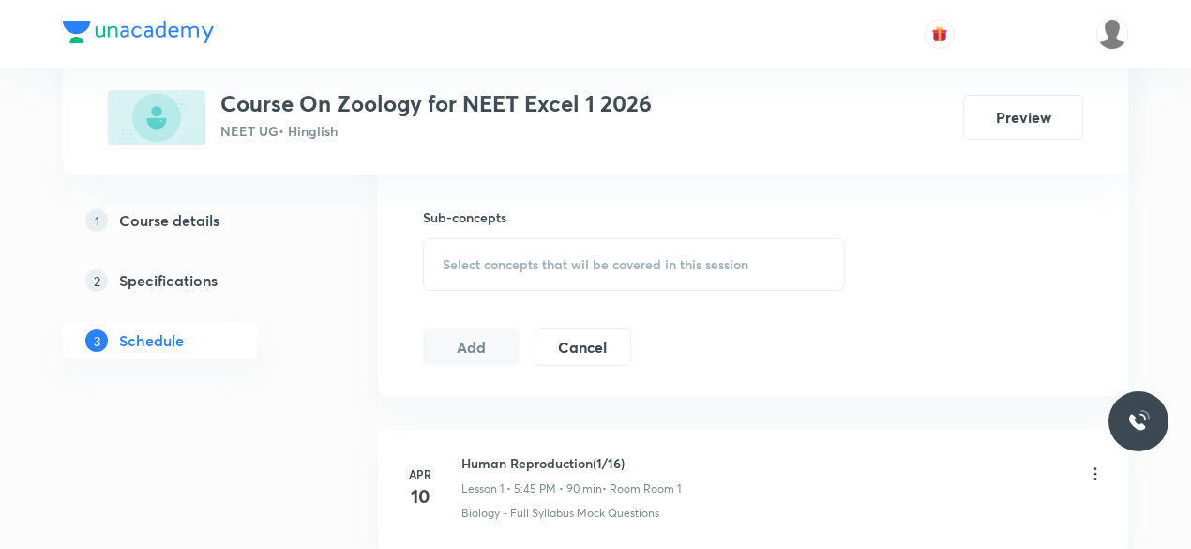
scroll to position [928, 0]
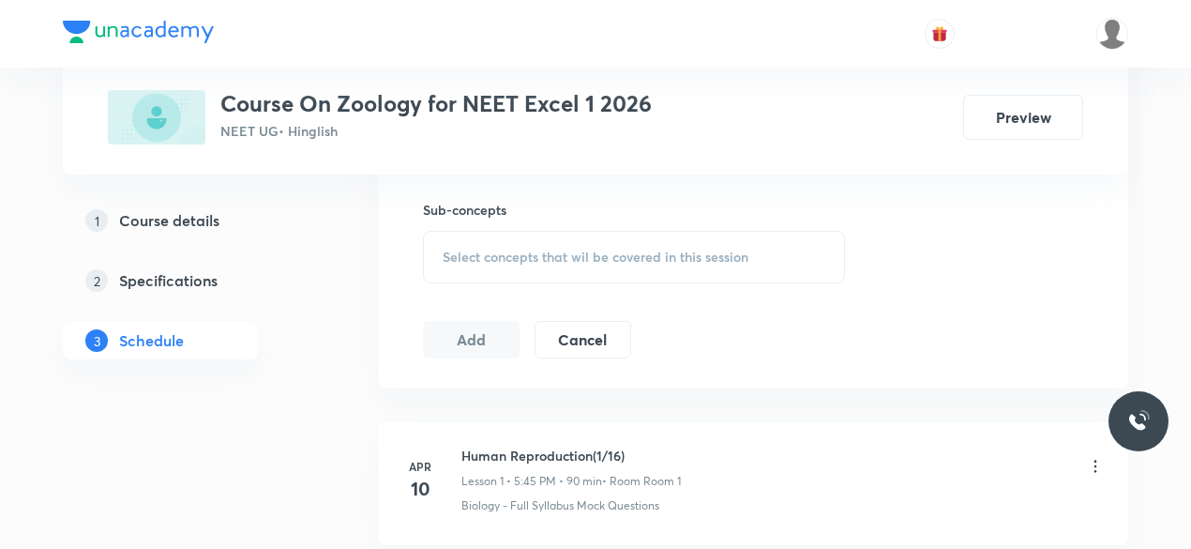
click at [443, 249] on span "Select concepts that wil be covered in this session" at bounding box center [596, 256] width 306 height 15
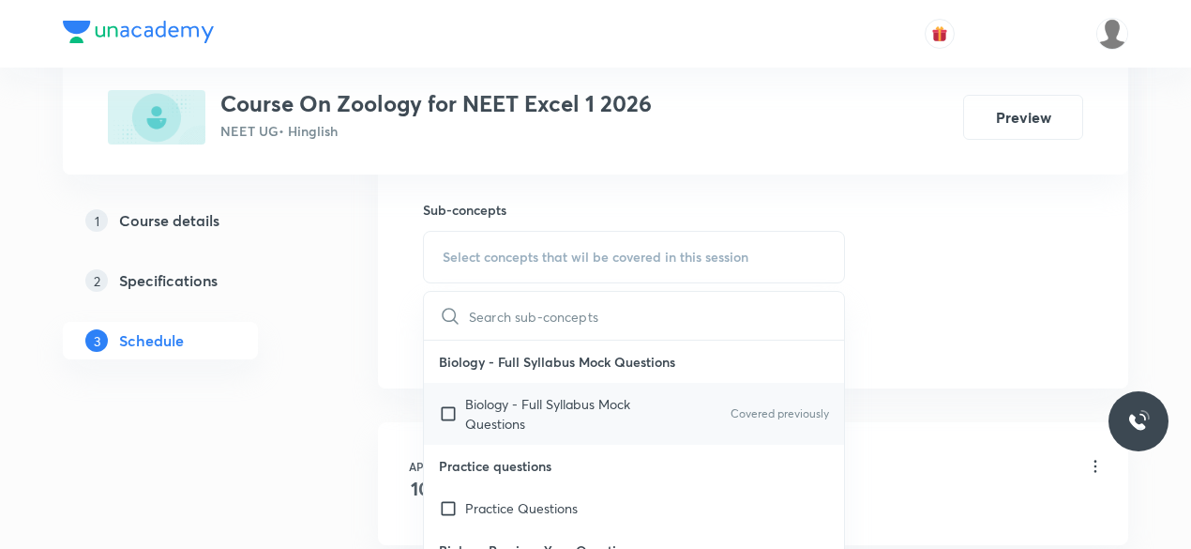
click at [447, 409] on input "checkbox" at bounding box center [452, 413] width 26 height 39
checkbox input "true"
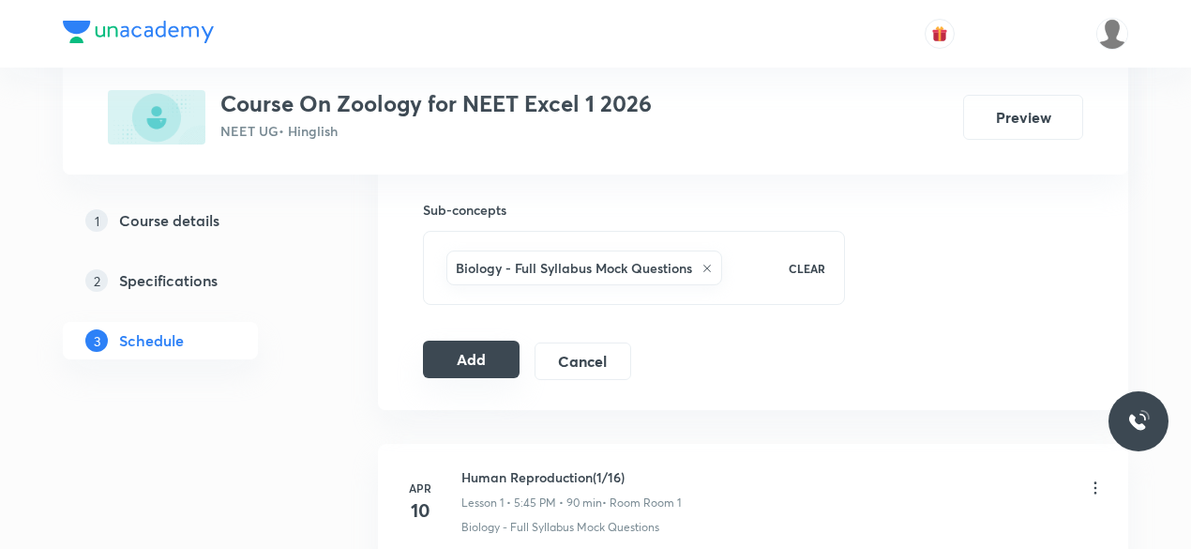
click at [474, 350] on button "Add" at bounding box center [471, 359] width 97 height 38
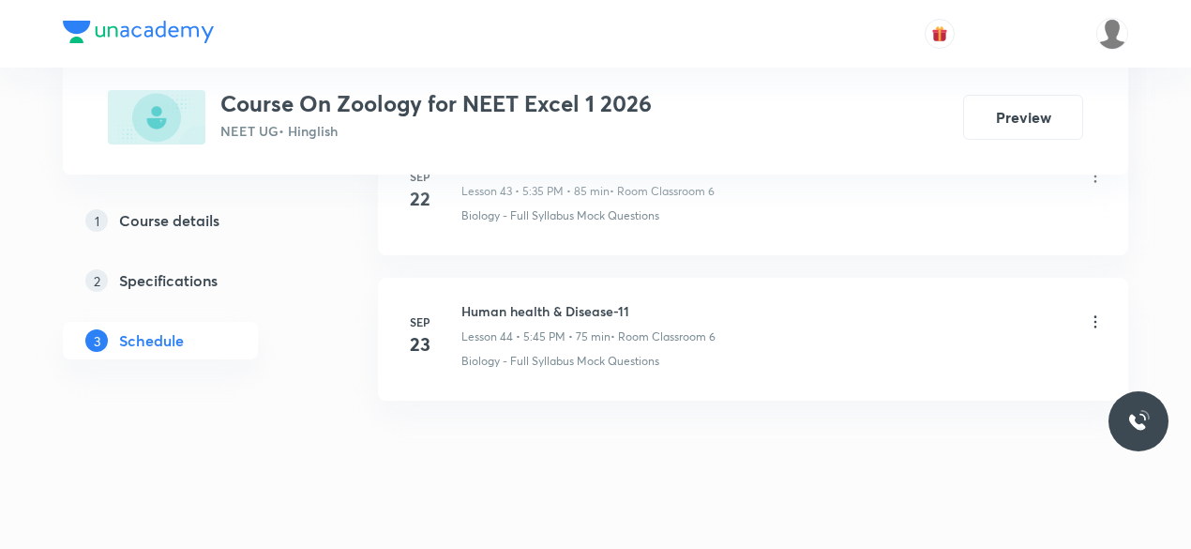
scroll to position [6606, 0]
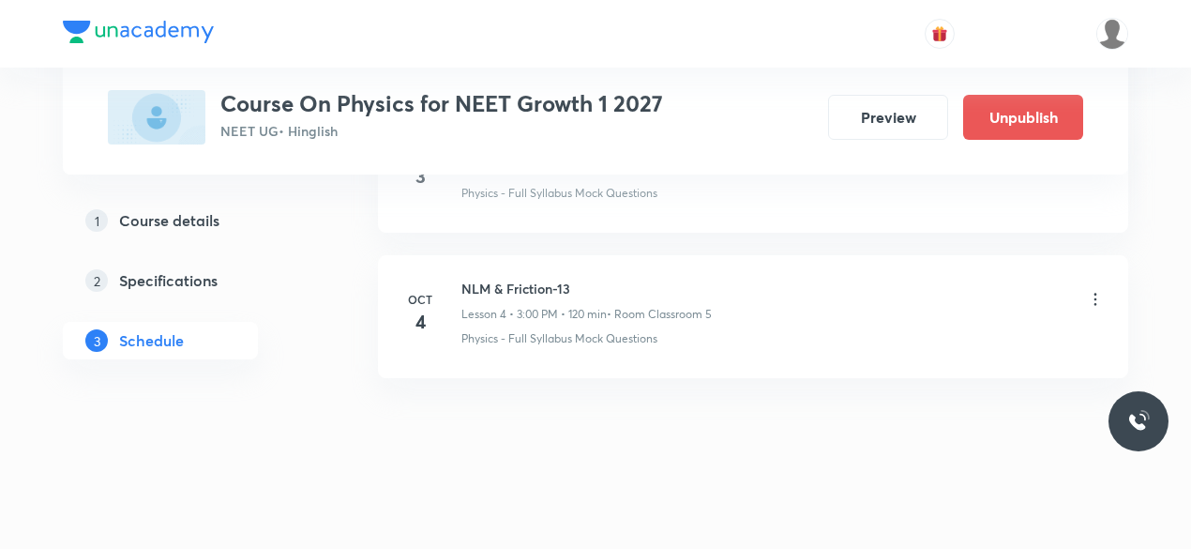
click at [1091, 294] on icon at bounding box center [1095, 299] width 19 height 19
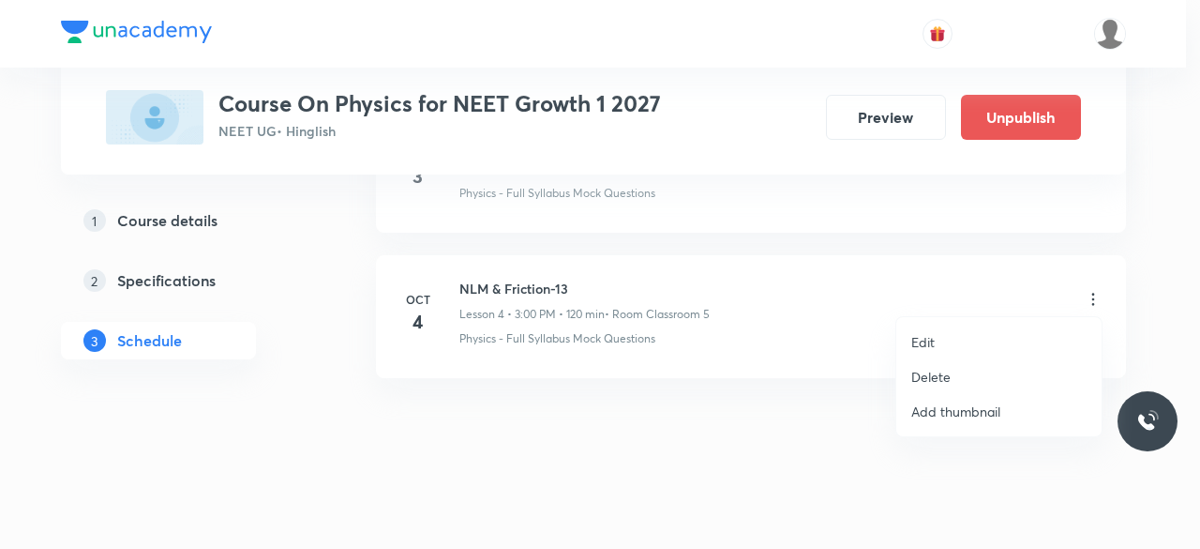
click at [930, 341] on p "Edit" at bounding box center [923, 342] width 23 height 20
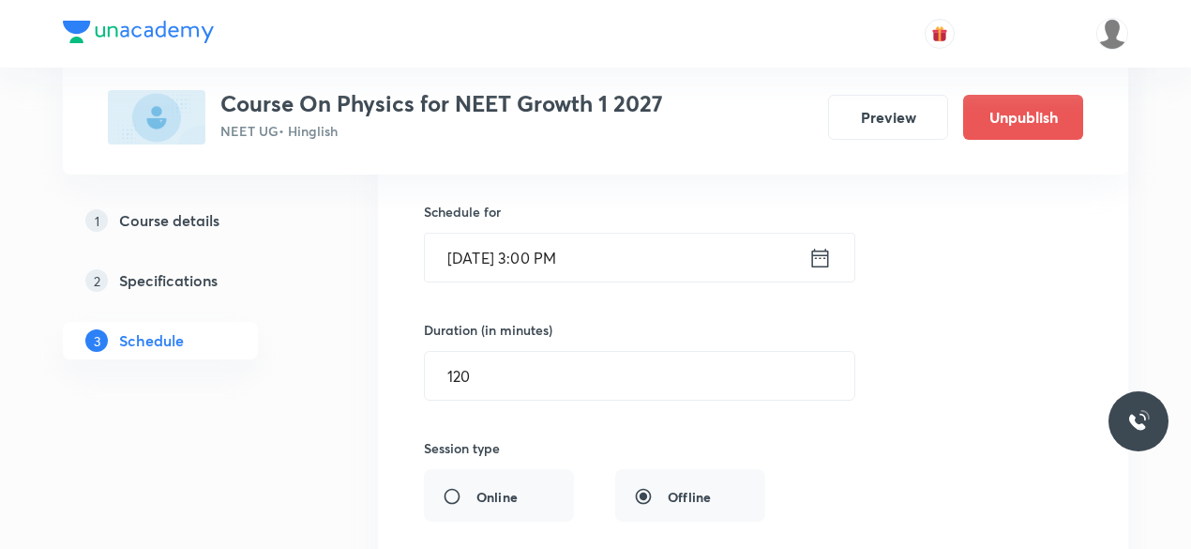
scroll to position [876, 0]
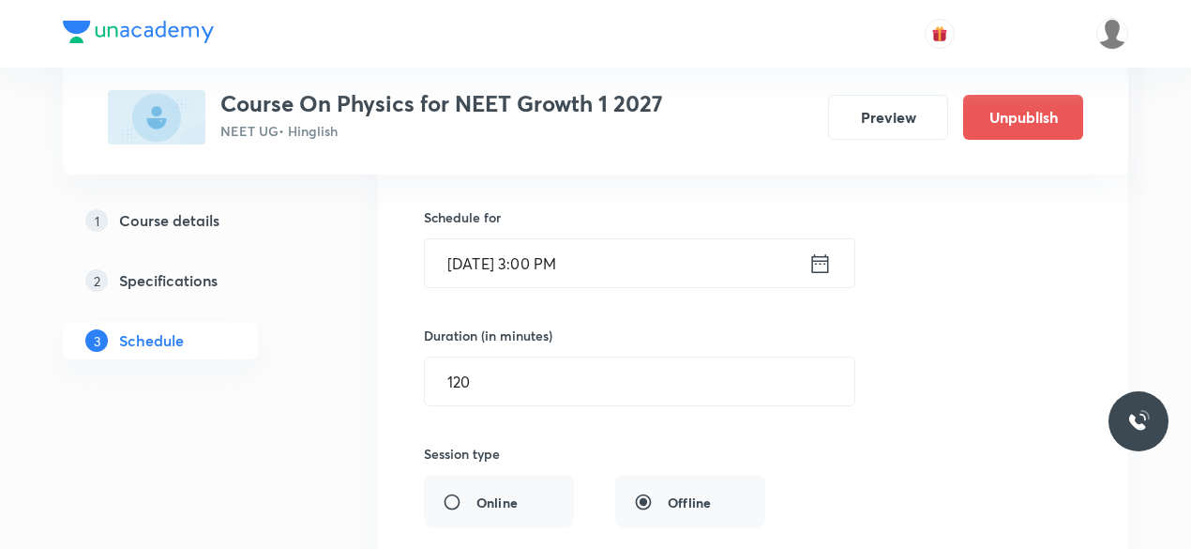
click at [823, 263] on icon at bounding box center [819, 263] width 23 height 26
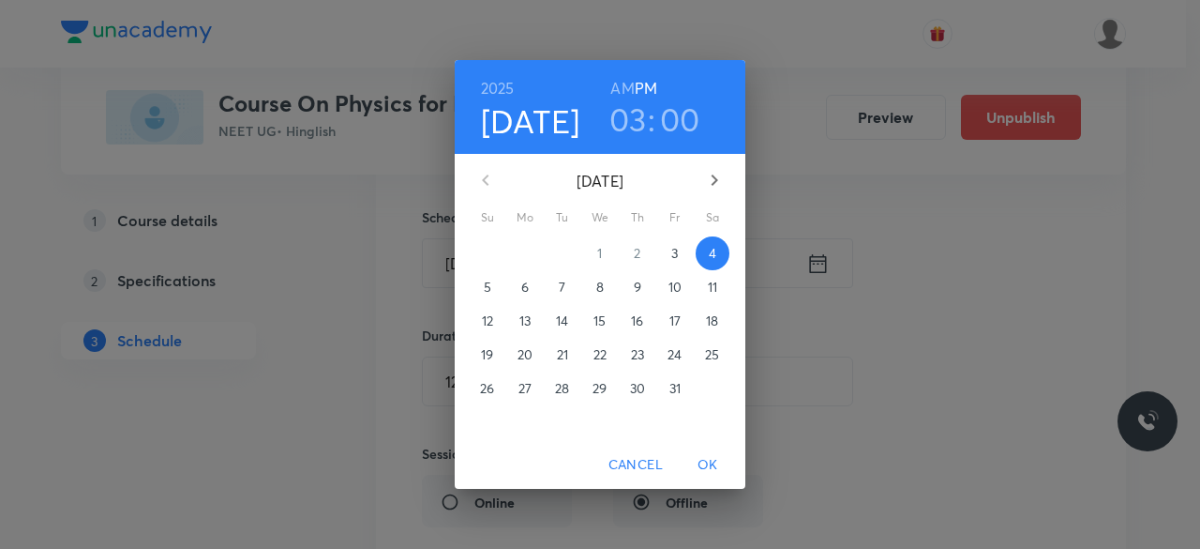
click at [630, 117] on h3 "03" at bounding box center [629, 118] width 38 height 39
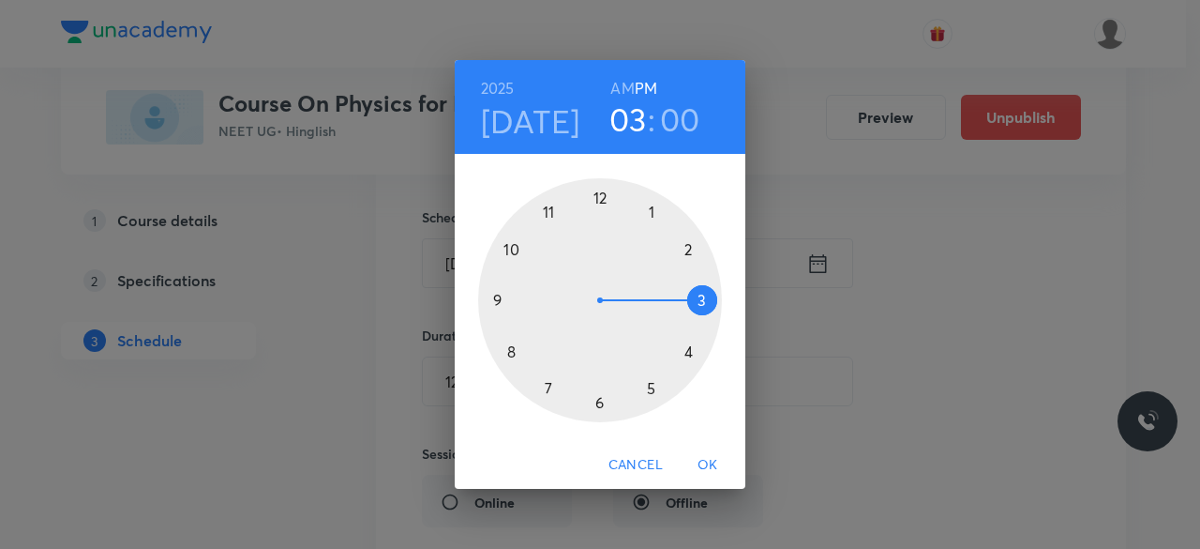
click at [679, 117] on h3 "00" at bounding box center [680, 118] width 40 height 39
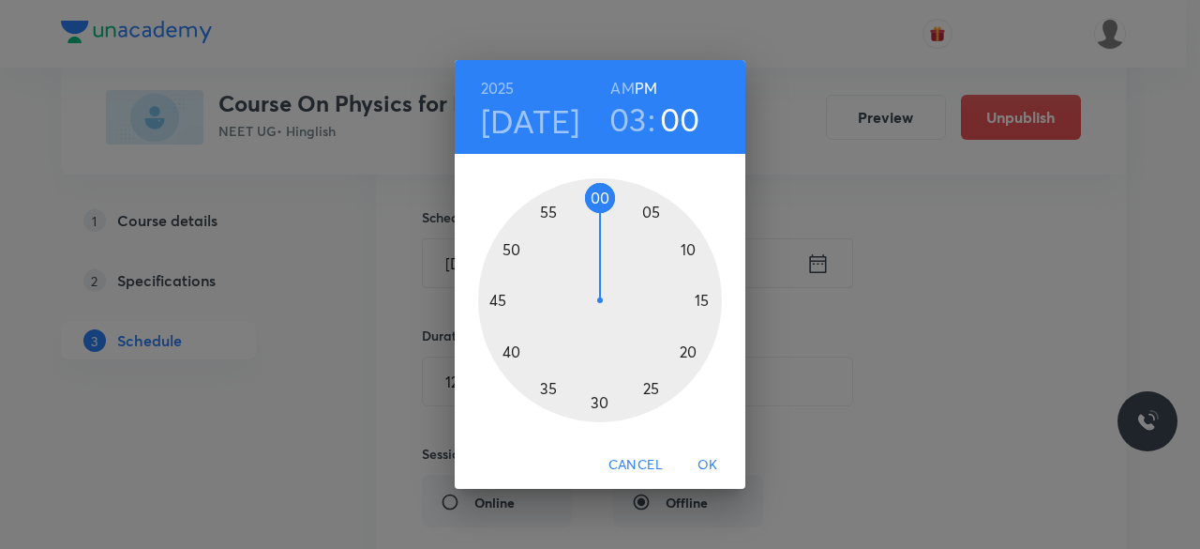
click at [599, 402] on div at bounding box center [600, 300] width 244 height 244
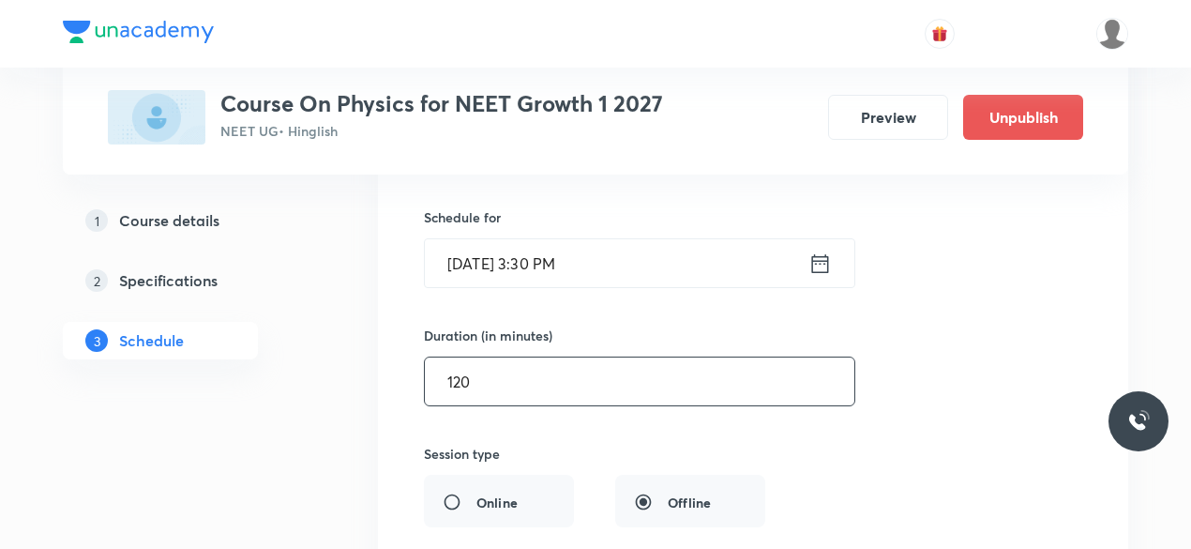
click at [499, 369] on input "120" at bounding box center [640, 381] width 430 height 48
type input "1"
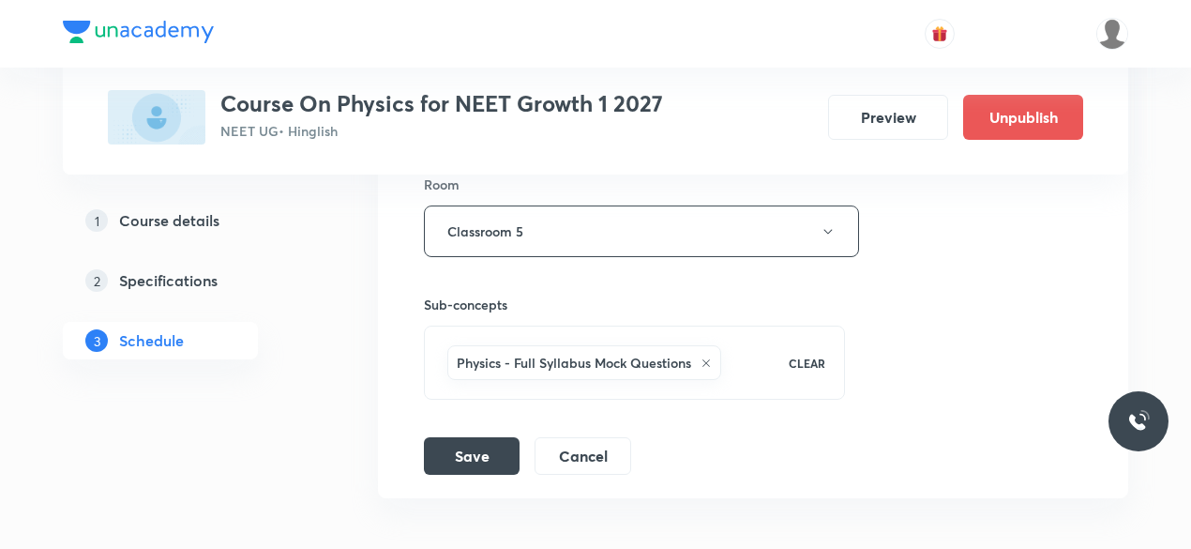
scroll to position [1287, 0]
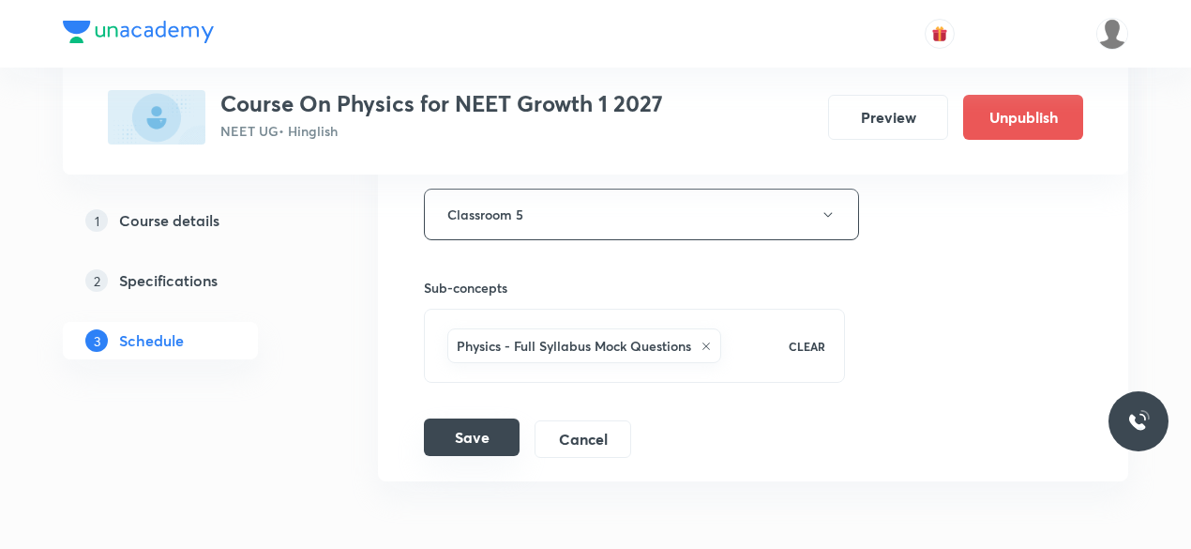
type input "90"
click at [460, 425] on button "Save" at bounding box center [472, 437] width 96 height 38
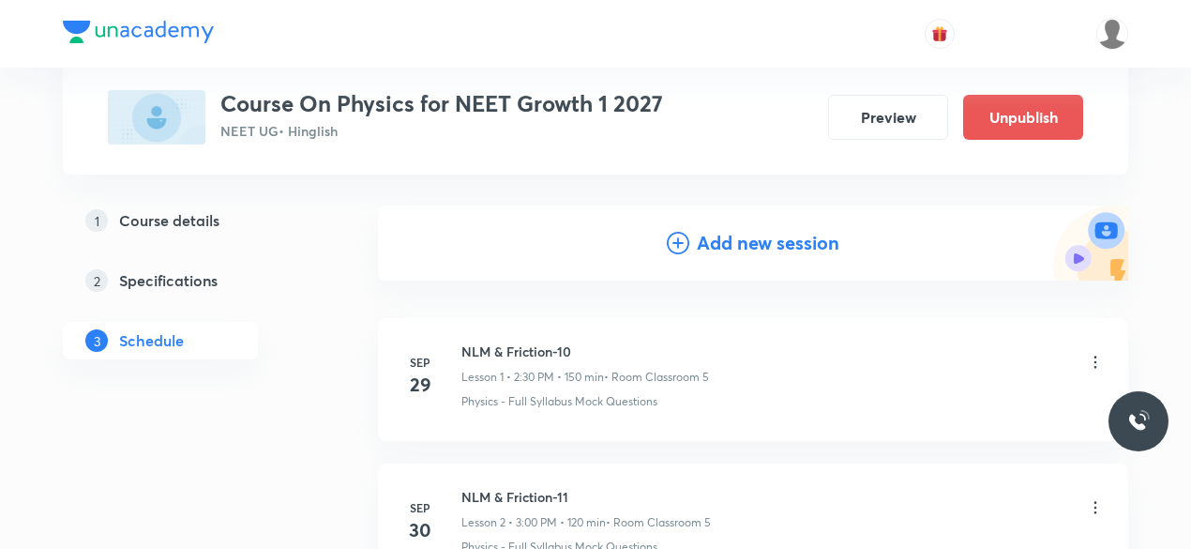
scroll to position [167, 0]
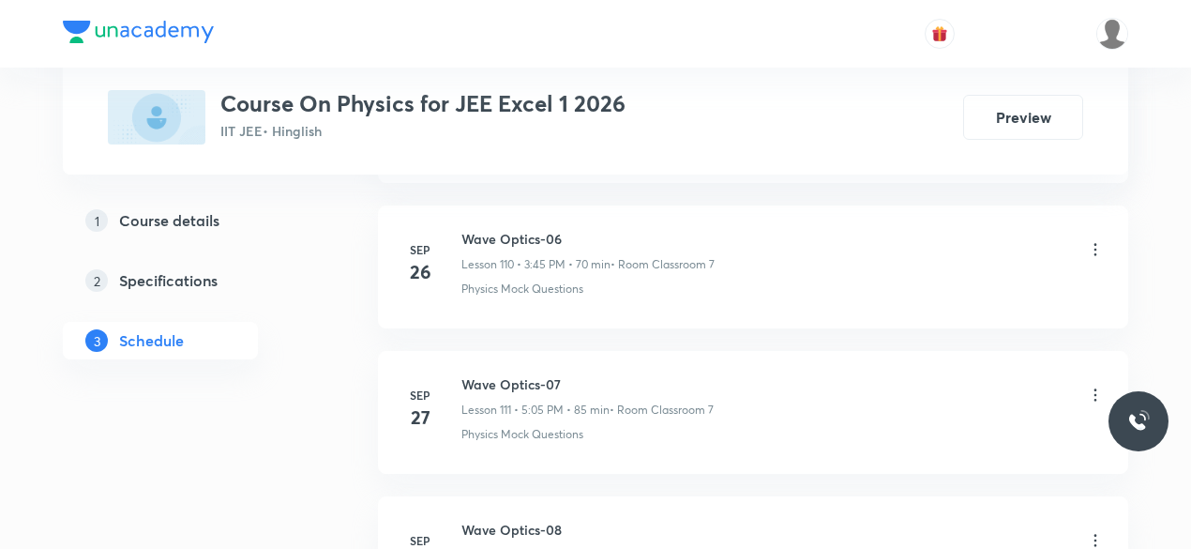
scroll to position [17163, 0]
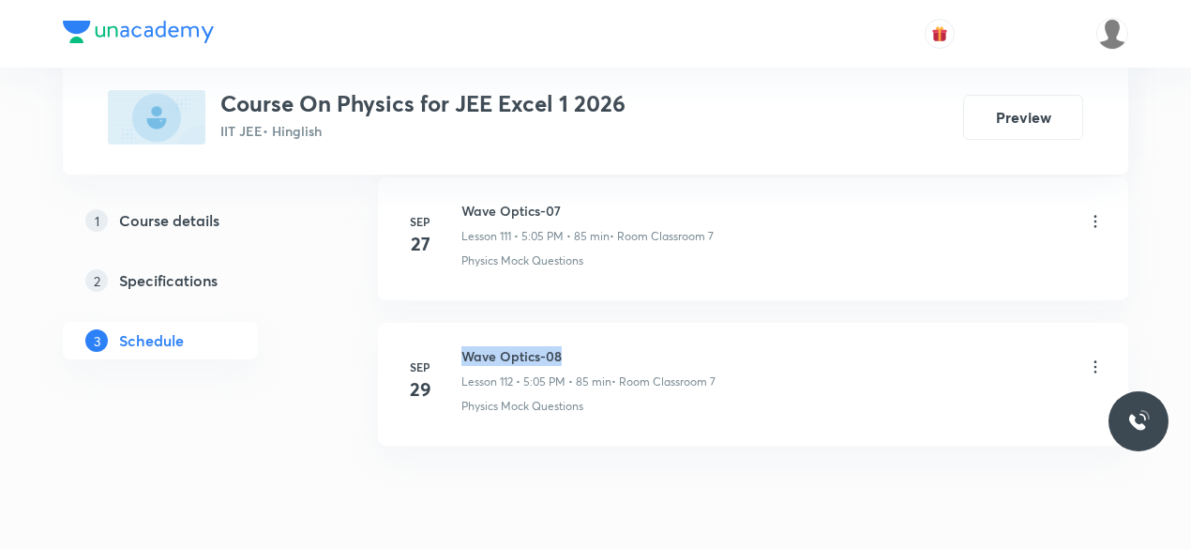
drag, startPoint x: 463, startPoint y: 278, endPoint x: 561, endPoint y: 284, distance: 97.8
click at [561, 346] on h6 "Wave Optics-08" at bounding box center [588, 356] width 254 height 20
copy h6 "Wave Optics-08"
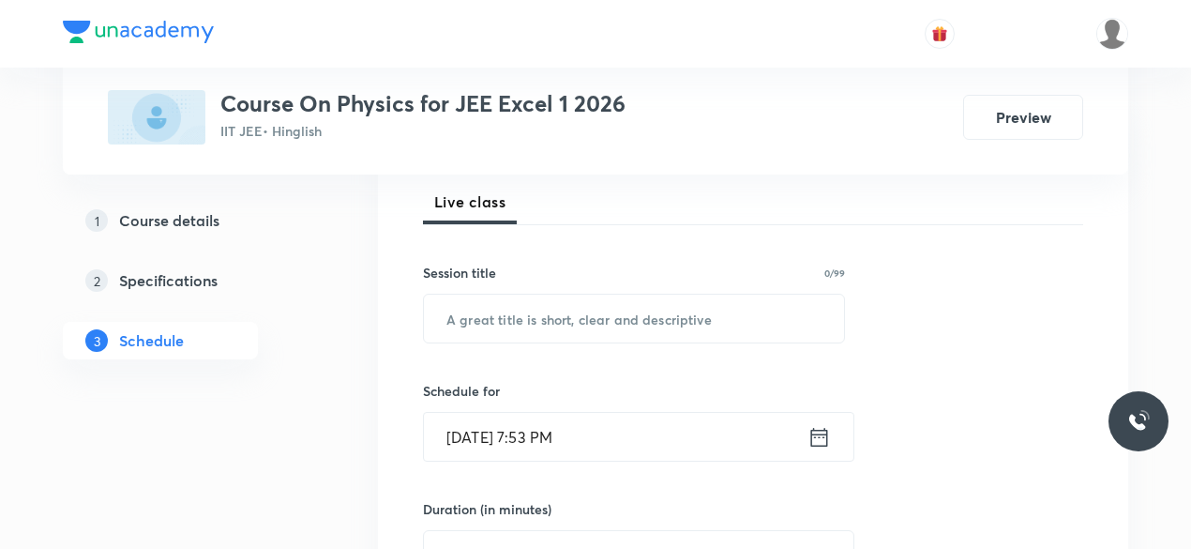
scroll to position [271, 0]
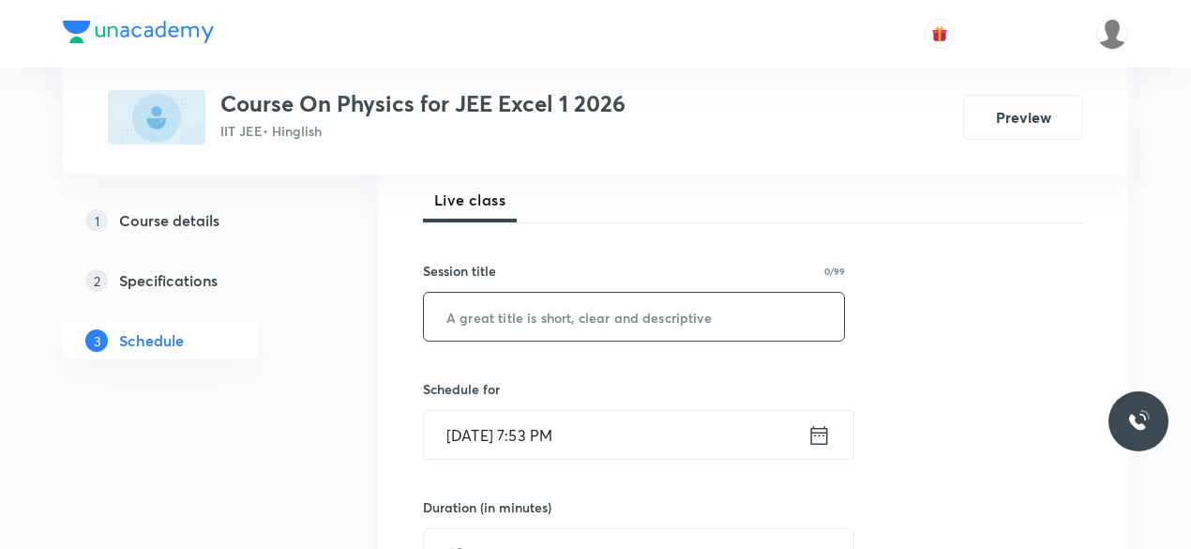
click at [476, 315] on input "text" at bounding box center [634, 317] width 420 height 48
paste input "Wave Optics-08"
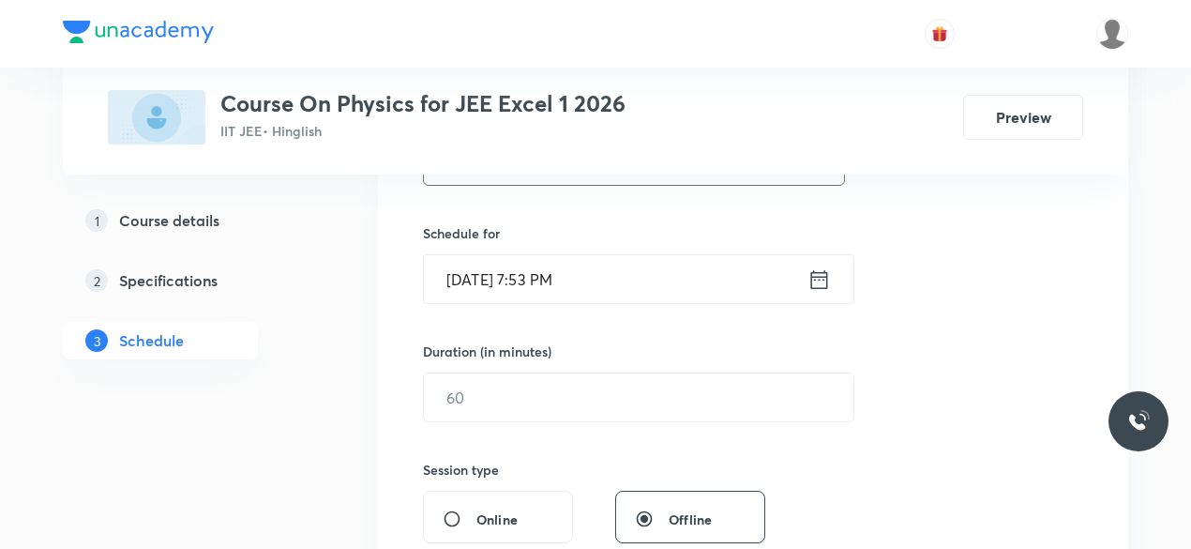
scroll to position [430, 0]
type input "Wave Optics-09"
click at [817, 275] on icon at bounding box center [819, 276] width 23 height 26
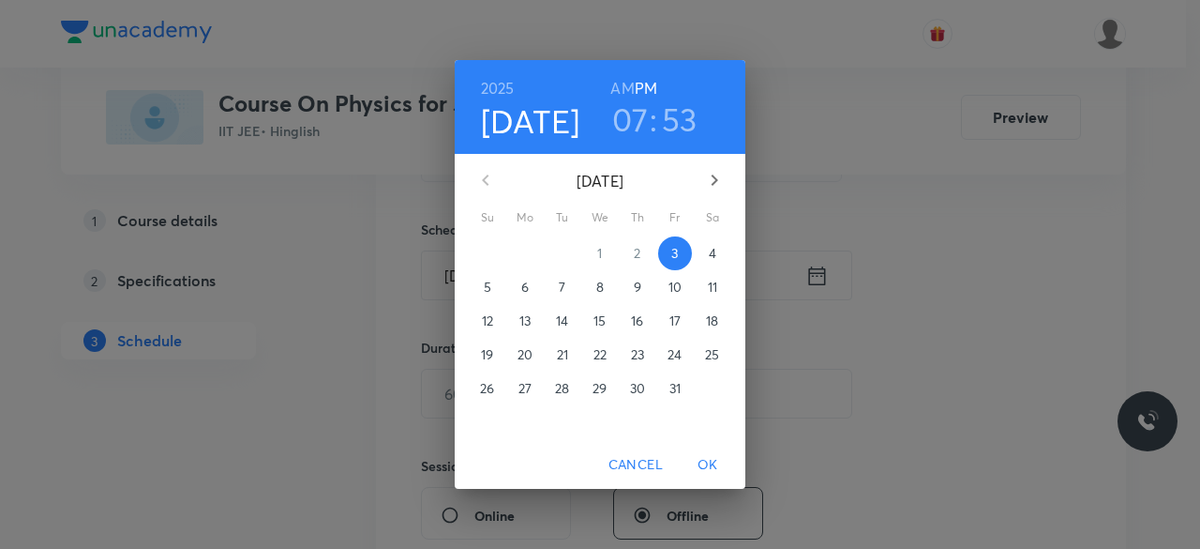
click at [715, 250] on p "4" at bounding box center [713, 253] width 8 height 19
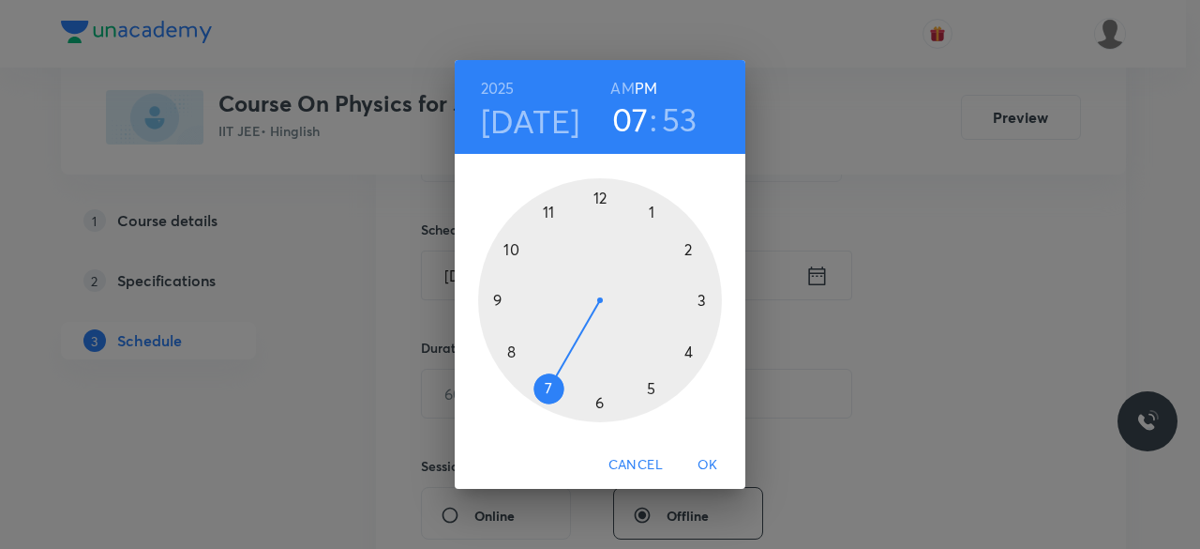
click at [651, 212] on div at bounding box center [600, 300] width 244 height 244
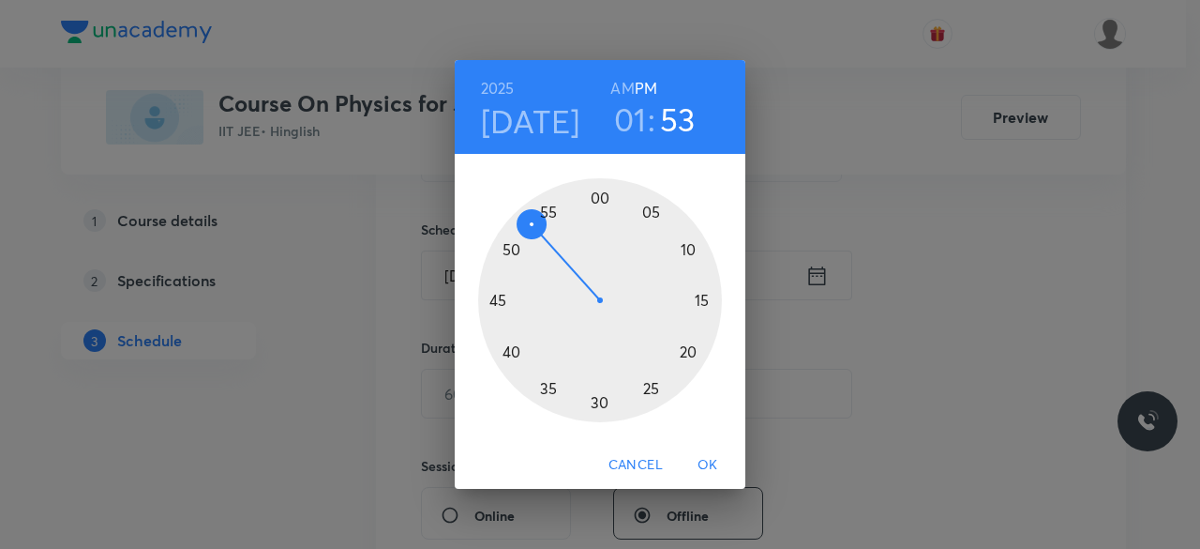
click at [597, 404] on div at bounding box center [600, 300] width 244 height 244
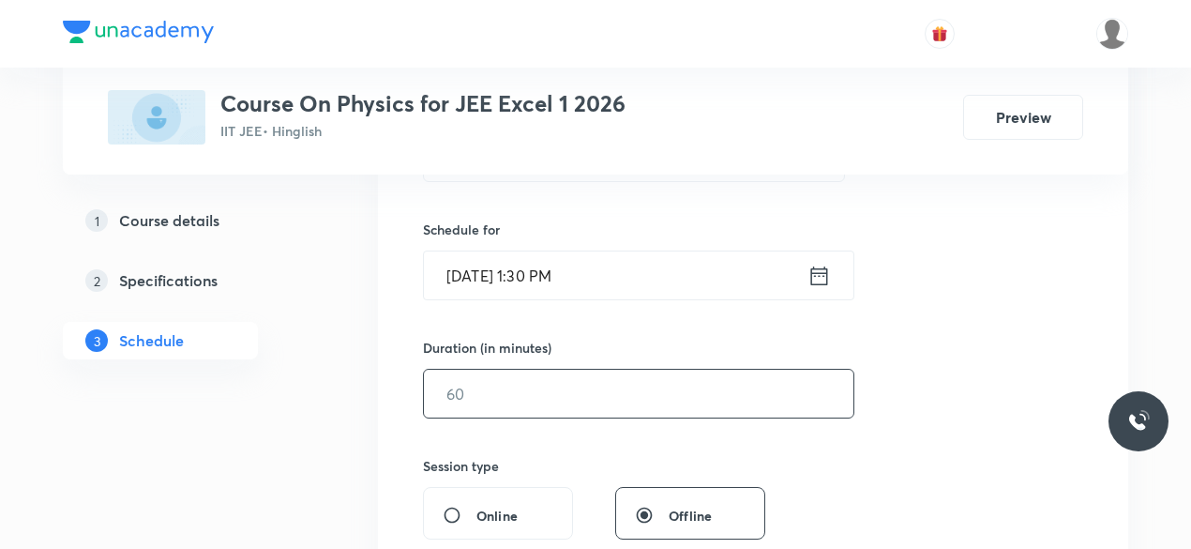
click at [502, 383] on input "text" at bounding box center [639, 394] width 430 height 48
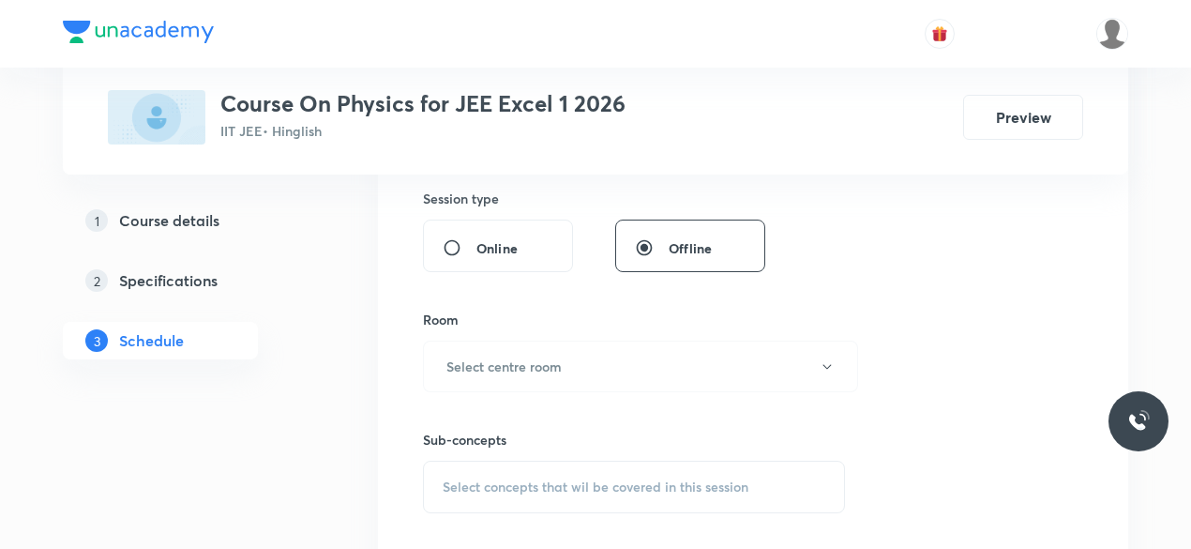
scroll to position [699, 0]
type input "110"
click at [462, 357] on h6 "Select centre room" at bounding box center [503, 365] width 115 height 20
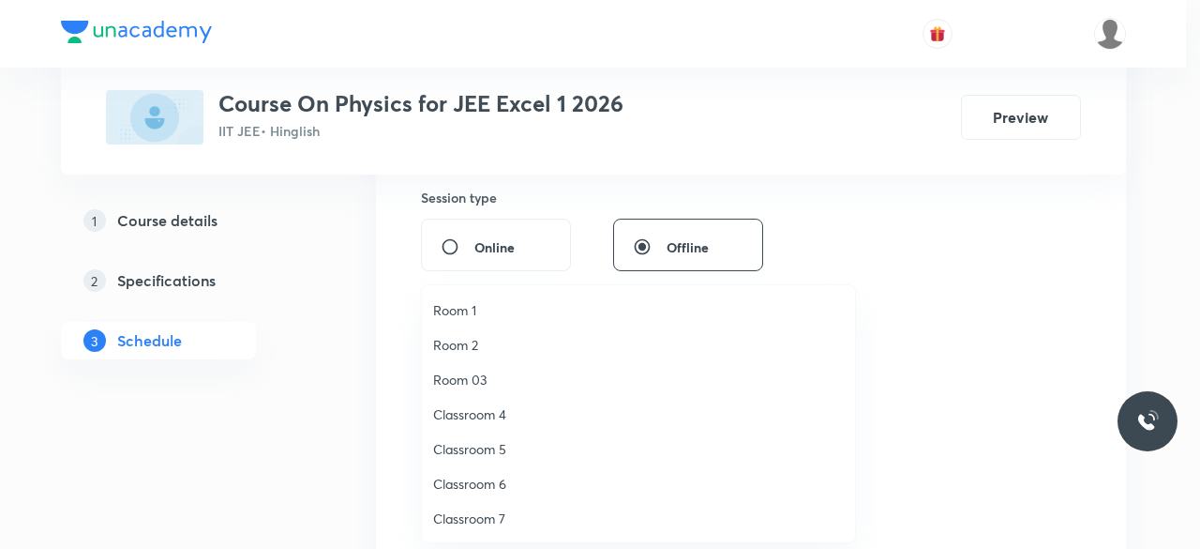
click at [473, 308] on span "Room 1" at bounding box center [638, 310] width 411 height 20
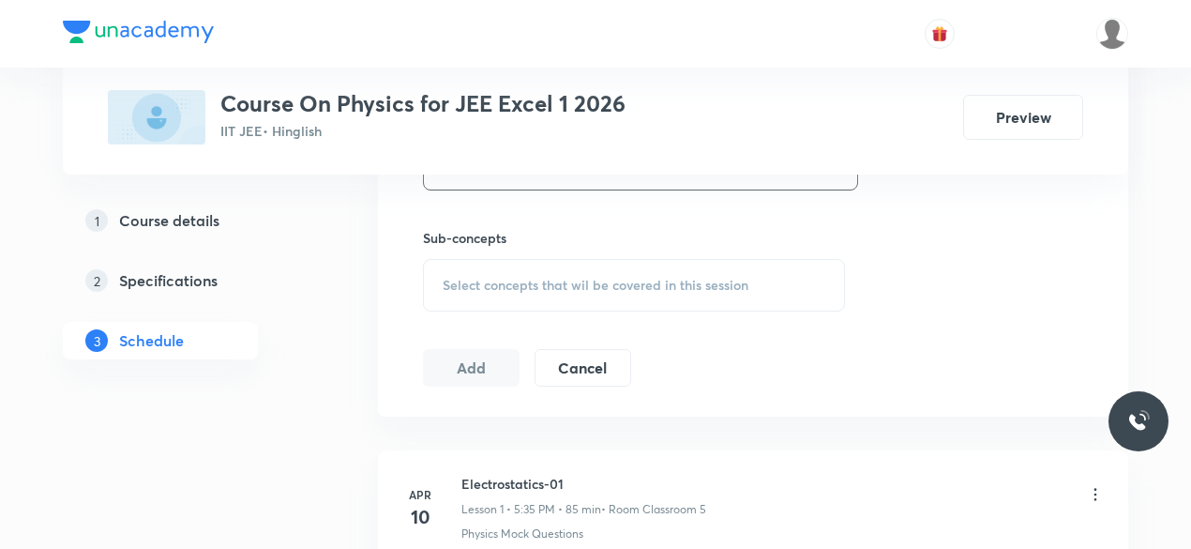
scroll to position [901, 0]
click at [448, 277] on span "Select concepts that wil be covered in this session" at bounding box center [596, 283] width 306 height 15
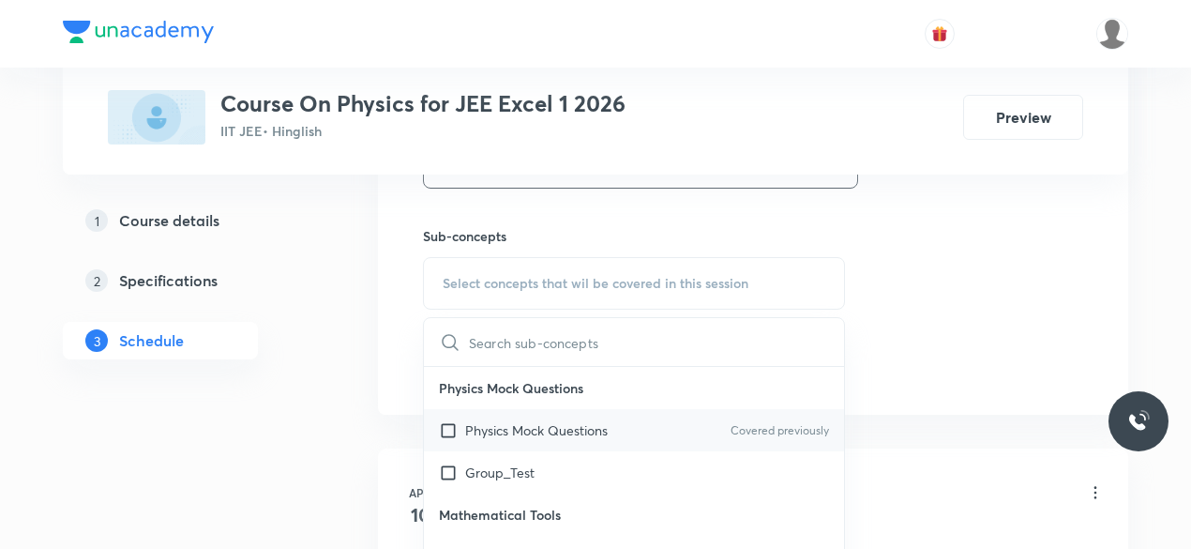
click at [446, 426] on input "checkbox" at bounding box center [452, 430] width 26 height 20
checkbox input "true"
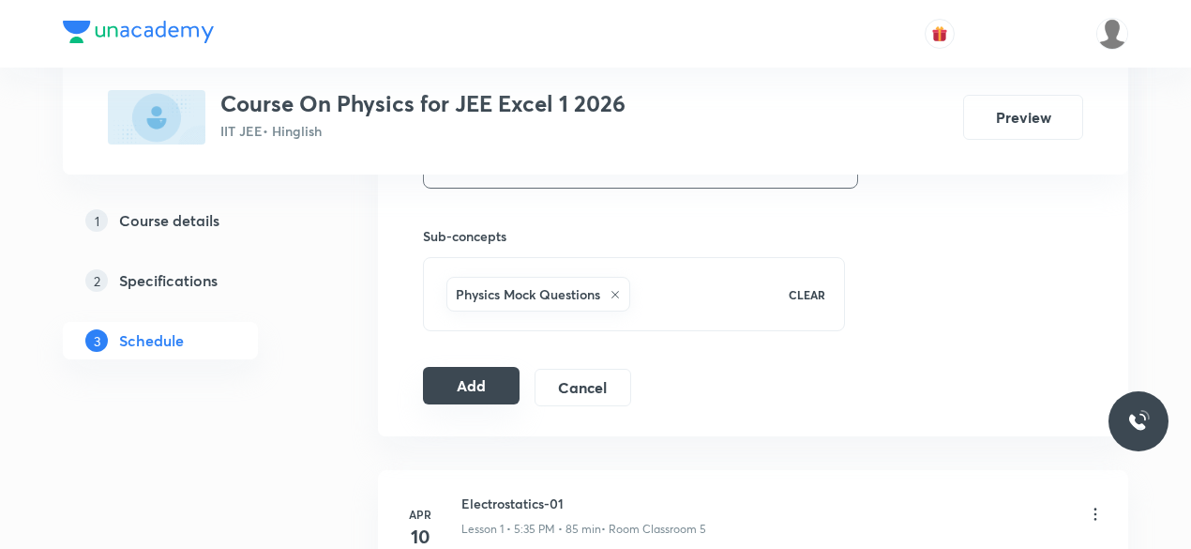
click at [469, 377] on button "Add" at bounding box center [471, 386] width 97 height 38
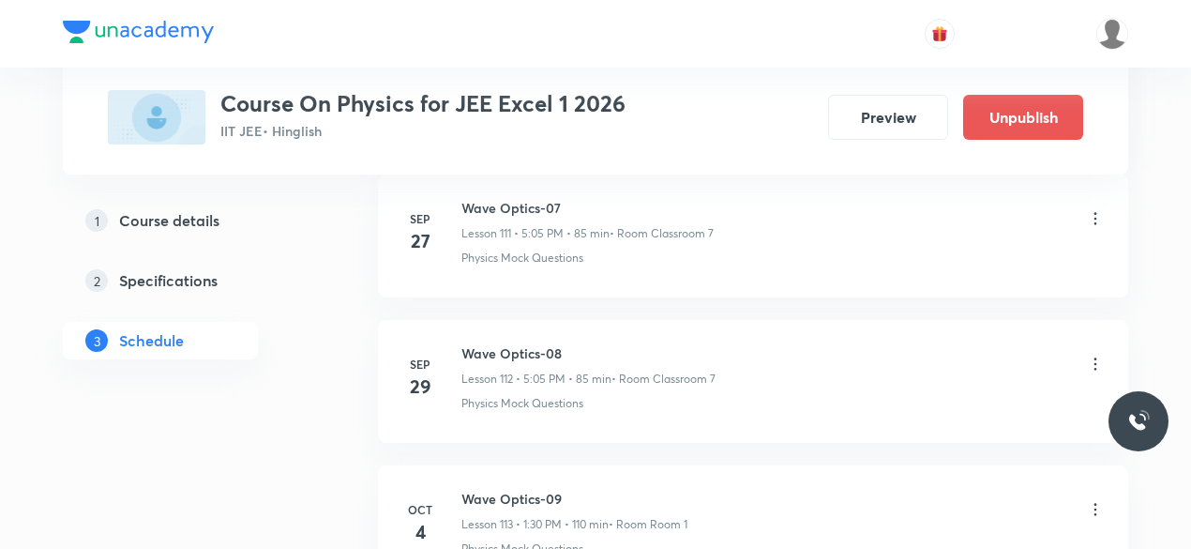
scroll to position [16448, 0]
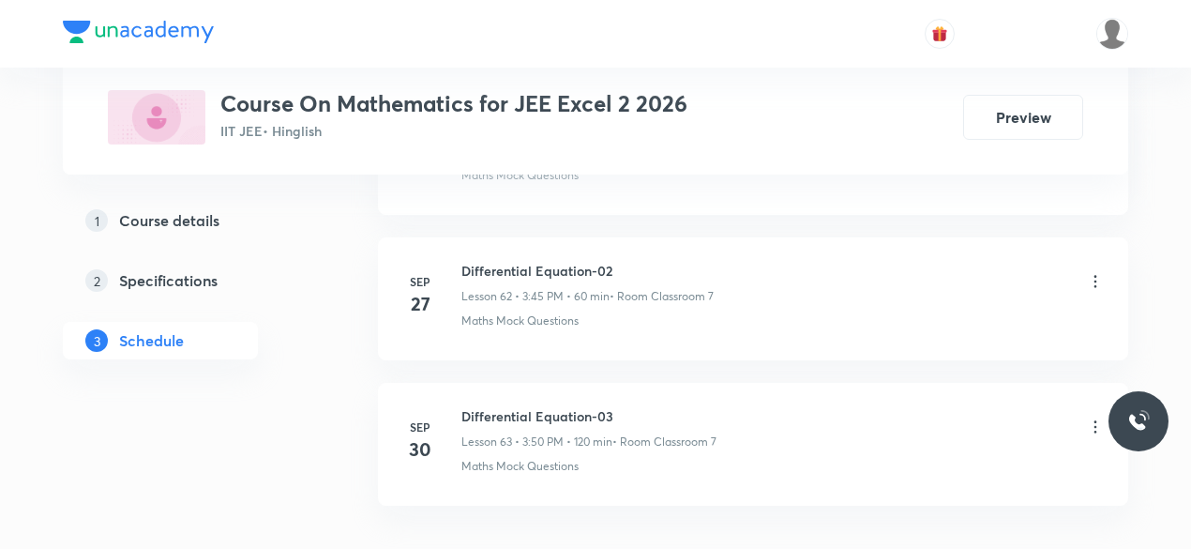
scroll to position [10071, 0]
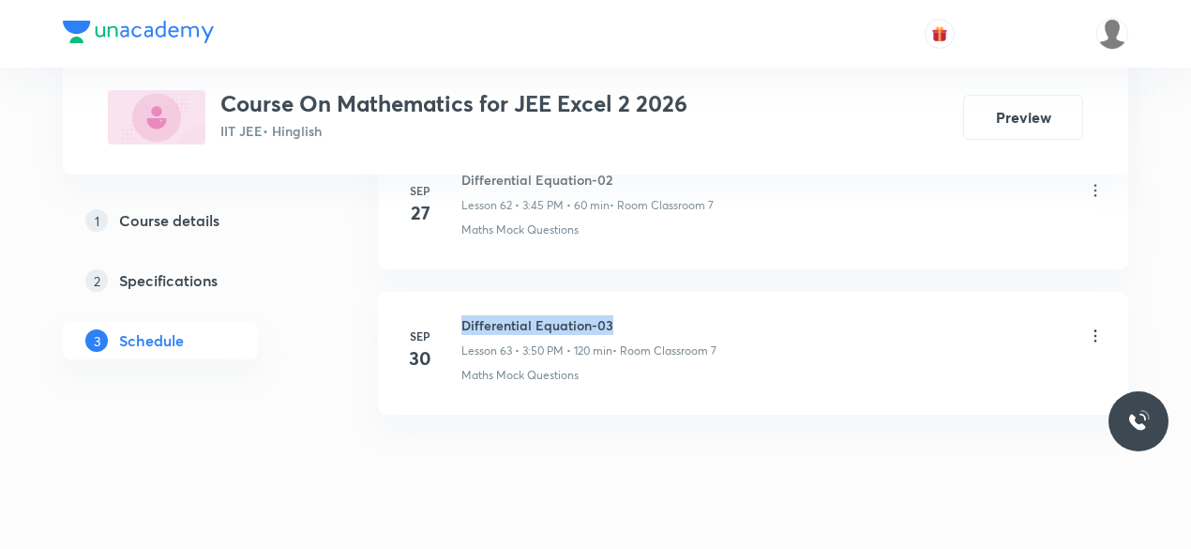
drag, startPoint x: 462, startPoint y: 279, endPoint x: 611, endPoint y: 279, distance: 149.1
click at [611, 315] on h6 "Differential Equation-03" at bounding box center [588, 325] width 255 height 20
copy h6 "Differential Equation-03"
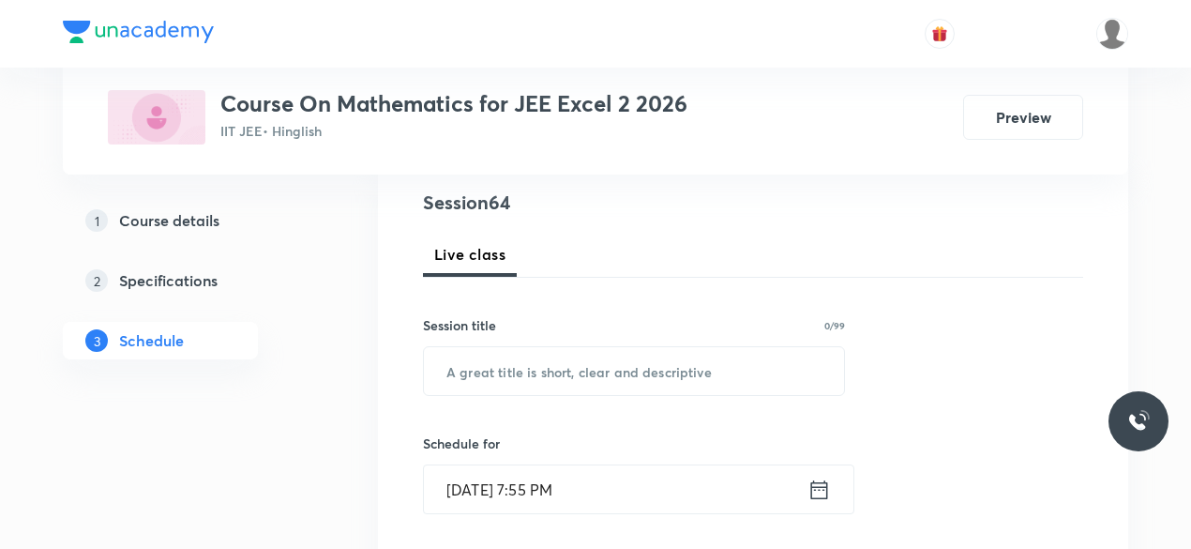
scroll to position [219, 0]
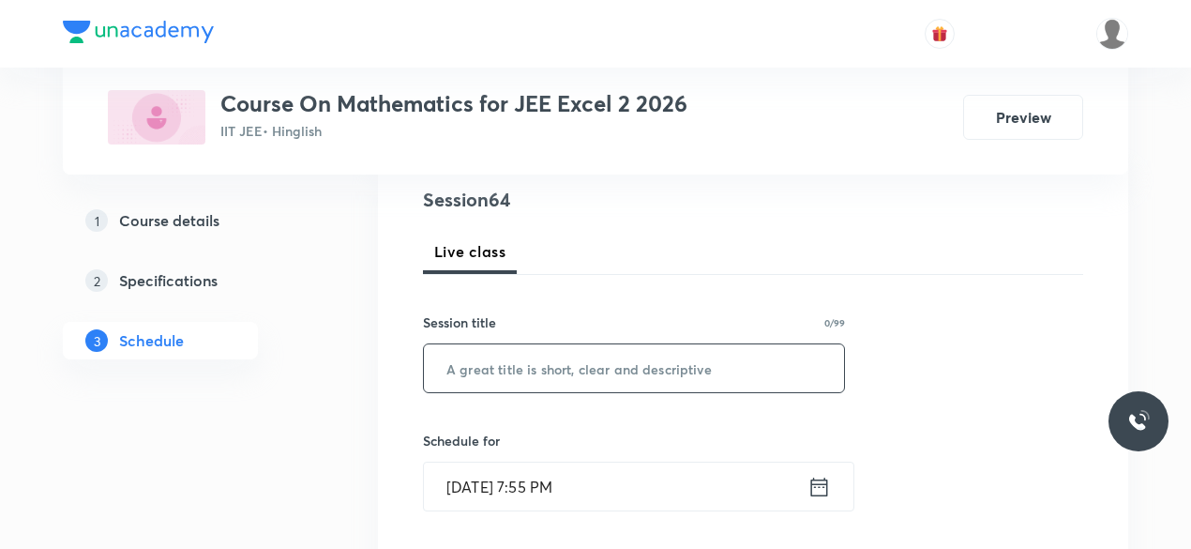
click at [490, 370] on input "text" at bounding box center [634, 368] width 420 height 48
paste input "Differential Equation-03"
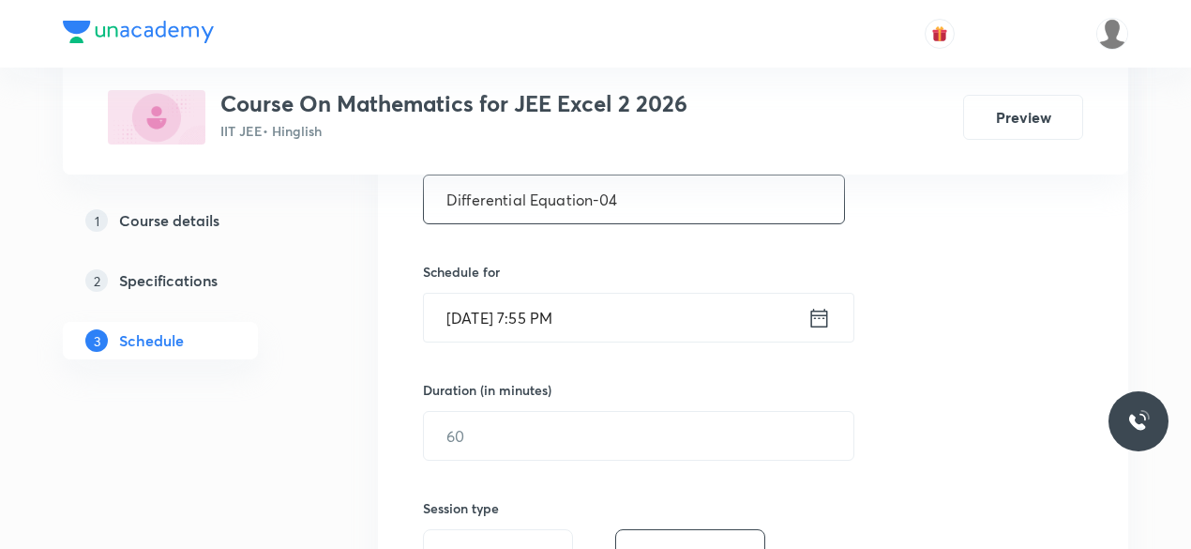
scroll to position [392, 0]
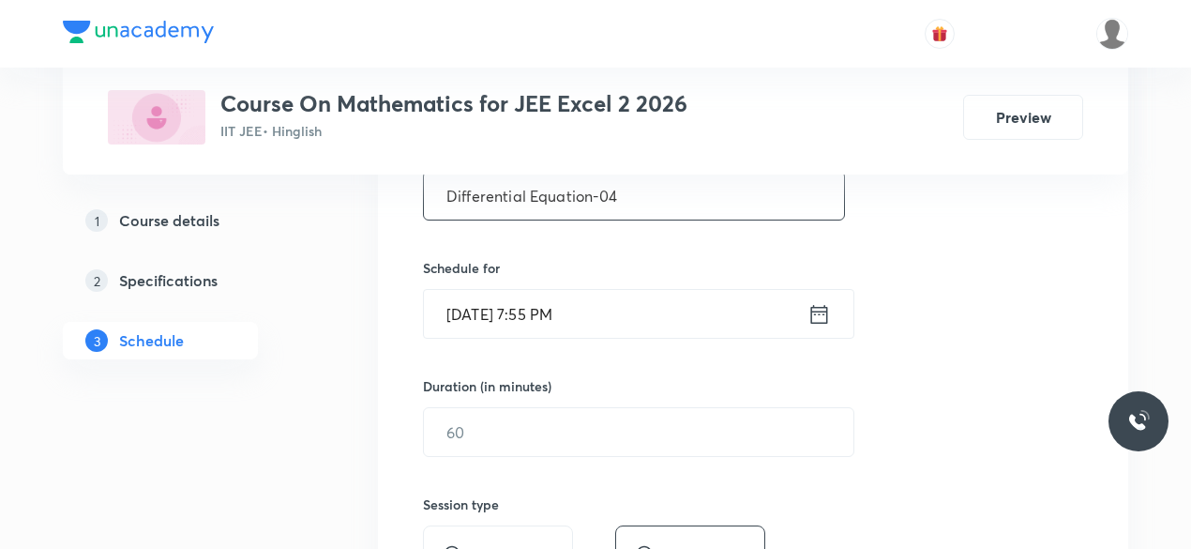
type input "Differential Equation-04"
click at [815, 315] on icon at bounding box center [819, 314] width 23 height 26
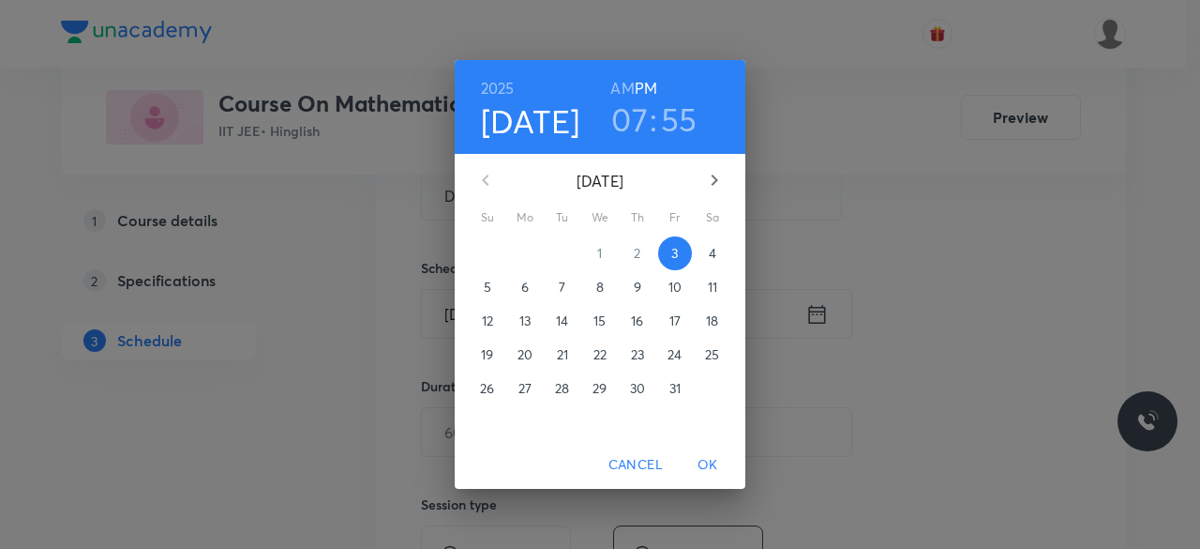
click at [713, 254] on p "4" at bounding box center [713, 253] width 8 height 19
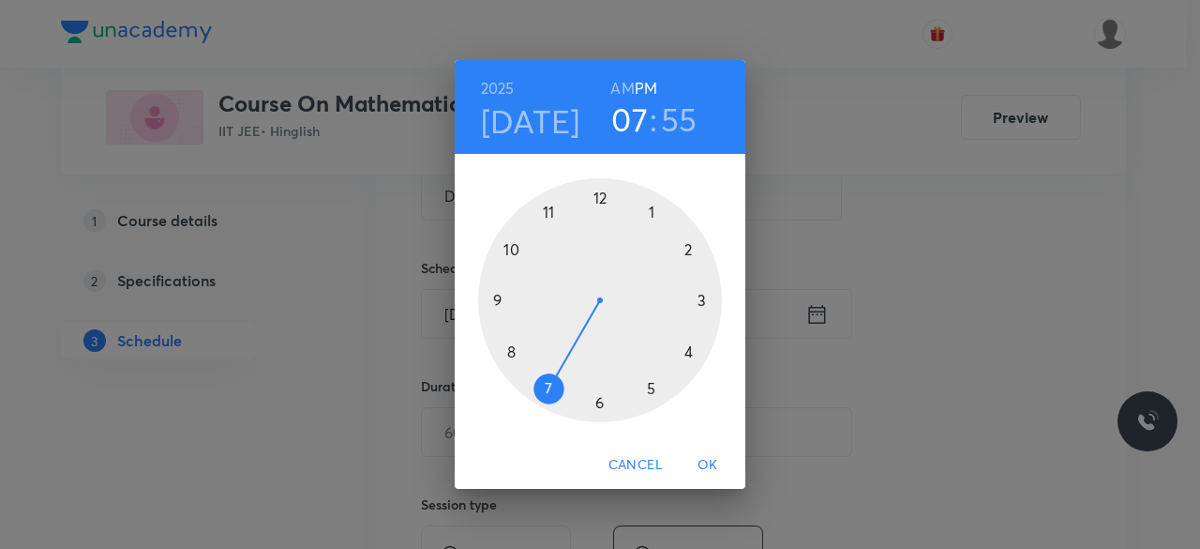
click at [702, 299] on div at bounding box center [600, 300] width 244 height 244
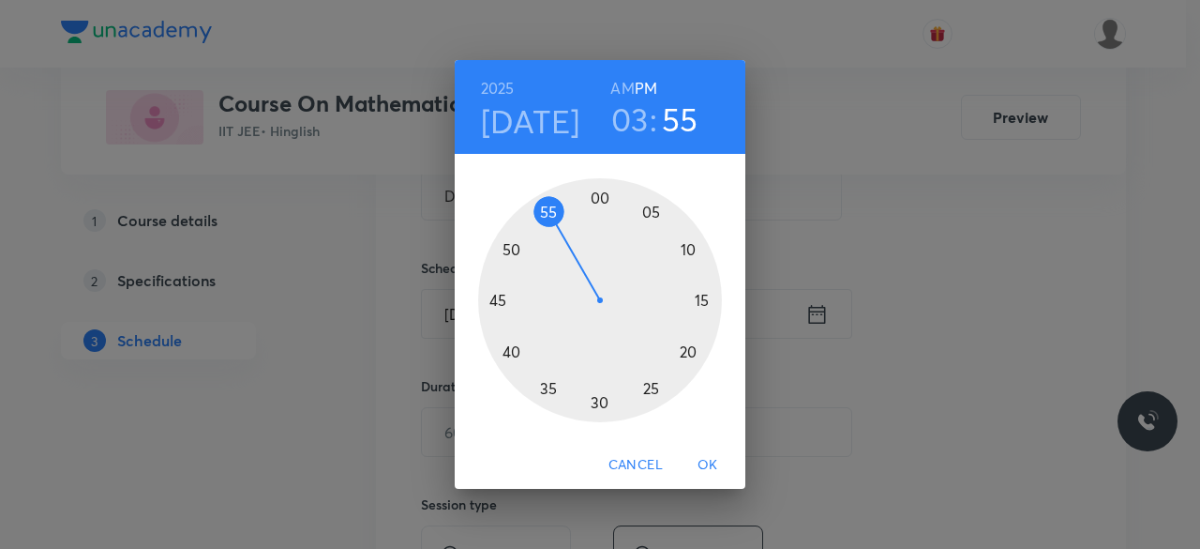
click at [501, 297] on div at bounding box center [600, 300] width 244 height 244
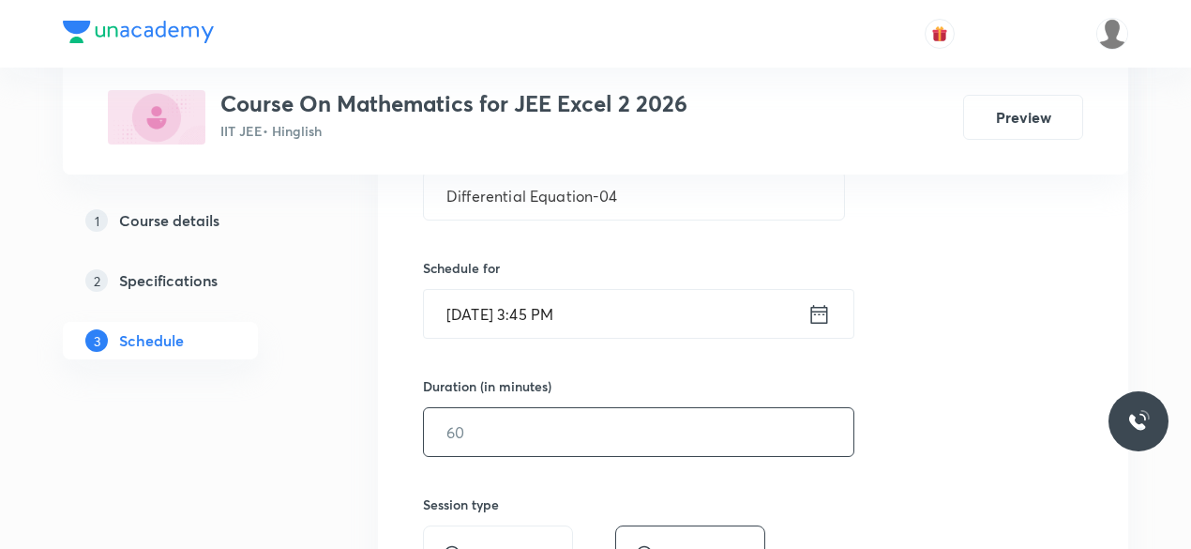
click at [484, 414] on input "text" at bounding box center [639, 432] width 430 height 48
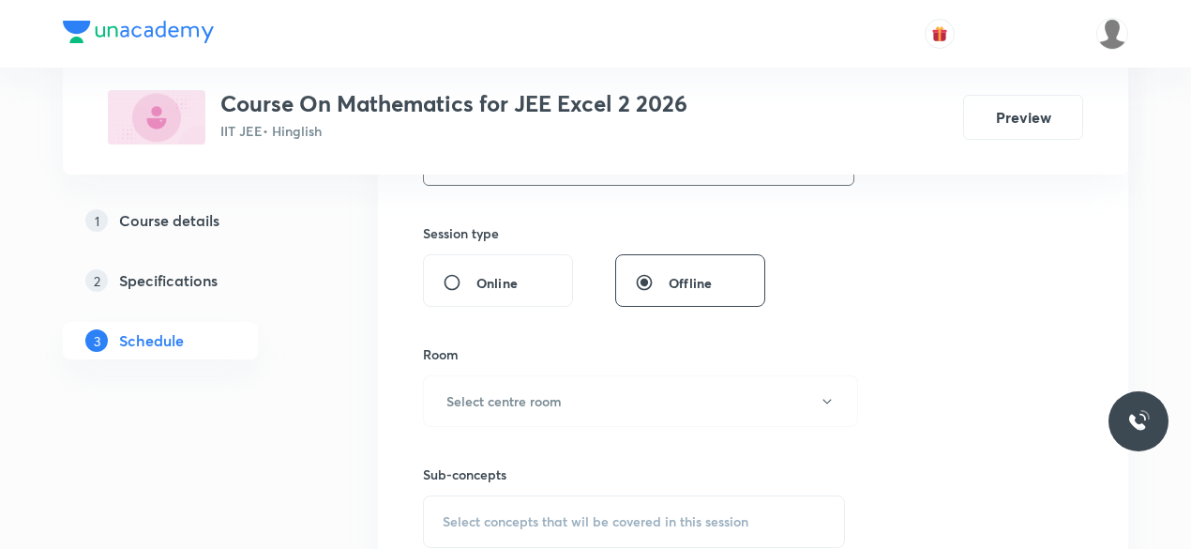
scroll to position [667, 0]
type input "60"
click at [453, 392] on h6 "Select centre room" at bounding box center [503, 397] width 115 height 20
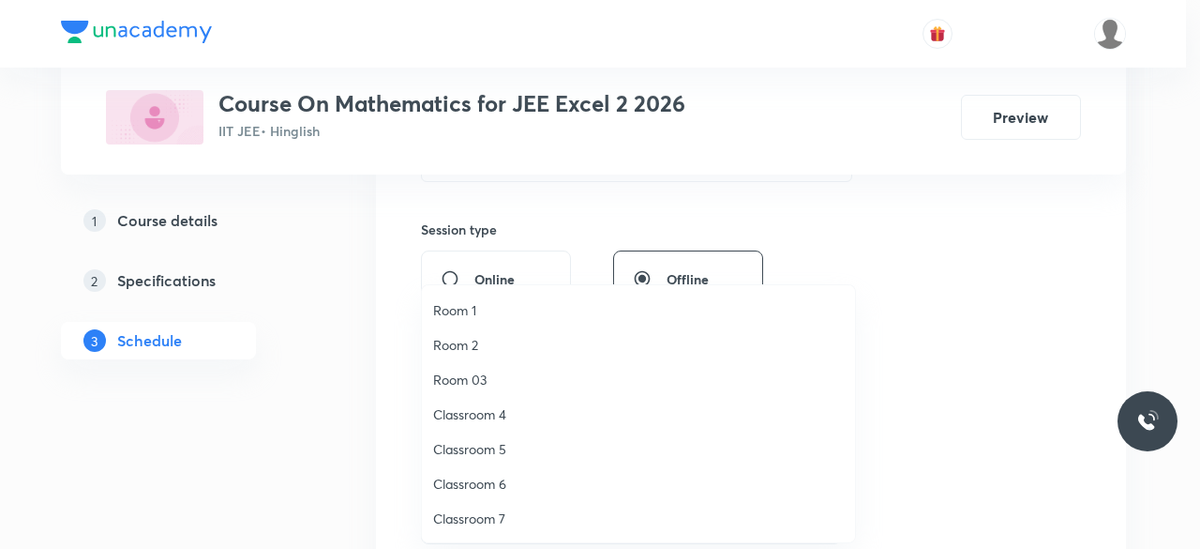
click at [494, 517] on span "Classroom 7" at bounding box center [638, 518] width 411 height 20
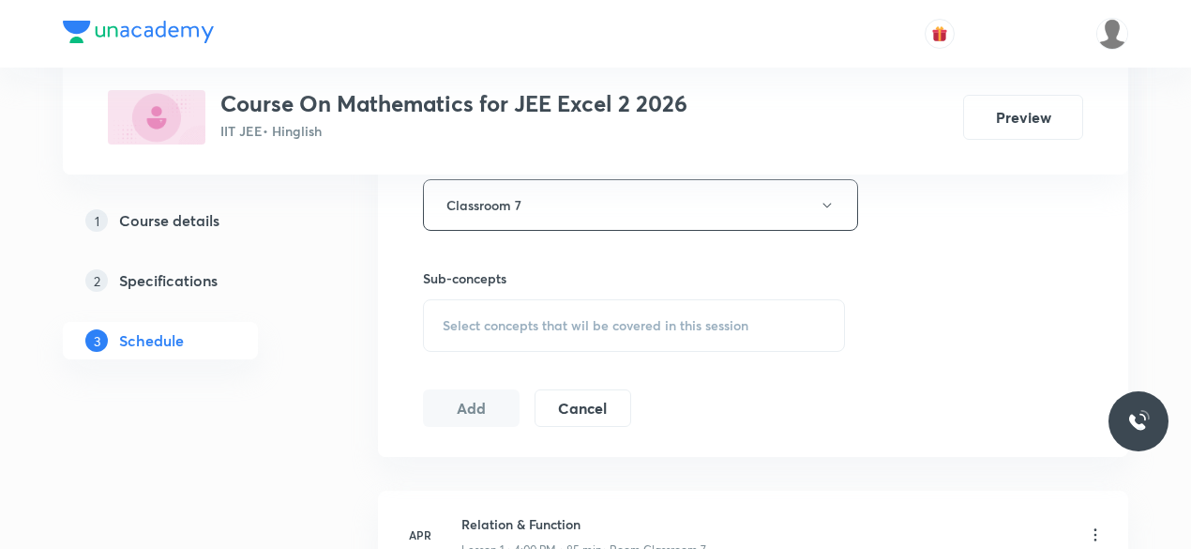
scroll to position [860, 0]
click at [448, 318] on span "Select concepts that wil be covered in this session" at bounding box center [596, 324] width 306 height 15
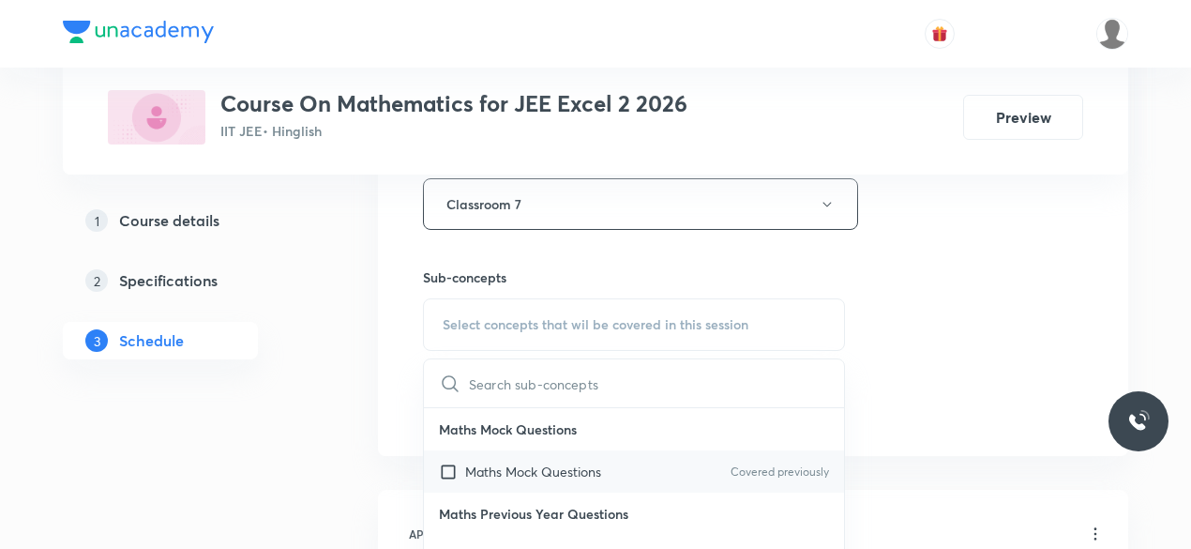
click at [445, 468] on input "checkbox" at bounding box center [452, 471] width 26 height 20
checkbox input "true"
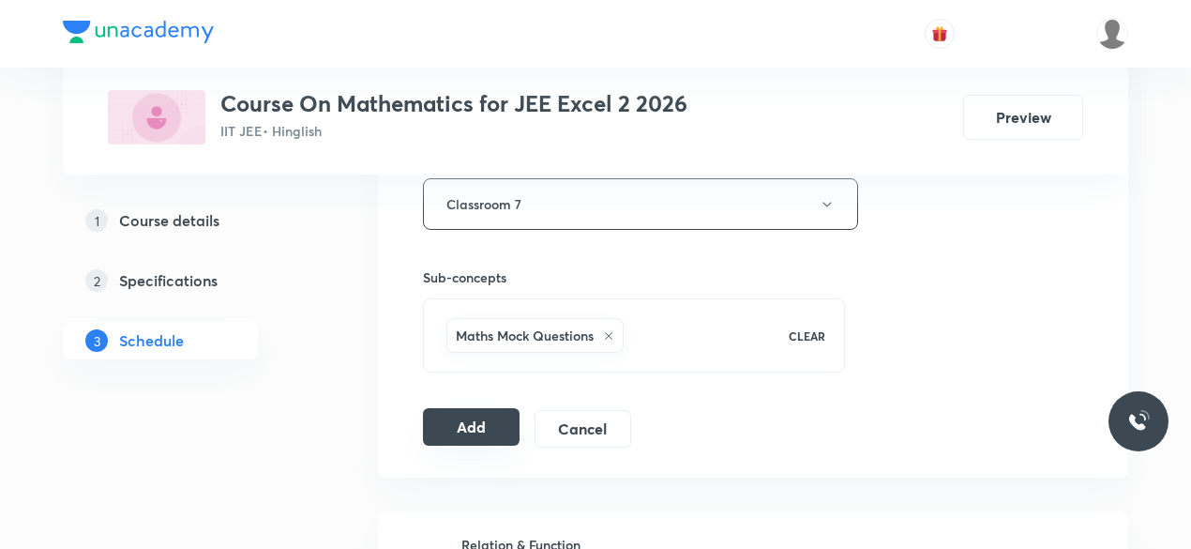
click at [456, 417] on button "Add" at bounding box center [471, 427] width 97 height 38
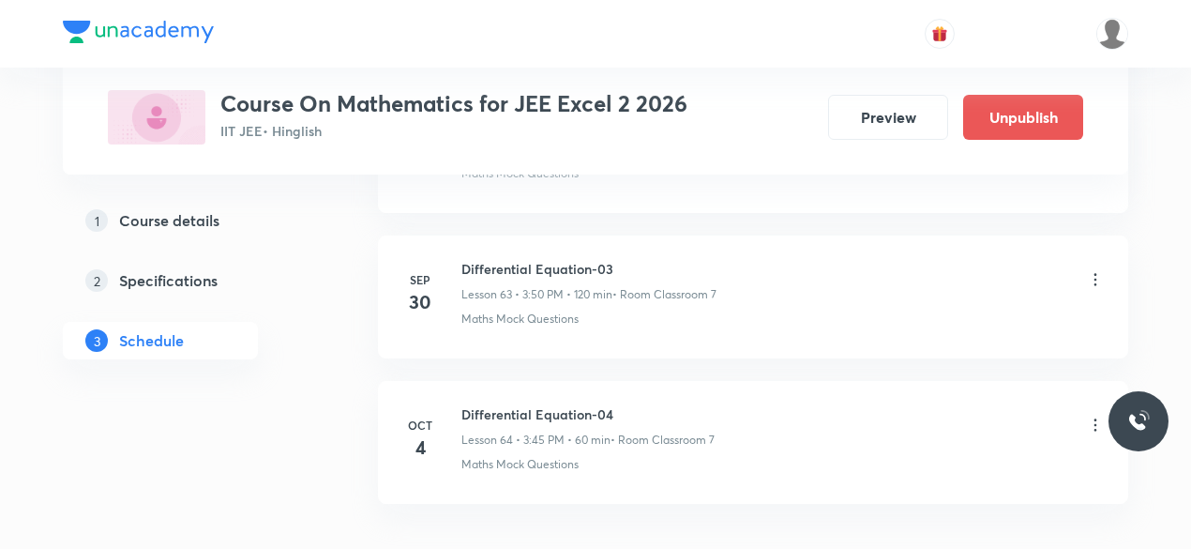
scroll to position [9356, 0]
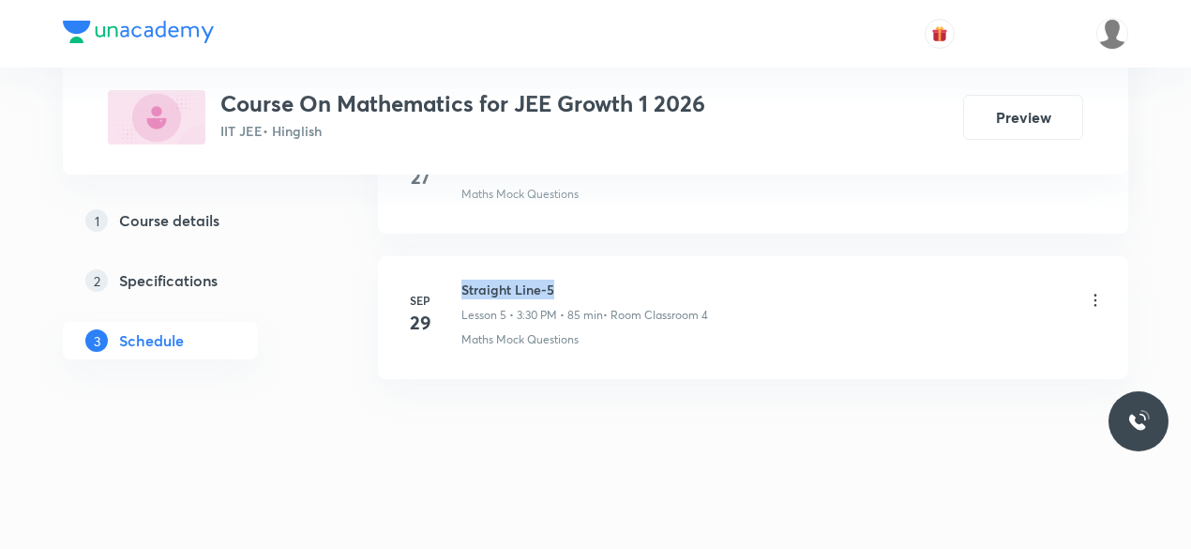
drag, startPoint x: 464, startPoint y: 280, endPoint x: 557, endPoint y: 277, distance: 92.9
click at [557, 279] on h6 "Straight Line-5" at bounding box center [584, 289] width 247 height 20
copy h6 "Straight Line-5"
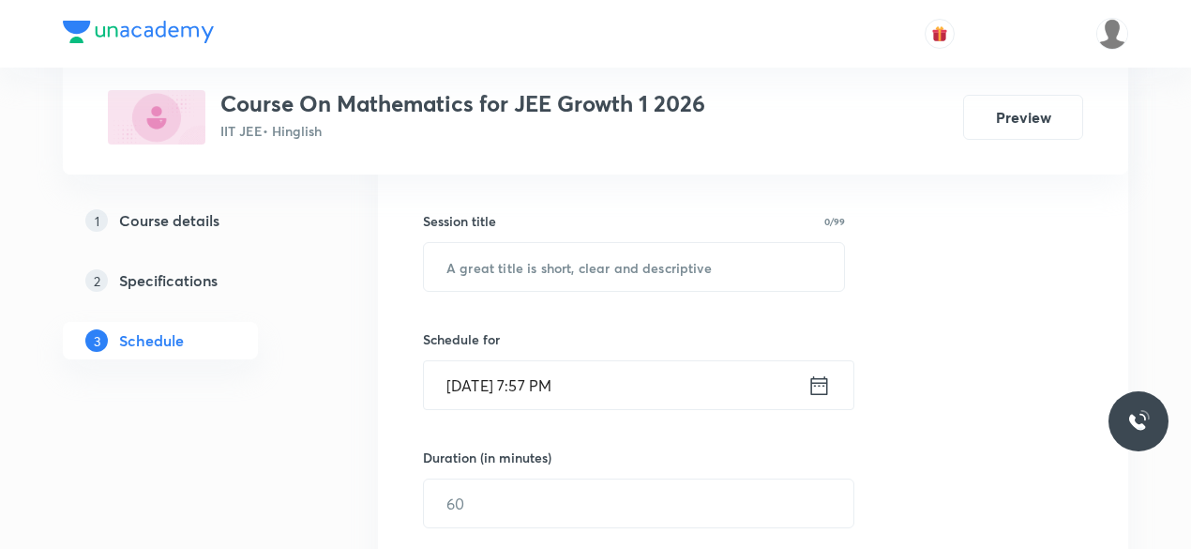
scroll to position [323, 0]
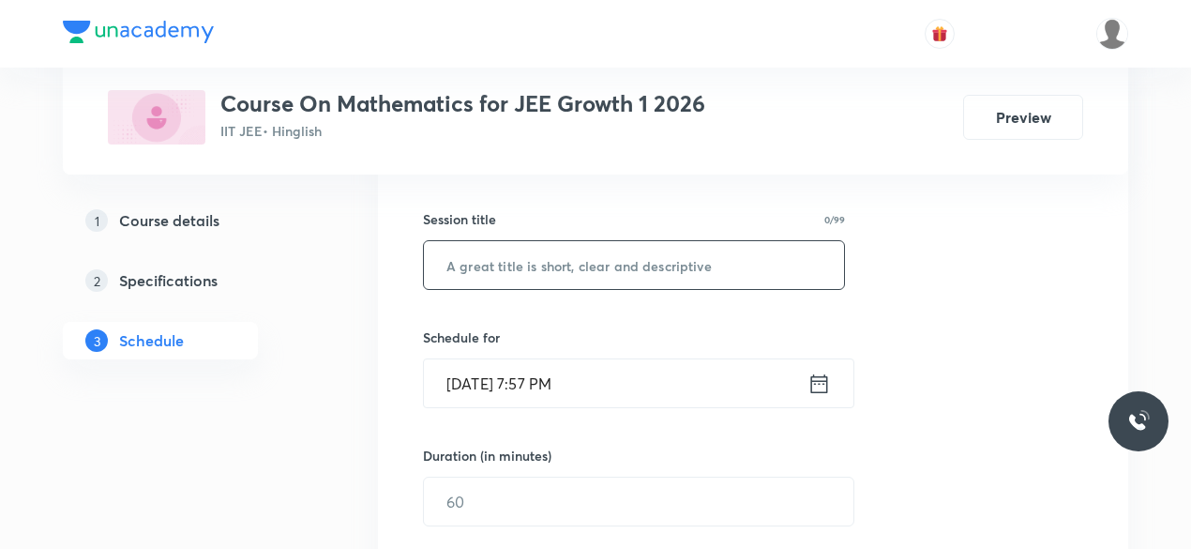
click at [480, 269] on input "text" at bounding box center [634, 265] width 420 height 48
paste input "Straight Line-5"
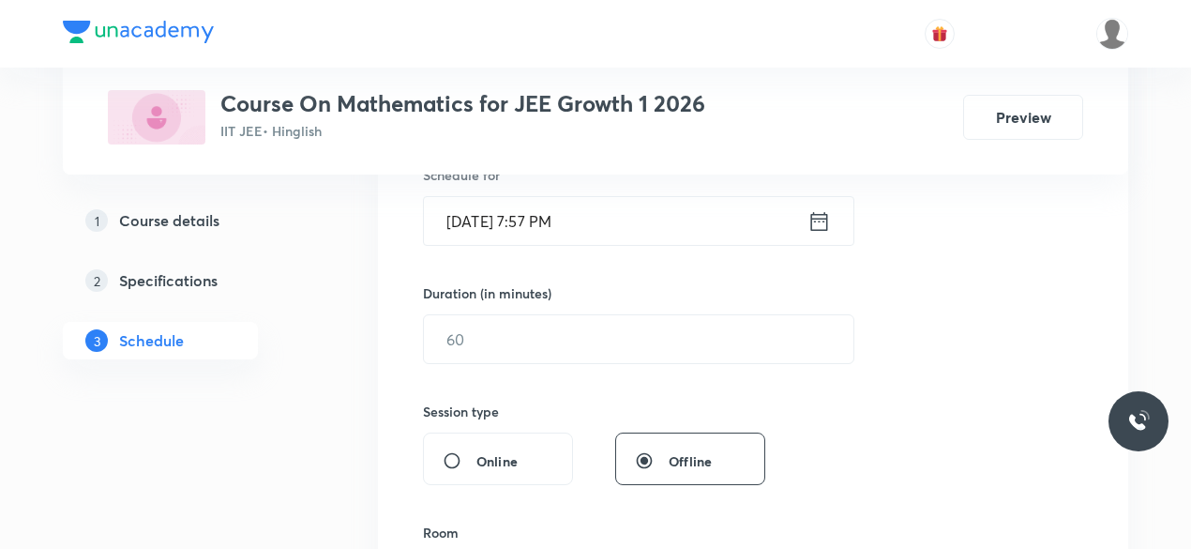
scroll to position [490, 0]
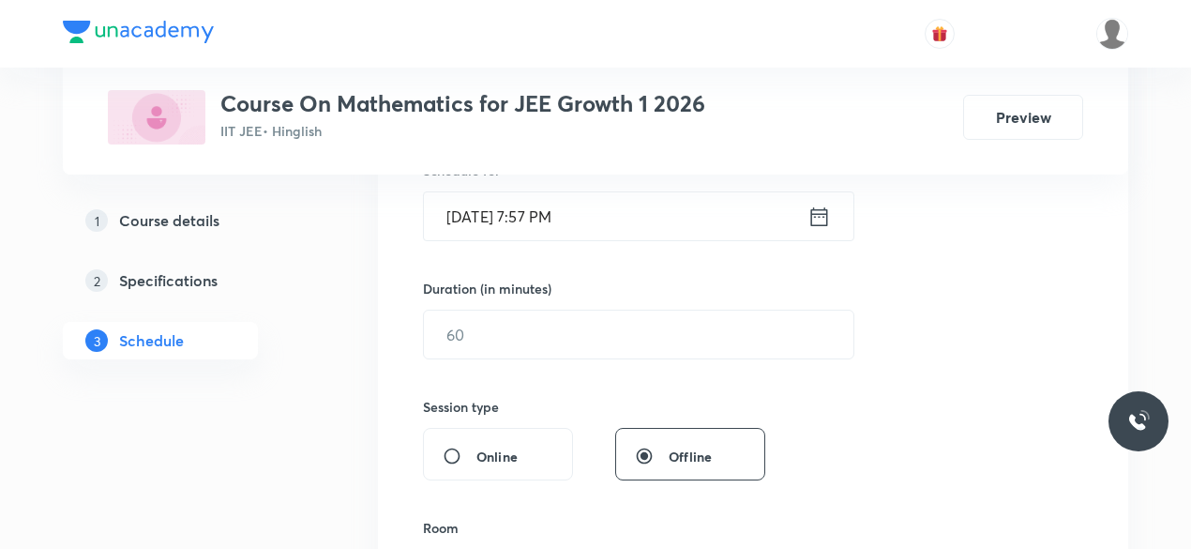
type input "Straight Line-6"
click at [823, 209] on icon at bounding box center [819, 217] width 23 height 26
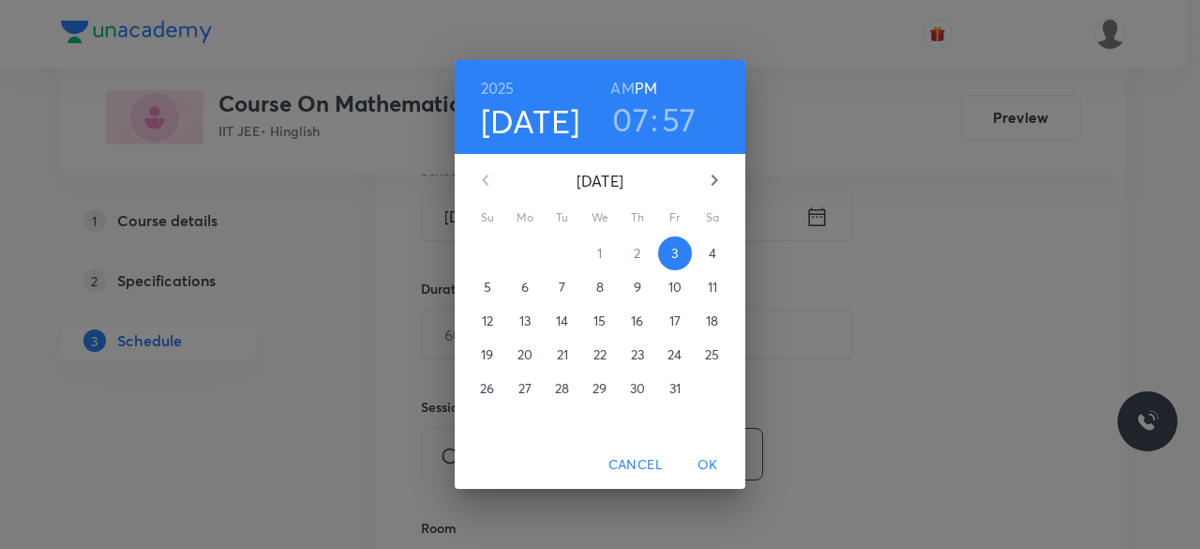
click at [709, 252] on p "4" at bounding box center [713, 253] width 8 height 19
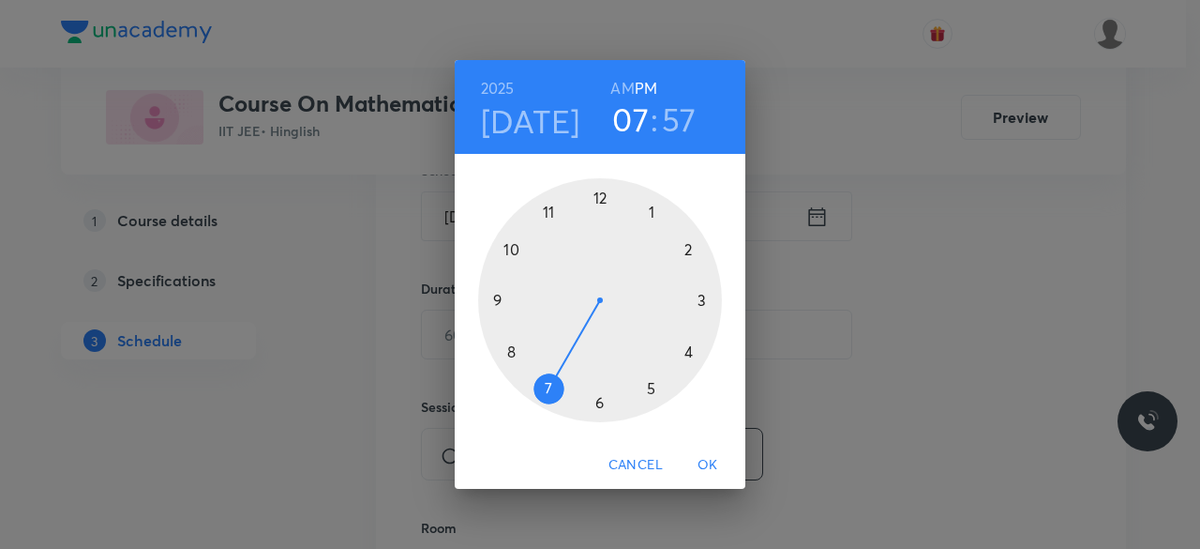
click at [702, 301] on div at bounding box center [600, 300] width 244 height 244
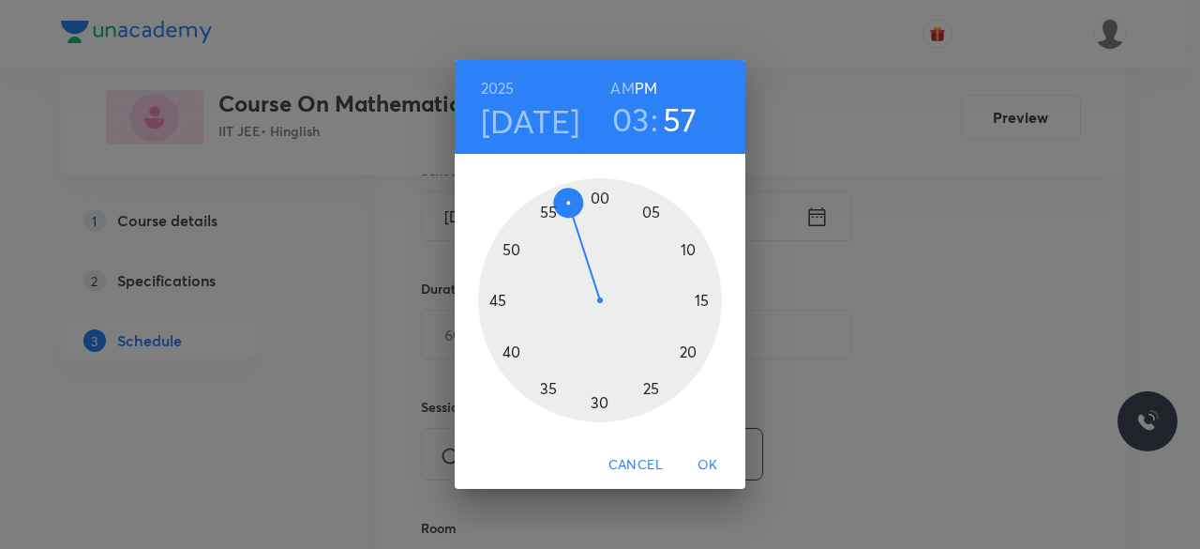
click at [599, 402] on div at bounding box center [600, 300] width 244 height 244
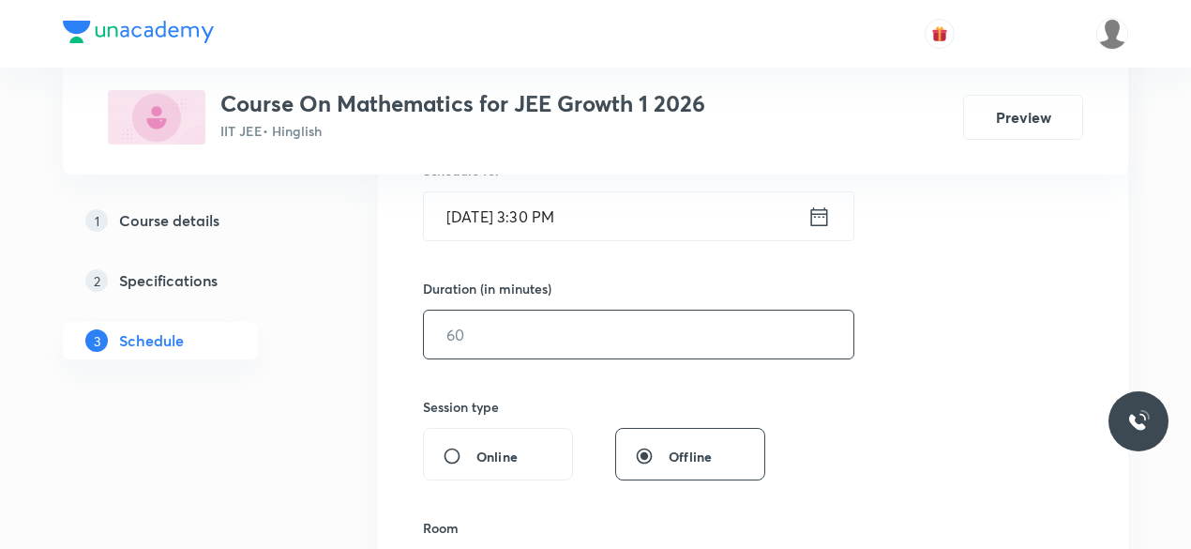
click at [491, 337] on input "text" at bounding box center [639, 334] width 430 height 48
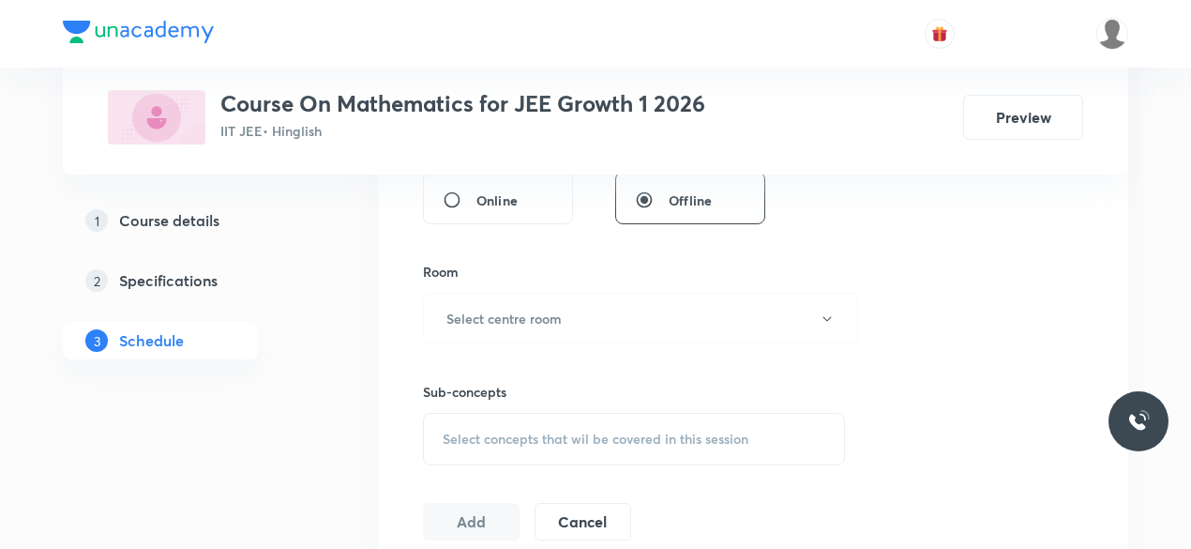
scroll to position [750, 0]
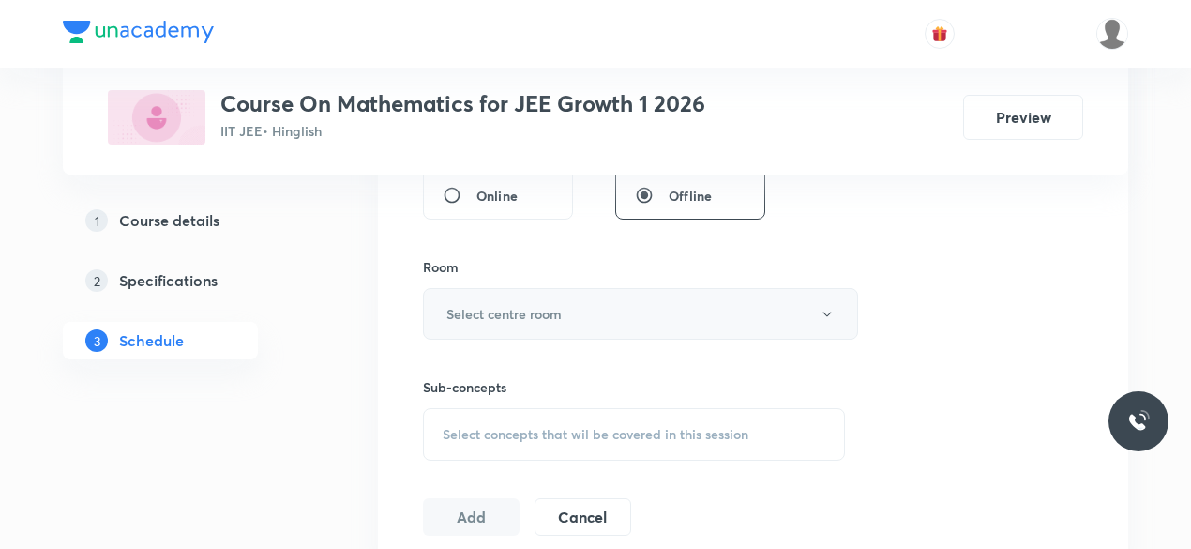
type input "85"
click at [447, 309] on h6 "Select centre room" at bounding box center [503, 314] width 115 height 20
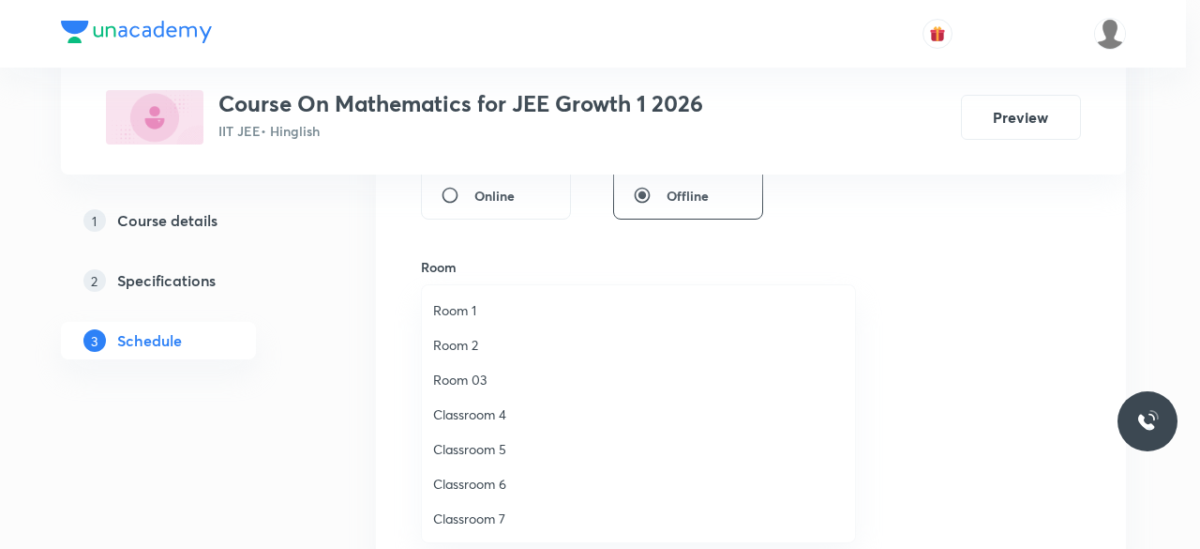
click at [475, 416] on span "Classroom 4" at bounding box center [638, 414] width 411 height 20
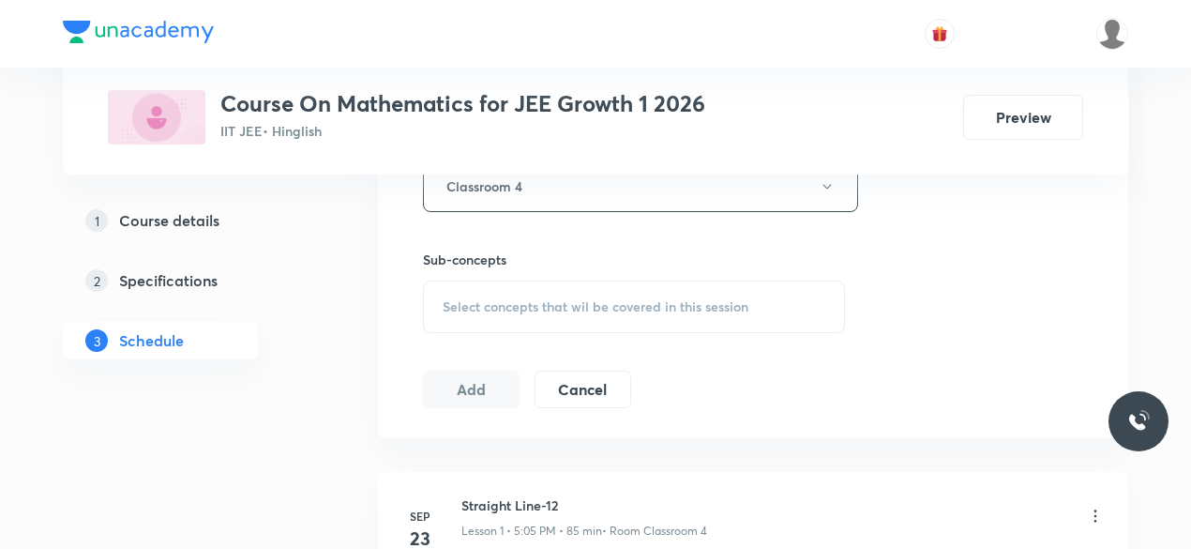
scroll to position [880, 0]
click at [450, 297] on span "Select concepts that wil be covered in this session" at bounding box center [596, 304] width 306 height 15
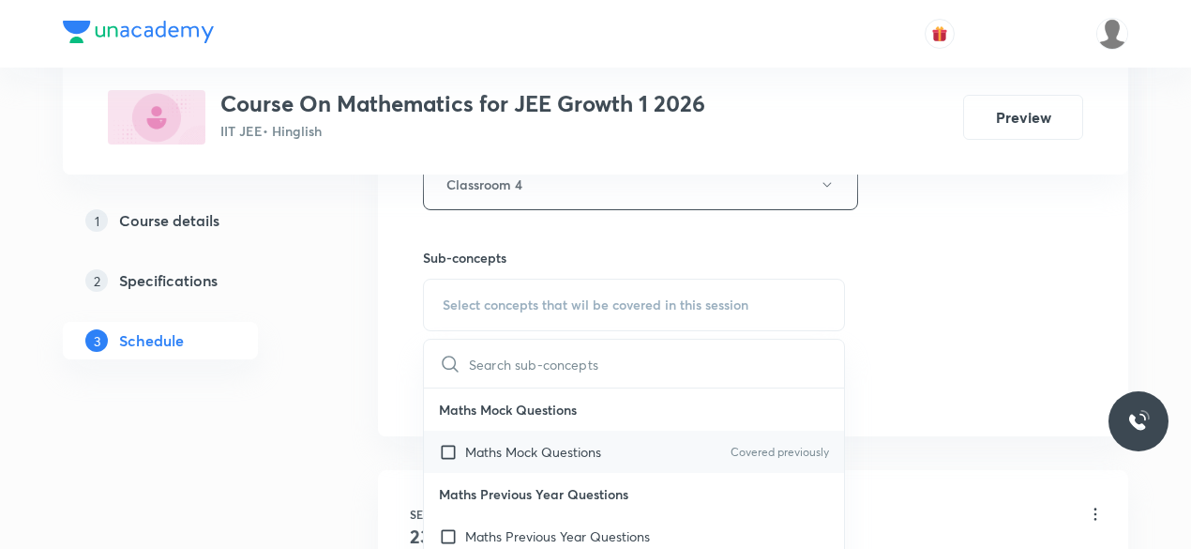
click at [446, 450] on input "checkbox" at bounding box center [452, 452] width 26 height 20
checkbox input "true"
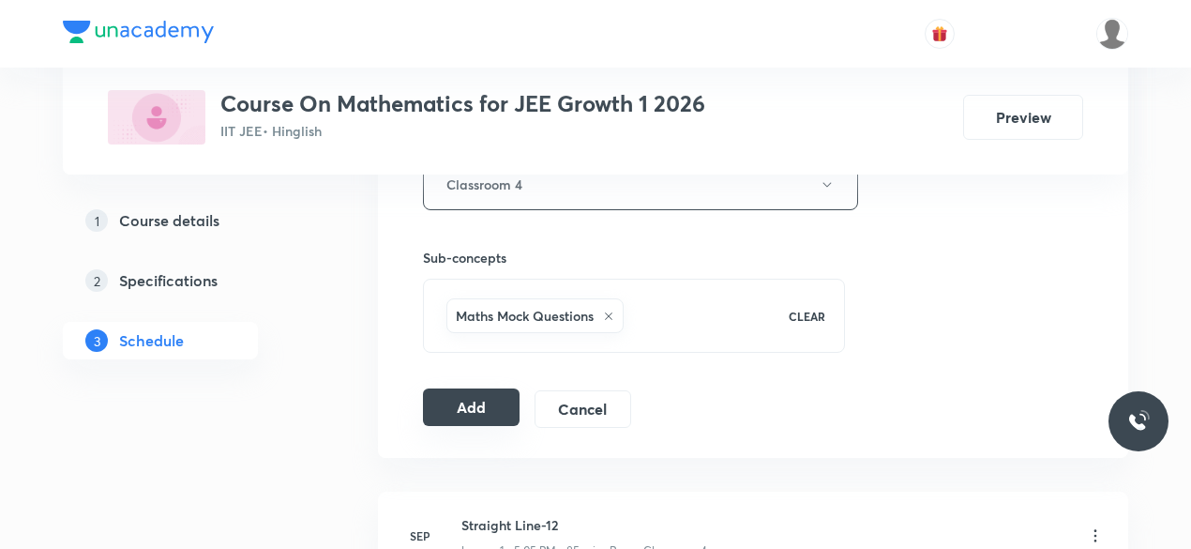
click at [447, 400] on button "Add" at bounding box center [471, 407] width 97 height 38
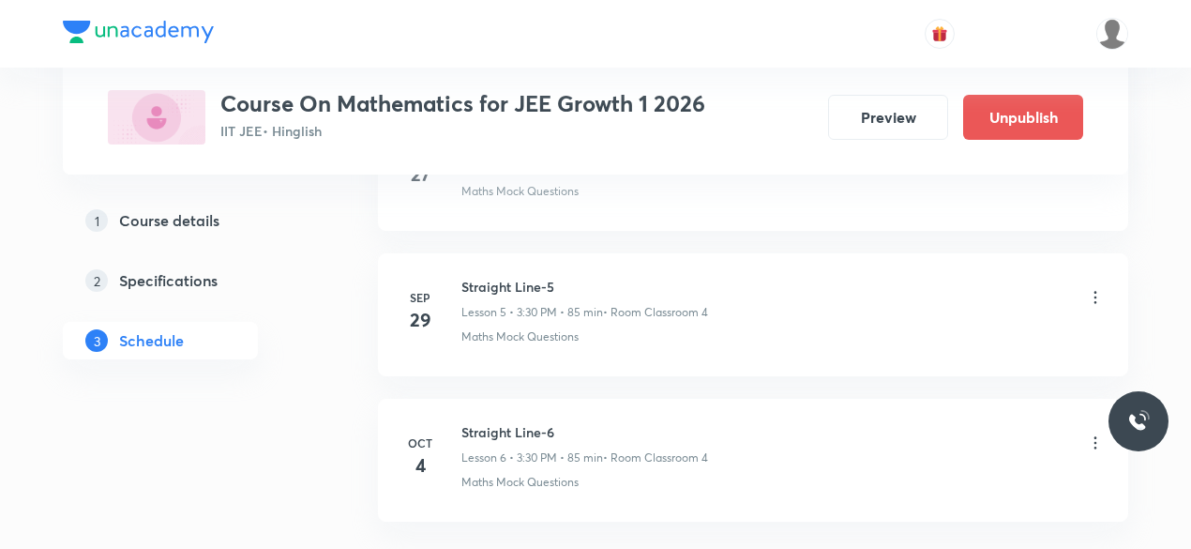
scroll to position [960, 0]
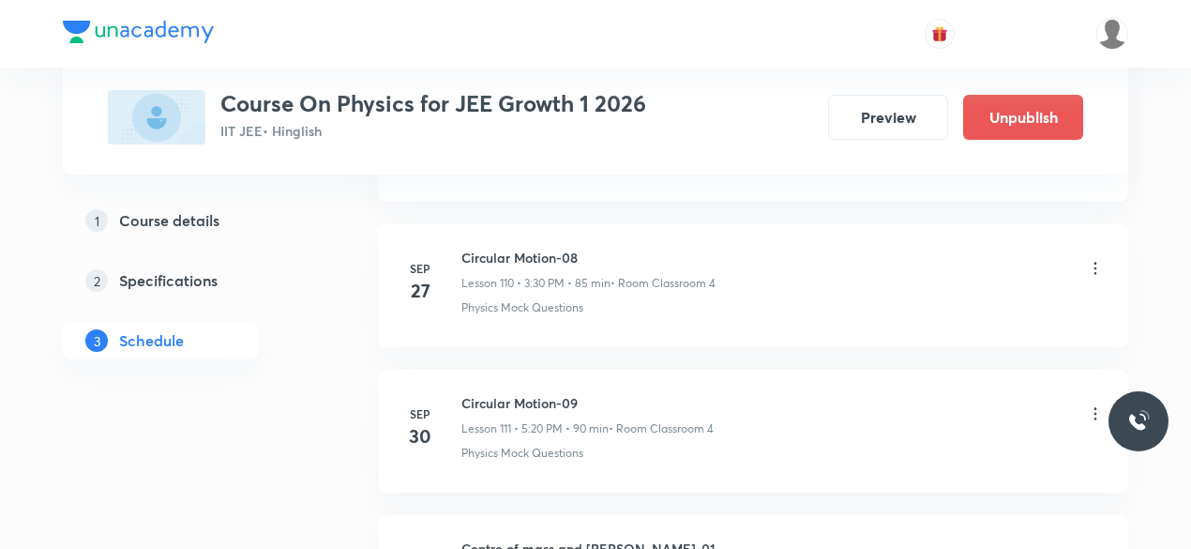
scroll to position [17163, 0]
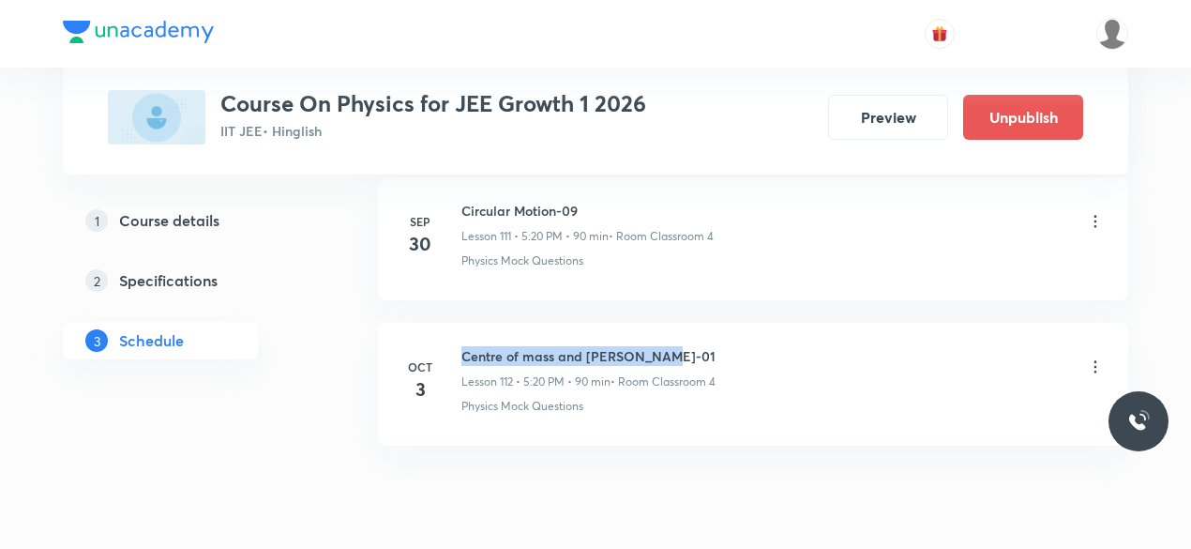
drag, startPoint x: 463, startPoint y: 280, endPoint x: 657, endPoint y: 277, distance: 193.2
click at [657, 346] on h6 "Centre of mass and [PERSON_NAME]-01" at bounding box center [588, 356] width 254 height 20
copy h6 "Centre of mass and [PERSON_NAME]-01"
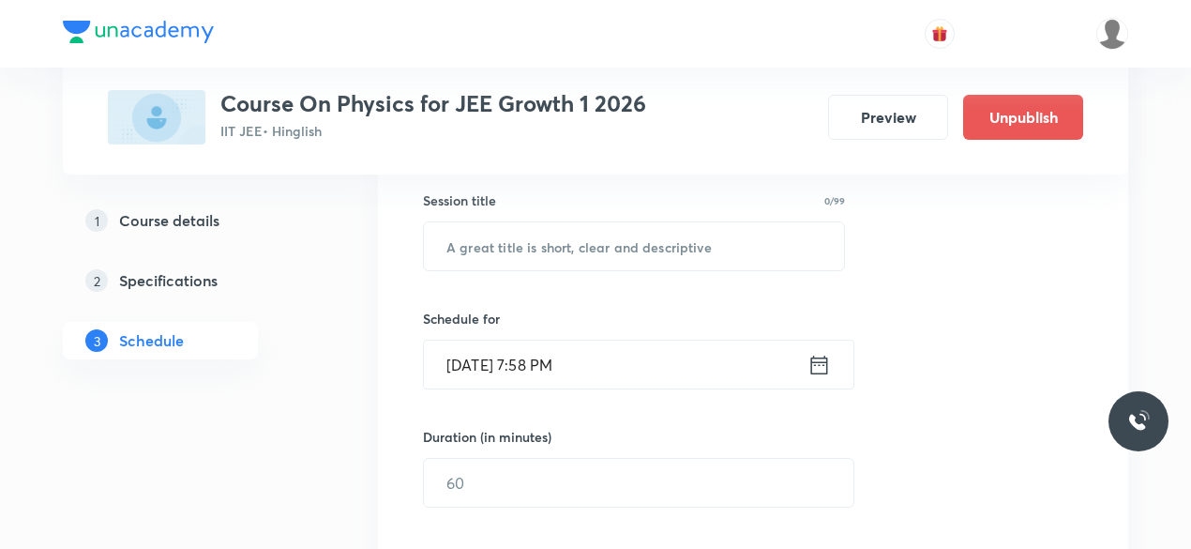
scroll to position [354, 0]
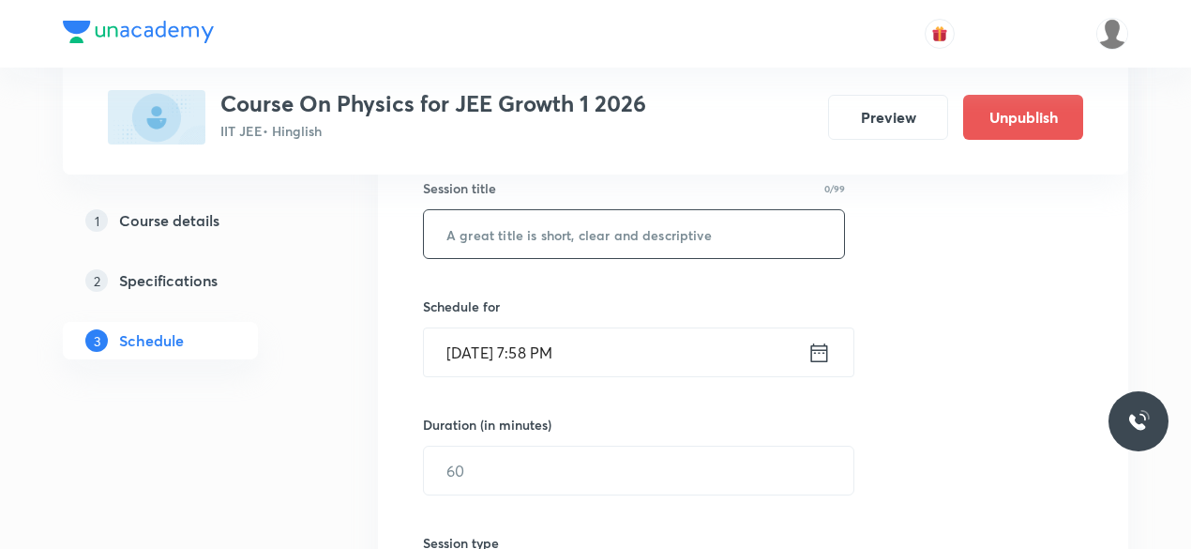
click at [515, 232] on input "text" at bounding box center [634, 234] width 420 height 48
paste input "Centre of mass and [PERSON_NAME]-01"
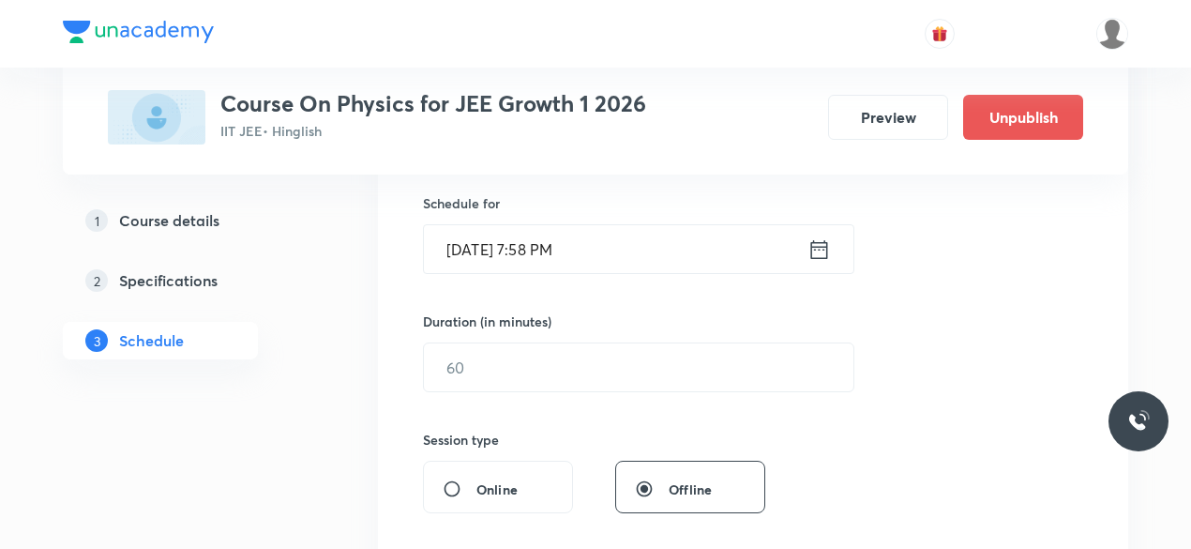
scroll to position [458, 0]
type input "Centre of mass and [PERSON_NAME]-02"
click at [820, 249] on icon at bounding box center [819, 248] width 23 height 26
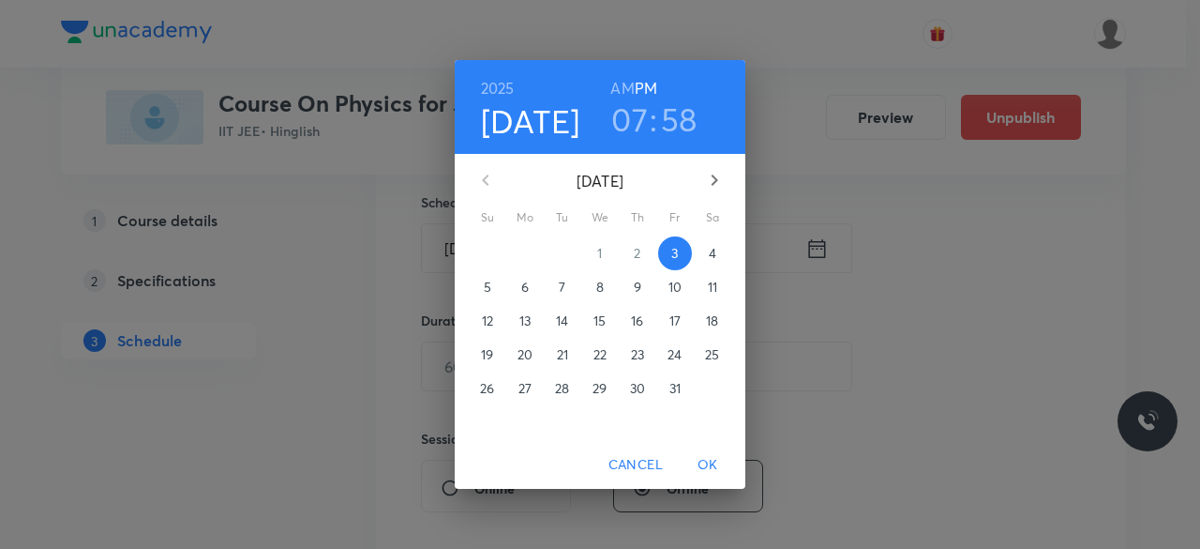
click at [712, 254] on p "4" at bounding box center [713, 253] width 8 height 19
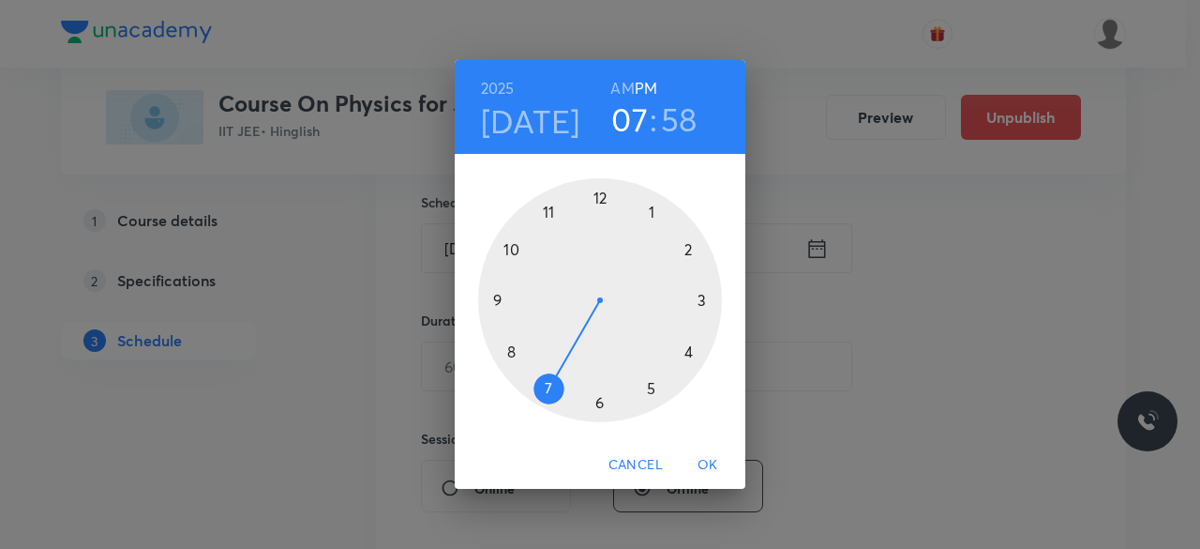
click at [651, 386] on div at bounding box center [600, 300] width 244 height 244
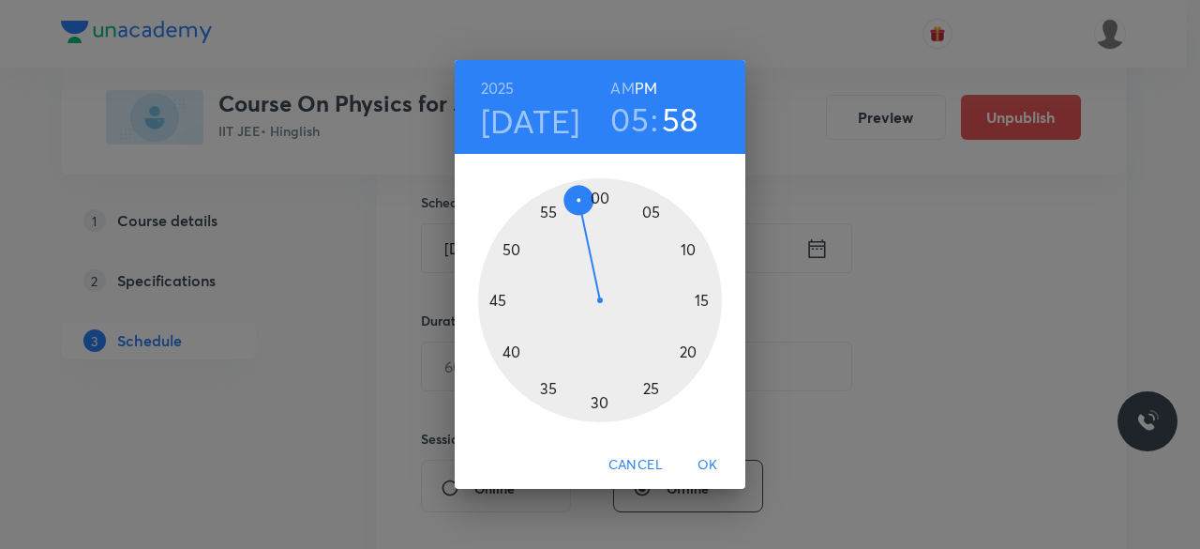
click at [687, 350] on div at bounding box center [600, 300] width 244 height 244
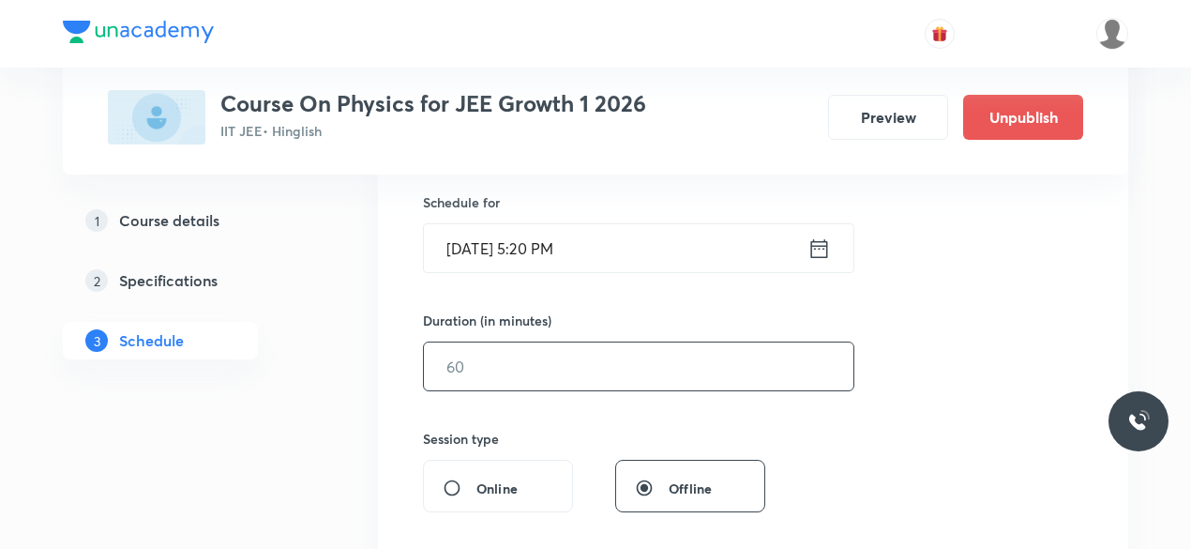
click at [489, 359] on input "text" at bounding box center [639, 366] width 430 height 48
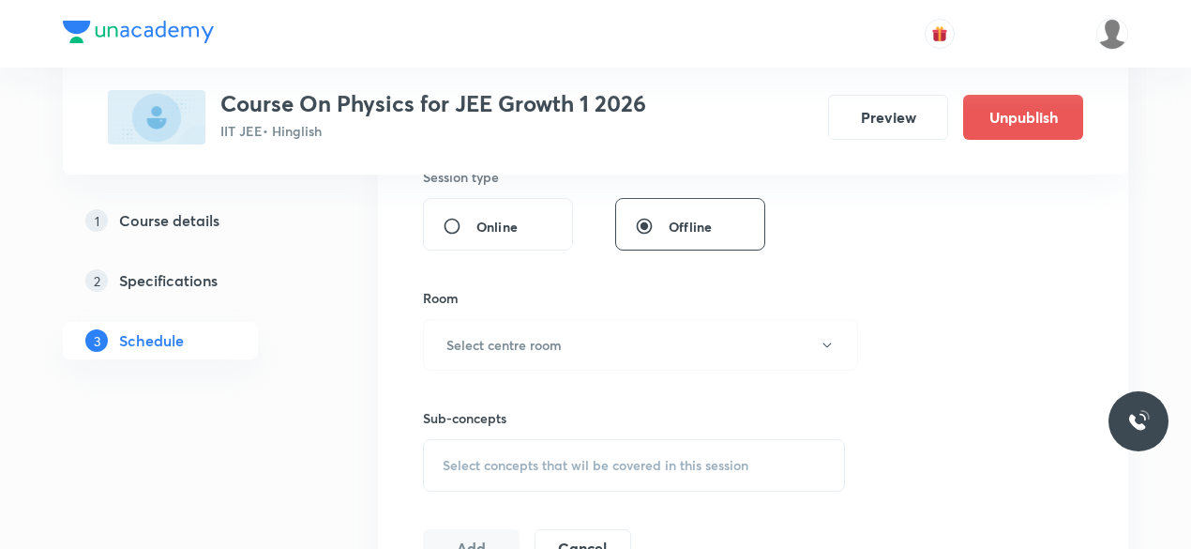
scroll to position [728, 0]
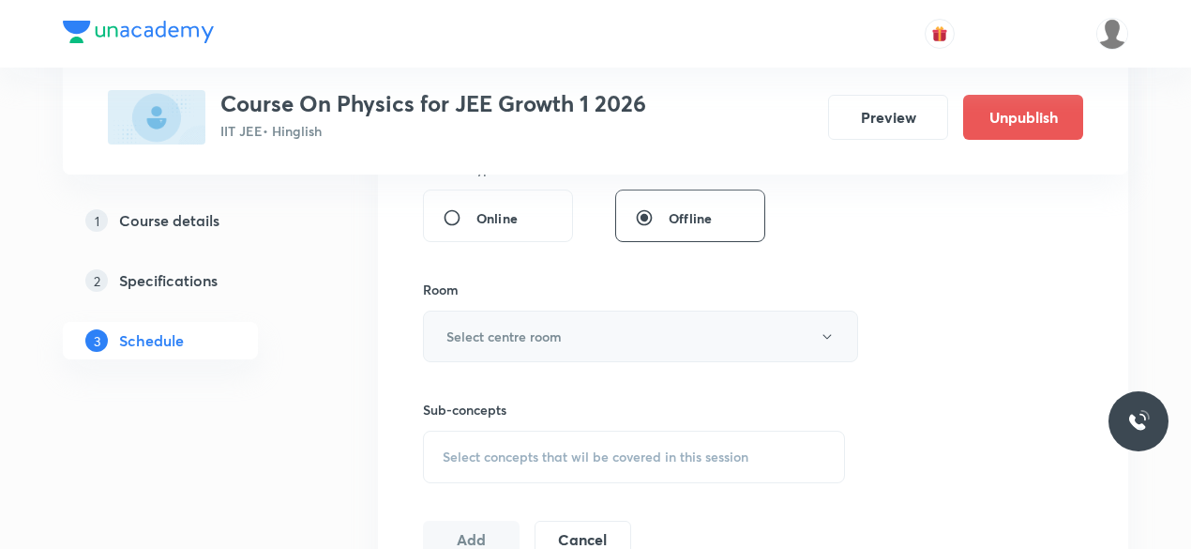
type input "90"
click at [466, 329] on h6 "Select centre room" at bounding box center [503, 336] width 115 height 20
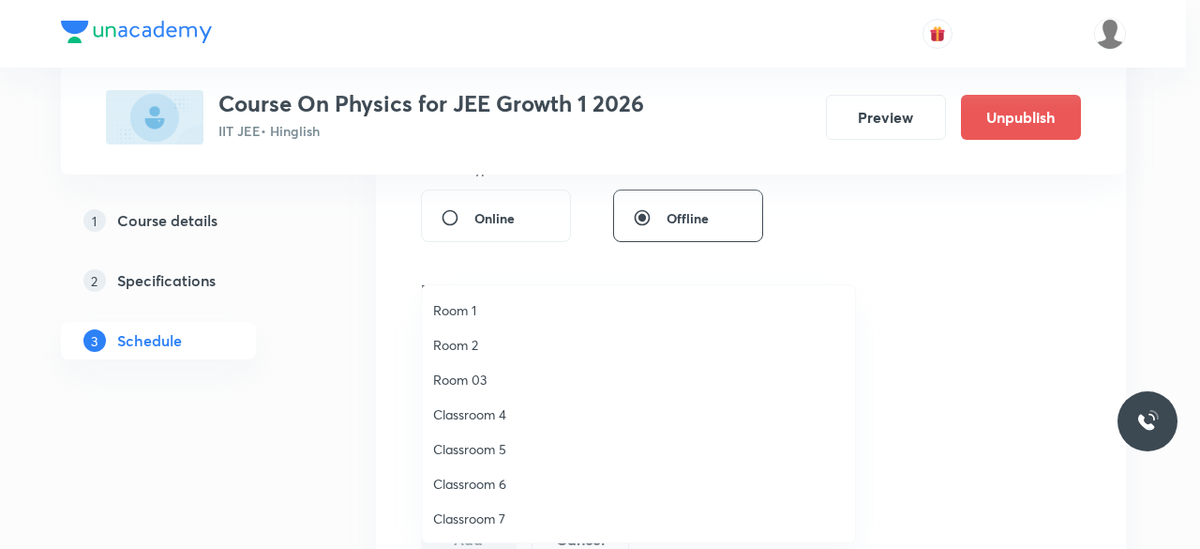
click at [497, 408] on span "Classroom 4" at bounding box center [638, 414] width 411 height 20
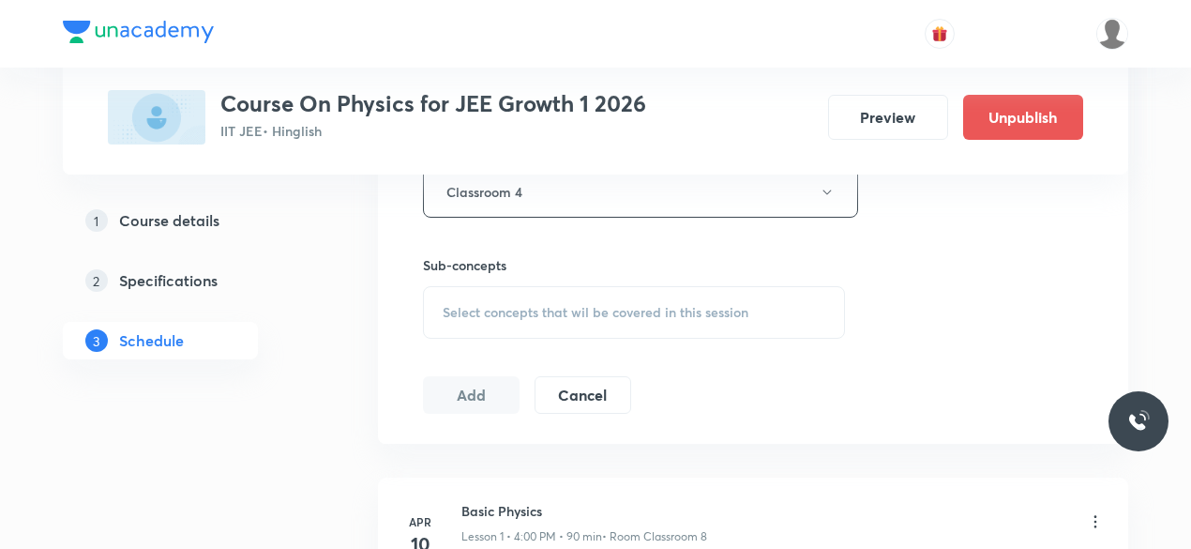
scroll to position [875, 0]
click at [450, 305] on span "Select concepts that wil be covered in this session" at bounding box center [596, 309] width 306 height 15
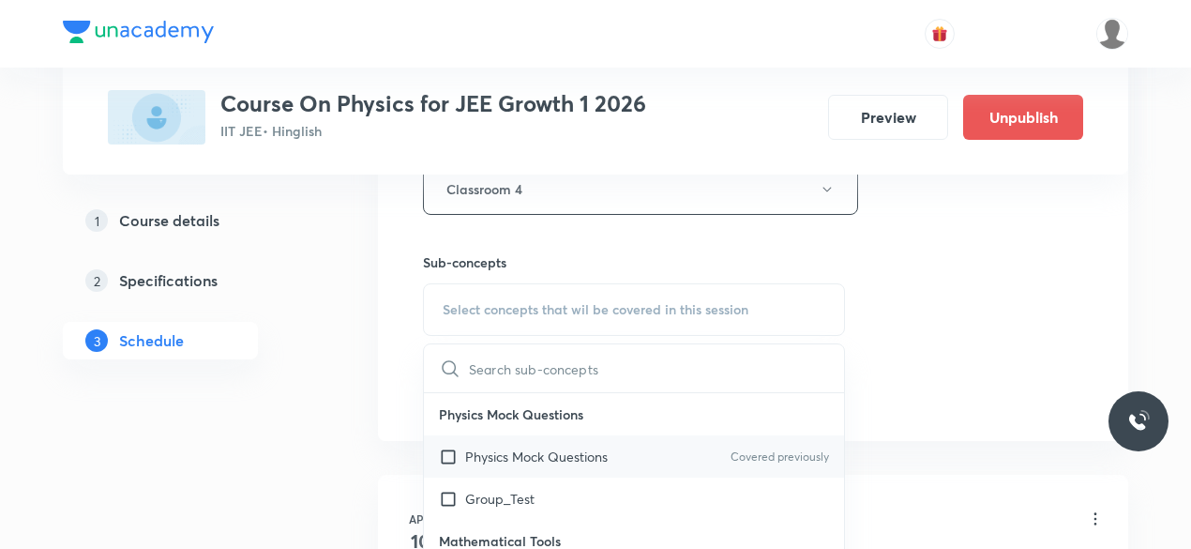
click at [448, 449] on input "checkbox" at bounding box center [452, 456] width 26 height 20
checkbox input "true"
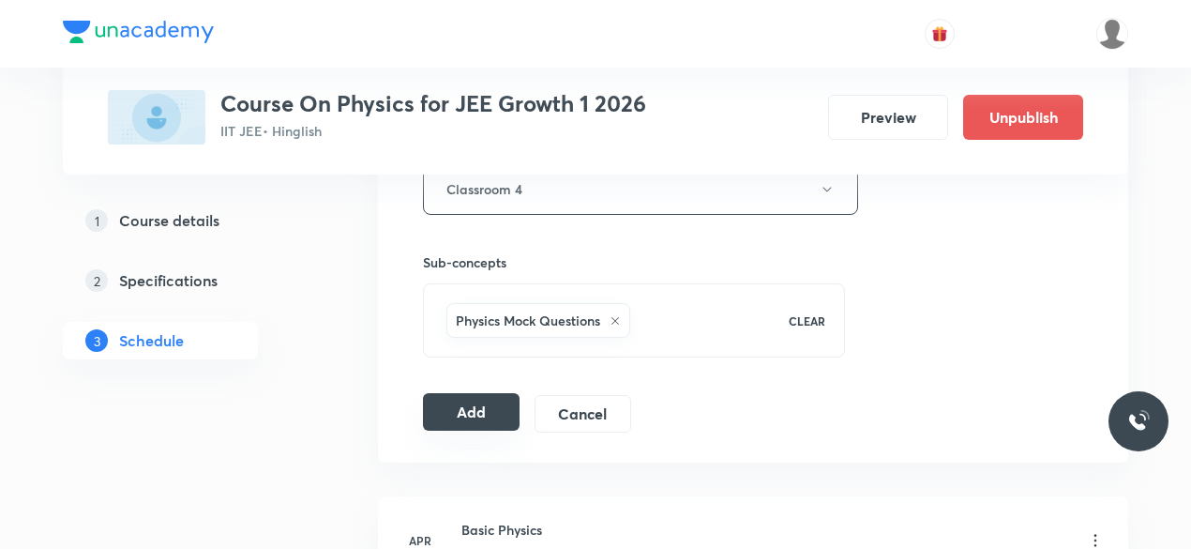
click at [463, 406] on button "Add" at bounding box center [471, 412] width 97 height 38
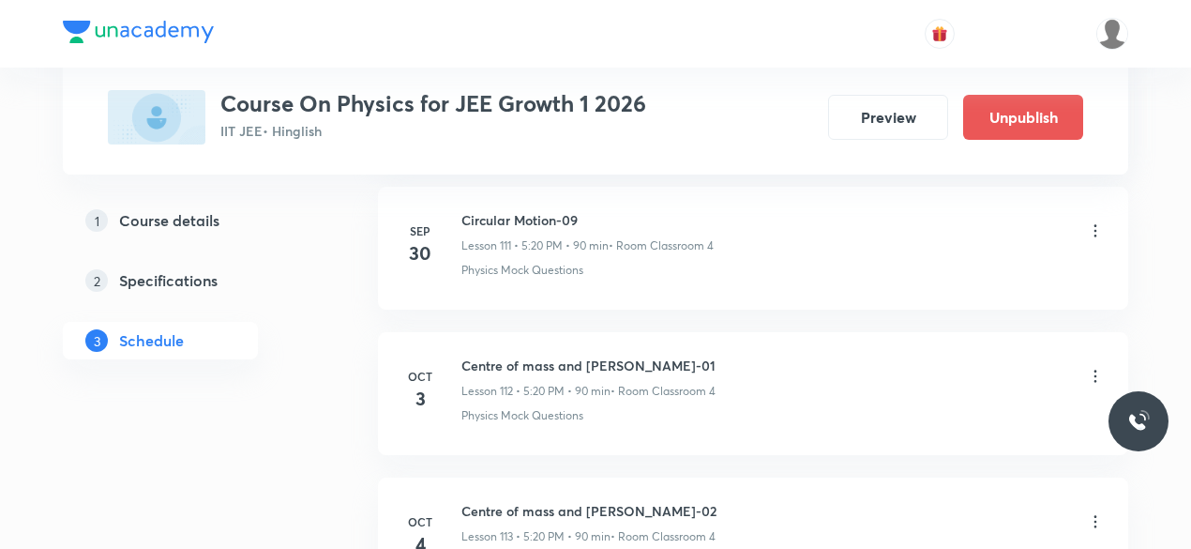
scroll to position [16448, 0]
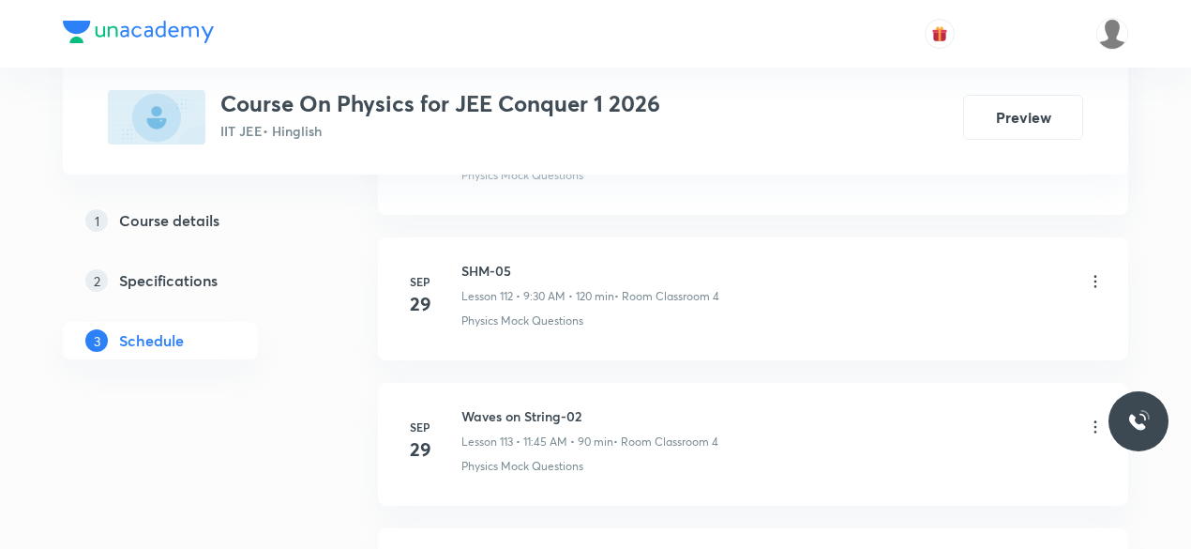
scroll to position [17597, 0]
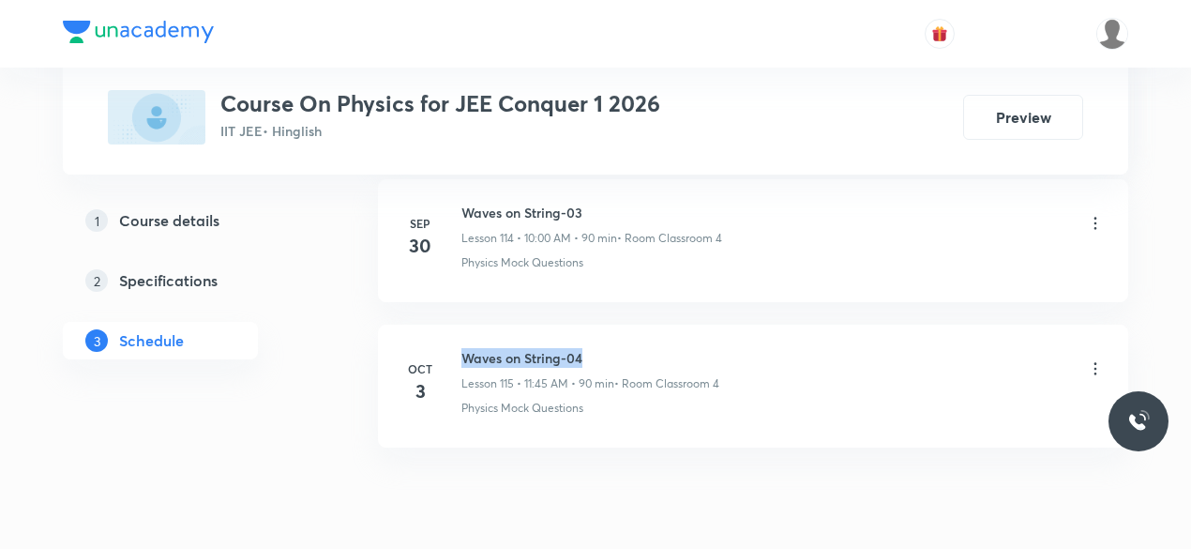
drag, startPoint x: 464, startPoint y: 286, endPoint x: 588, endPoint y: 282, distance: 123.9
click at [588, 348] on h6 "Waves on String-04" at bounding box center [590, 358] width 258 height 20
copy h6 "Waves on String-04"
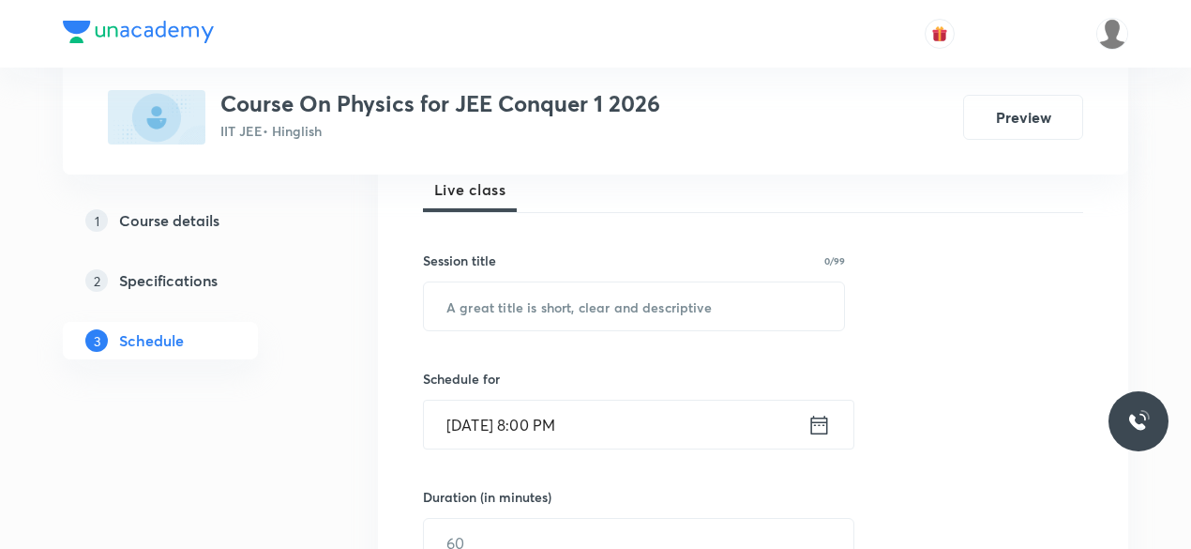
scroll to position [288, 0]
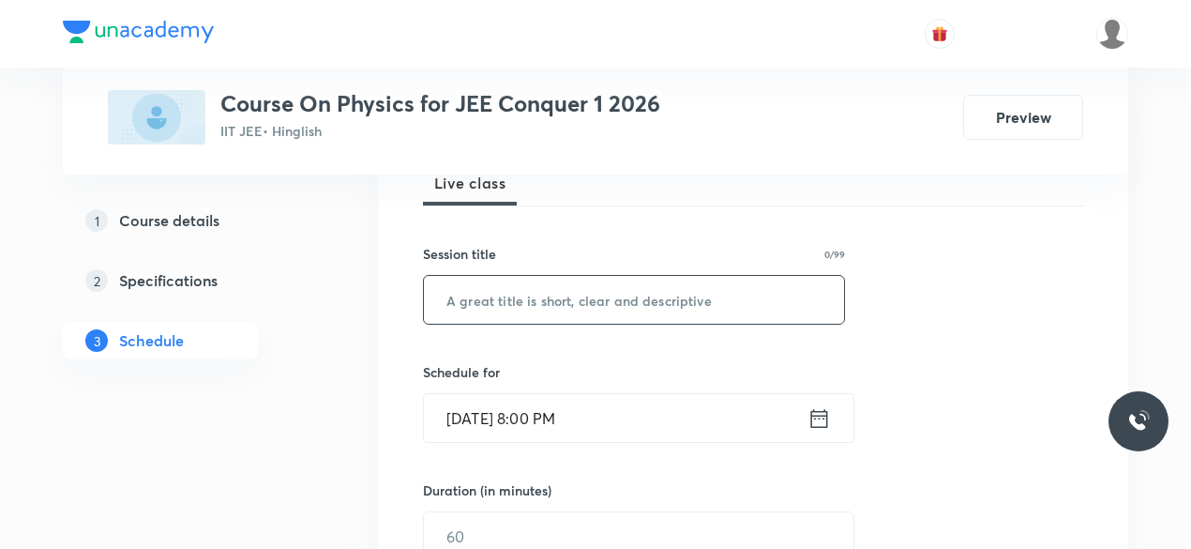
click at [481, 305] on input "text" at bounding box center [634, 300] width 420 height 48
paste input "Waves on String-04"
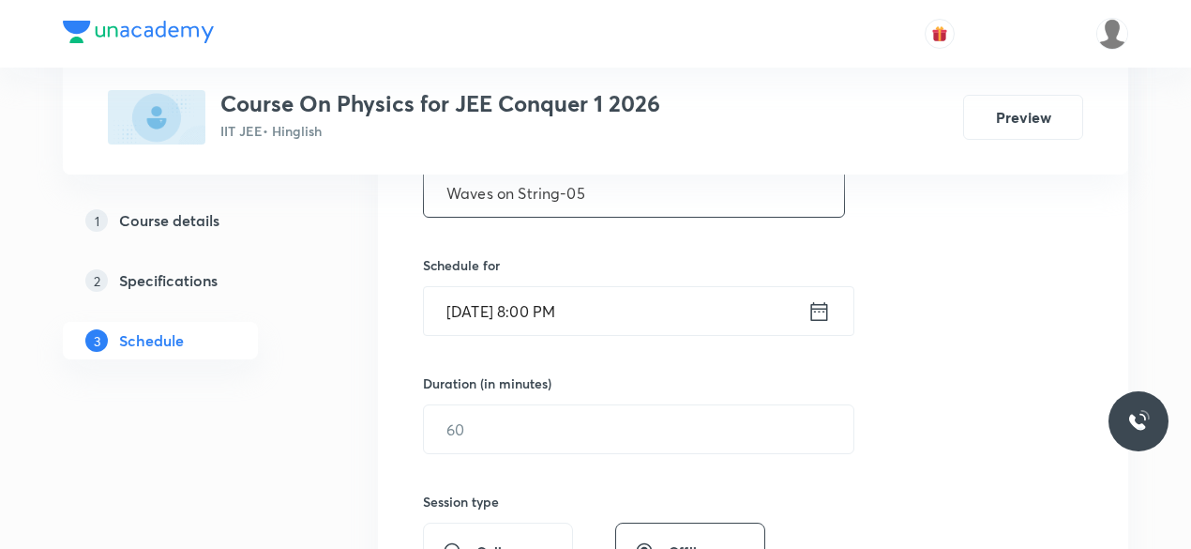
scroll to position [398, 0]
type input "Waves on String-05"
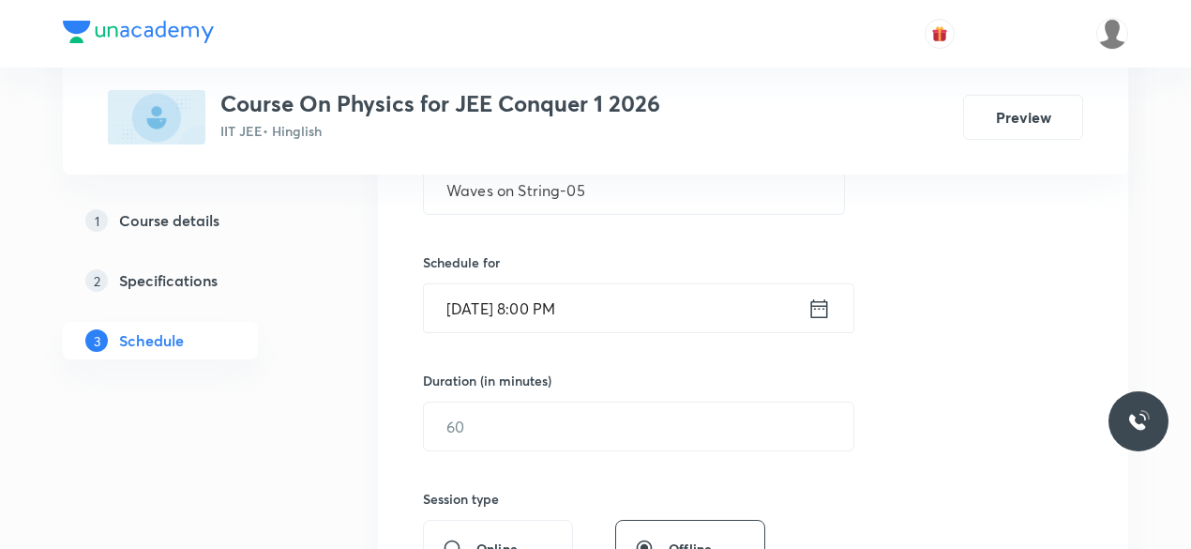
click at [820, 303] on icon at bounding box center [819, 308] width 23 height 26
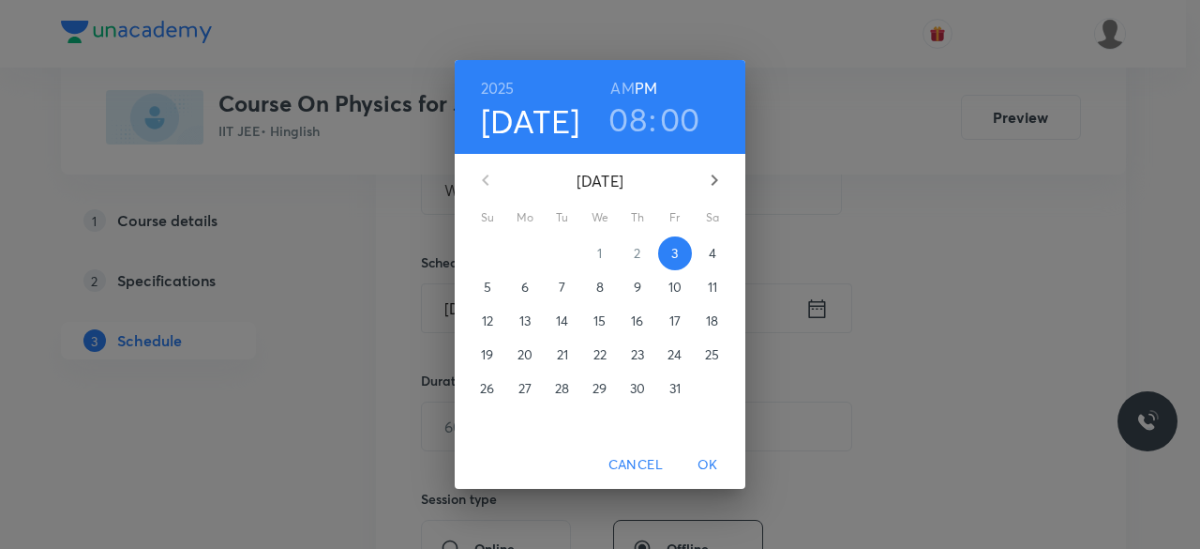
click at [715, 251] on p "4" at bounding box center [713, 253] width 8 height 19
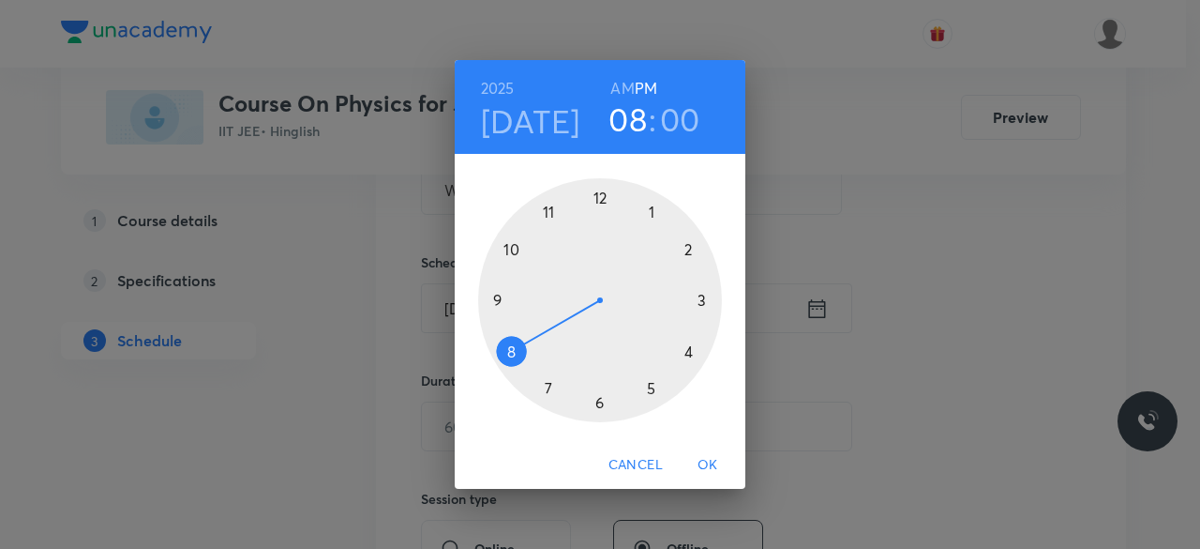
click at [513, 249] on div at bounding box center [600, 300] width 244 height 244
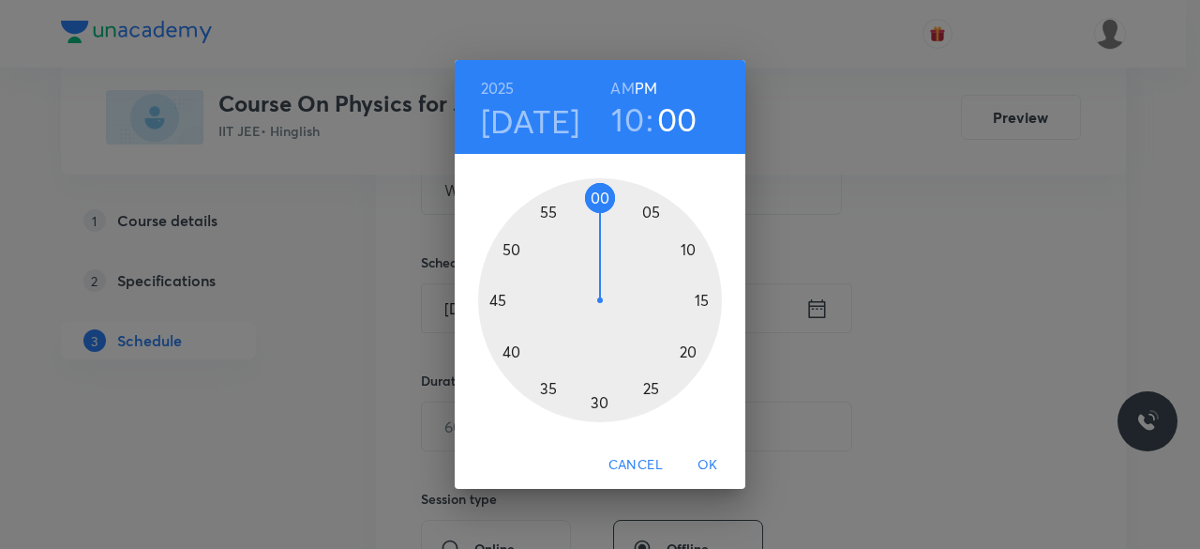
click at [601, 199] on div at bounding box center [600, 300] width 244 height 244
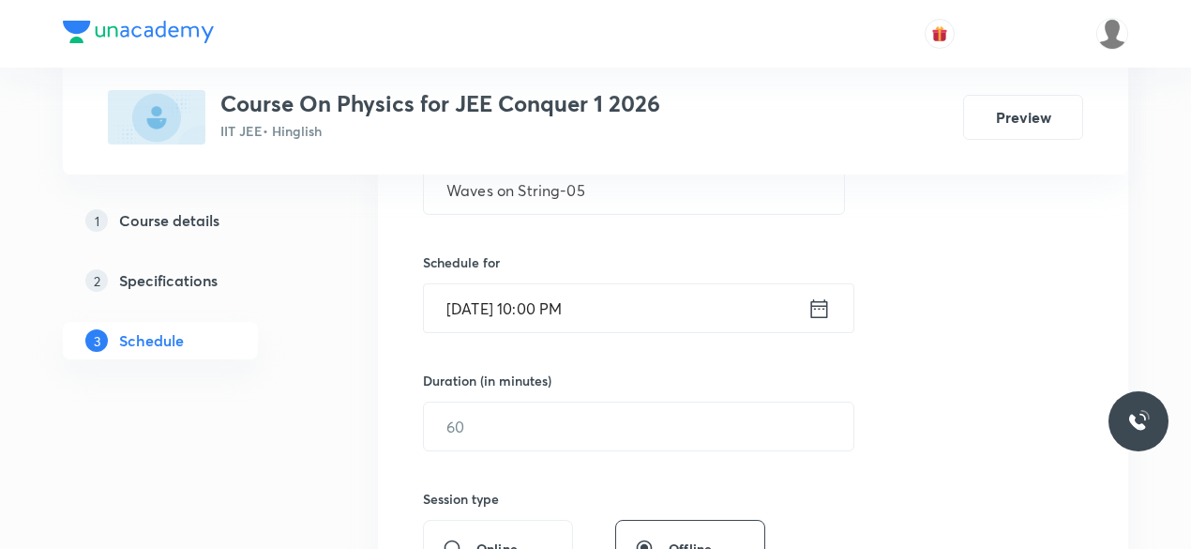
click at [817, 309] on icon at bounding box center [819, 308] width 23 height 26
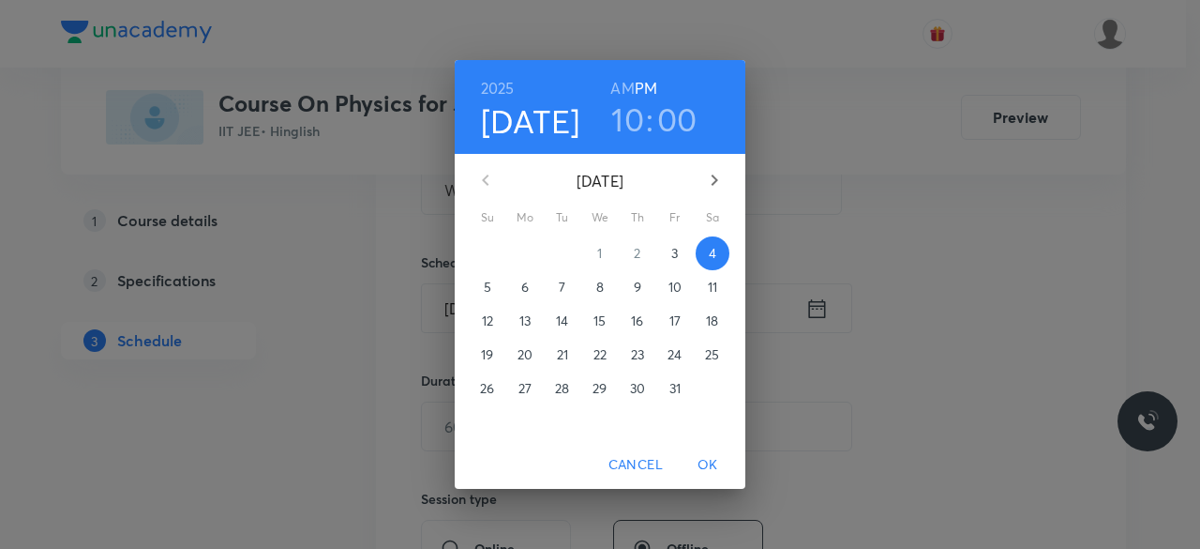
click at [619, 90] on h6 "AM" at bounding box center [622, 88] width 23 height 26
click at [711, 462] on span "OK" at bounding box center [708, 464] width 45 height 23
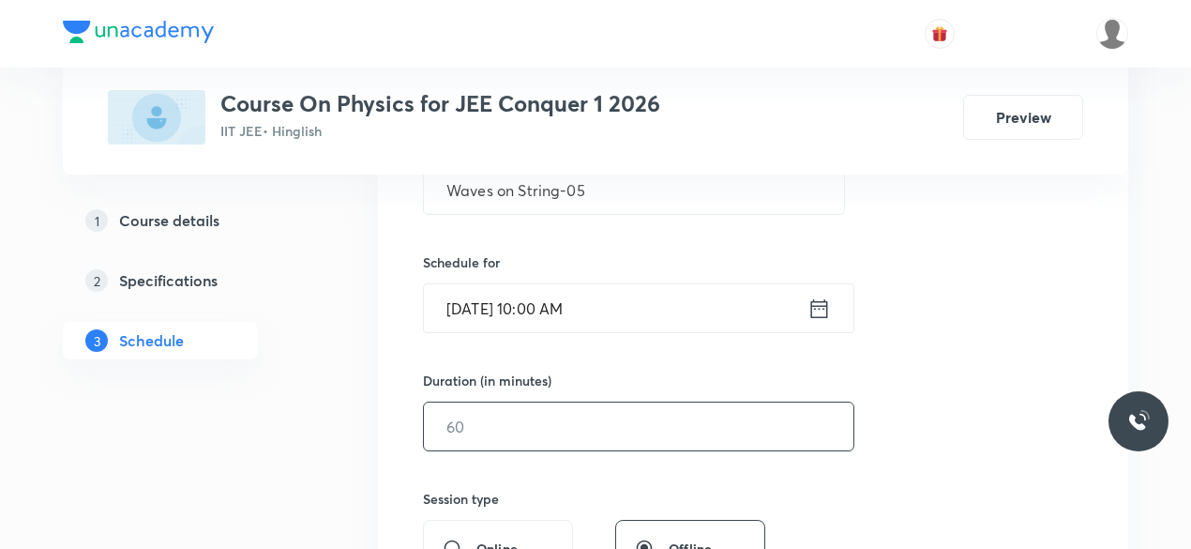
click at [472, 428] on input "text" at bounding box center [639, 426] width 430 height 48
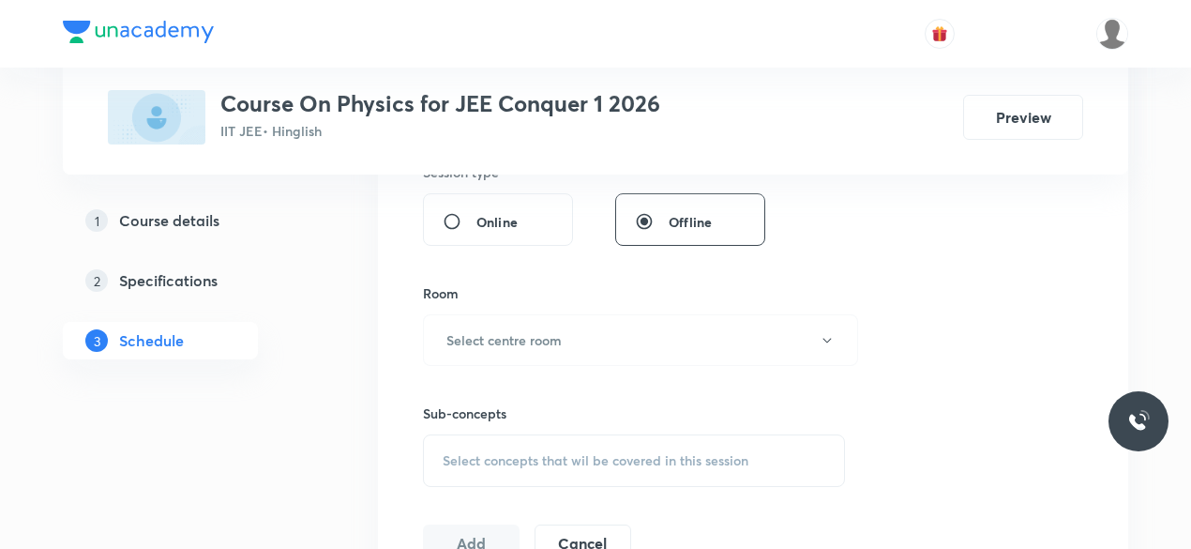
scroll to position [733, 0]
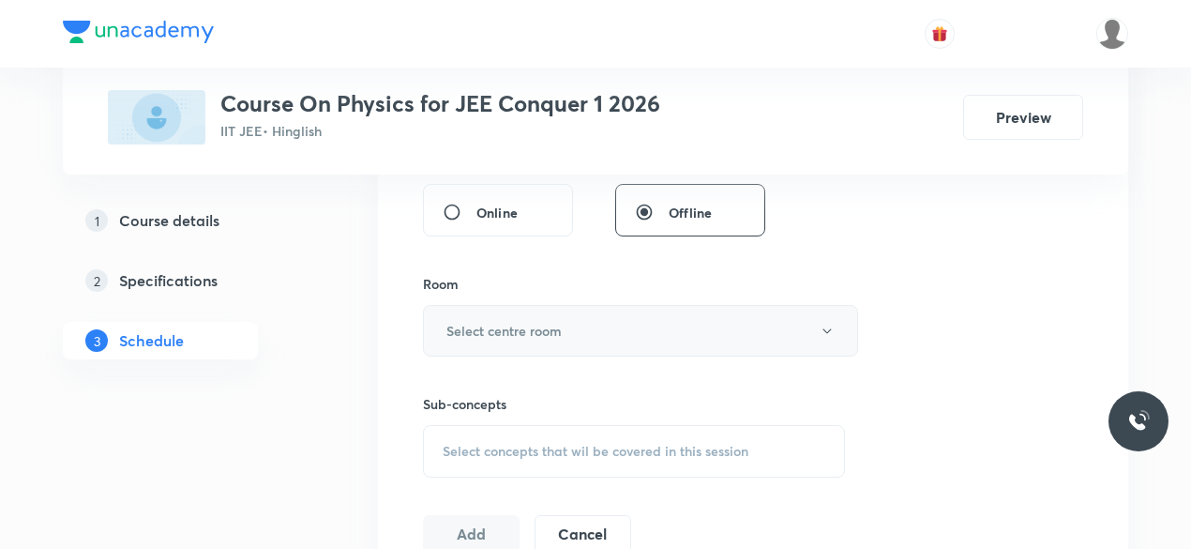
type input "90"
click at [459, 321] on h6 "Select centre room" at bounding box center [503, 331] width 115 height 20
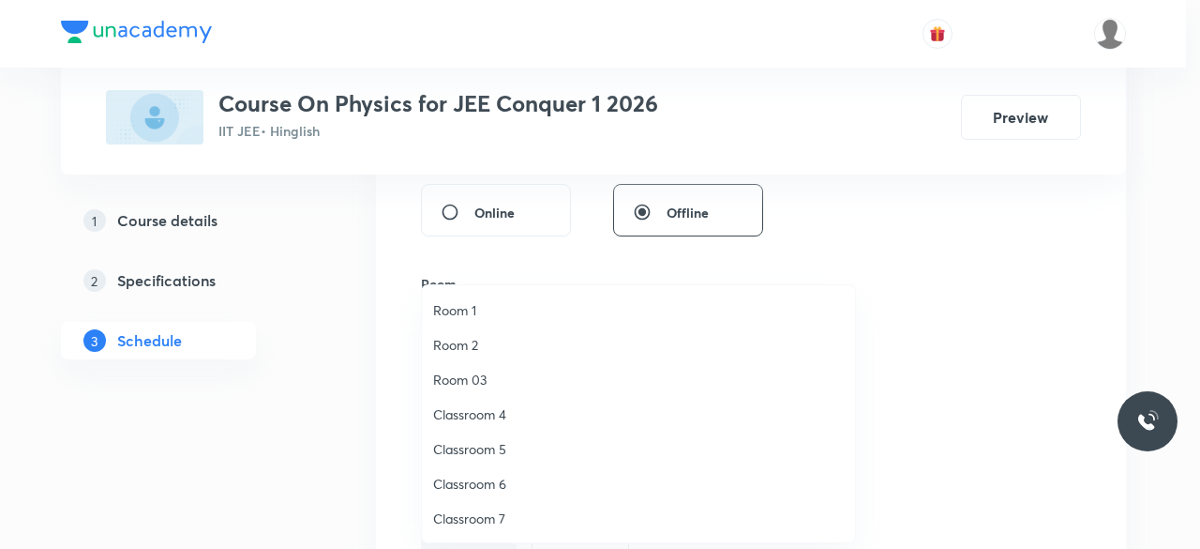
click at [501, 410] on span "Classroom 4" at bounding box center [638, 414] width 411 height 20
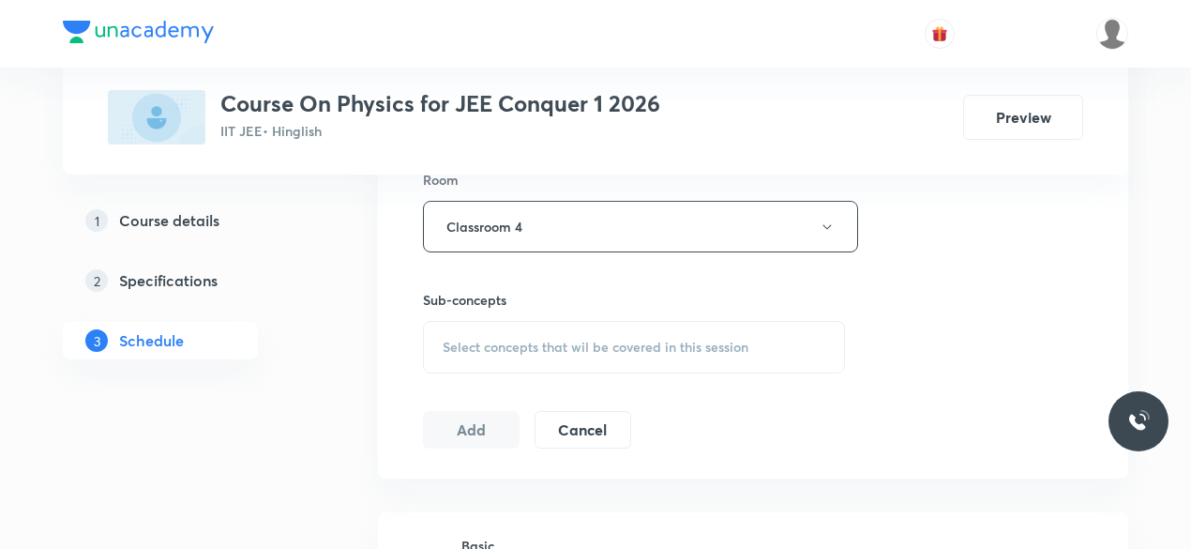
scroll to position [860, 0]
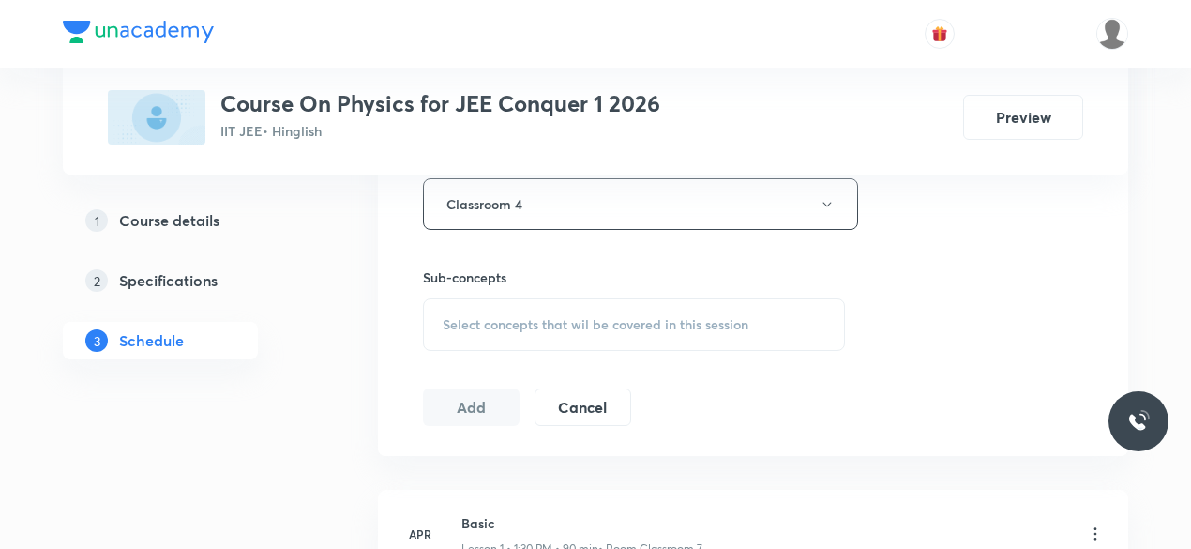
click at [445, 317] on span "Select concepts that wil be covered in this session" at bounding box center [596, 324] width 306 height 15
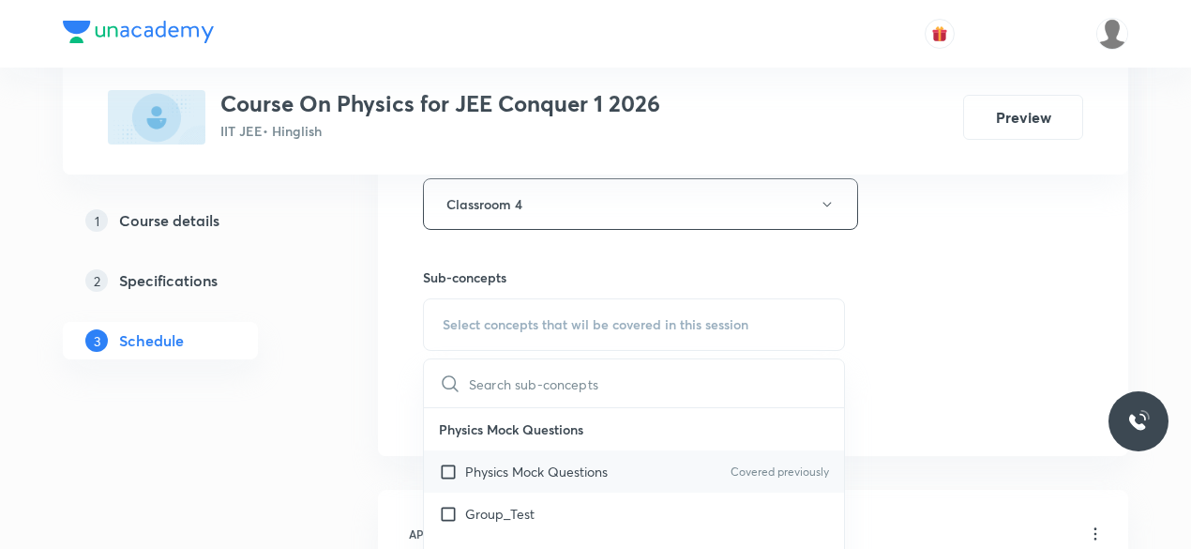
click at [448, 464] on input "checkbox" at bounding box center [452, 471] width 26 height 20
checkbox input "true"
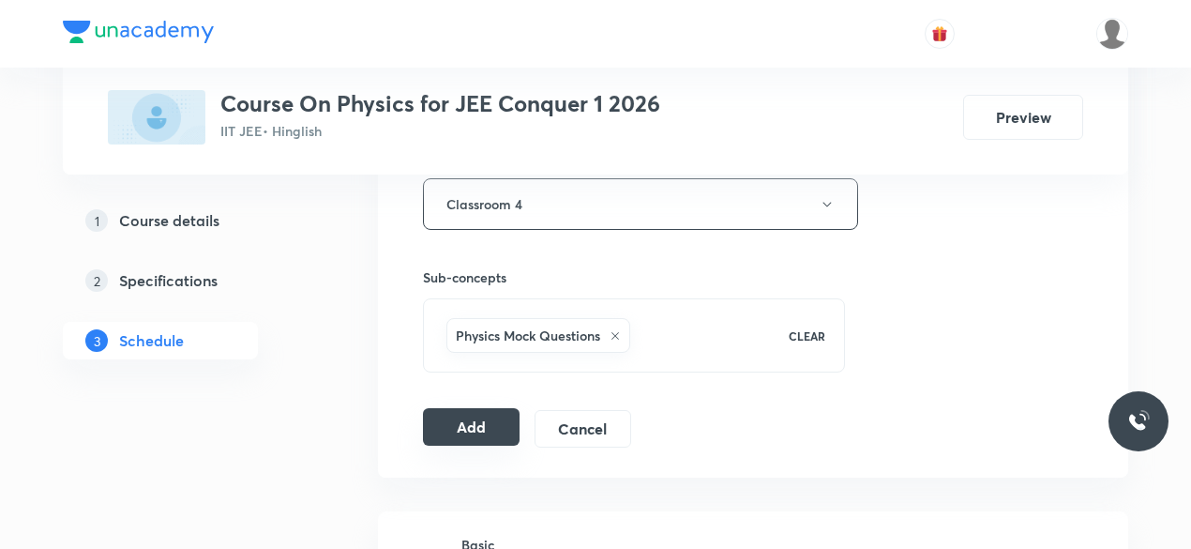
click at [465, 418] on button "Add" at bounding box center [471, 427] width 97 height 38
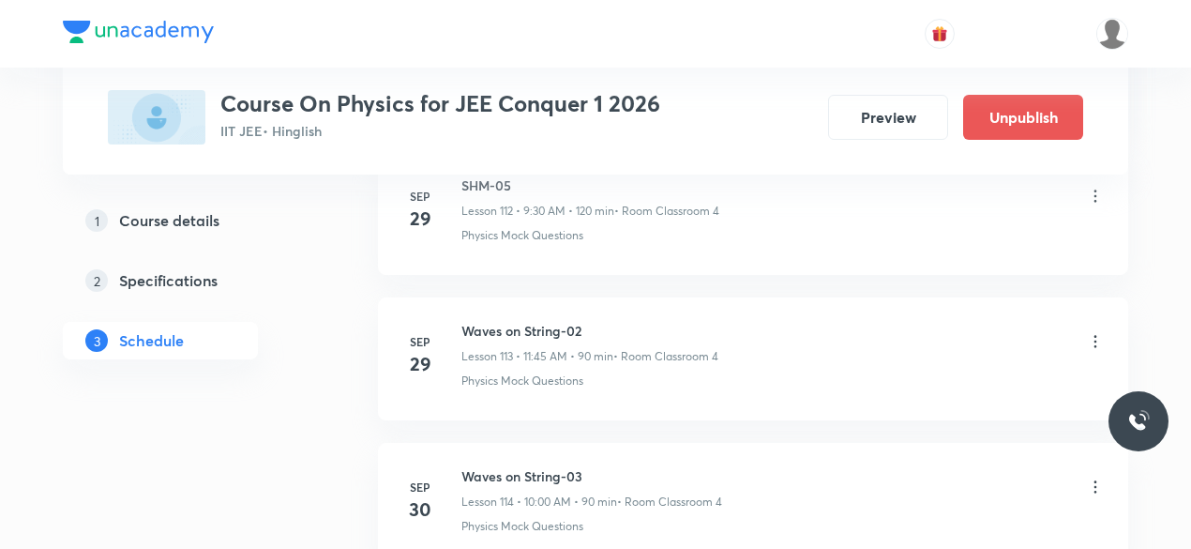
scroll to position [16883, 0]
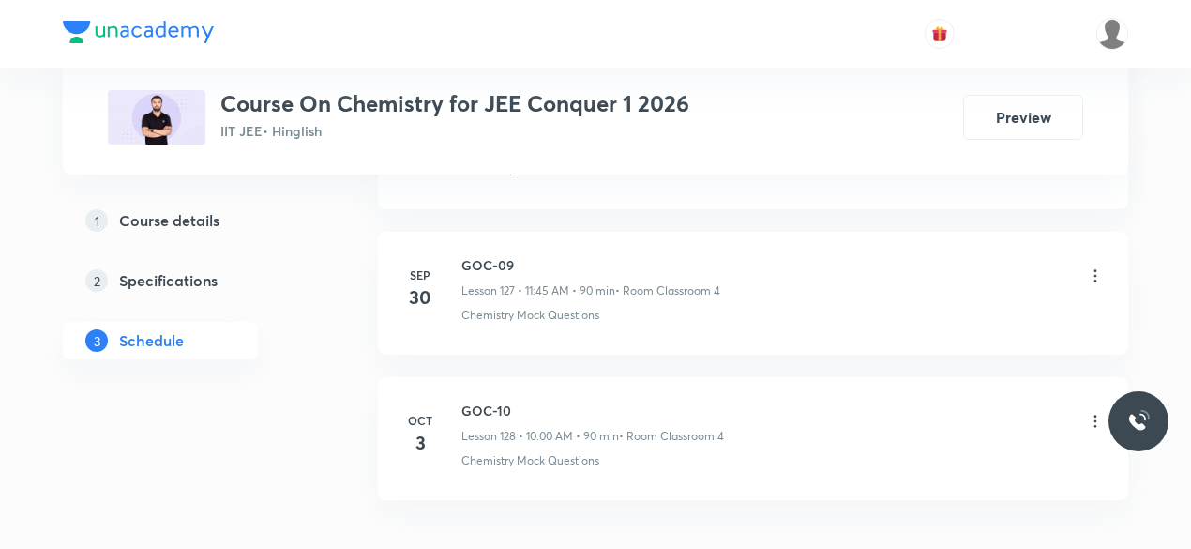
scroll to position [19479, 0]
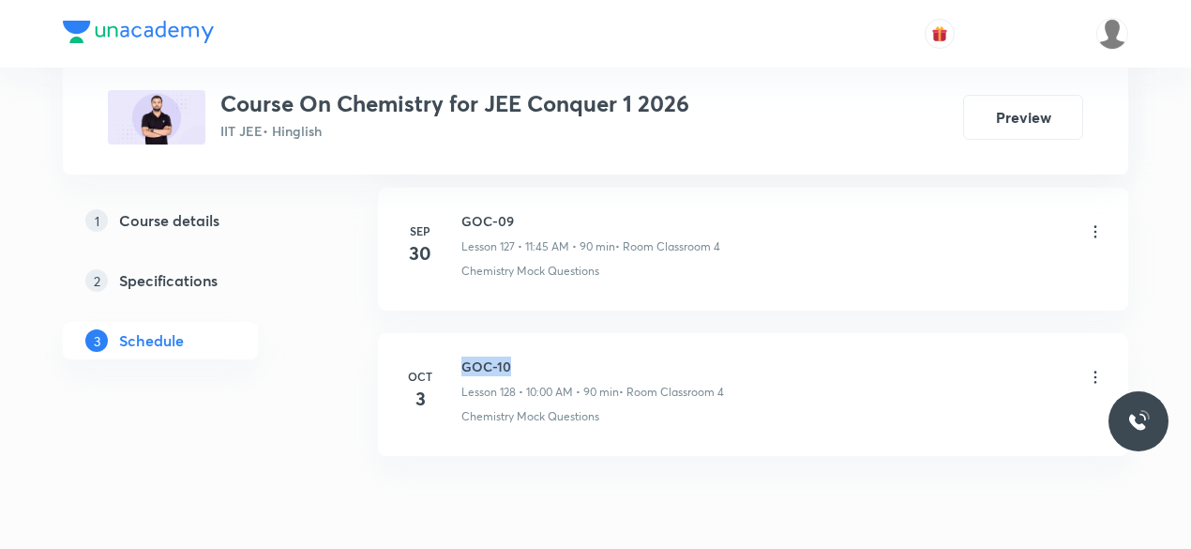
drag, startPoint x: 463, startPoint y: 277, endPoint x: 506, endPoint y: 279, distance: 43.2
click at [506, 356] on h6 "GOC-10" at bounding box center [592, 366] width 263 height 20
copy h6 "GOC-10"
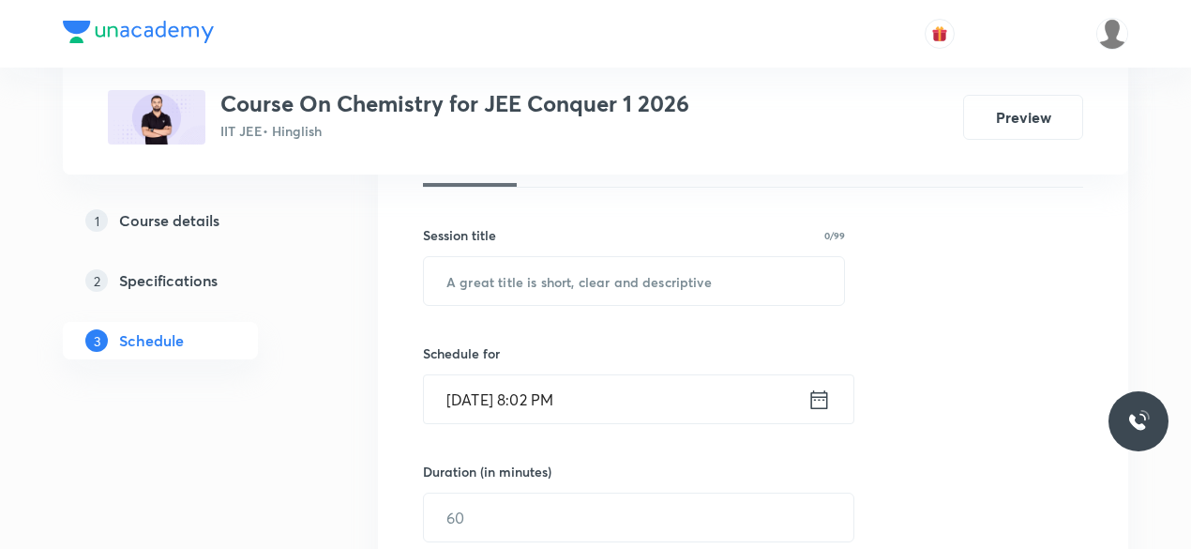
scroll to position [314, 0]
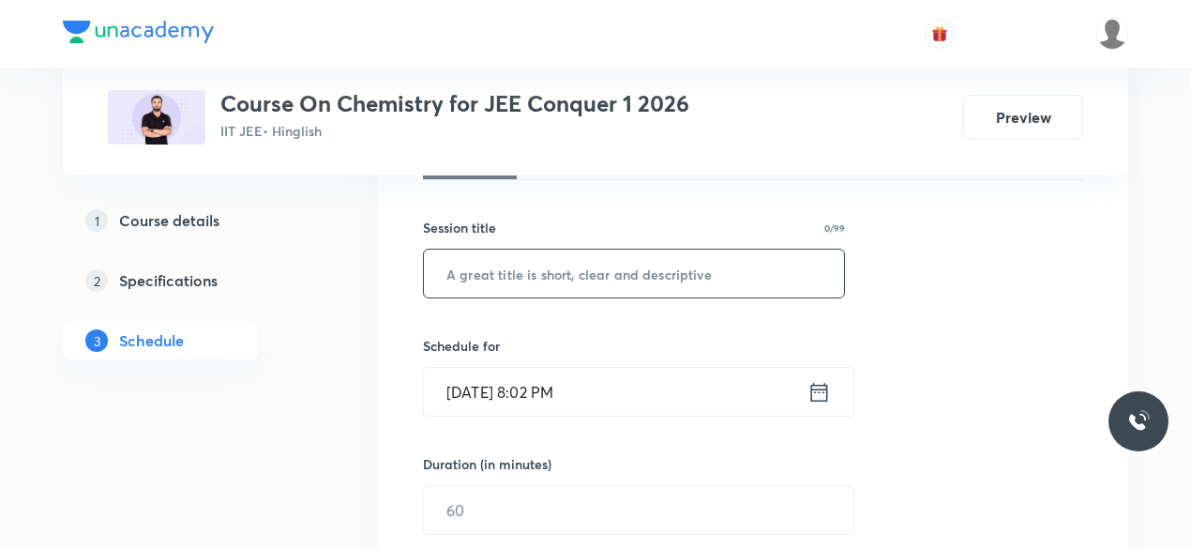
click at [463, 272] on input "text" at bounding box center [634, 273] width 420 height 48
paste input "GOC-10"
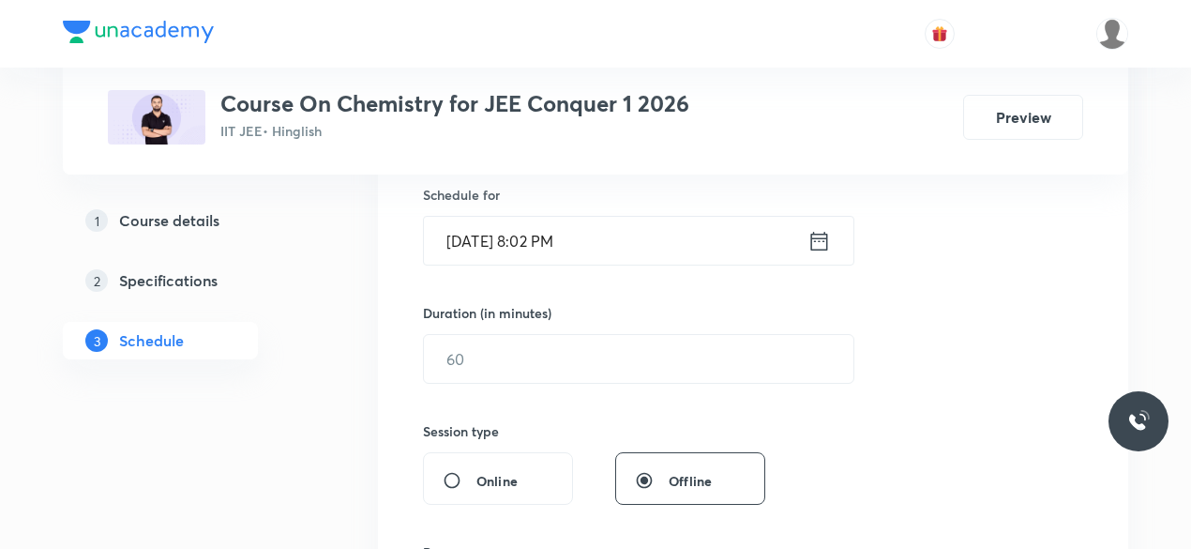
scroll to position [479, 0]
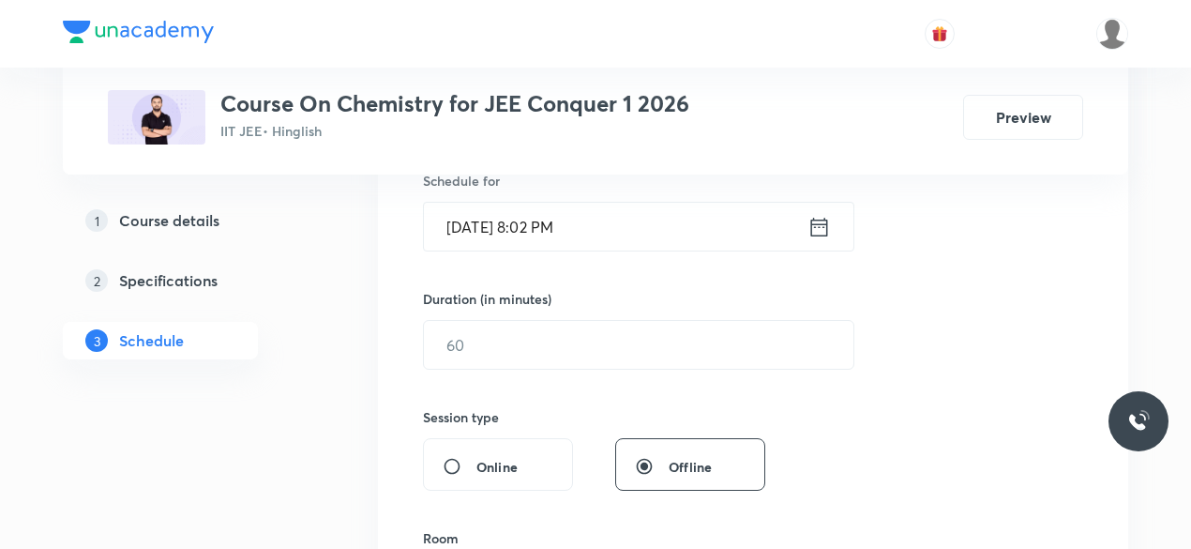
type input "GOC-11"
click at [822, 226] on icon at bounding box center [819, 227] width 23 height 26
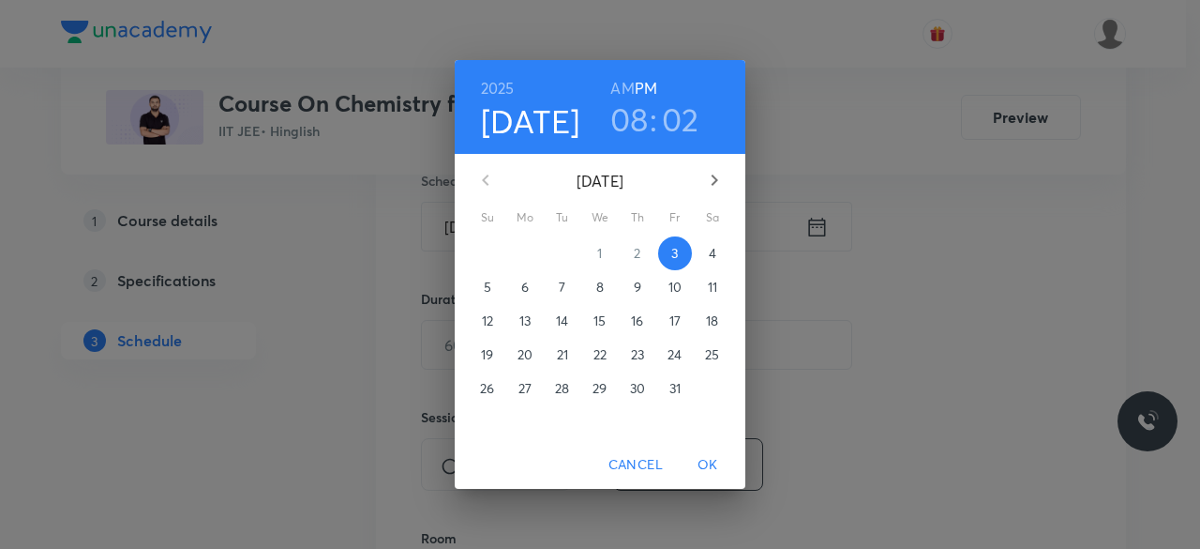
click at [710, 250] on p "4" at bounding box center [713, 253] width 8 height 19
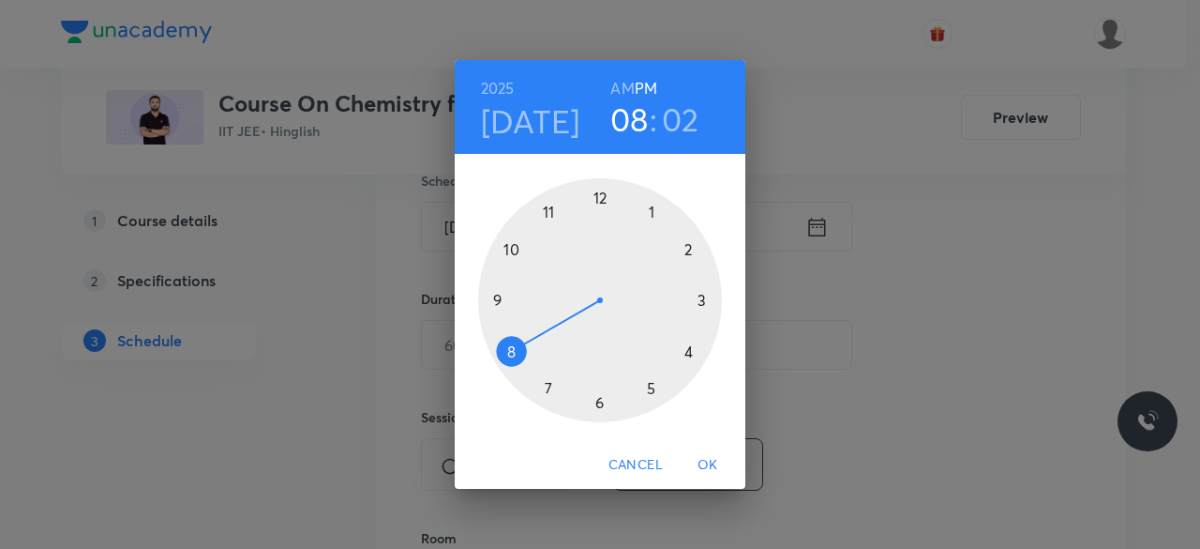
click at [549, 214] on div at bounding box center [600, 300] width 244 height 244
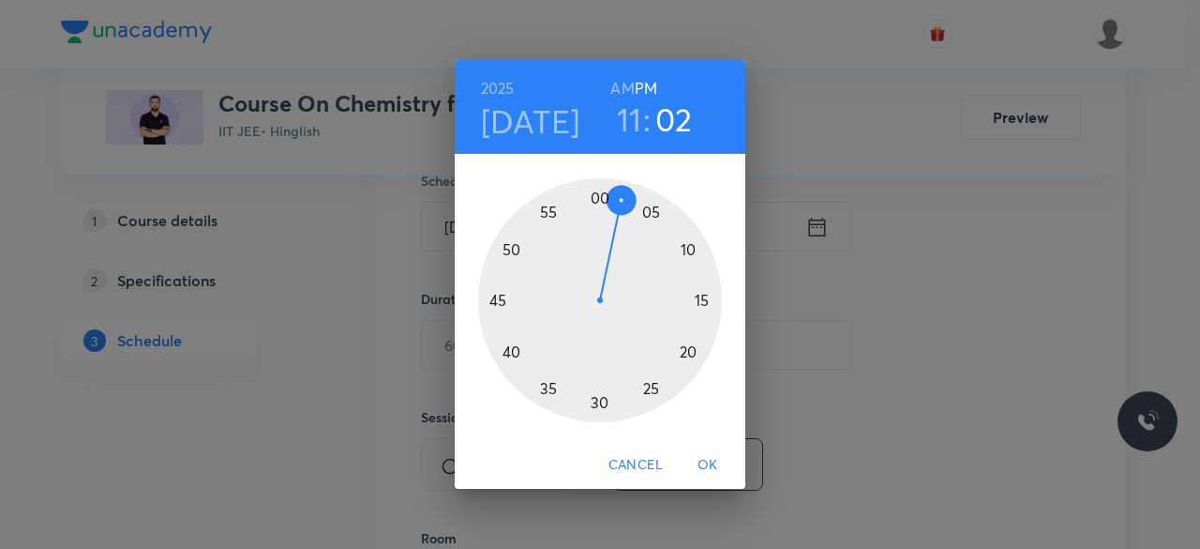
click at [498, 299] on div at bounding box center [600, 300] width 244 height 244
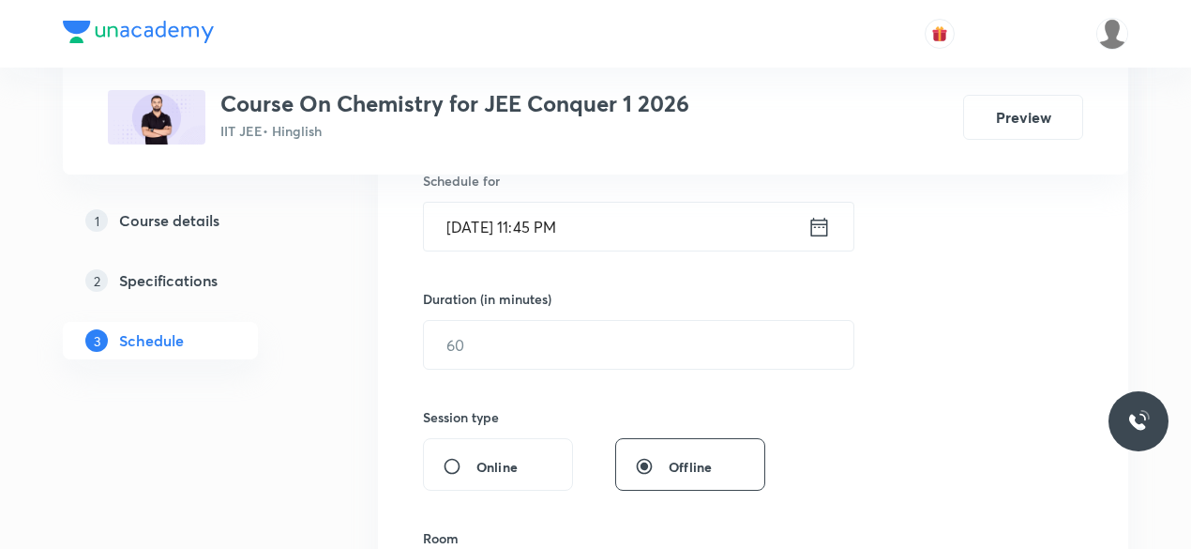
click at [823, 225] on icon at bounding box center [819, 226] width 17 height 19
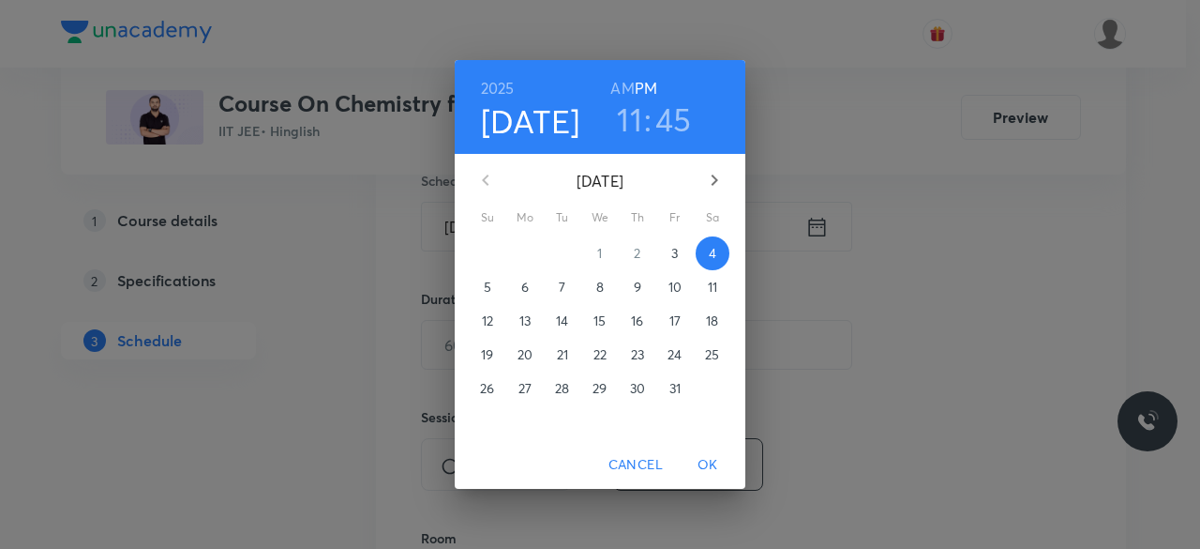
click at [624, 85] on h6 "AM" at bounding box center [622, 88] width 23 height 26
click at [709, 458] on span "OK" at bounding box center [708, 464] width 45 height 23
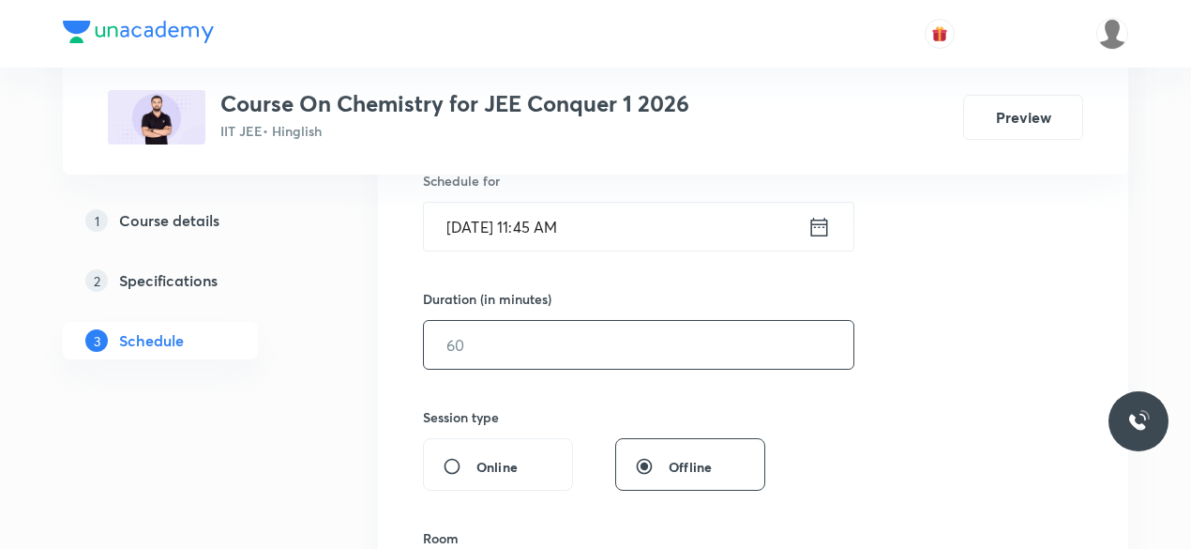
click at [520, 349] on input "text" at bounding box center [639, 345] width 430 height 48
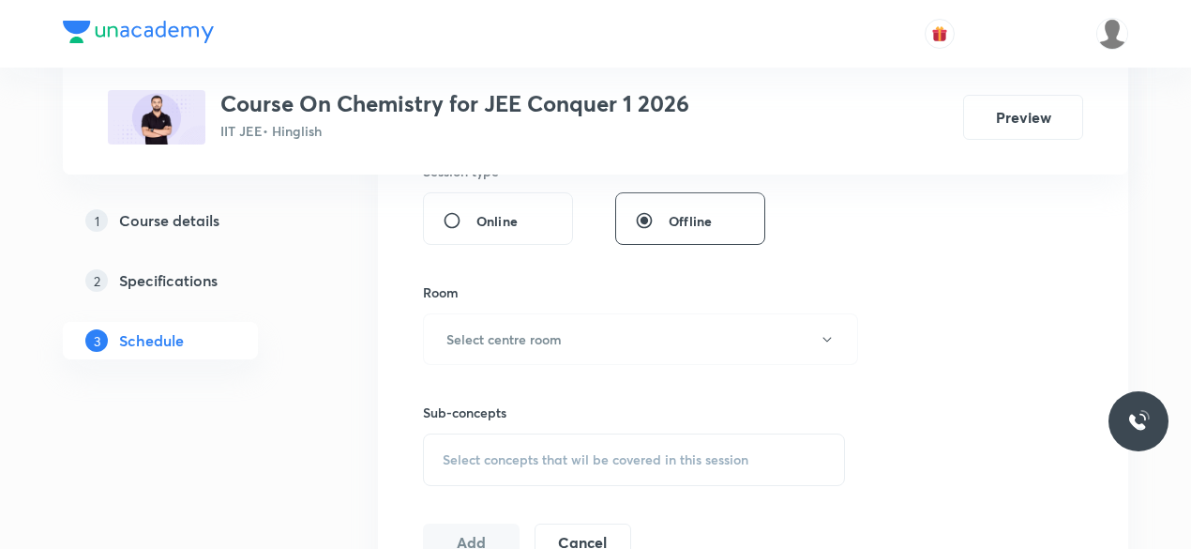
scroll to position [743, 0]
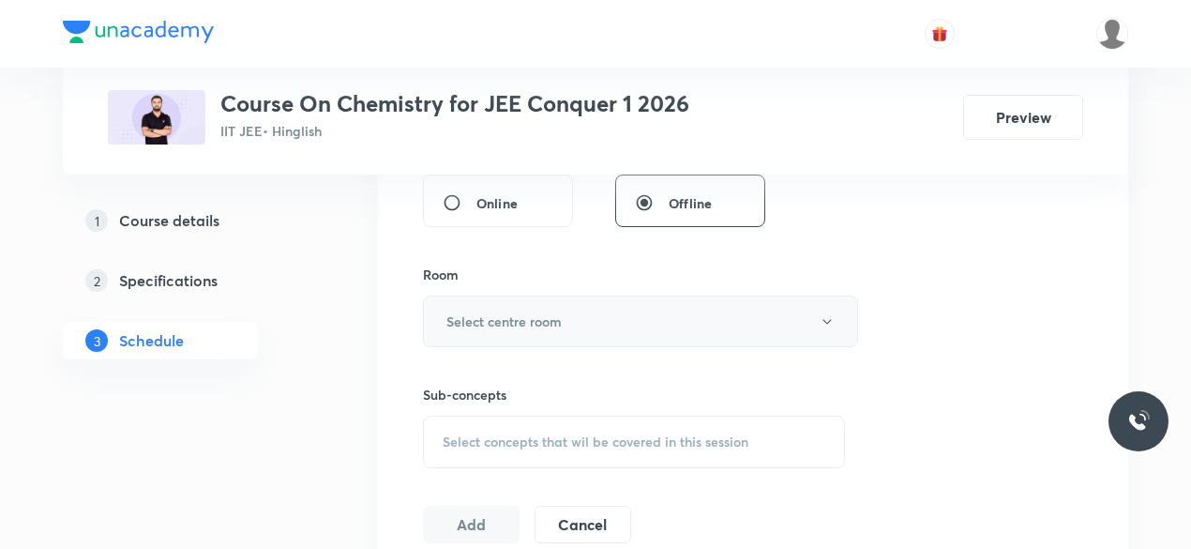
type input "90"
click at [445, 307] on button "Select centre room" at bounding box center [640, 321] width 435 height 52
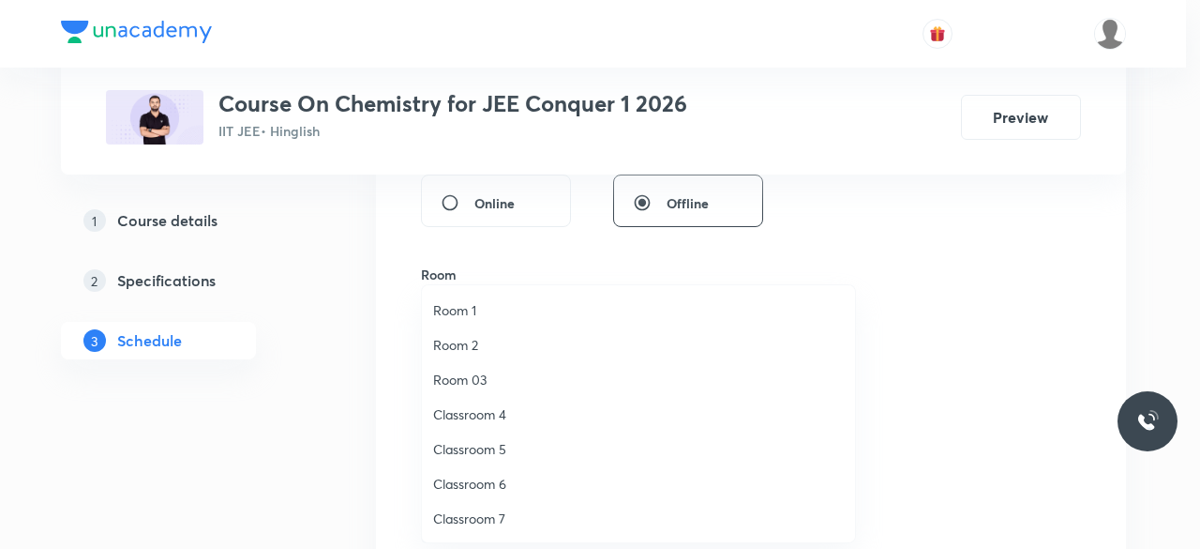
click at [496, 415] on span "Classroom 4" at bounding box center [638, 414] width 411 height 20
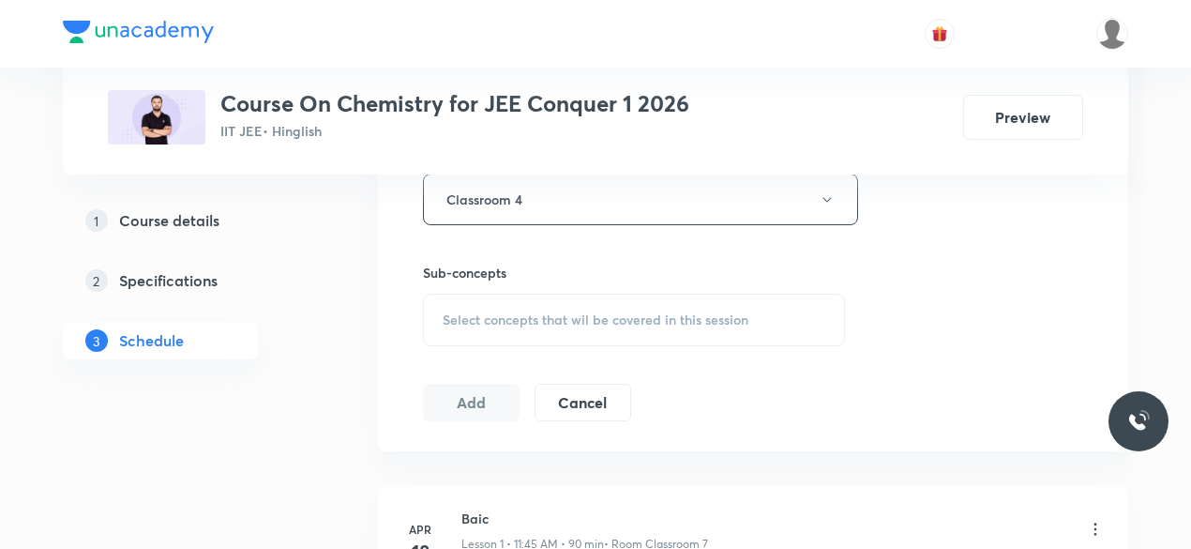
scroll to position [874, 0]
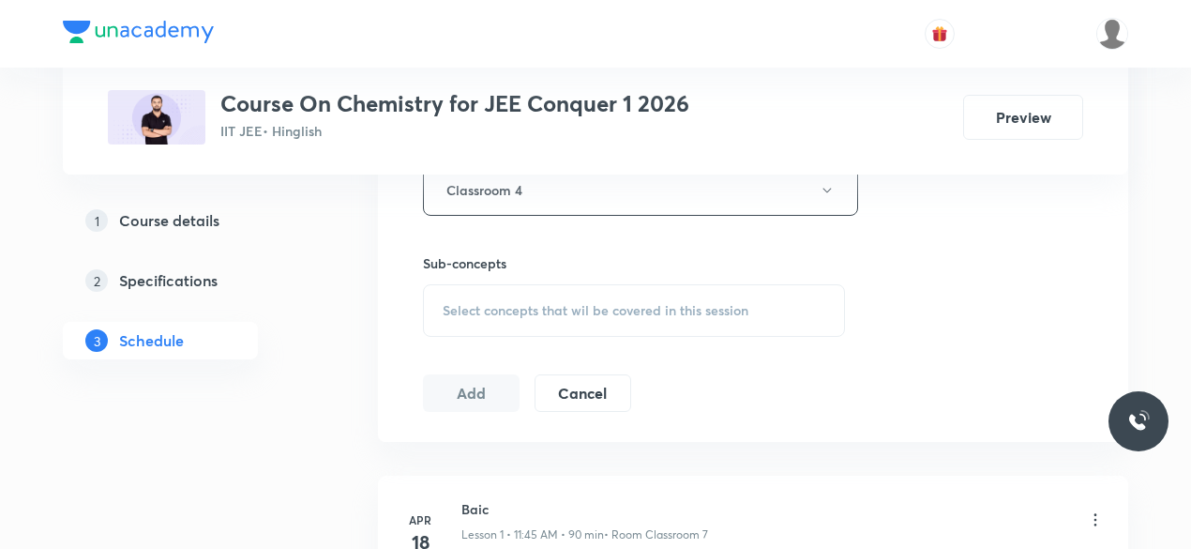
click at [445, 305] on span "Select concepts that wil be covered in this session" at bounding box center [596, 310] width 306 height 15
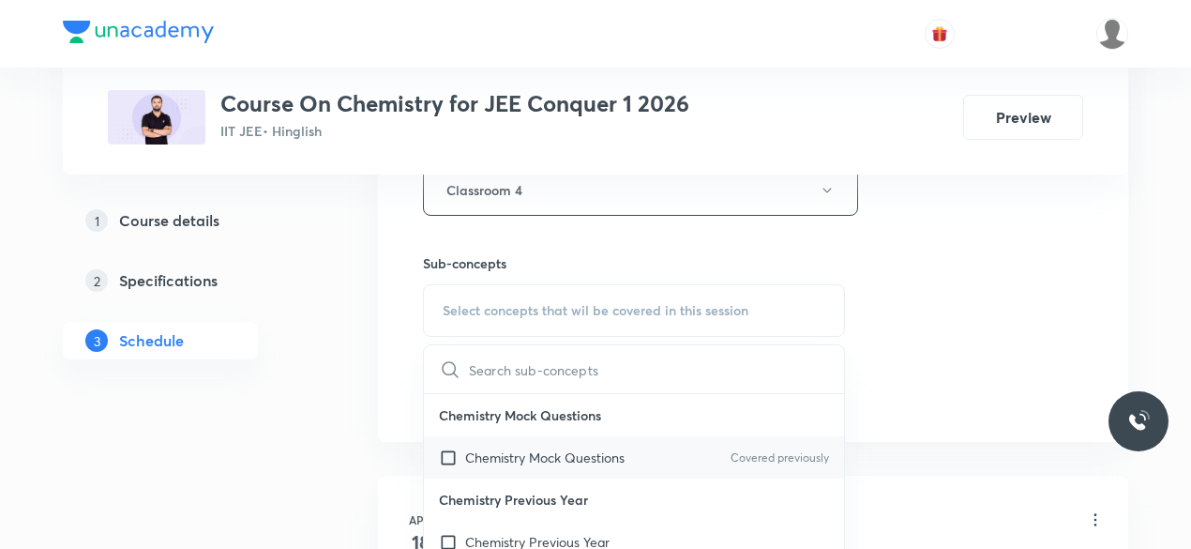
click at [443, 453] on input "checkbox" at bounding box center [452, 457] width 26 height 20
checkbox input "true"
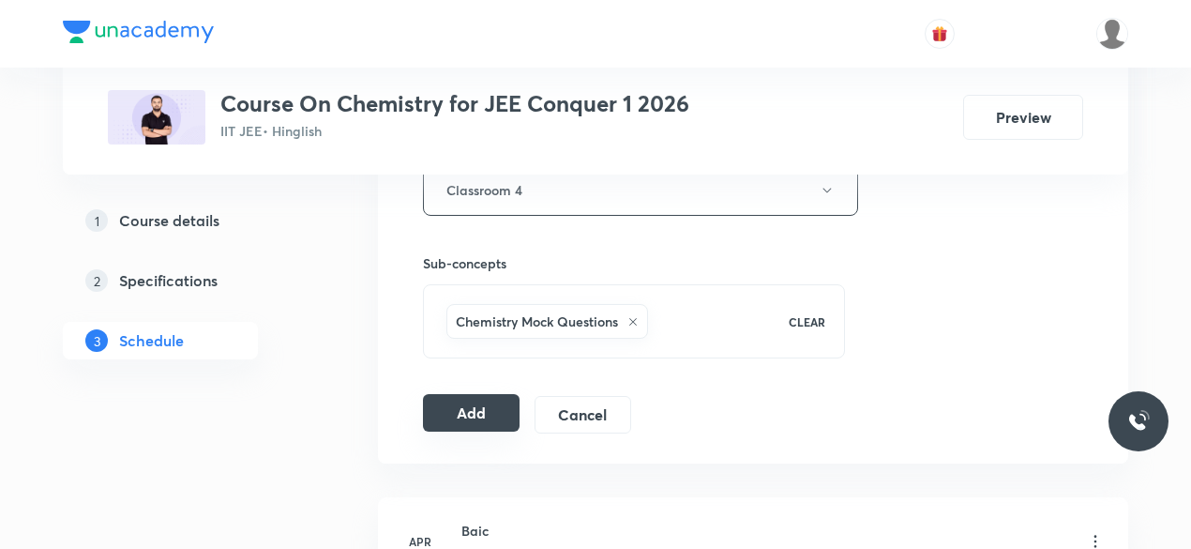
click at [452, 410] on button "Add" at bounding box center [471, 413] width 97 height 38
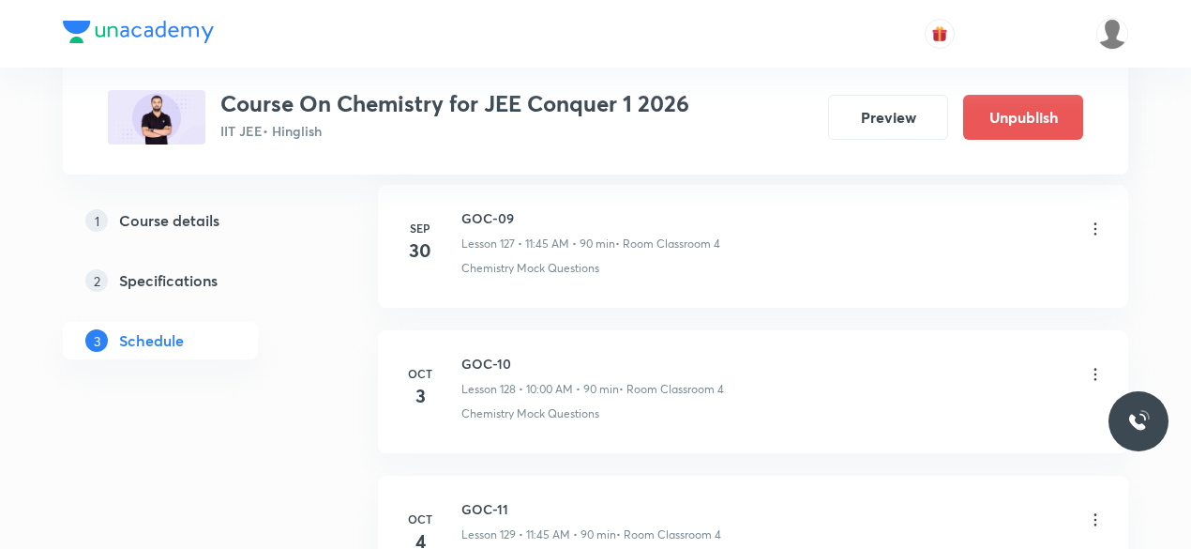
scroll to position [18765, 0]
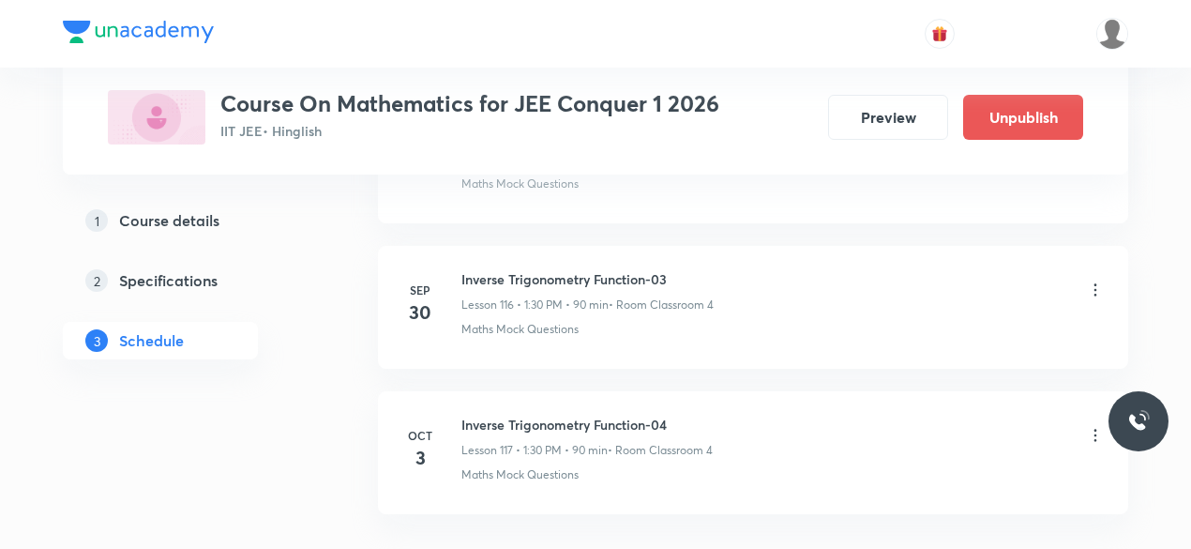
scroll to position [17887, 0]
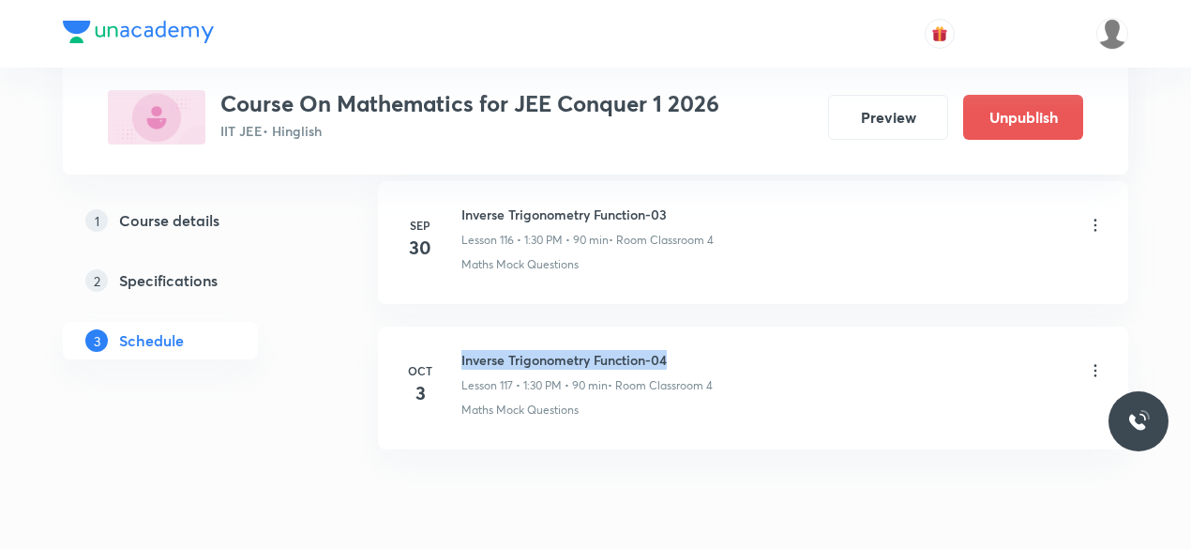
drag, startPoint x: 461, startPoint y: 280, endPoint x: 668, endPoint y: 280, distance: 206.3
click at [668, 350] on h6 "Inverse Trigonometry Function-04" at bounding box center [586, 360] width 251 height 20
copy h6 "Inverse Trigonometry Function-04"
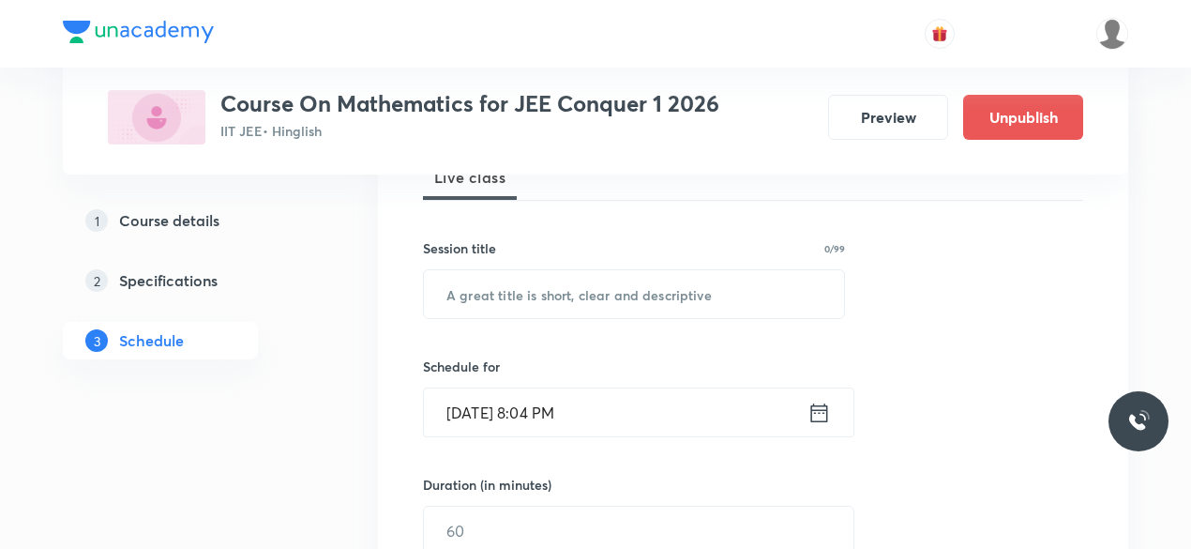
scroll to position [304, 0]
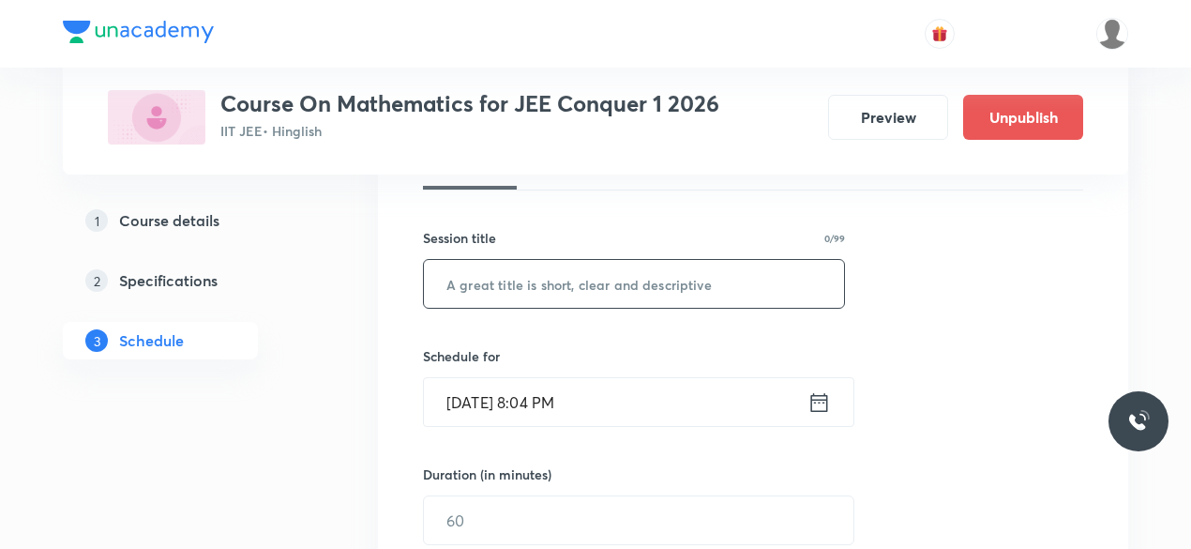
click at [521, 285] on input "text" at bounding box center [634, 284] width 420 height 48
paste input "Inverse Trigonometry Function-04"
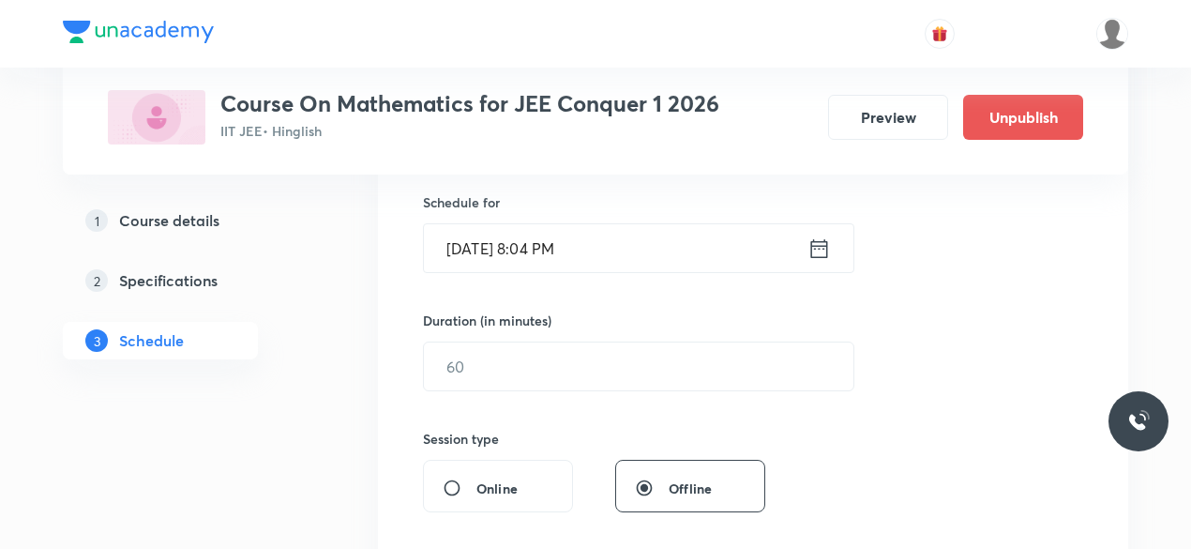
scroll to position [460, 0]
type input "Inverse Trigonometry Function-05"
click at [817, 243] on icon at bounding box center [819, 247] width 23 height 26
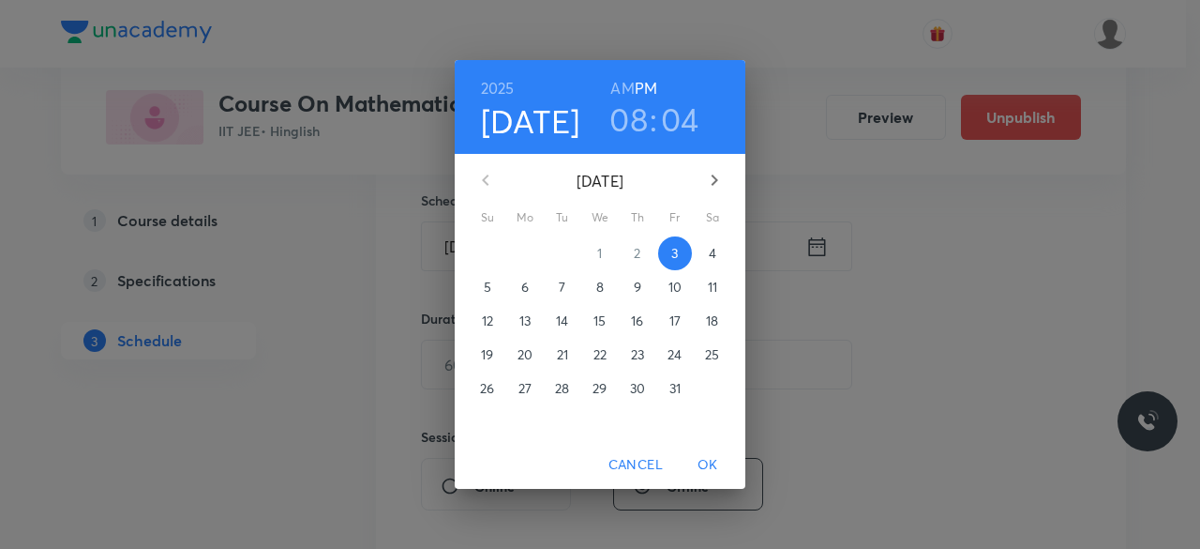
click at [712, 251] on p "4" at bounding box center [713, 253] width 8 height 19
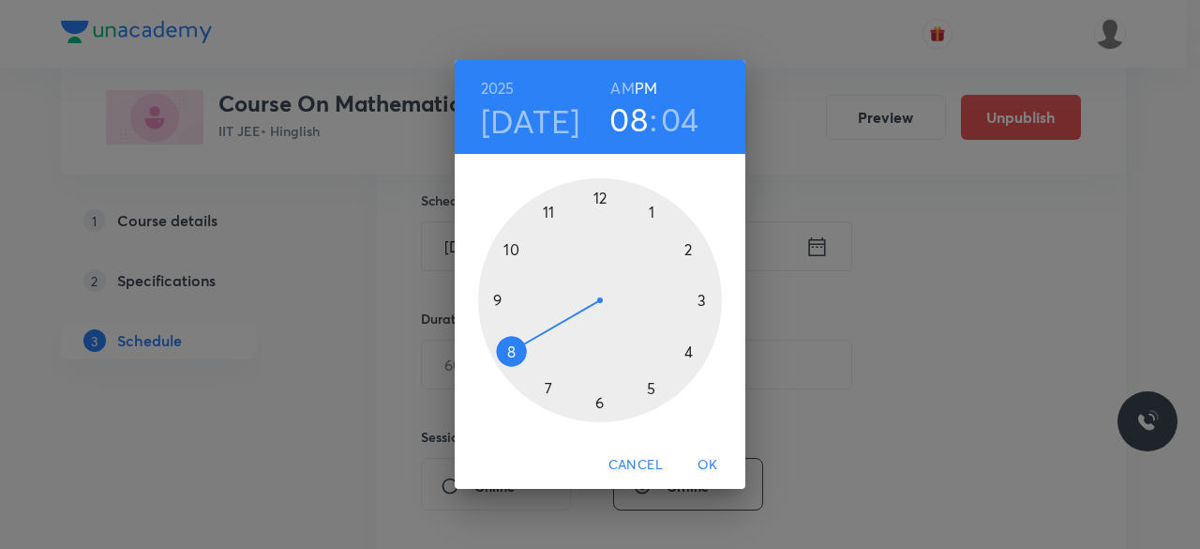
click at [652, 212] on div at bounding box center [600, 300] width 244 height 244
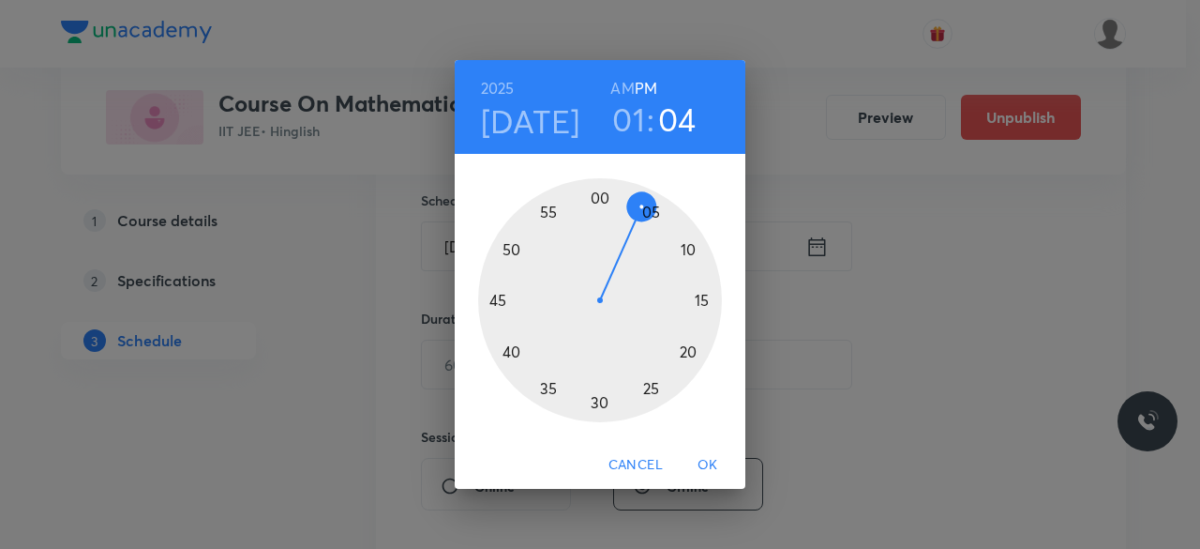
click at [599, 400] on div at bounding box center [600, 300] width 244 height 244
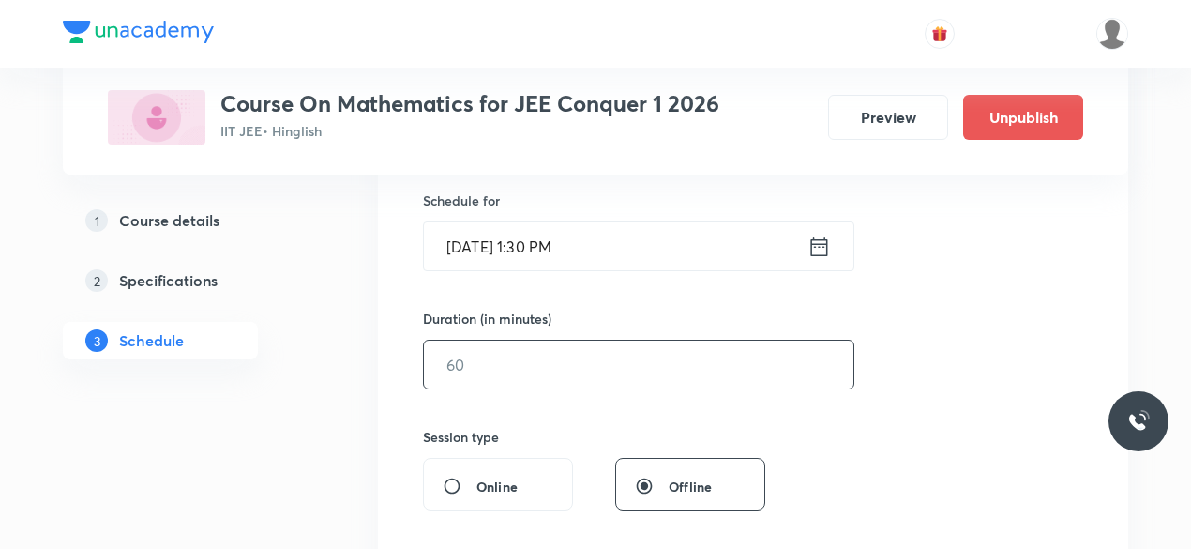
click at [496, 356] on input "text" at bounding box center [639, 364] width 430 height 48
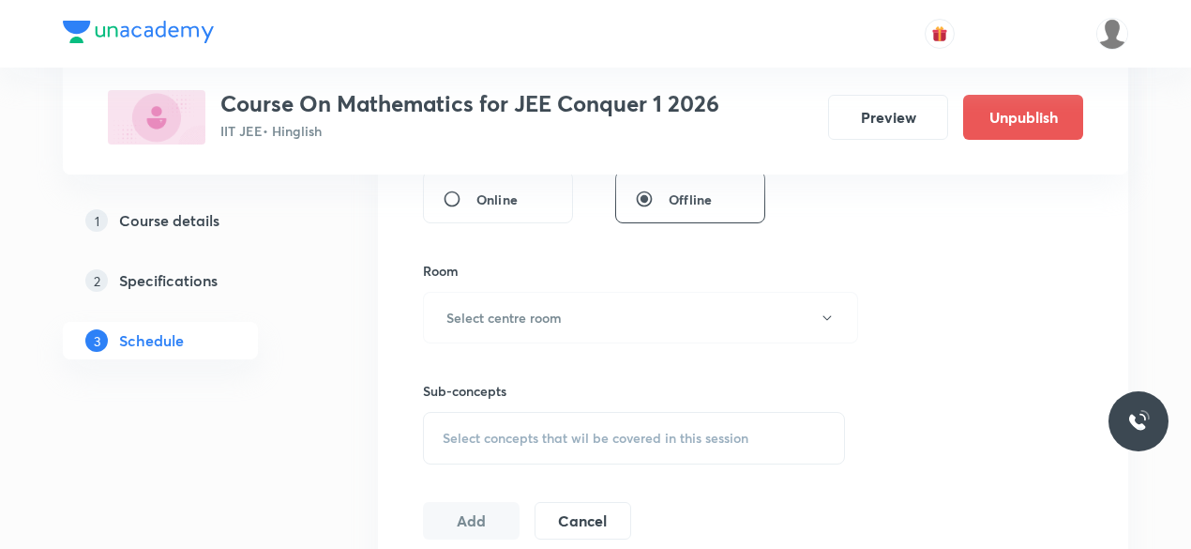
scroll to position [748, 0]
type input "90"
click at [450, 302] on button "Select centre room" at bounding box center [640, 316] width 435 height 52
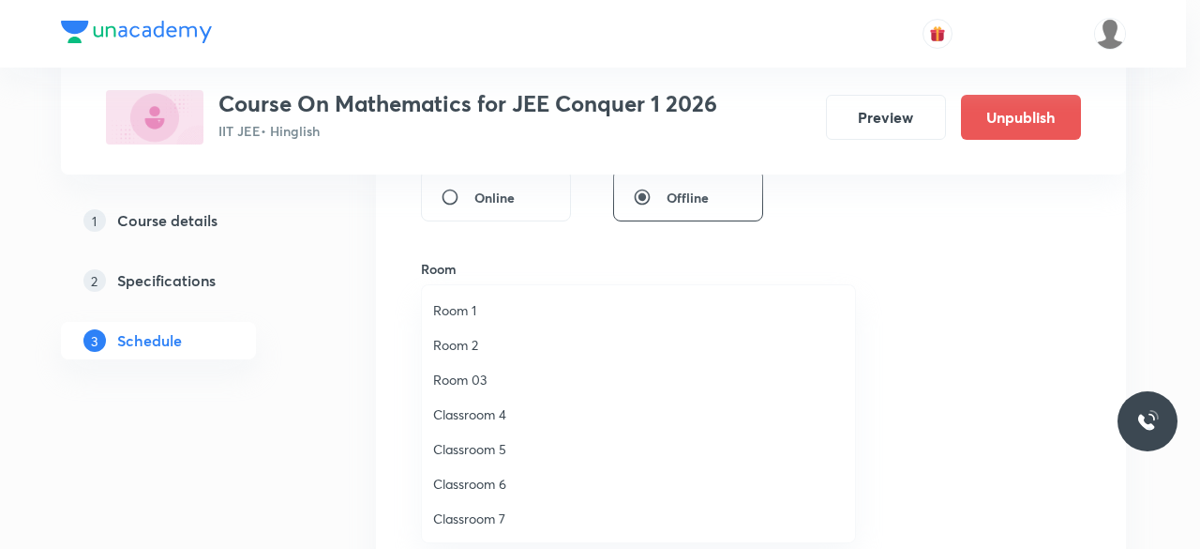
click at [503, 414] on span "Classroom 4" at bounding box center [638, 414] width 411 height 20
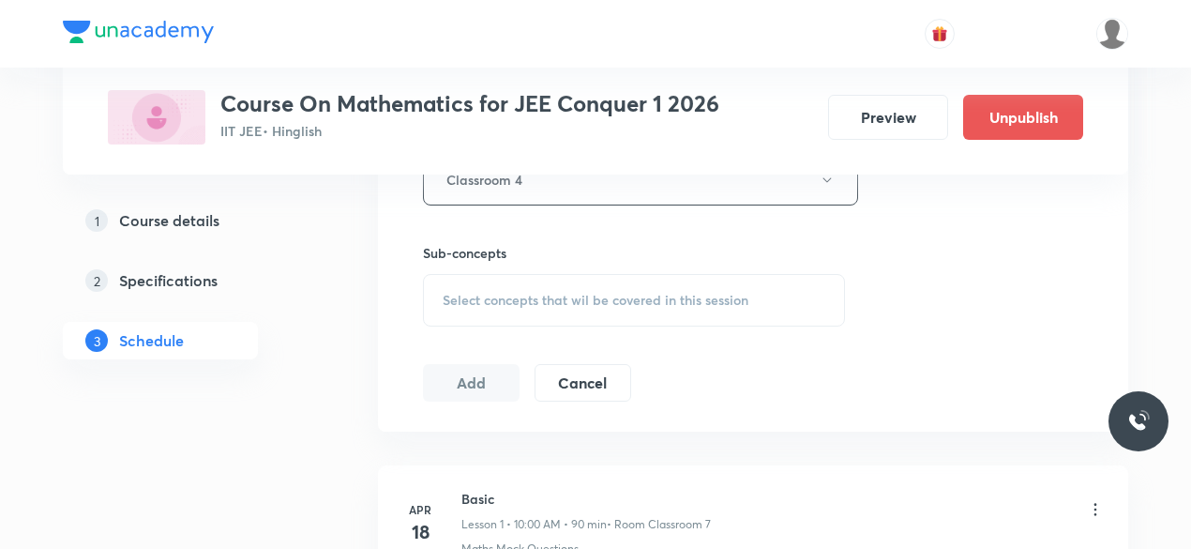
scroll to position [911, 0]
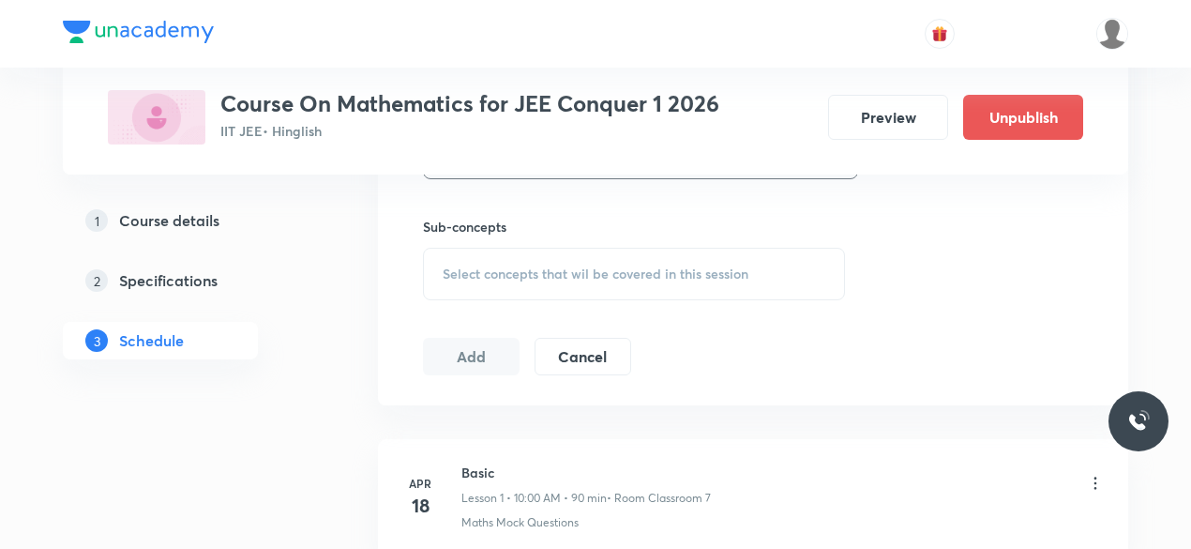
click at [440, 266] on div "Select concepts that wil be covered in this session" at bounding box center [634, 274] width 422 height 53
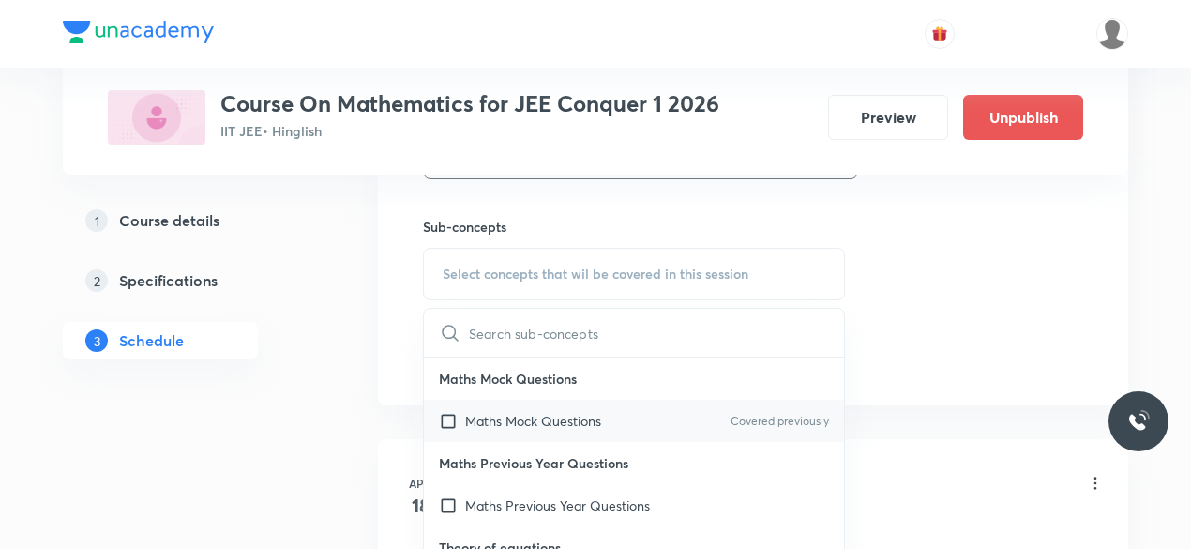
click at [445, 416] on input "checkbox" at bounding box center [452, 421] width 26 height 20
checkbox input "true"
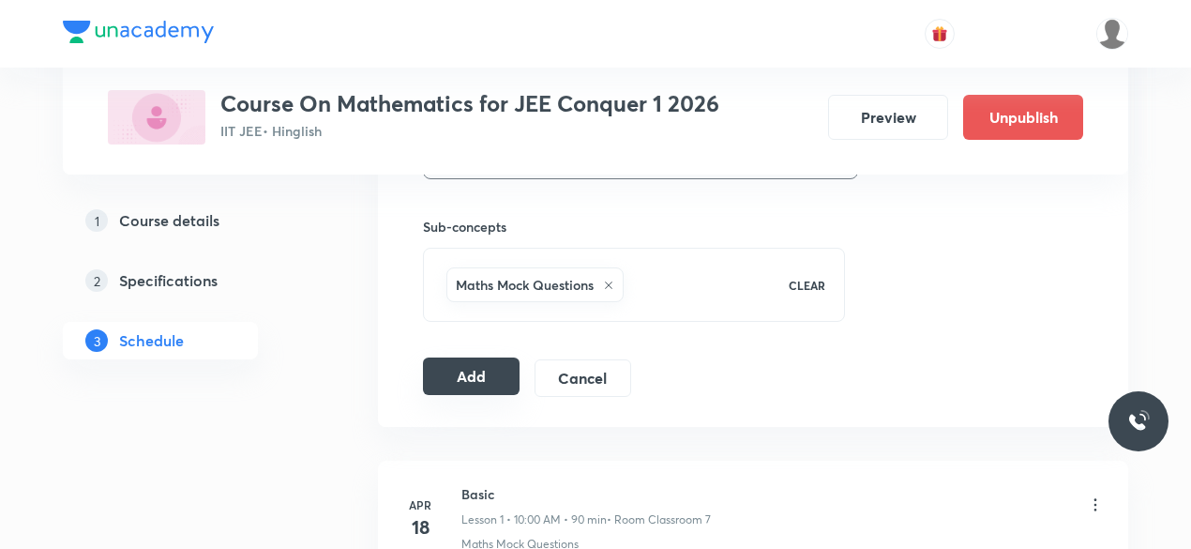
click at [477, 378] on button "Add" at bounding box center [471, 376] width 97 height 38
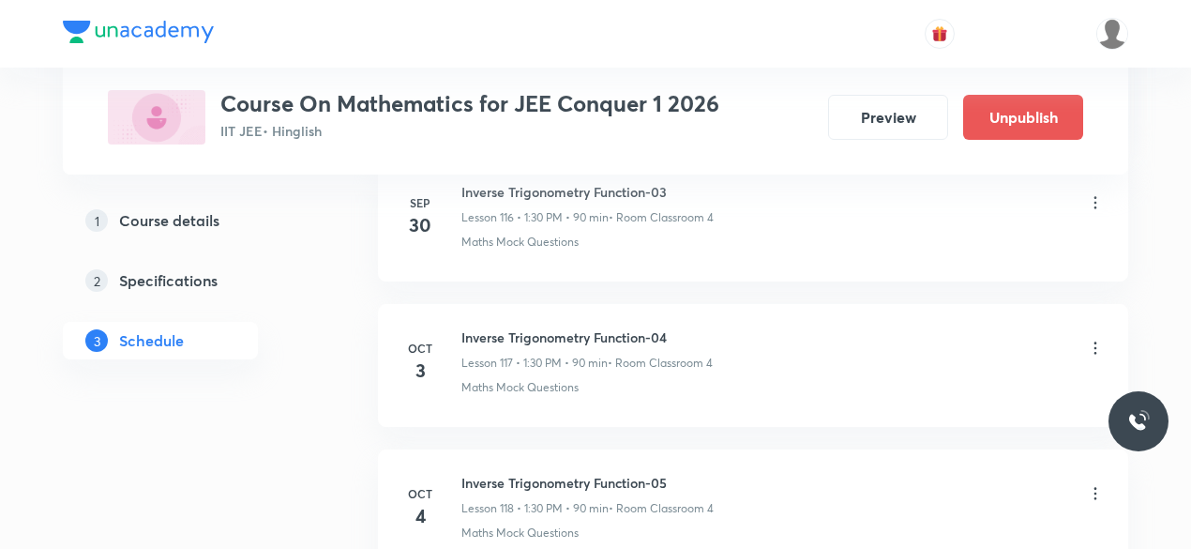
scroll to position [17173, 0]
